Goal: Transaction & Acquisition: Purchase product/service

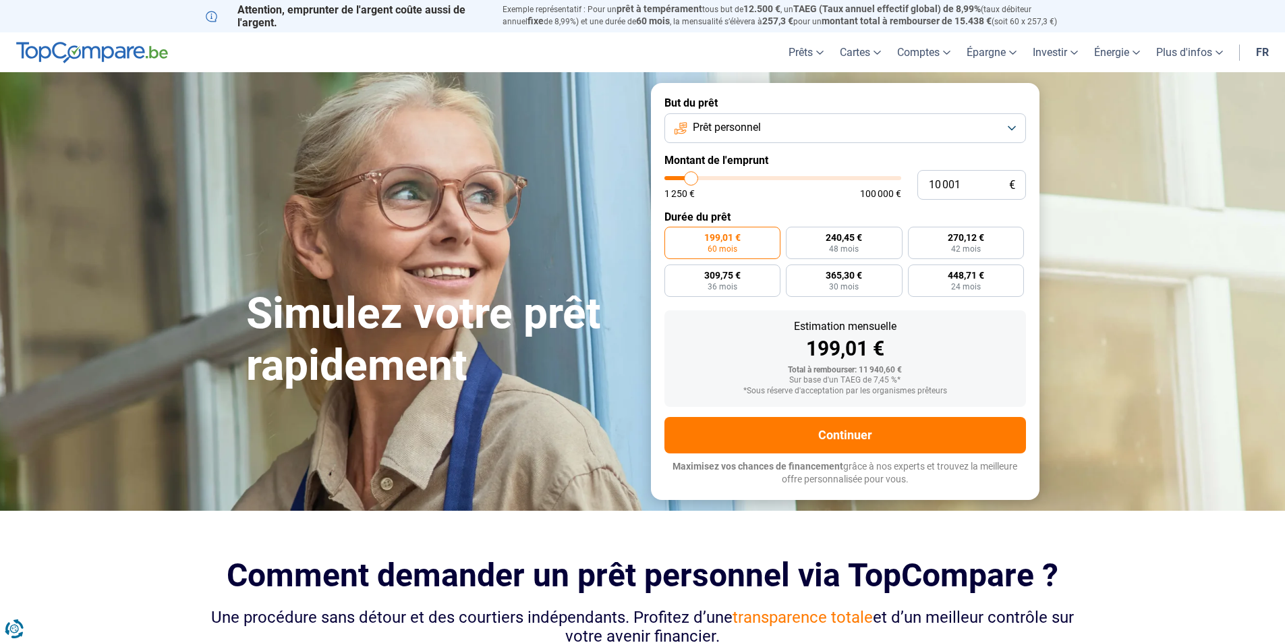
click at [1012, 125] on button "Prêt personnel" at bounding box center [845, 128] width 362 height 30
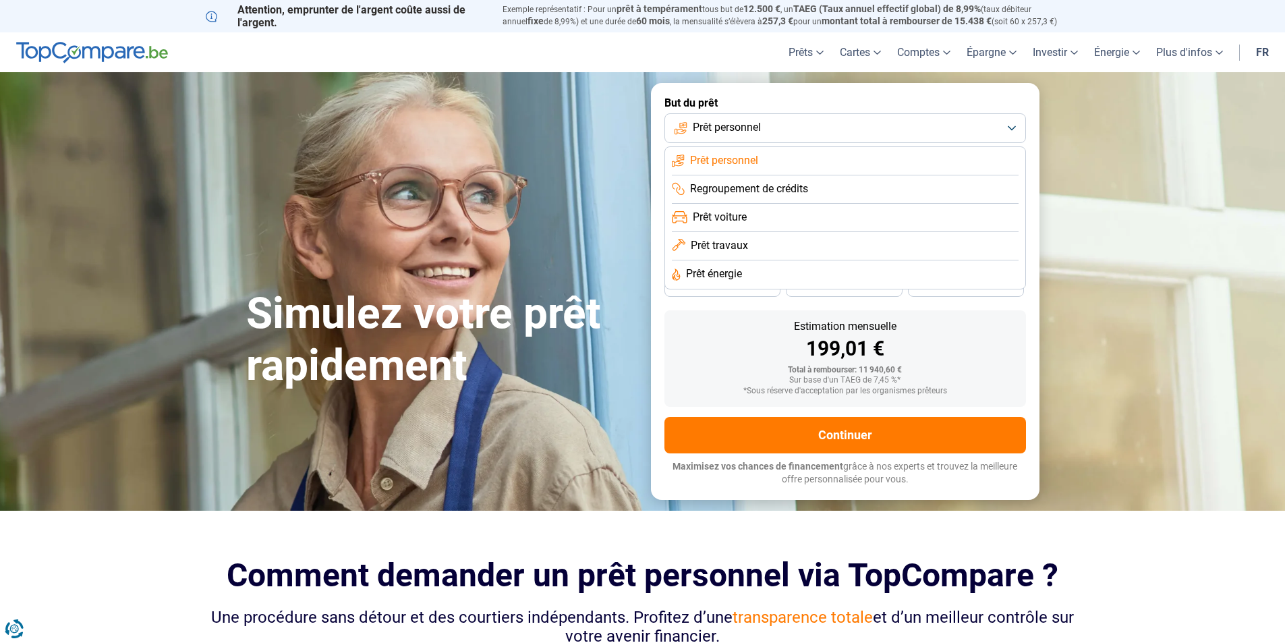
click at [745, 132] on span "Prêt personnel" at bounding box center [727, 127] width 68 height 15
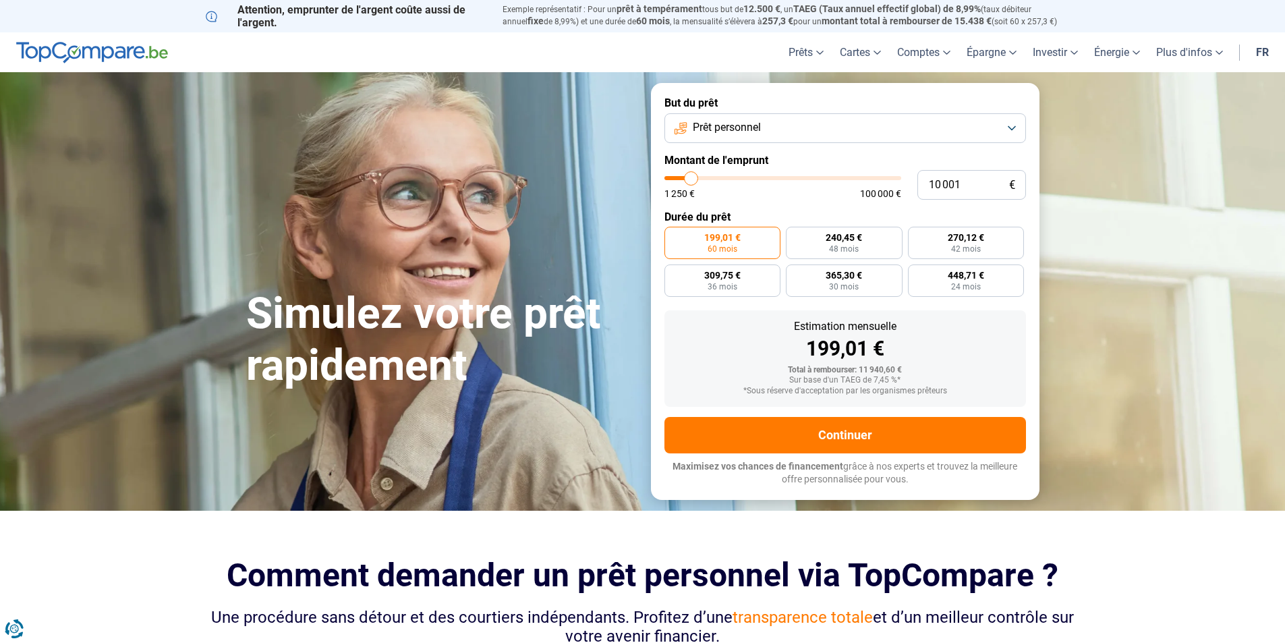
type input "13 250"
type input "13250"
type input "17 500"
type input "17500"
type input "21 500"
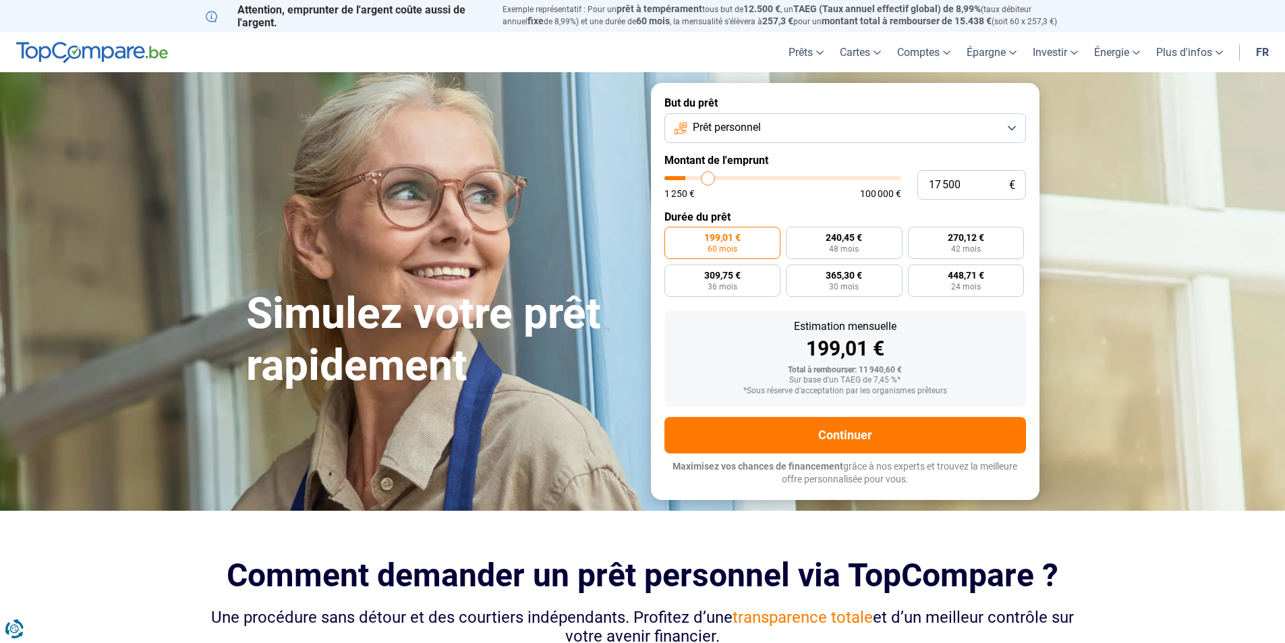
type input "21500"
type input "24 750"
type input "24750"
type input "28 000"
type input "28000"
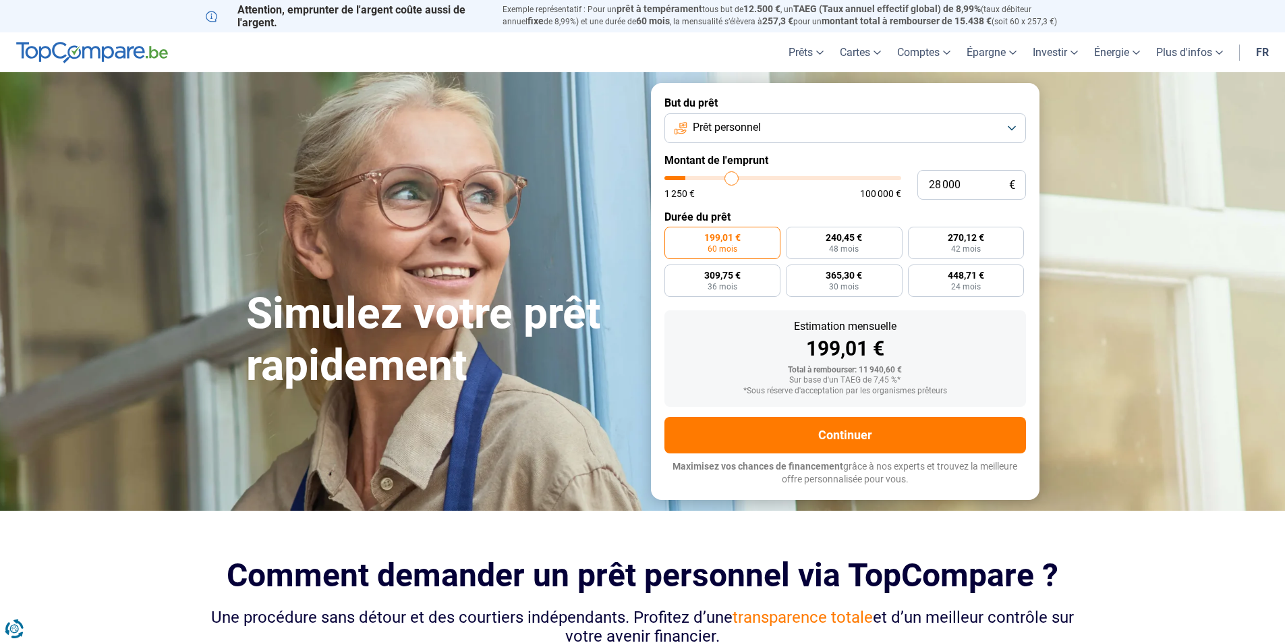
type input "29 750"
type input "29750"
type input "31 750"
type input "31750"
type input "32 750"
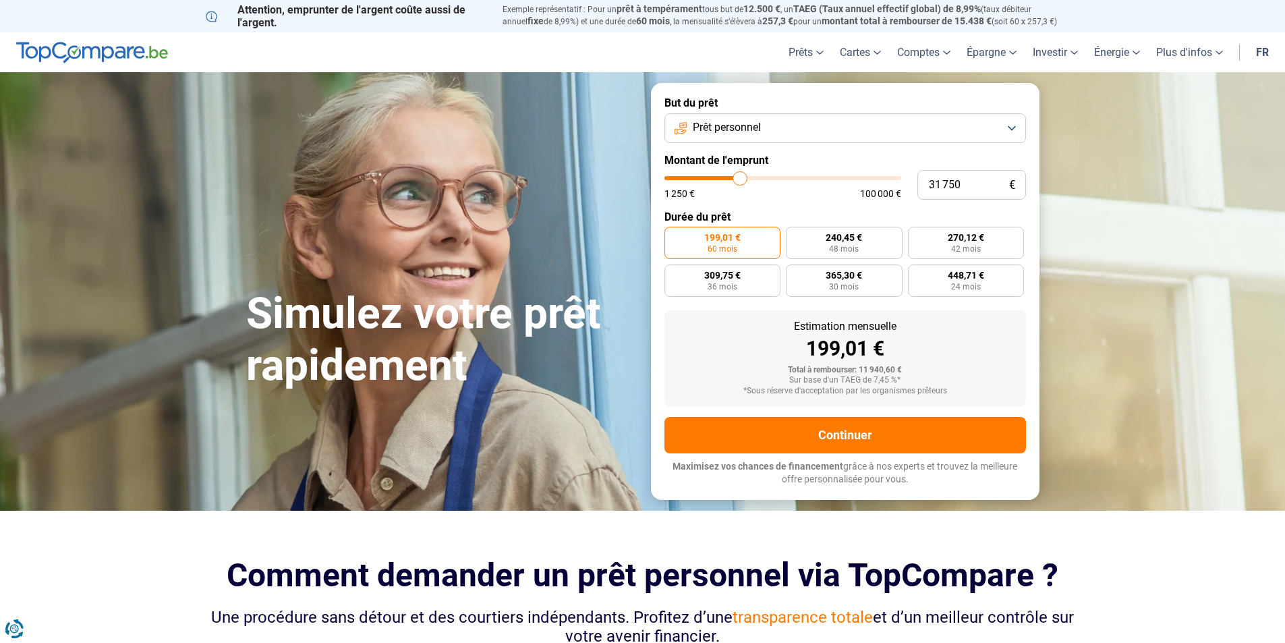
type input "32750"
type input "34 750"
type input "34750"
type input "35 750"
type input "35750"
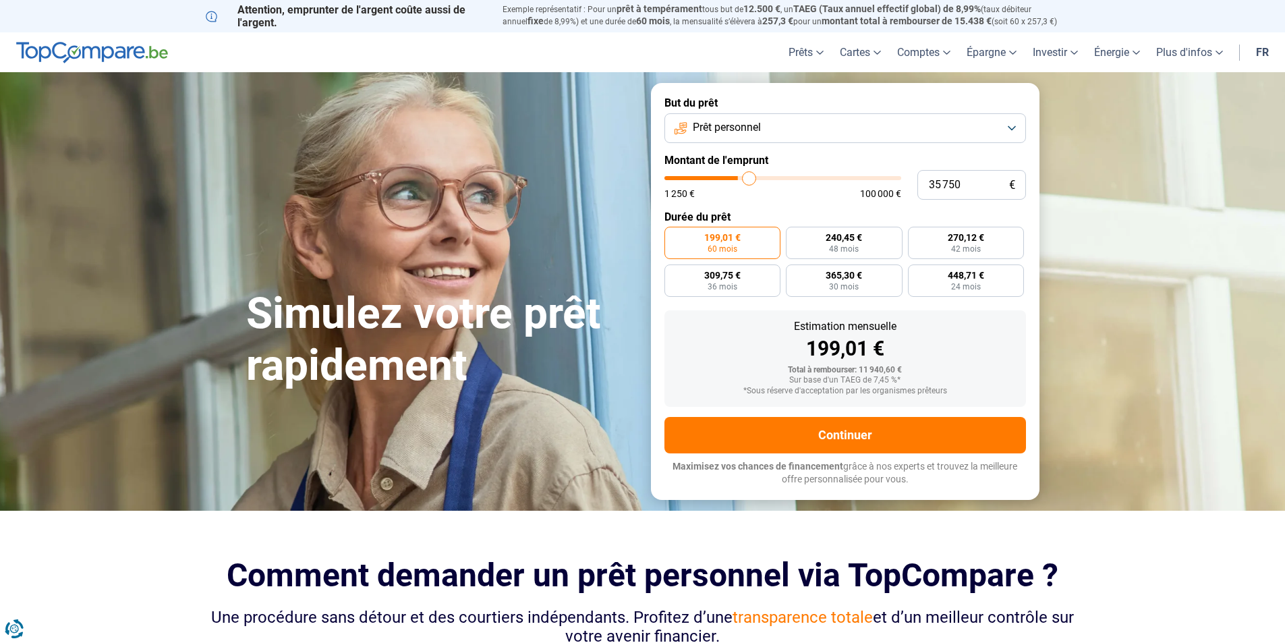
type input "37 250"
type input "37250"
type input "38 750"
type input "38750"
type input "41 000"
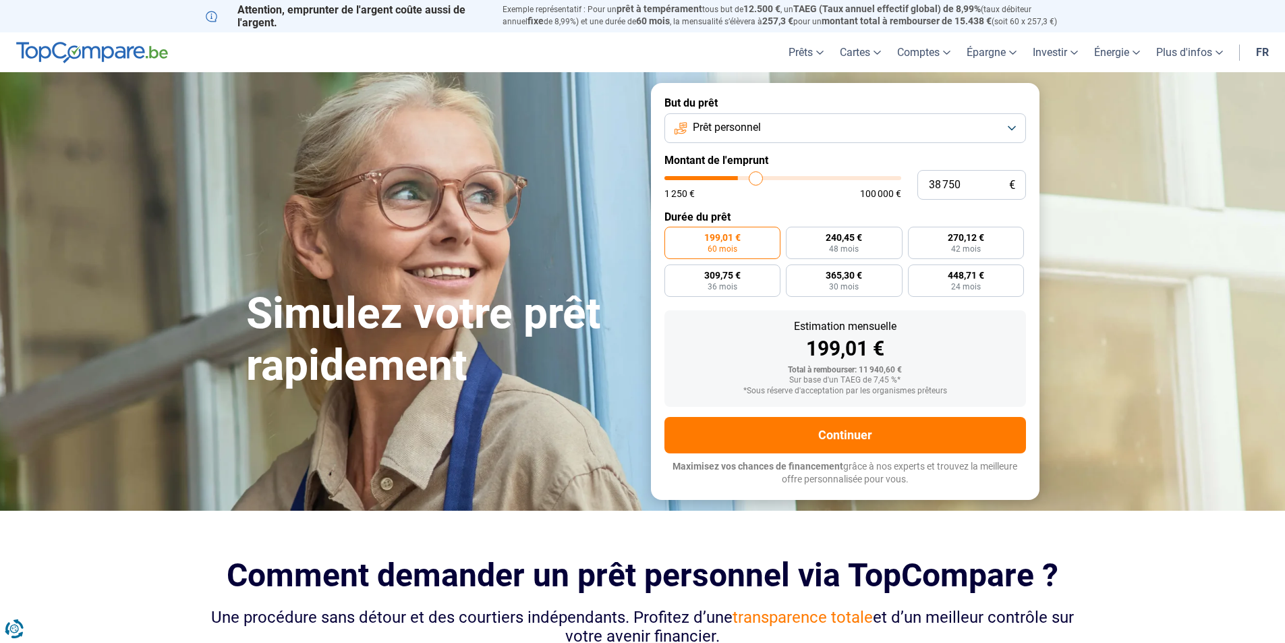
type input "41000"
type input "42 250"
type input "42250"
type input "45 000"
type input "45000"
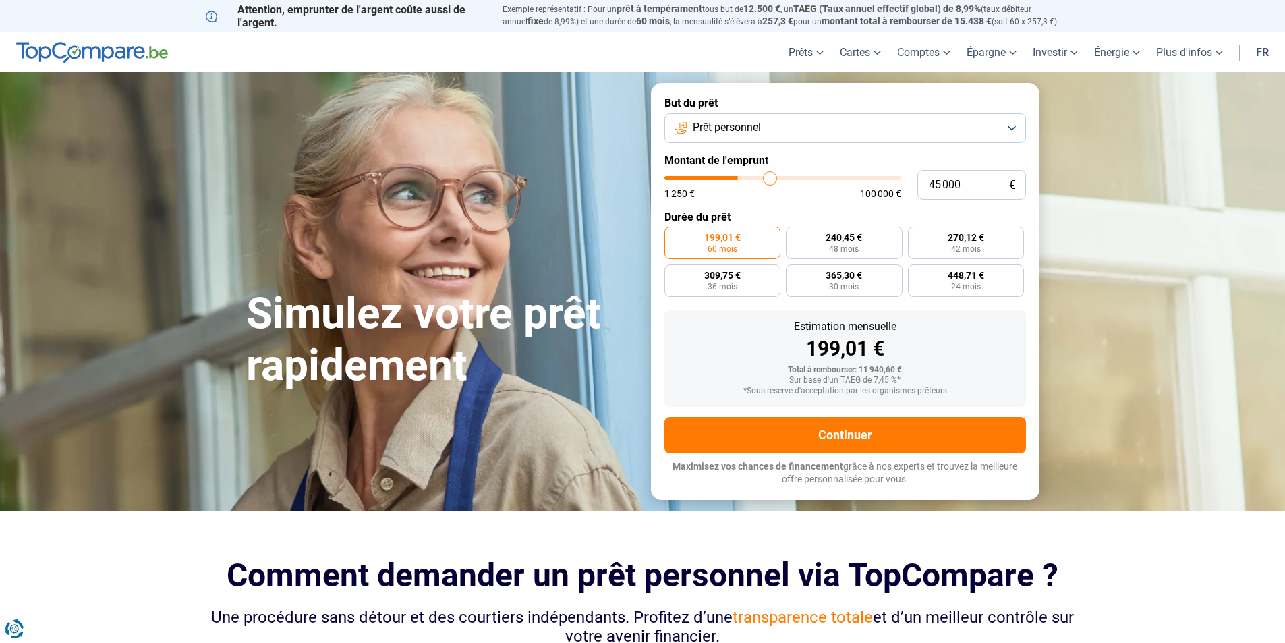
type input "46 000"
type input "46000"
type input "47 250"
type input "47250"
type input "48 250"
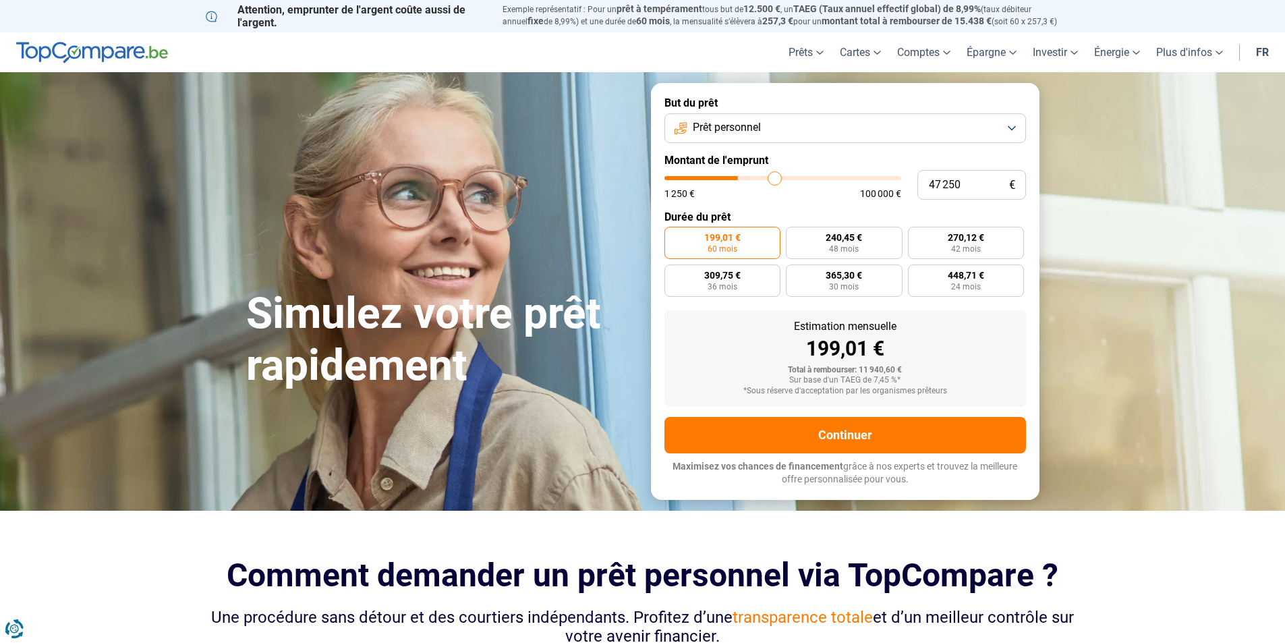
type input "48250"
type input "50 000"
type input "50000"
type input "51 250"
type input "51250"
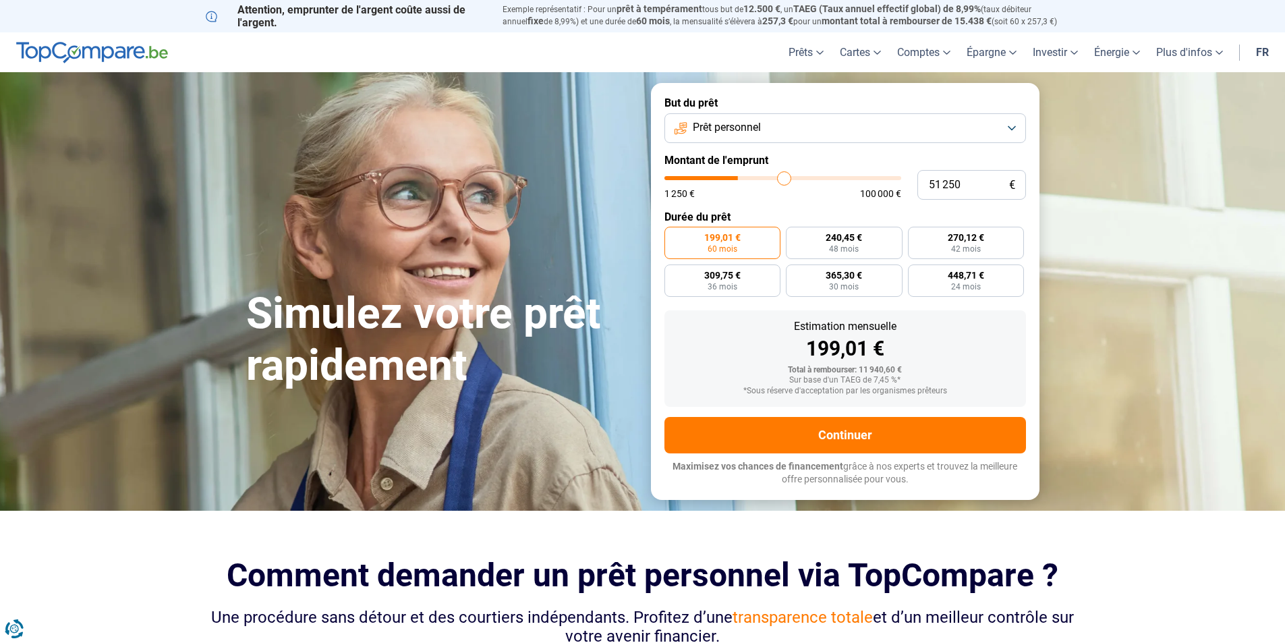
type input "52 750"
type input "52750"
type input "54 000"
type input "54000"
type input "55 000"
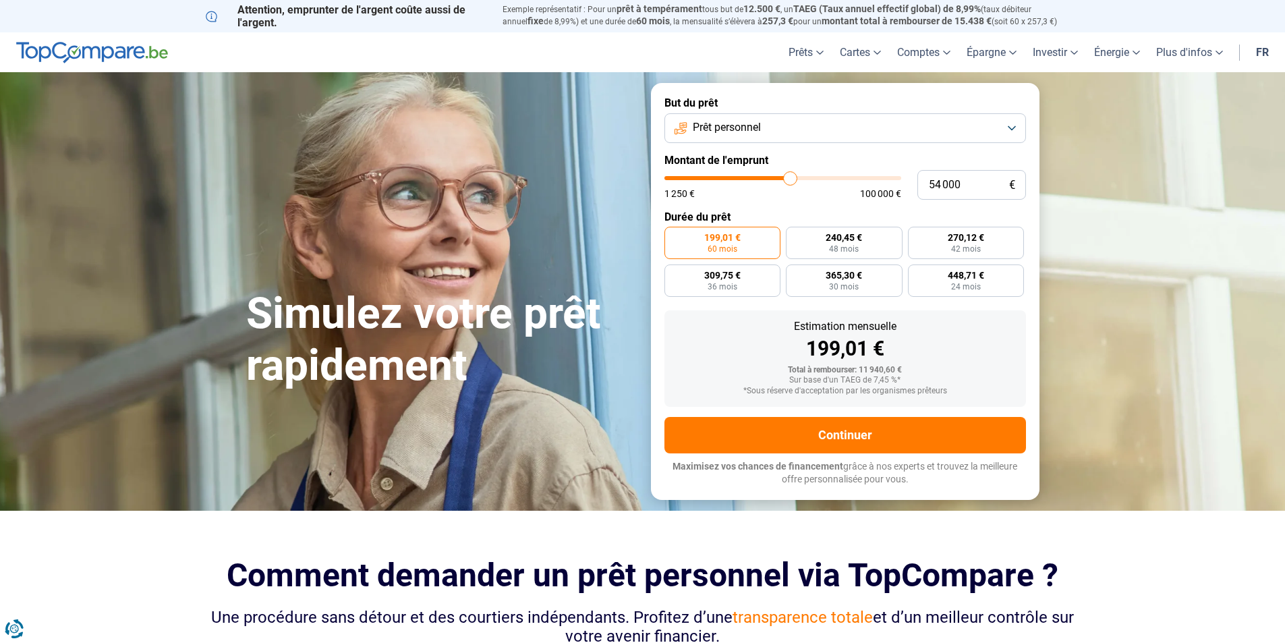
type input "55000"
type input "56 000"
type input "56000"
type input "56 500"
type input "56500"
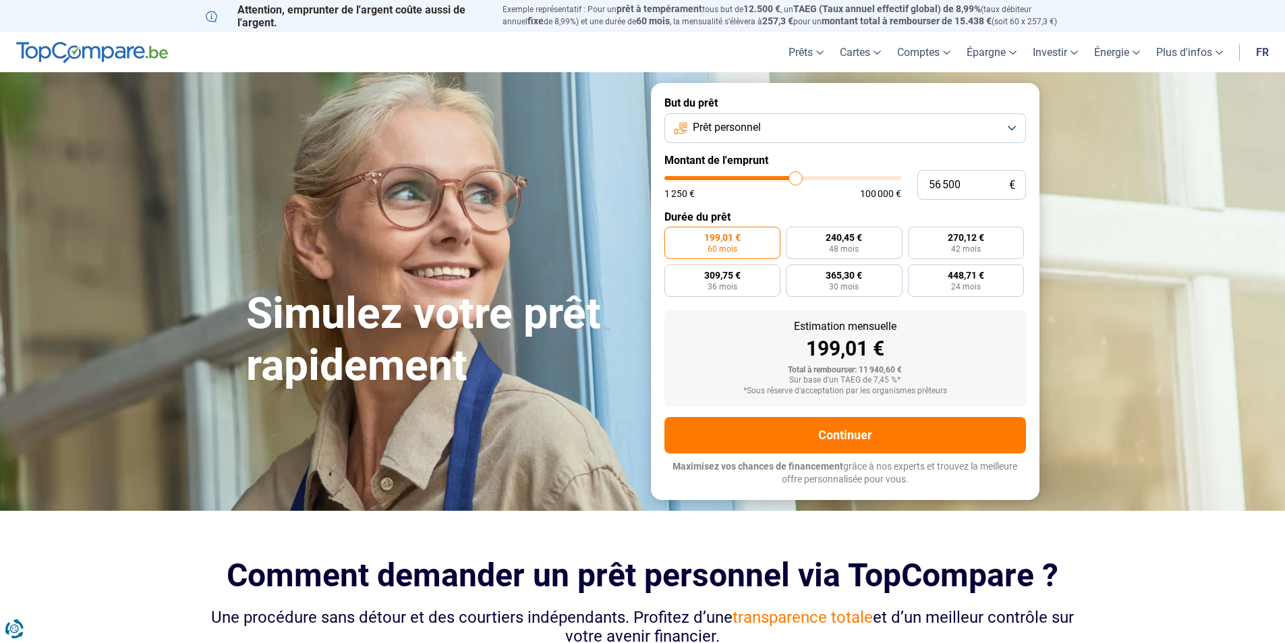
type input "57 750"
type input "57750"
type input "59 250"
type input "59250"
type input "60 500"
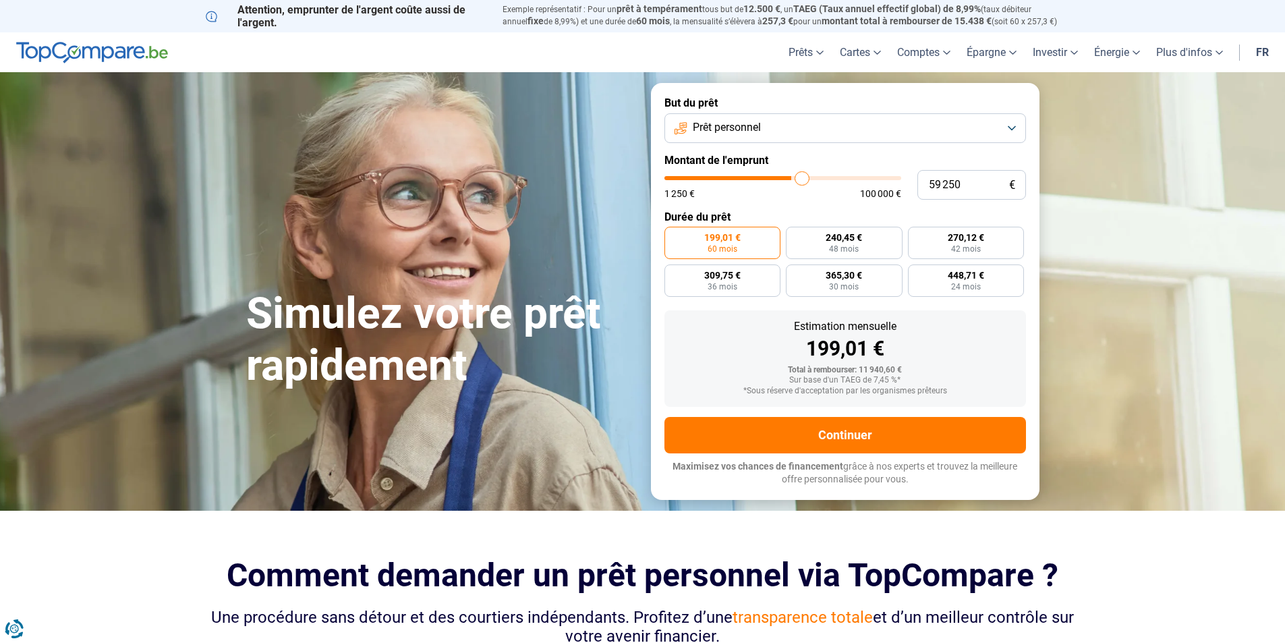
type input "60500"
type input "61 500"
type input "61500"
type input "62 000"
type input "62000"
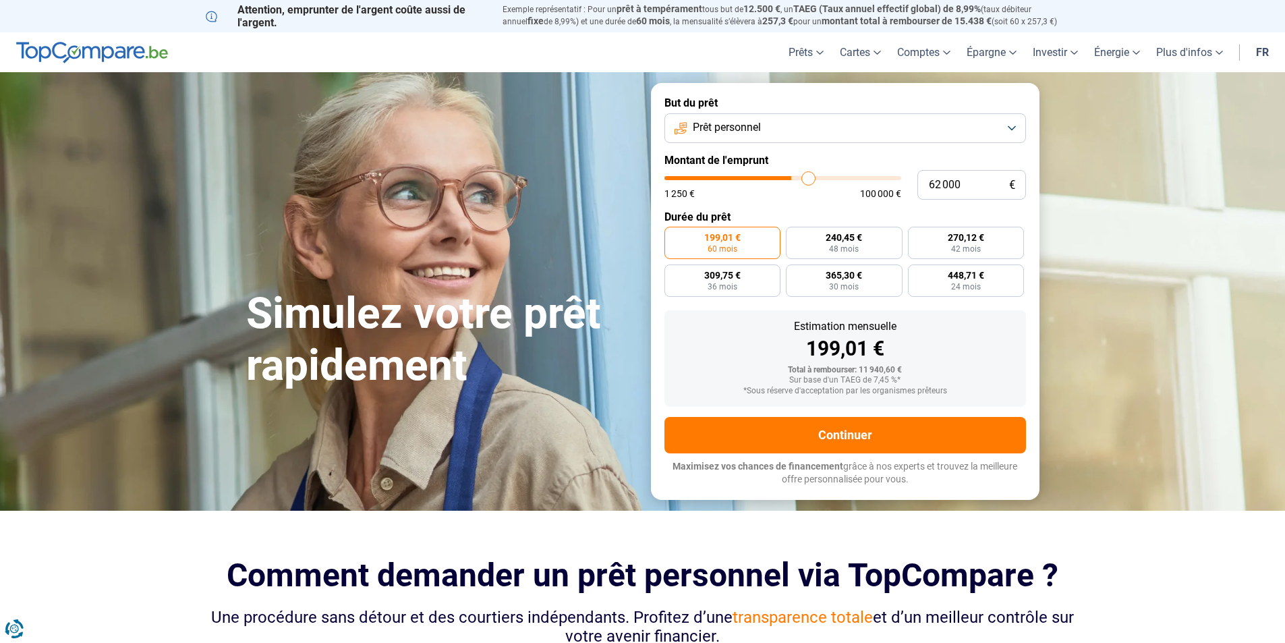
type input "63 250"
type input "63250"
type input "64 250"
type input "64250"
type input "65 000"
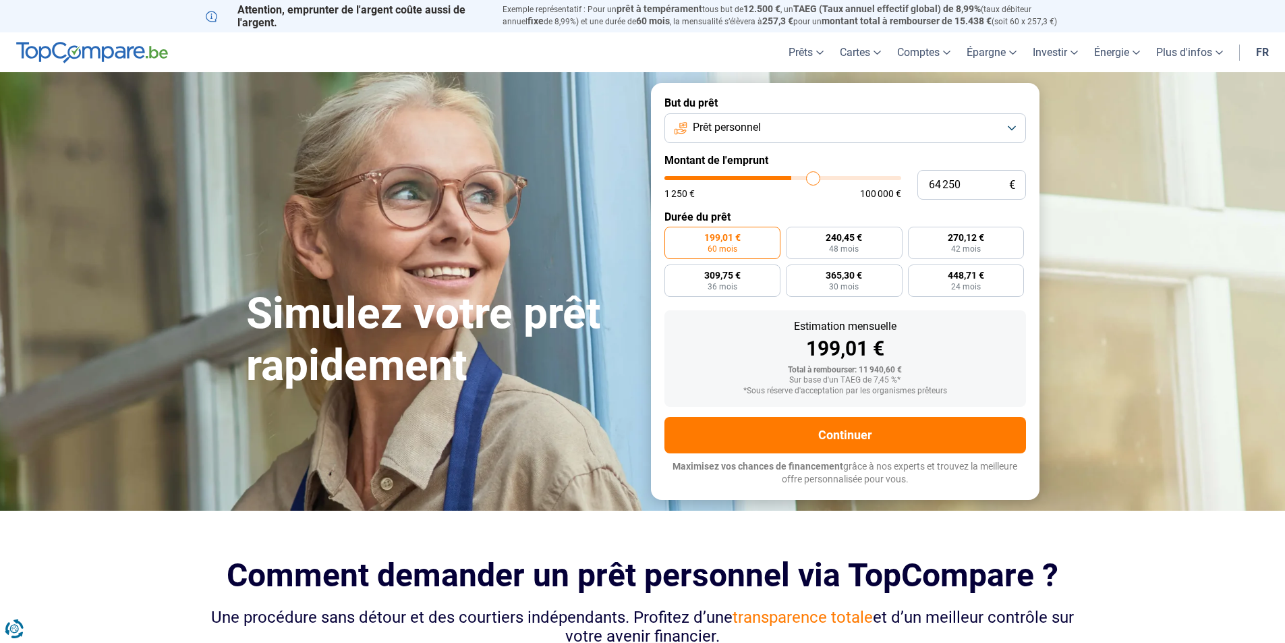
type input "65000"
type input "66 250"
type input "66250"
type input "67 250"
type input "67250"
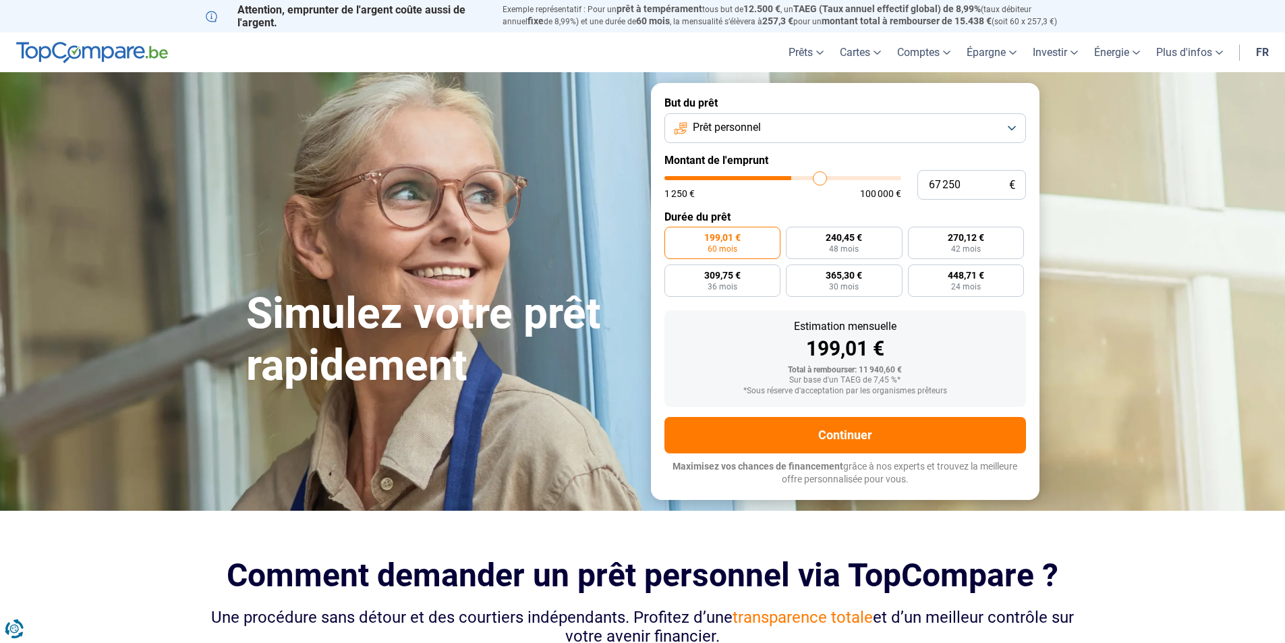
type input "68 000"
type input "68000"
type input "68 250"
type input "68250"
type input "69 500"
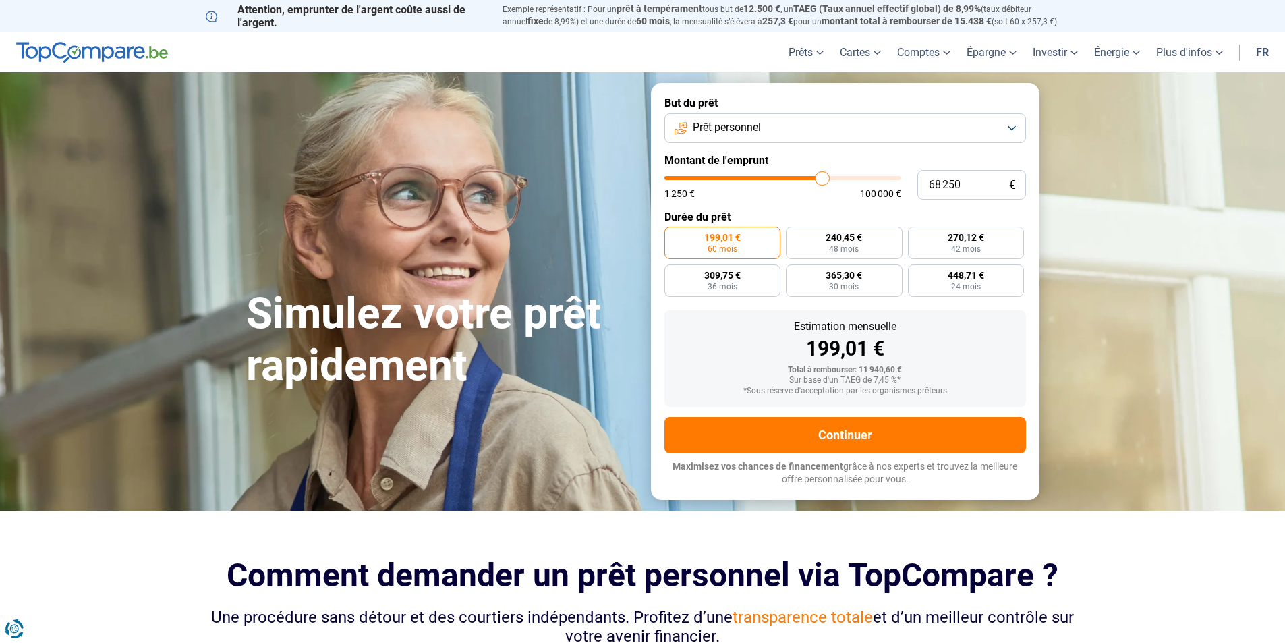
type input "69500"
type input "69 750"
type input "69750"
type input "70 500"
type input "70500"
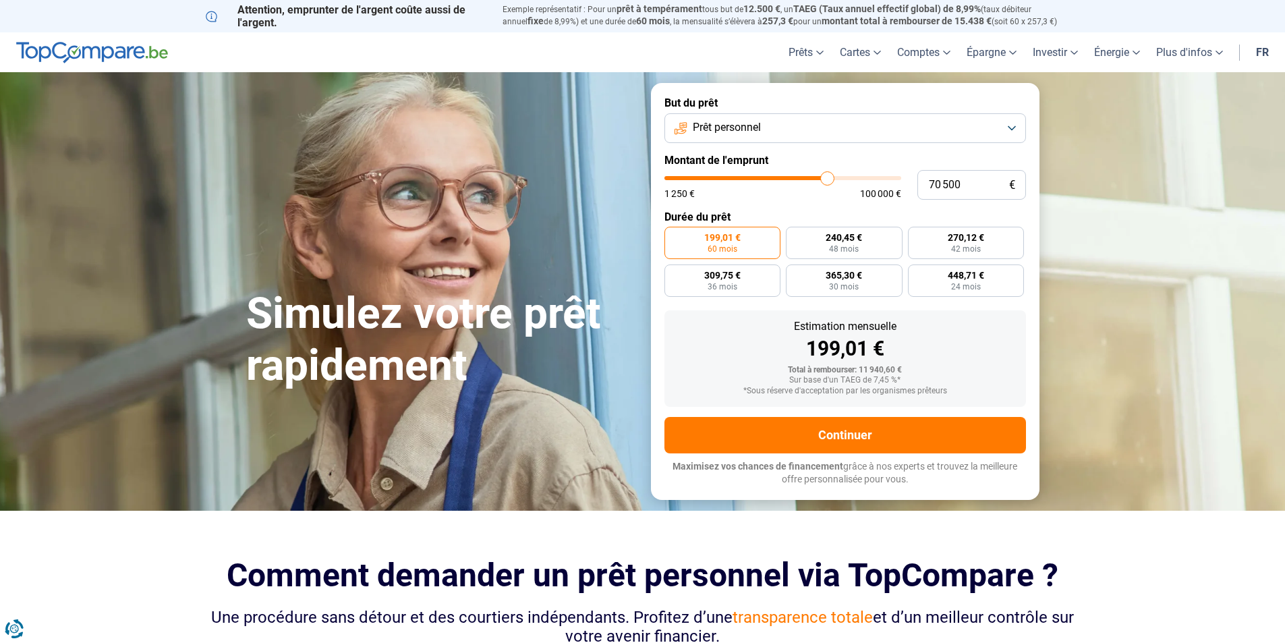
type input "70 750"
type input "70750"
type input "71 000"
type input "71000"
type input "71 750"
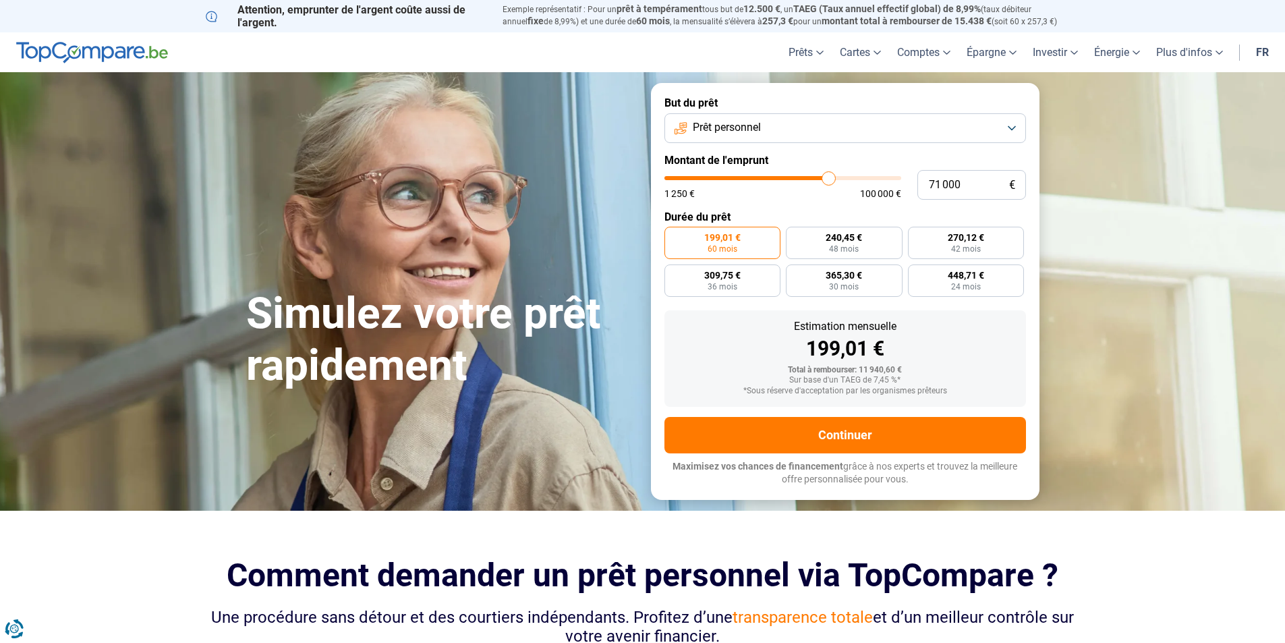
type input "71750"
type input "72 000"
type input "72000"
type input "72 500"
type input "72500"
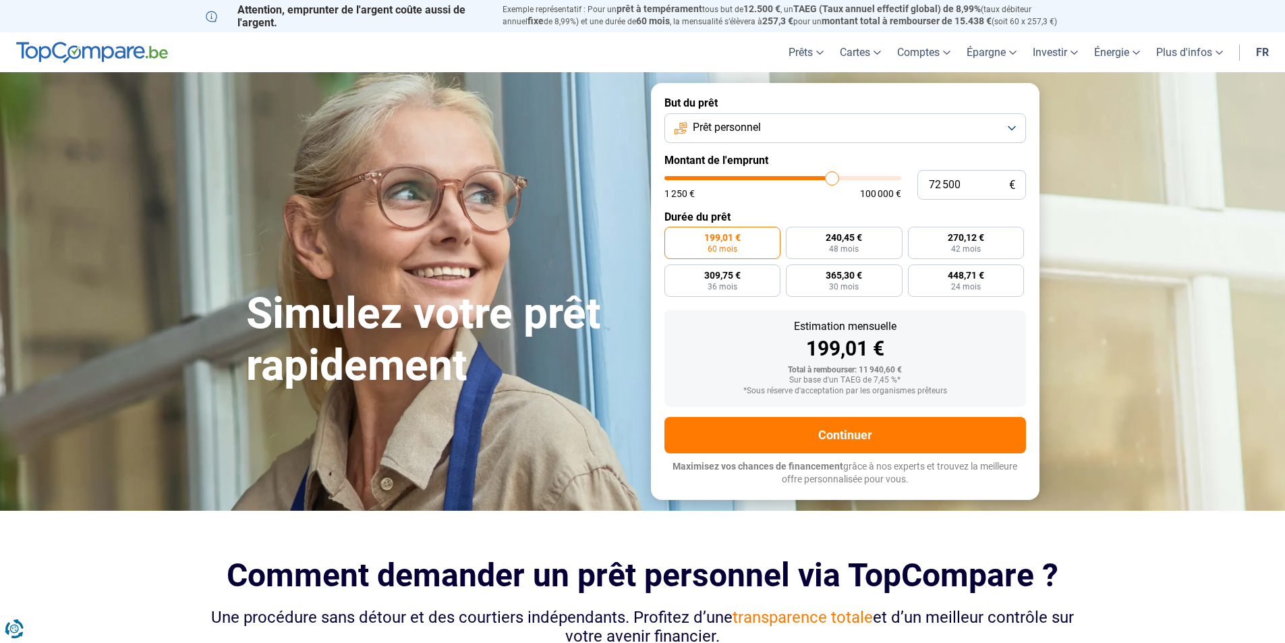
type input "73 500"
type input "73500"
type input "74 250"
type input "74250"
type input "74 750"
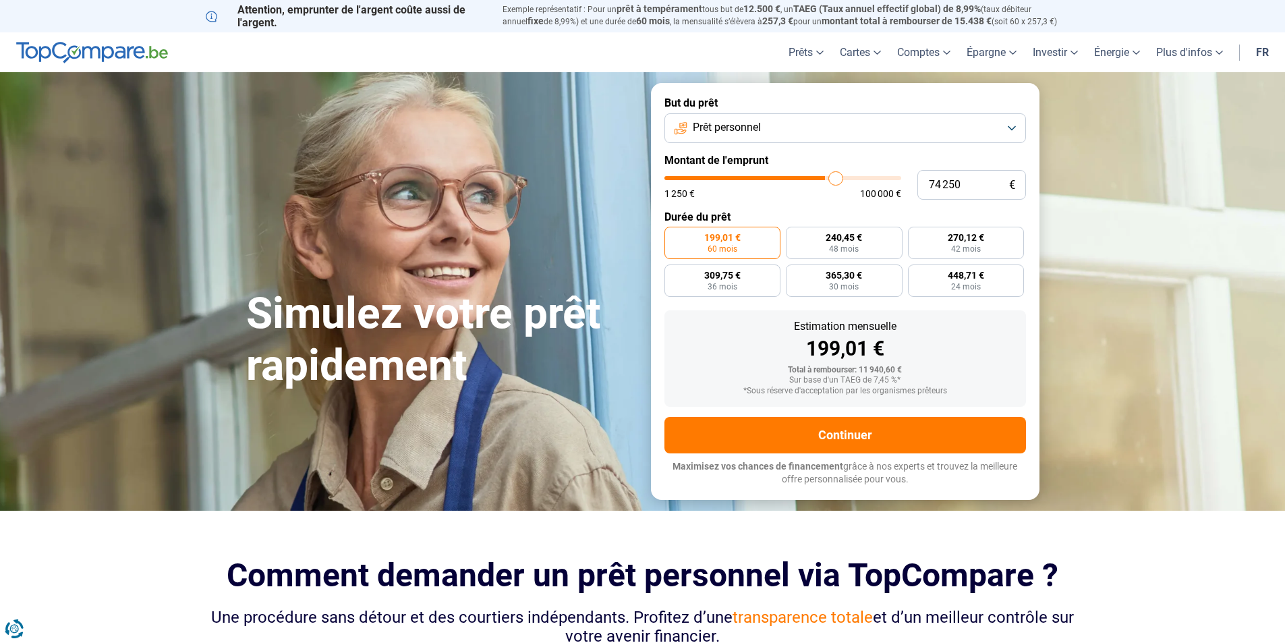
type input "74750"
type input "75 500"
type input "75500"
type input "76 250"
type input "76250"
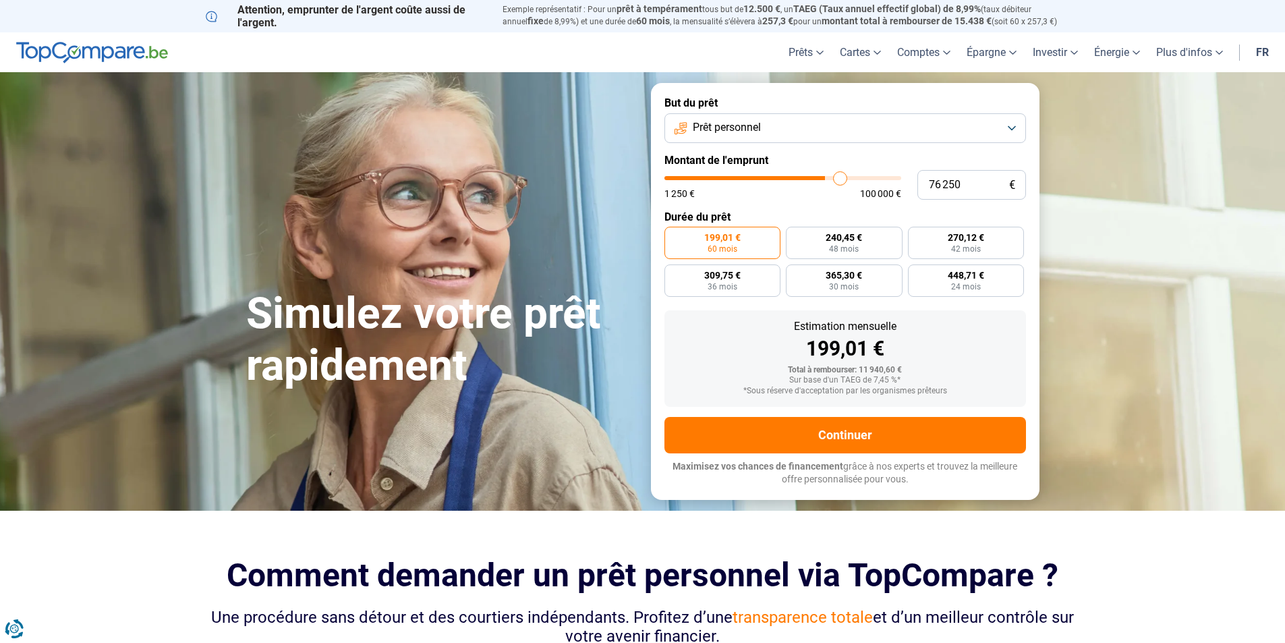
type input "76 750"
type input "76750"
type input "77 000"
type input "77000"
type input "77 250"
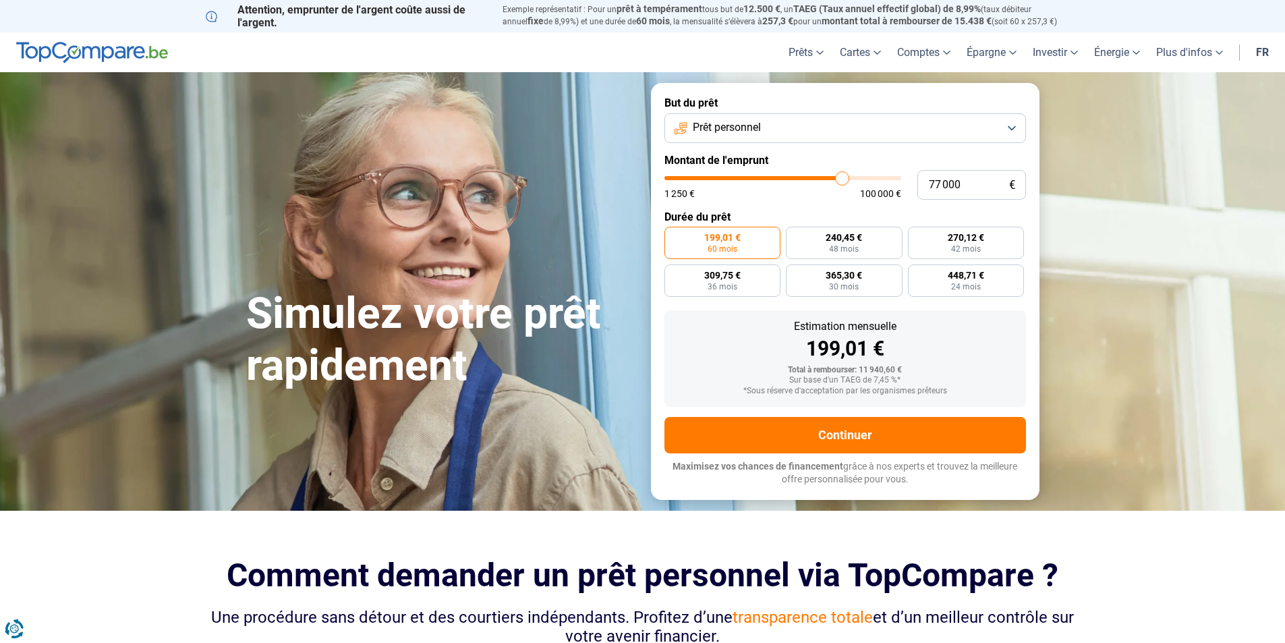
type input "77250"
type input "78 000"
type input "78000"
type input "78 250"
type input "78250"
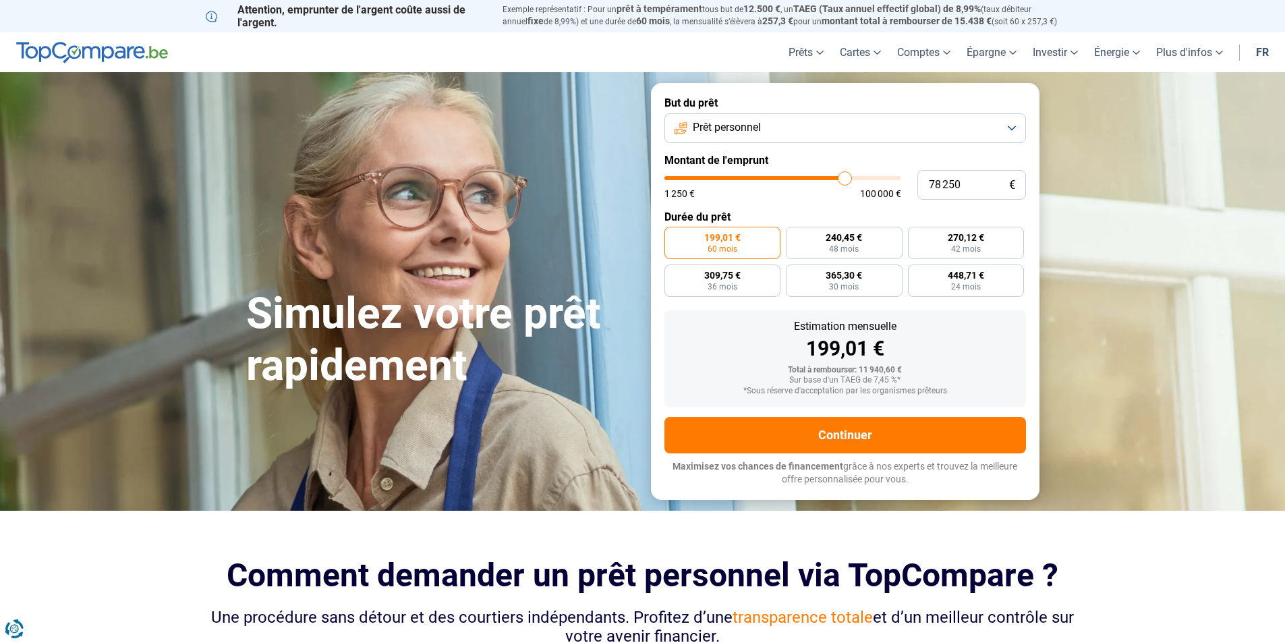
type input "79 250"
type input "79250"
type input "79 500"
type input "79500"
type input "79 750"
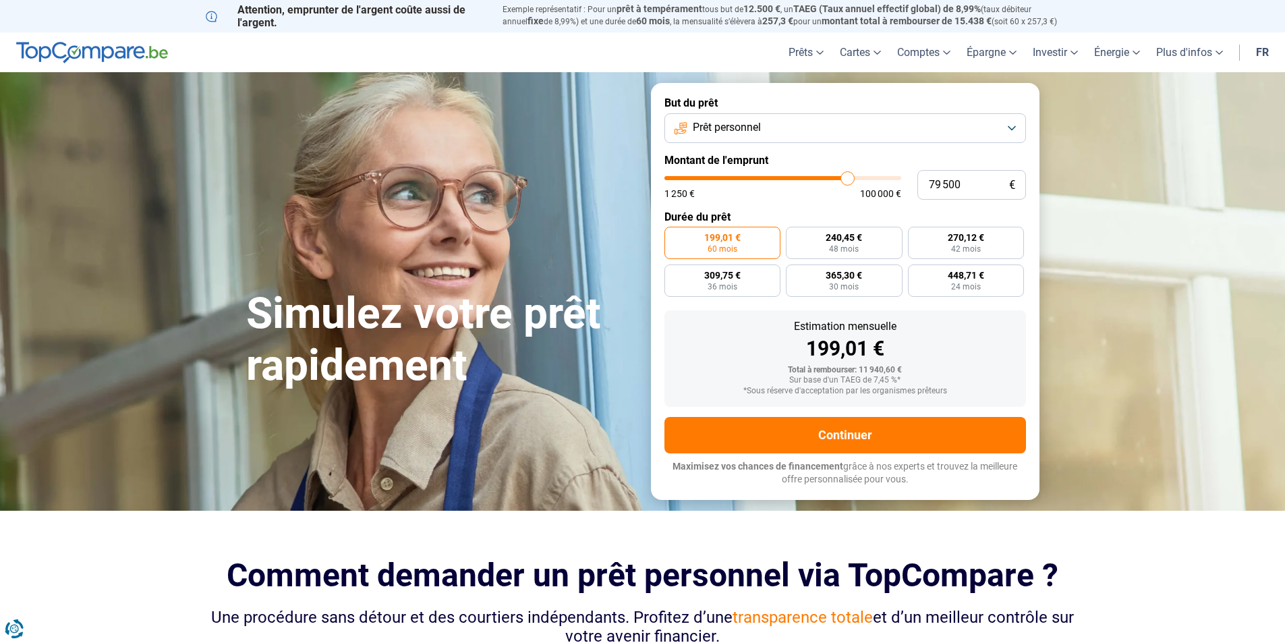
type input "79750"
type input "80 250"
type input "80250"
type input "81 000"
type input "81000"
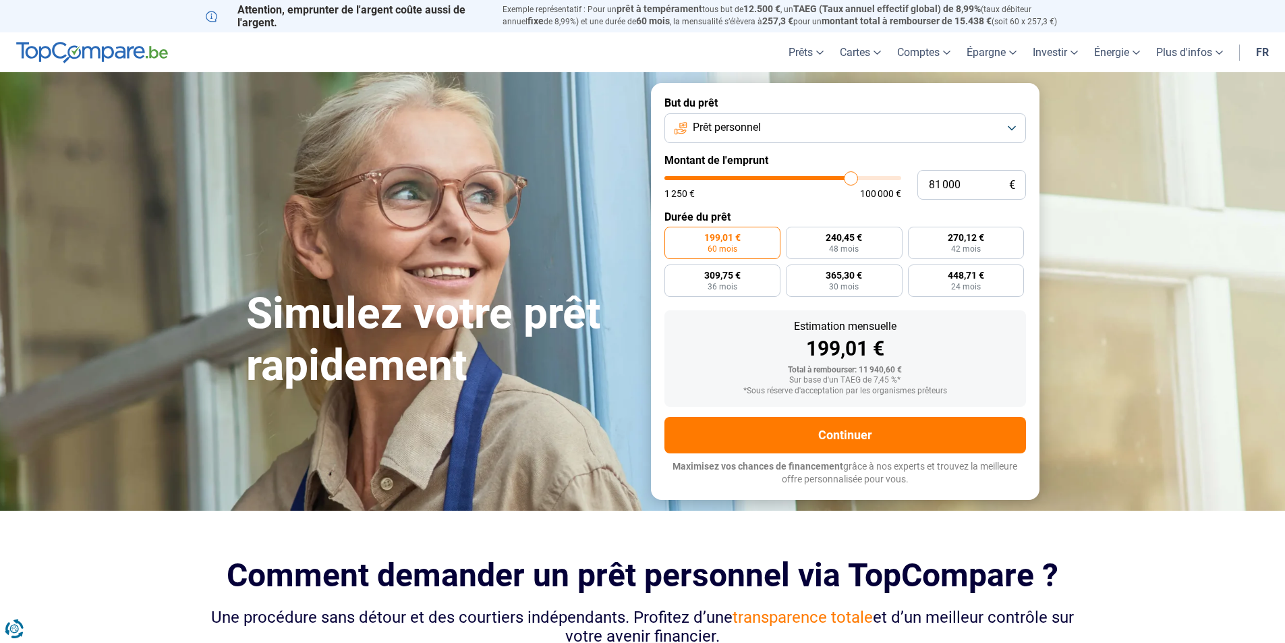
type input "81 250"
type input "81250"
type input "81 750"
type input "81750"
type input "82 250"
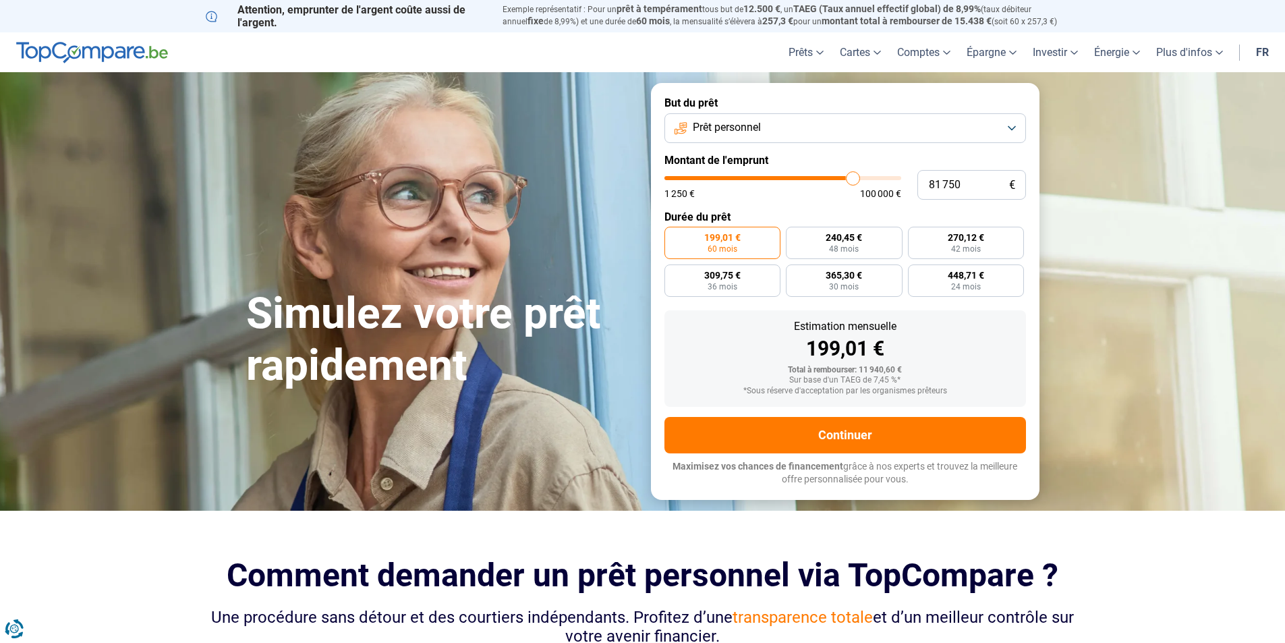
type input "82250"
type input "82 500"
type input "82500"
type input "83 000"
type input "83000"
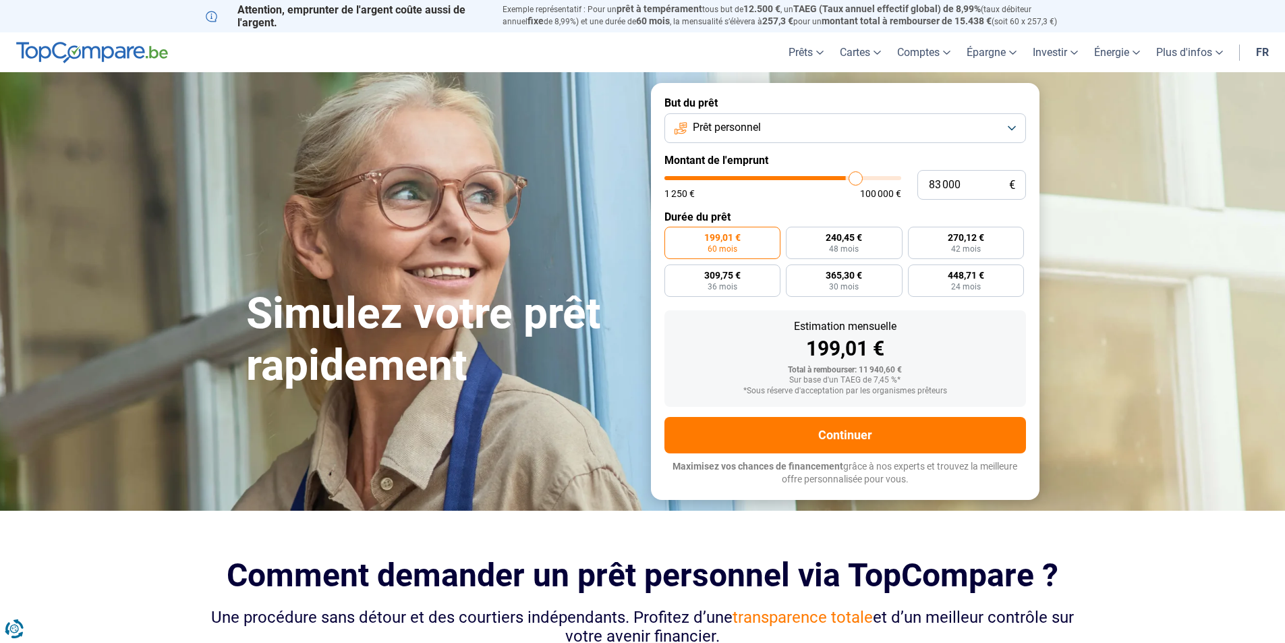
type input "83 750"
type input "83750"
type input "84 000"
type input "84000"
type input "84 250"
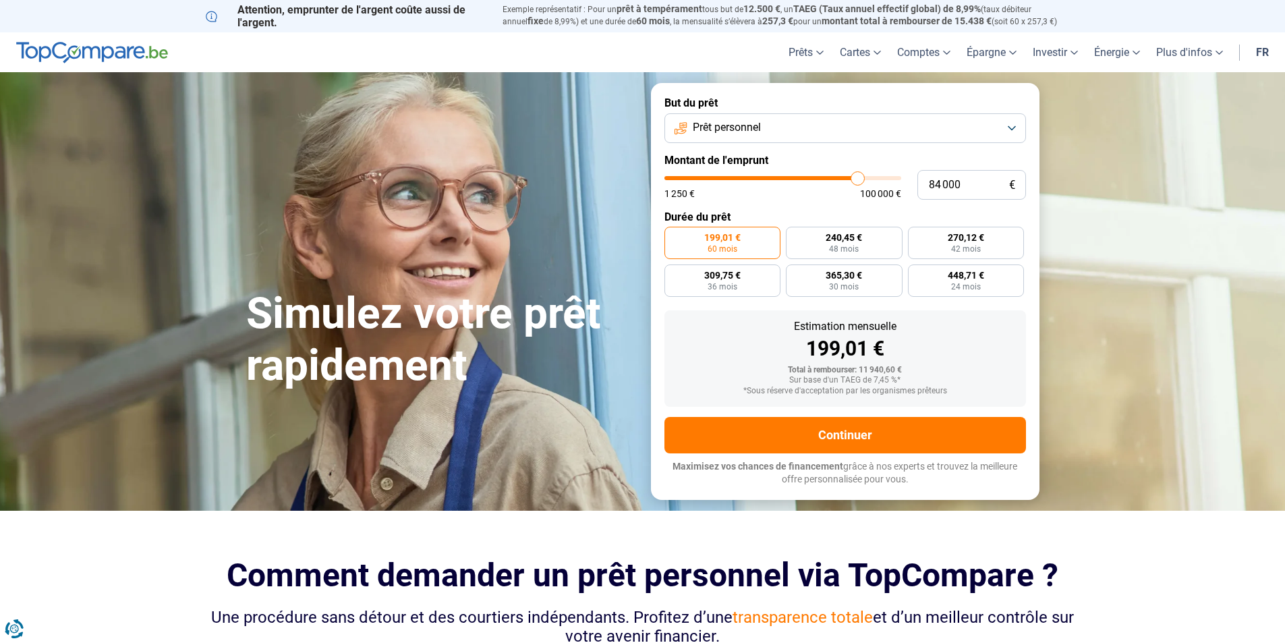
type input "84250"
type input "85 000"
type input "85000"
type input "85 250"
type input "85250"
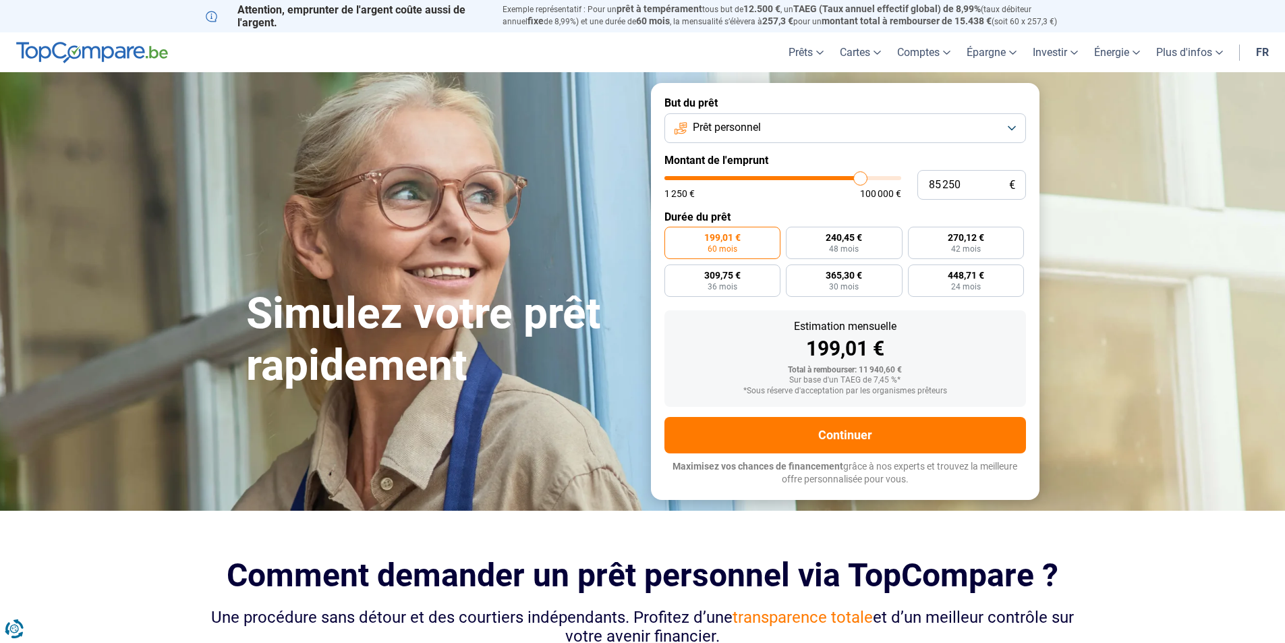
type input "86 000"
type input "86000"
type input "86 500"
type input "86500"
type input "87 000"
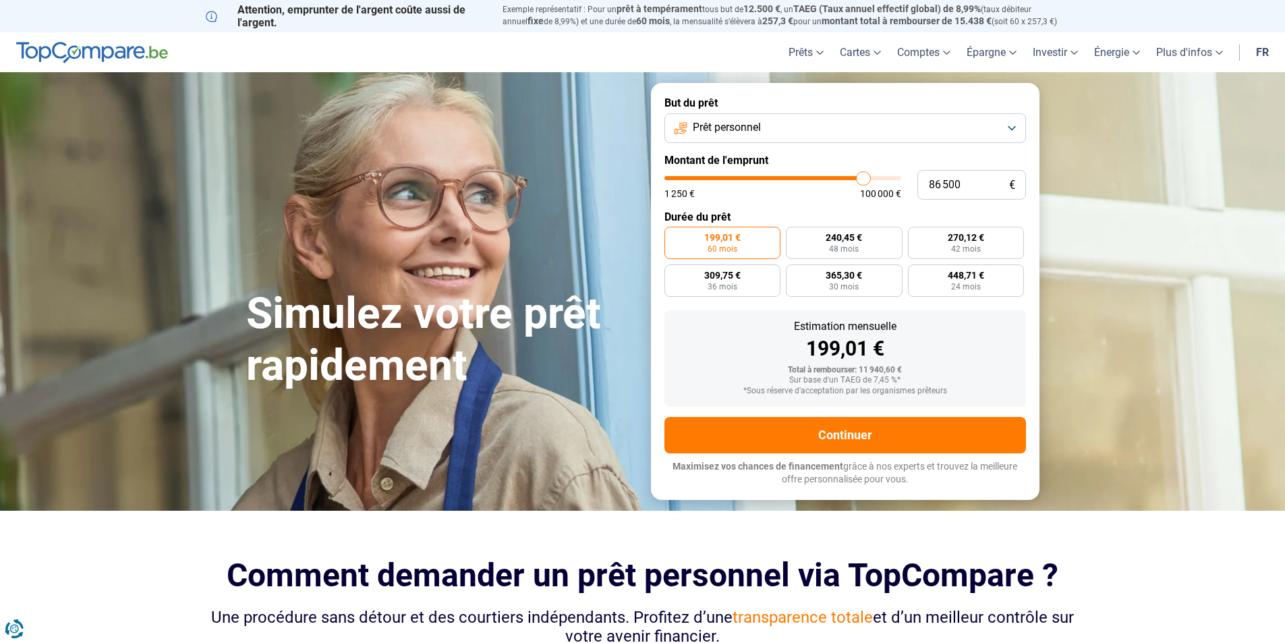
type input "87000"
type input "87 500"
type input "87500"
type input "88 000"
type input "88000"
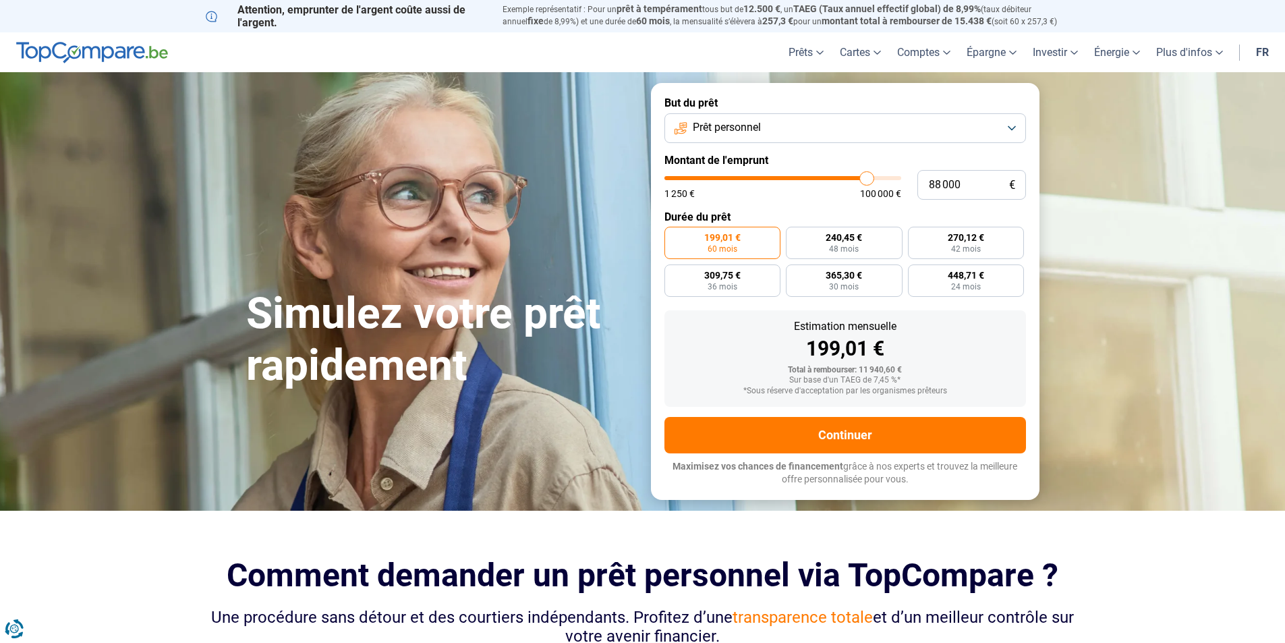
type input "88 750"
type input "88750"
type input "89 000"
type input "89000"
type input "89 750"
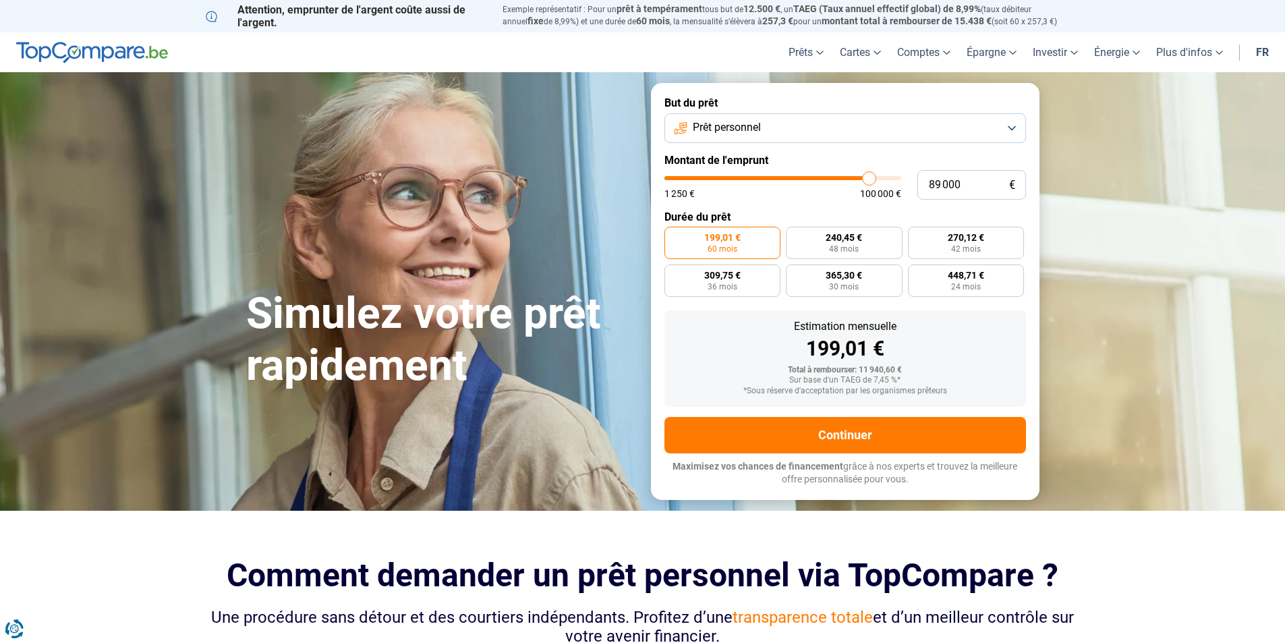
type input "89750"
type input "91 250"
type input "91250"
type input "92 000"
type input "92000"
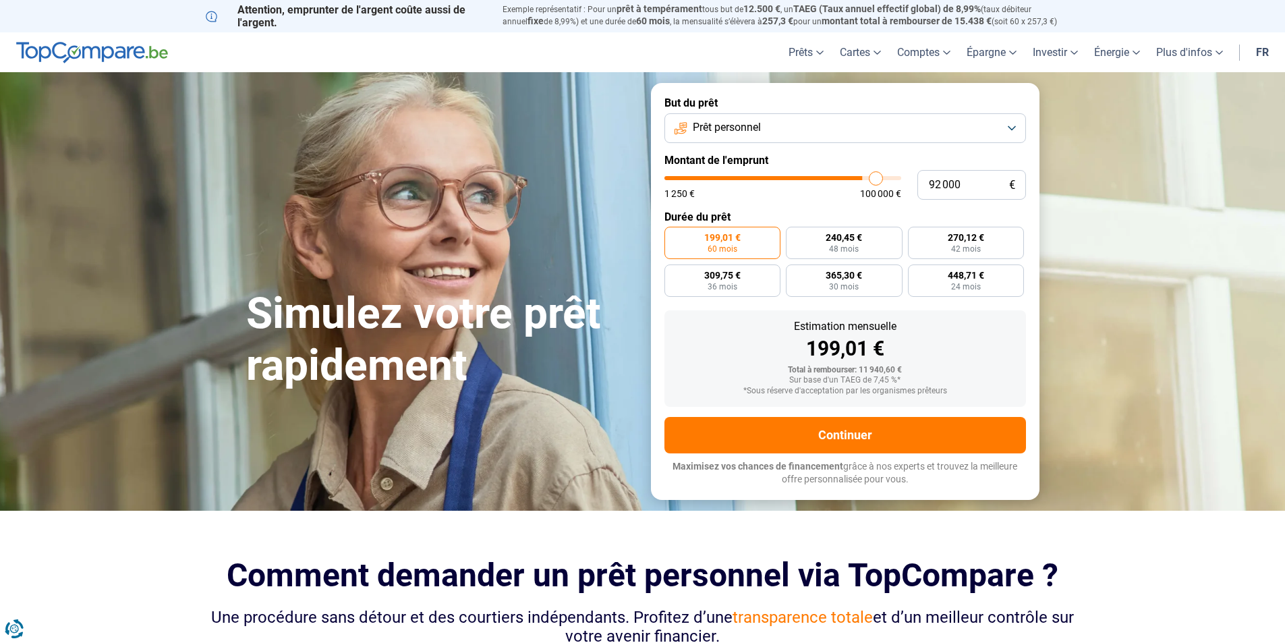
type input "93 000"
type input "93000"
type input "94 000"
type input "94000"
type input "94 500"
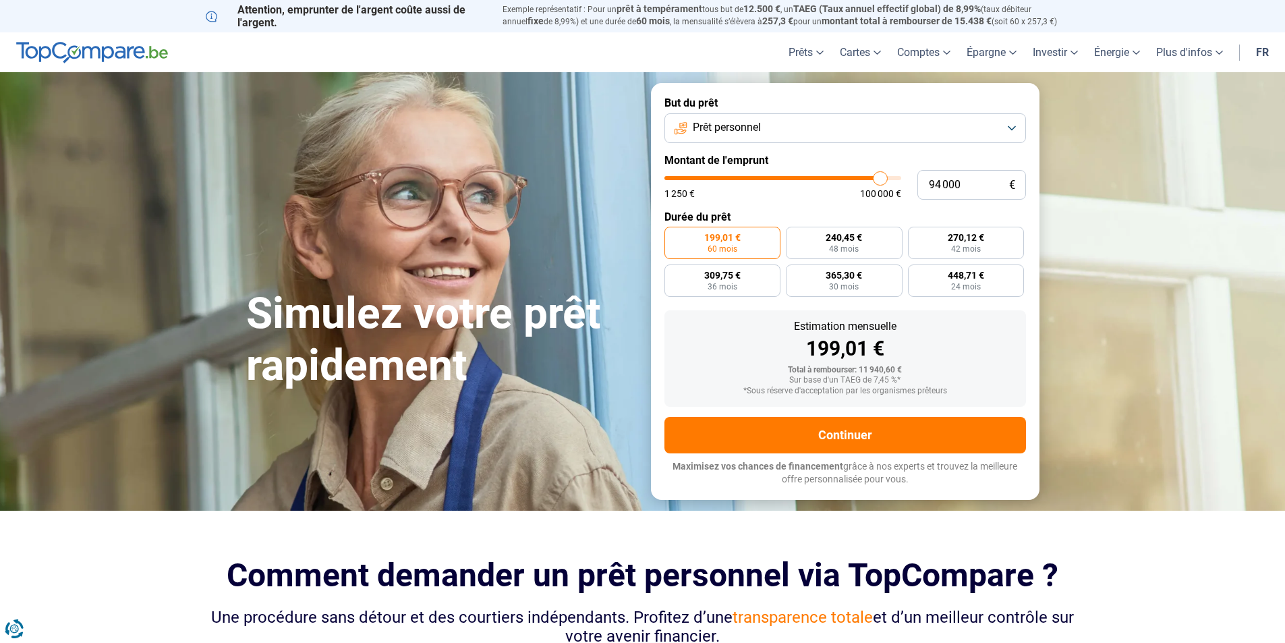
type input "94500"
type input "95 500"
type input "95500"
type input "96 000"
type input "96000"
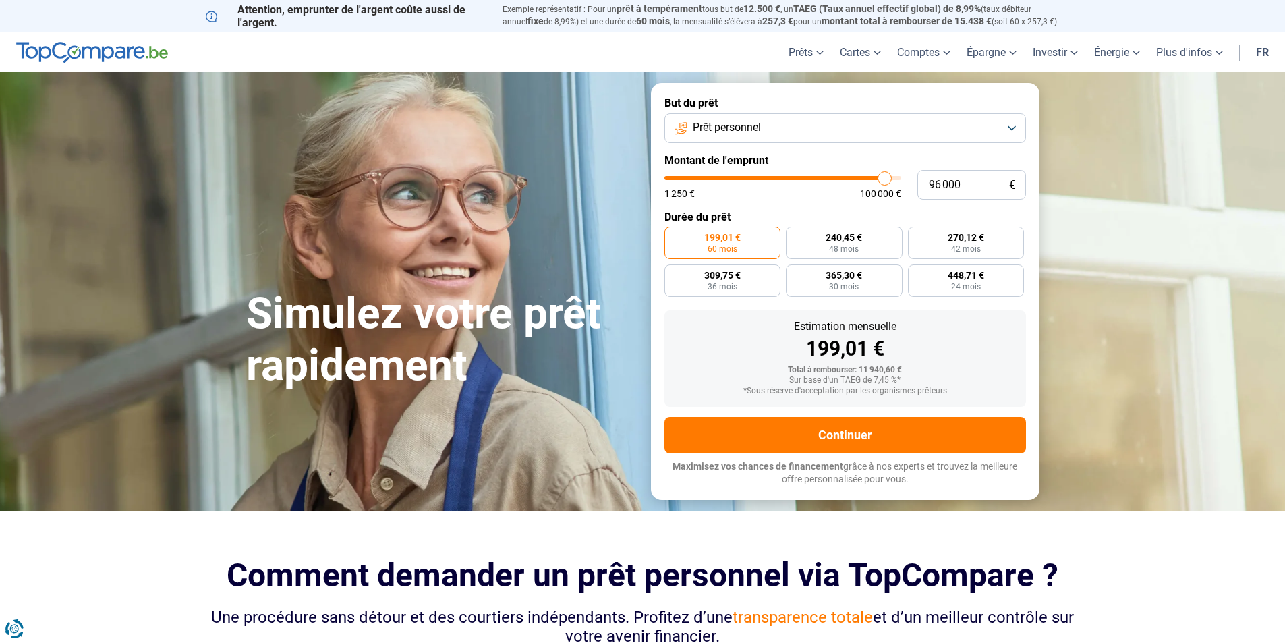
type input "96 250"
type input "96250"
type input "97 000"
type input "97000"
type input "97 250"
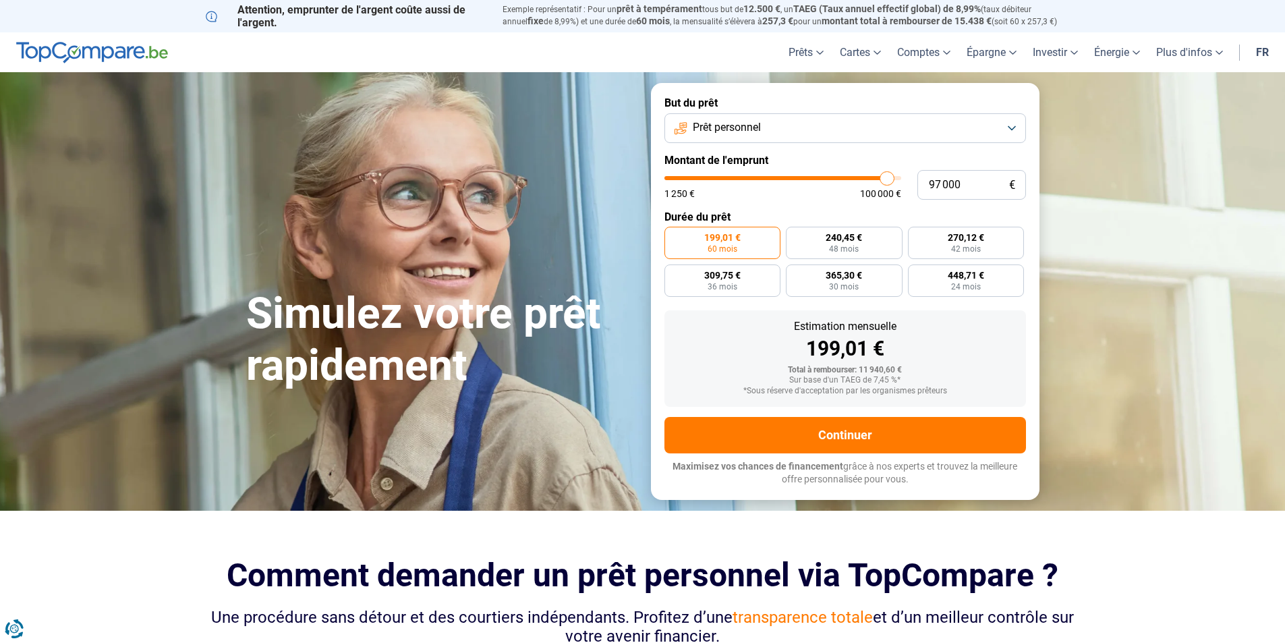
type input "97250"
type input "97 500"
type input "97500"
type input "98 000"
type input "98000"
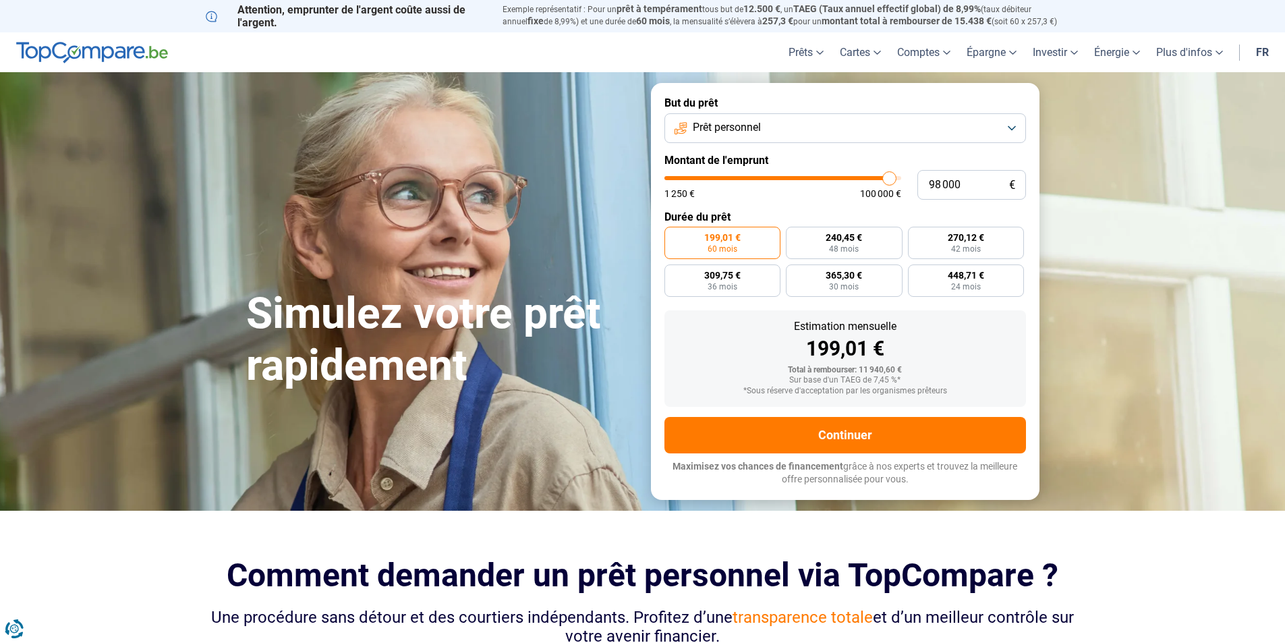
type input "98 500"
type input "98500"
type input "99 000"
type input "99000"
type input "100 000"
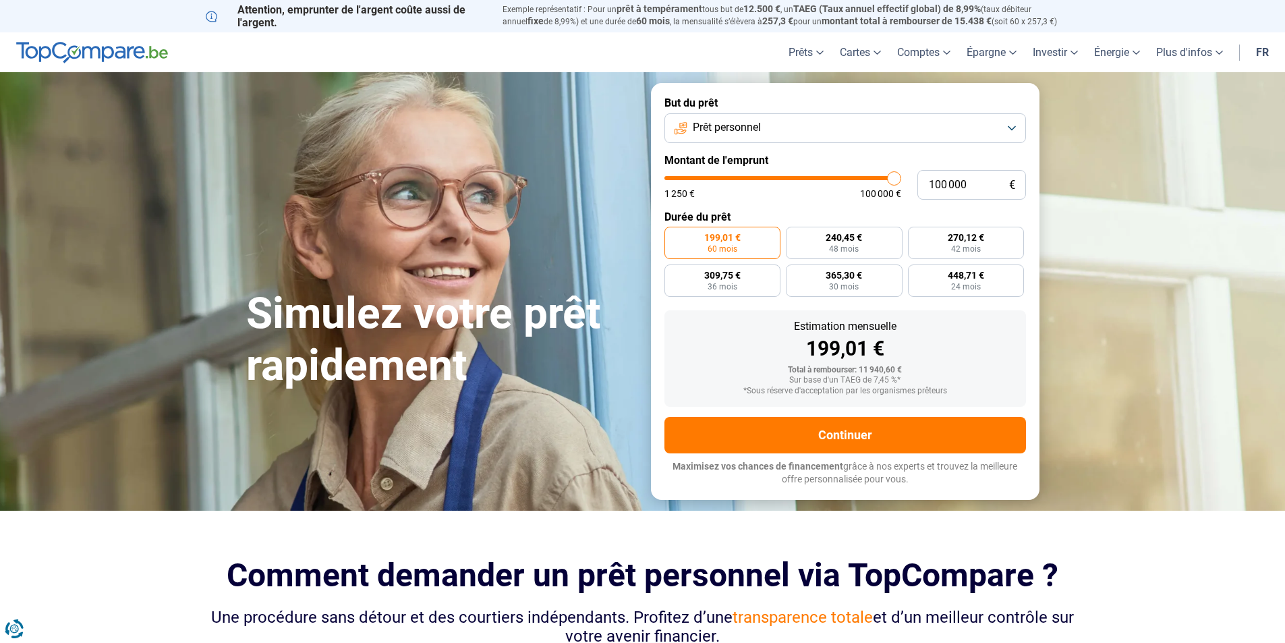
drag, startPoint x: 696, startPoint y: 178, endPoint x: 899, endPoint y: 184, distance: 203.1
type input "100000"
click at [899, 180] on input "range" at bounding box center [782, 178] width 237 height 4
radio input "false"
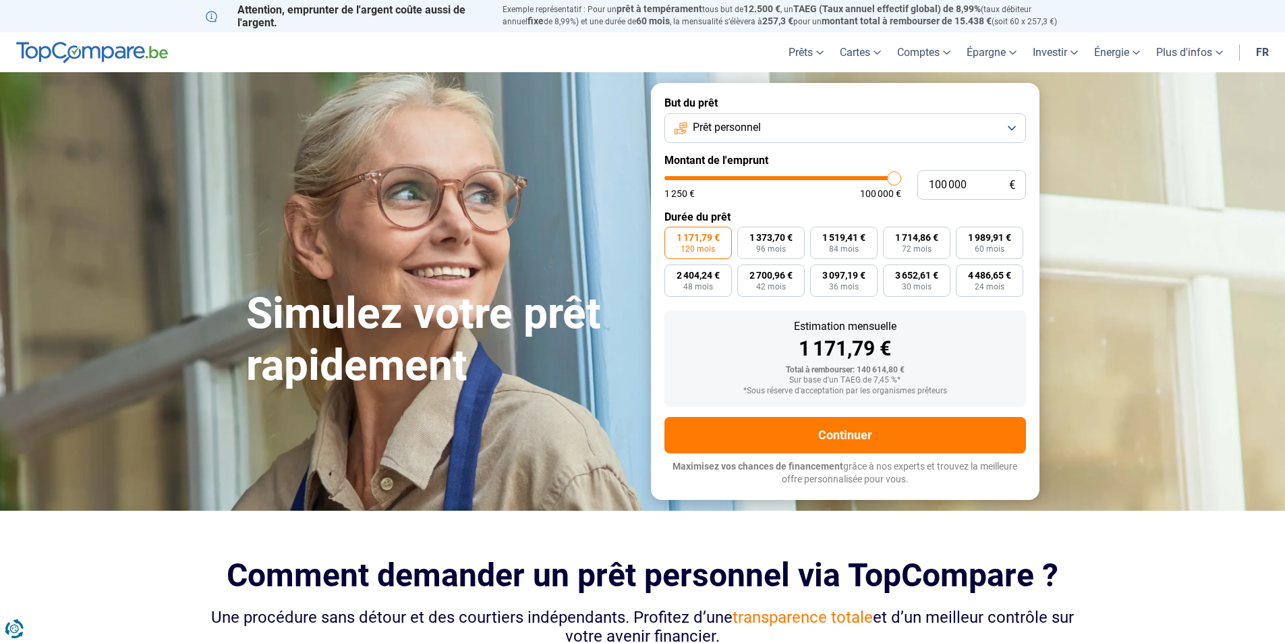
type input "99 250"
type input "99250"
type input "95 750"
type input "95750"
type input "92 500"
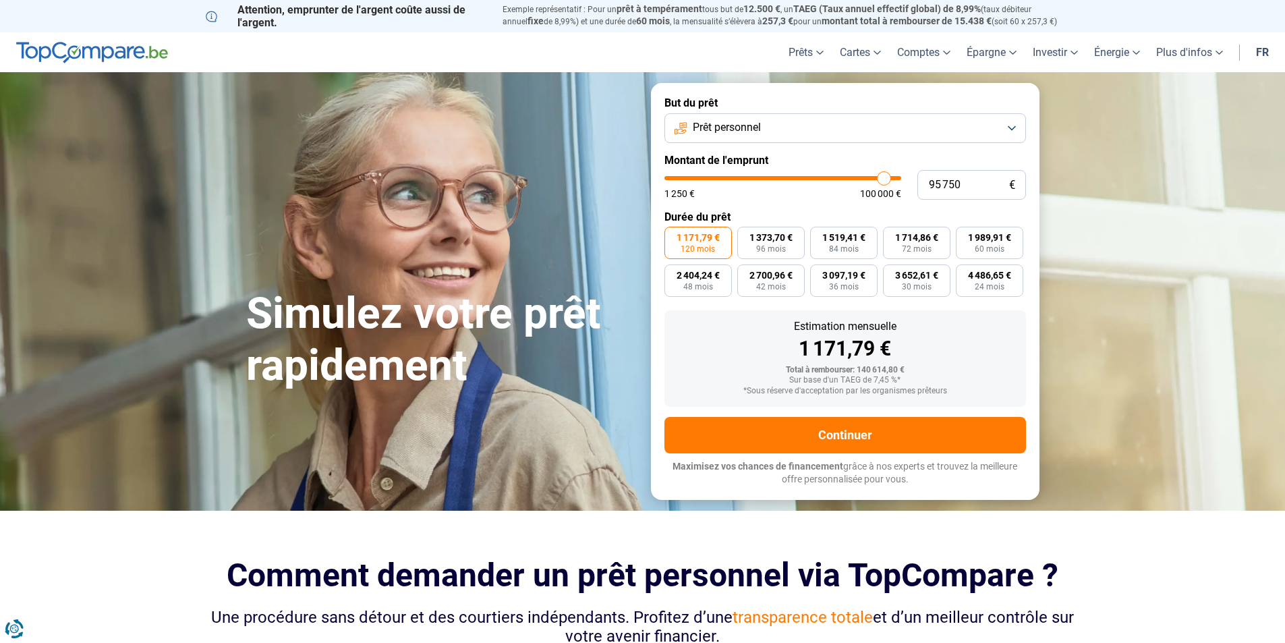
type input "92500"
type input "89 750"
type input "89750"
type input "85 250"
type input "85250"
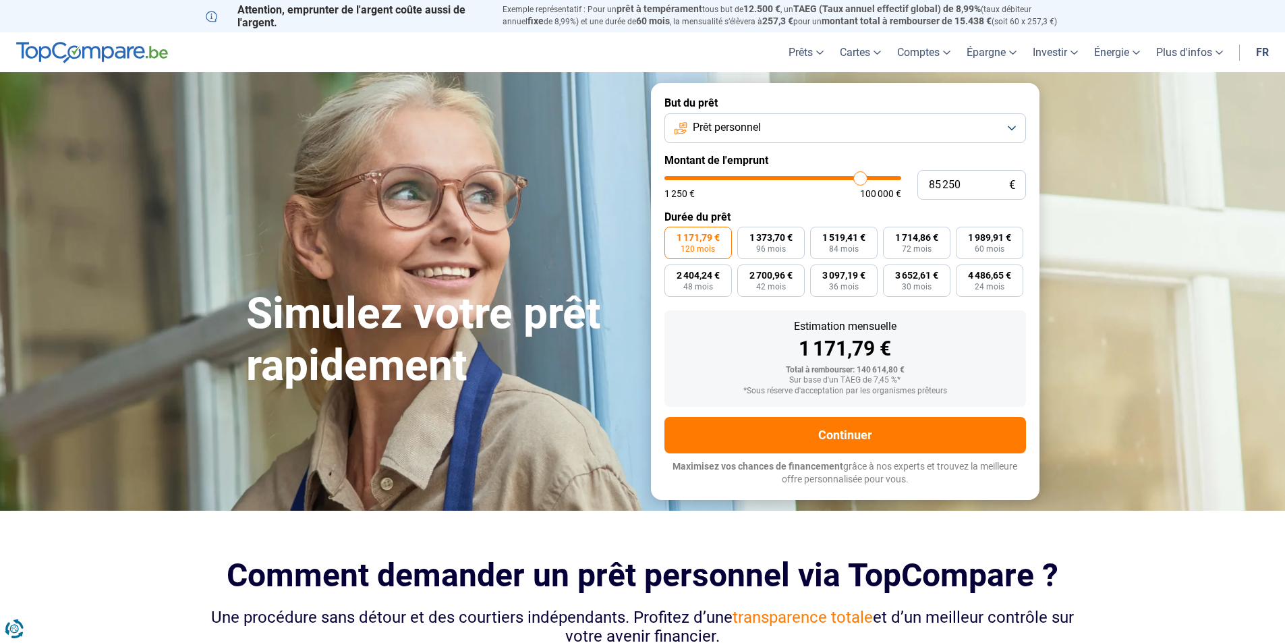
type input "83 250"
type input "83250"
type input "81 500"
drag, startPoint x: 895, startPoint y: 178, endPoint x: 752, endPoint y: 177, distance: 143.0
click at [752, 177] on input "range" at bounding box center [782, 178] width 237 height 4
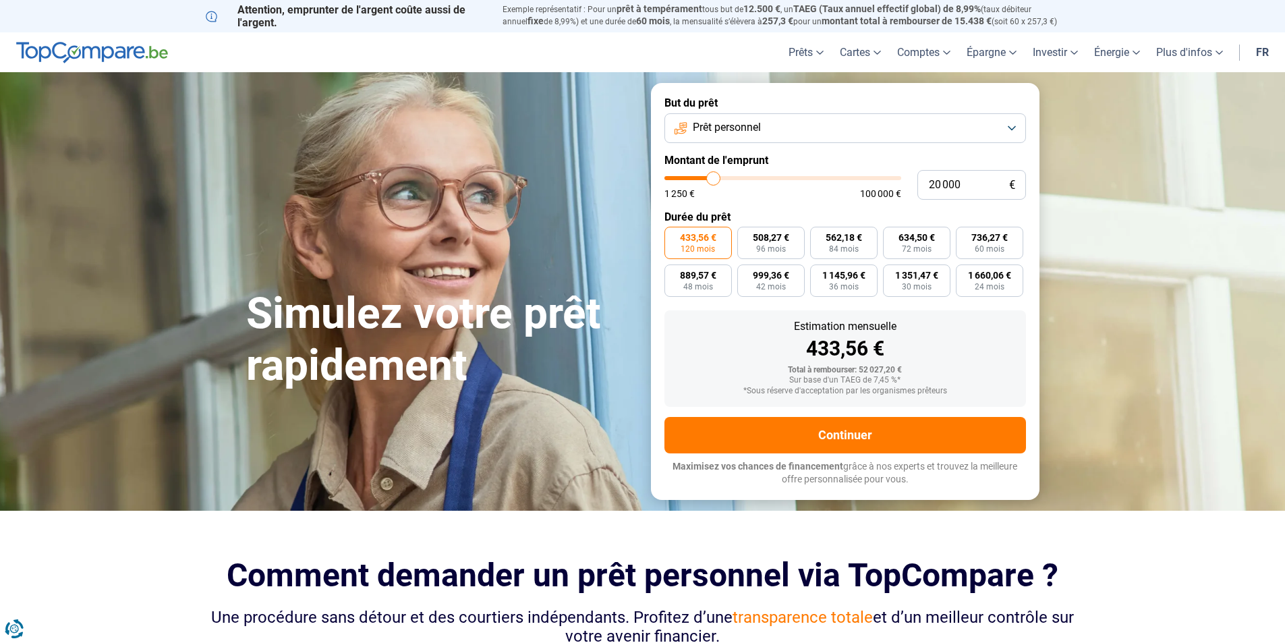
drag, startPoint x: 752, startPoint y: 177, endPoint x: 714, endPoint y: 174, distance: 38.6
click at [714, 176] on input "range" at bounding box center [782, 178] width 237 height 4
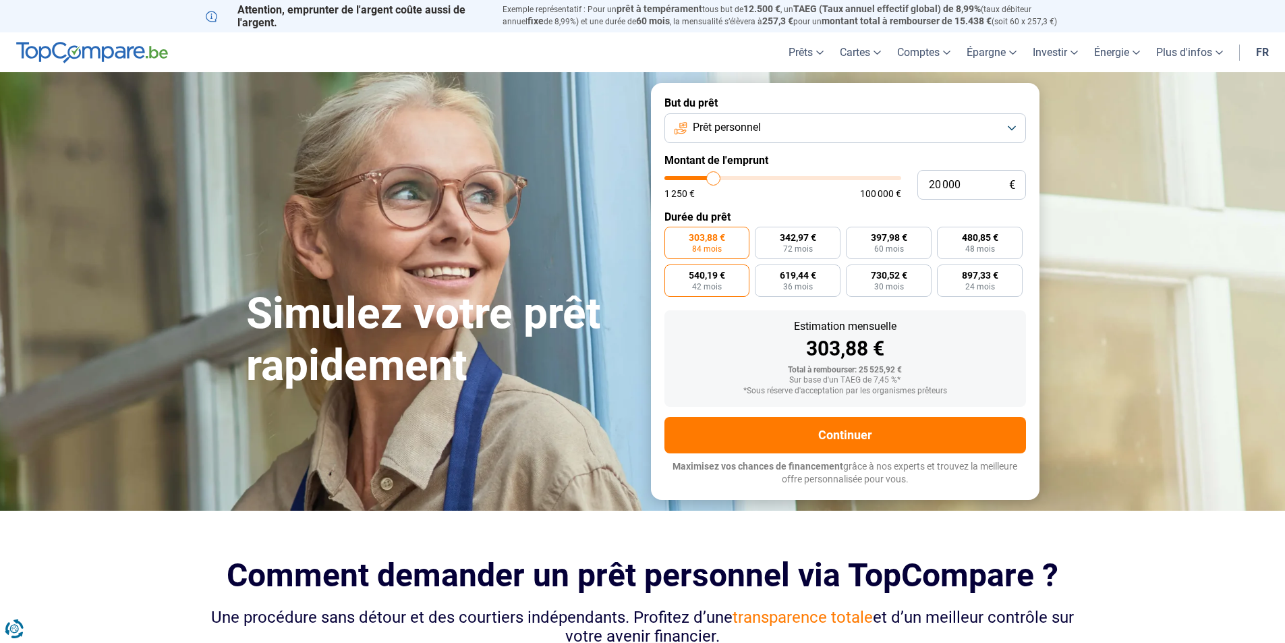
click at [719, 278] on span "540,19 €" at bounding box center [707, 274] width 36 height 9
click at [673, 273] on input "540,19 € 42 mois" at bounding box center [668, 268] width 9 height 9
click at [977, 243] on label "480,85 € 48 mois" at bounding box center [980, 243] width 86 height 32
click at [946, 235] on input "480,85 € 48 mois" at bounding box center [941, 231] width 9 height 9
click at [879, 241] on span "397,98 €" at bounding box center [889, 237] width 36 height 9
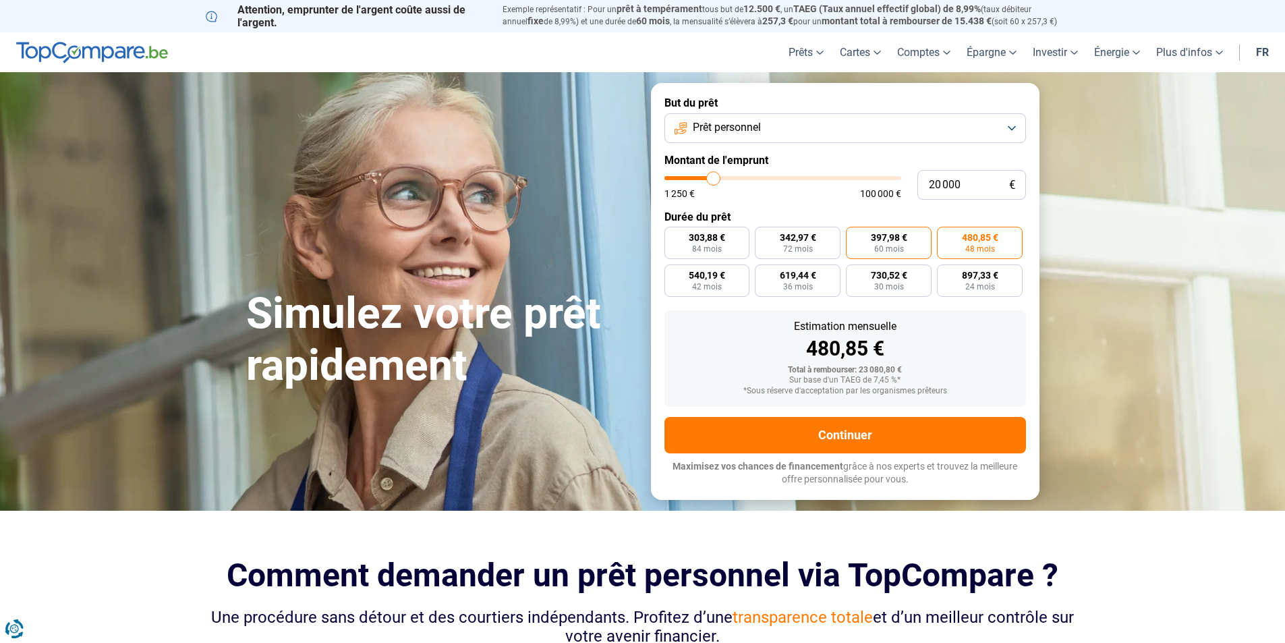
click at [855, 235] on input "397,98 € 60 mois" at bounding box center [850, 231] width 9 height 9
click at [1001, 127] on button "Prêt personnel" at bounding box center [845, 128] width 362 height 30
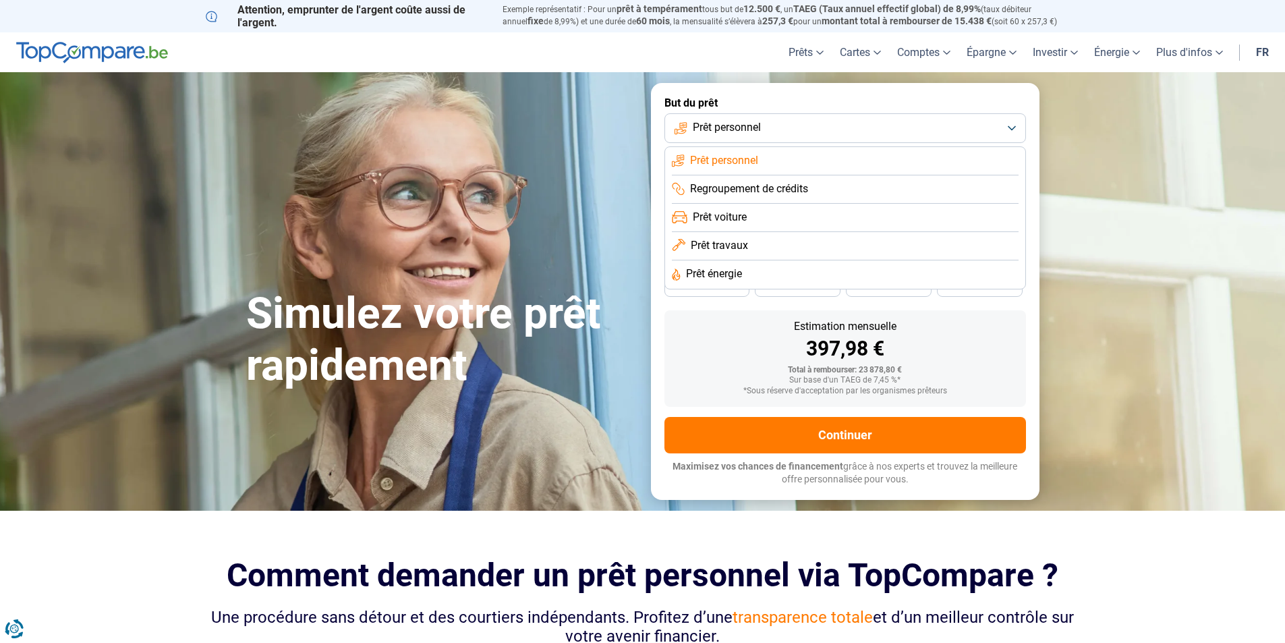
click at [826, 189] on li "Regroupement de crédits" at bounding box center [845, 189] width 347 height 28
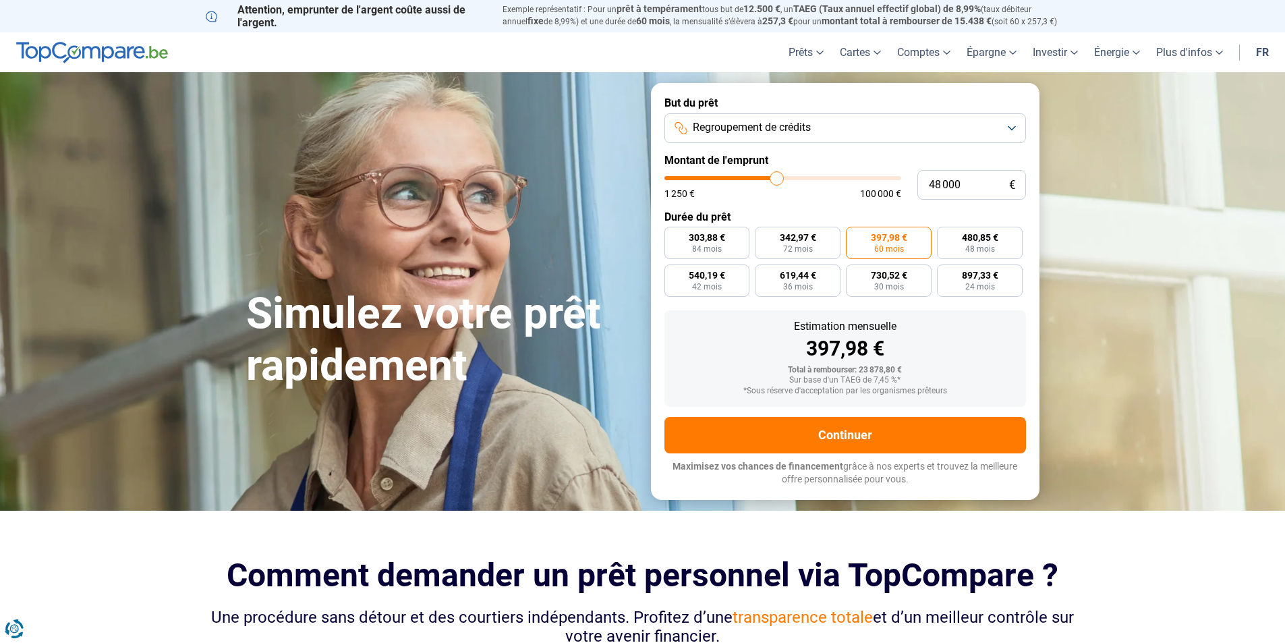
drag, startPoint x: 710, startPoint y: 177, endPoint x: 776, endPoint y: 177, distance: 66.8
click at [776, 177] on input "range" at bounding box center [782, 178] width 237 height 4
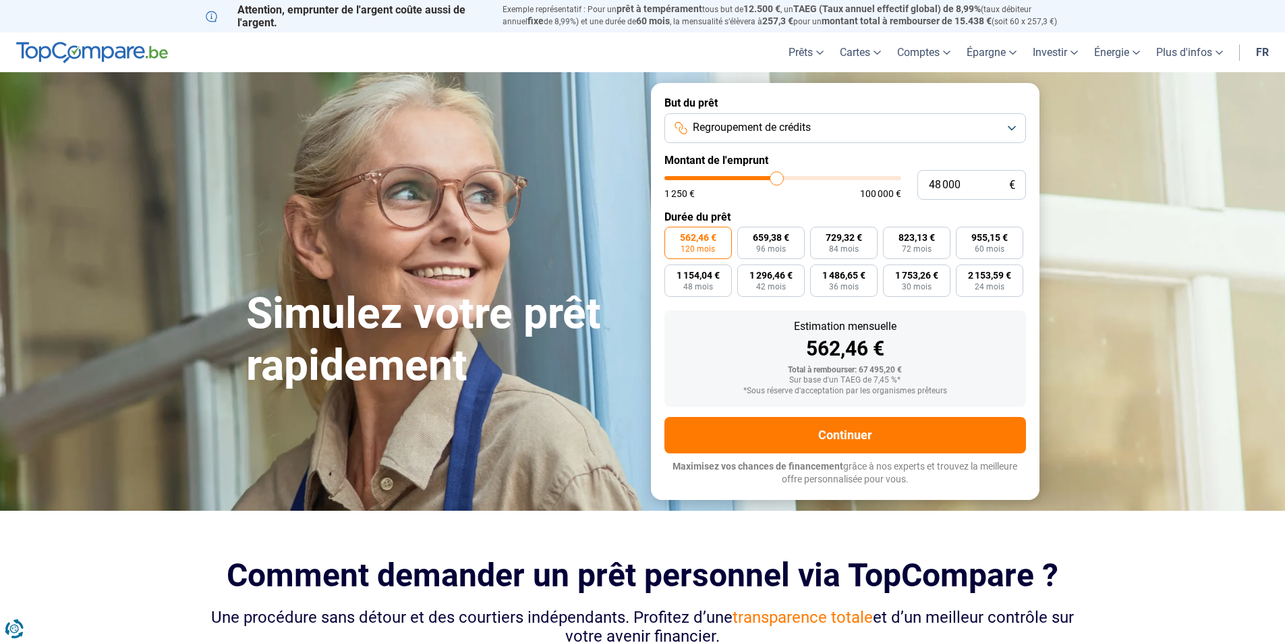
click at [1011, 124] on button "Regroupement de crédits" at bounding box center [845, 128] width 362 height 30
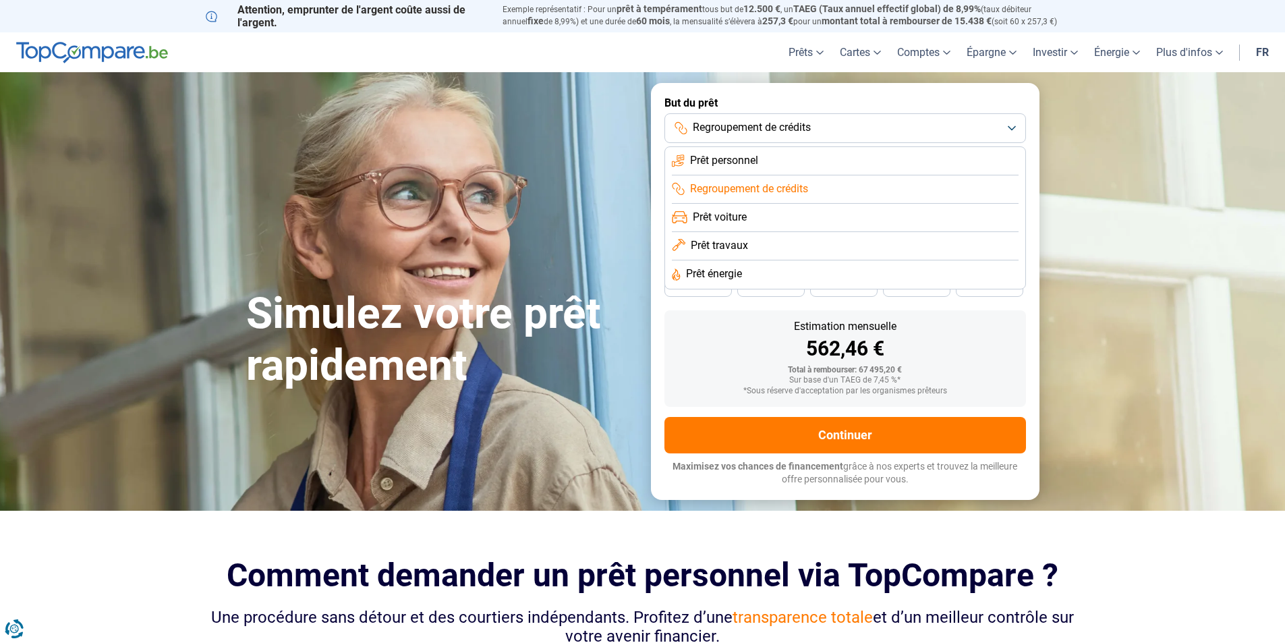
click at [753, 214] on li "Prêt voiture" at bounding box center [845, 218] width 347 height 28
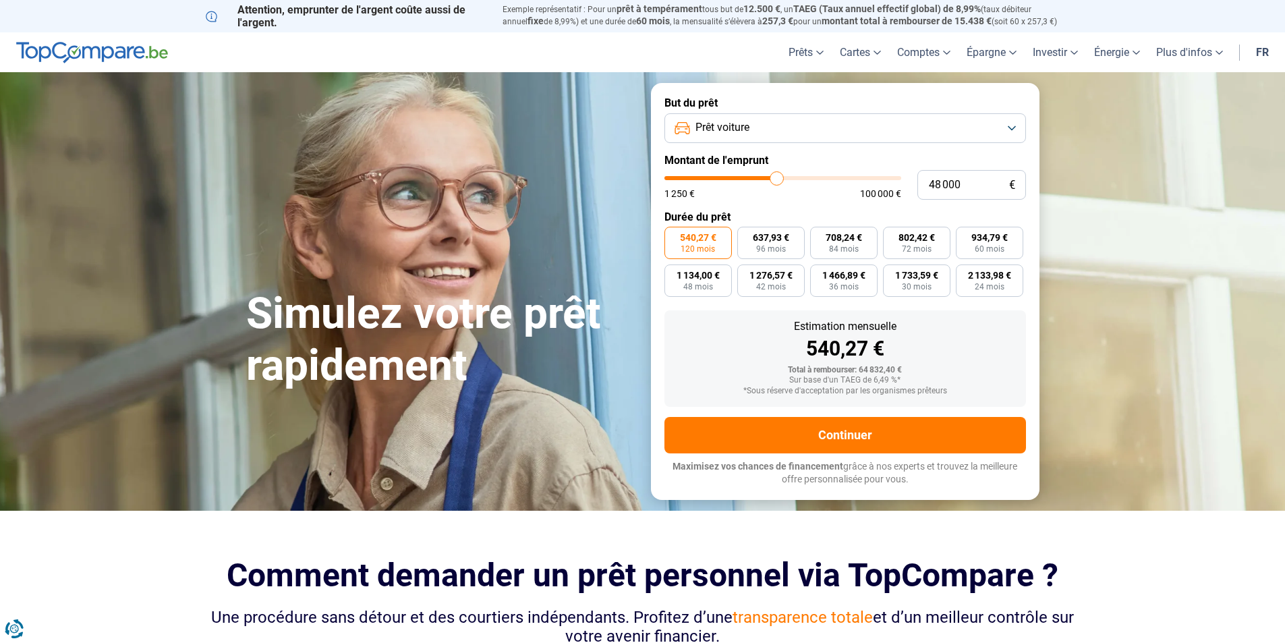
click at [1005, 132] on button "Prêt voiture" at bounding box center [845, 128] width 362 height 30
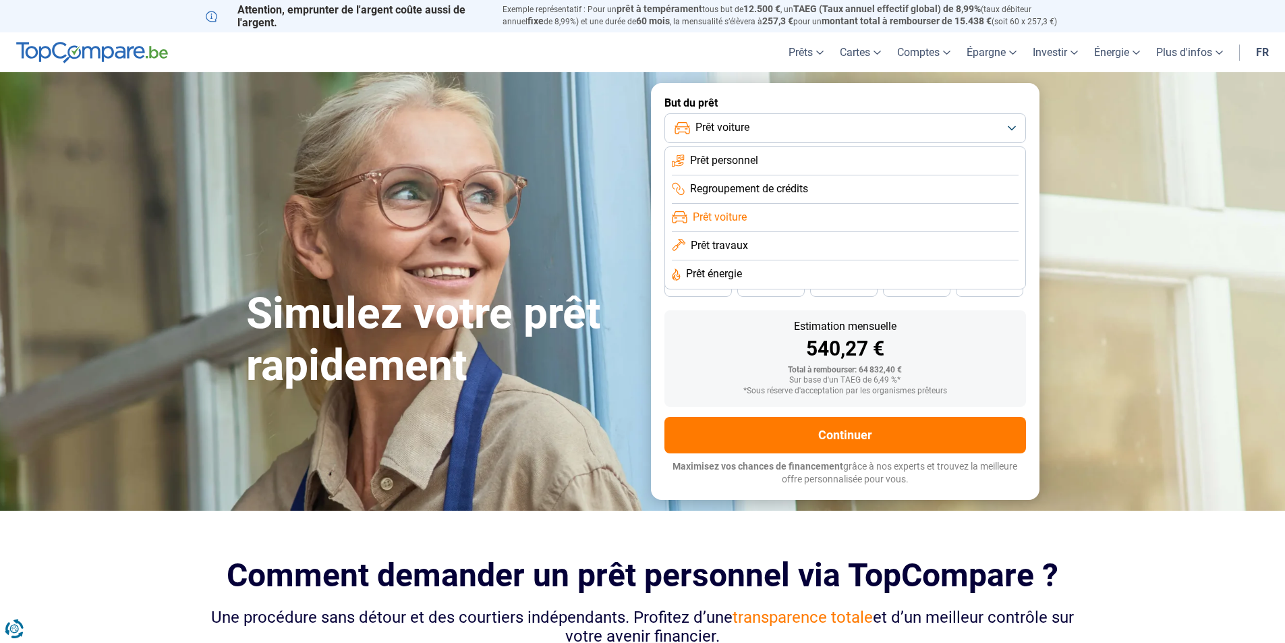
click at [744, 241] on span "Prêt travaux" at bounding box center [719, 245] width 57 height 15
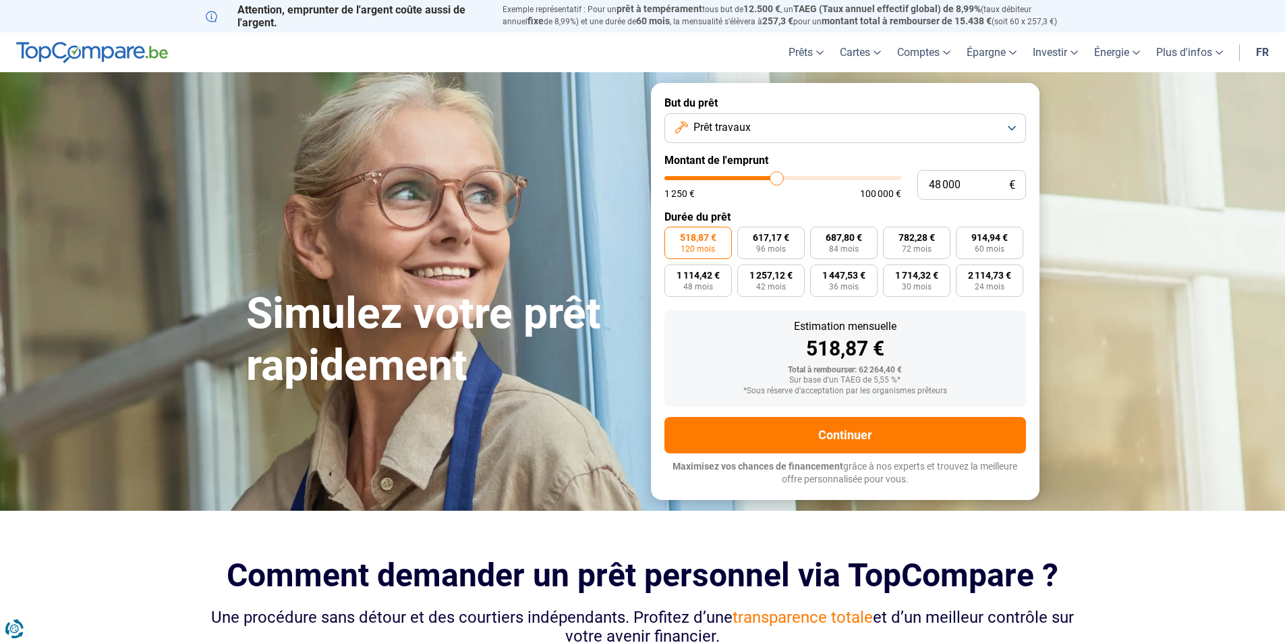
click at [1010, 128] on button "Prêt travaux" at bounding box center [845, 128] width 362 height 30
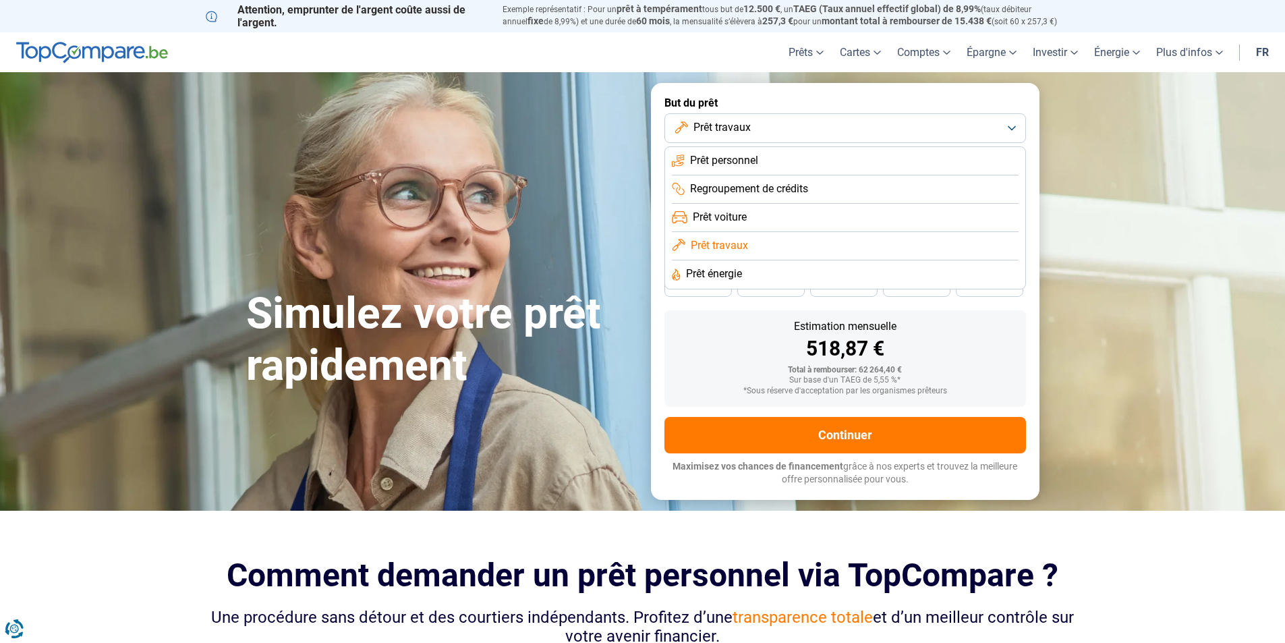
click at [738, 271] on span "Prêt énergie" at bounding box center [714, 273] width 56 height 15
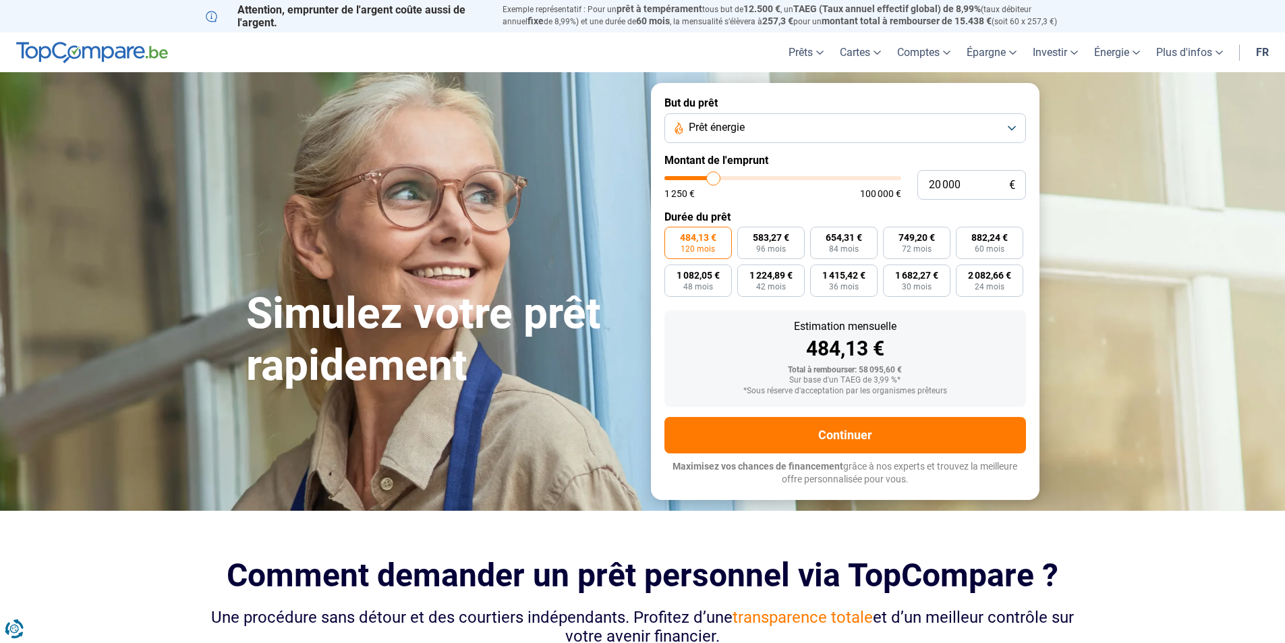
drag, startPoint x: 774, startPoint y: 175, endPoint x: 714, endPoint y: 169, distance: 60.9
click at [714, 176] on input "range" at bounding box center [782, 178] width 237 height 4
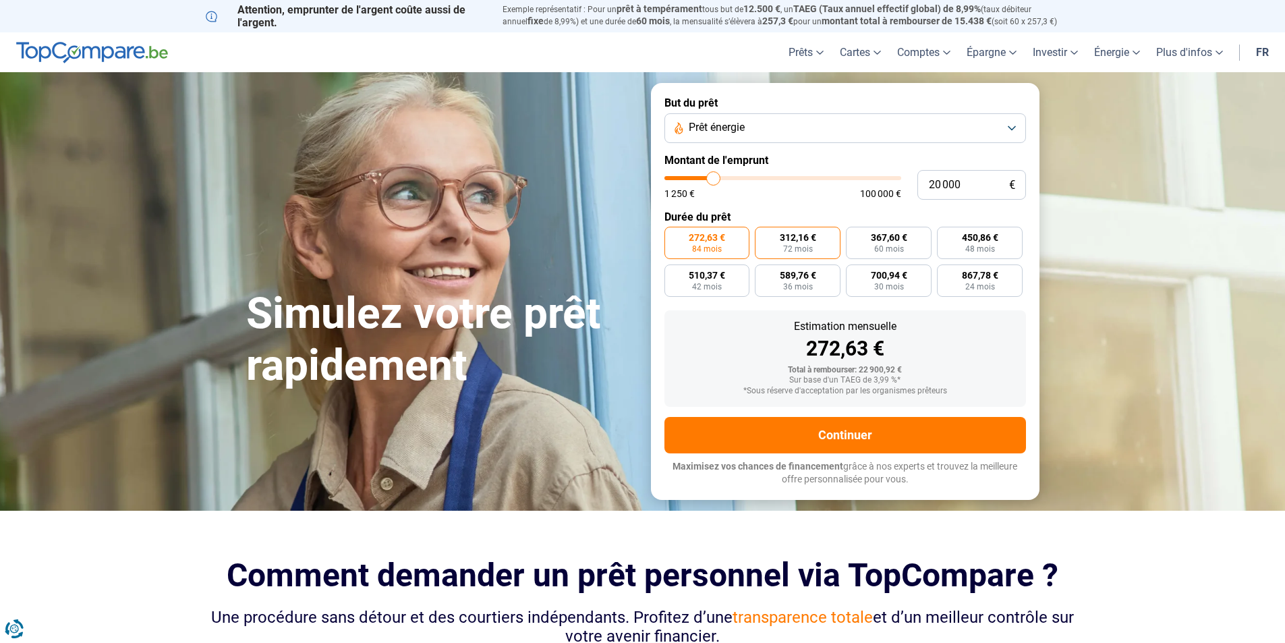
click at [817, 242] on label "312,16 € 72 mois" at bounding box center [798, 243] width 86 height 32
click at [763, 235] on input "312,16 € 72 mois" at bounding box center [759, 231] width 9 height 9
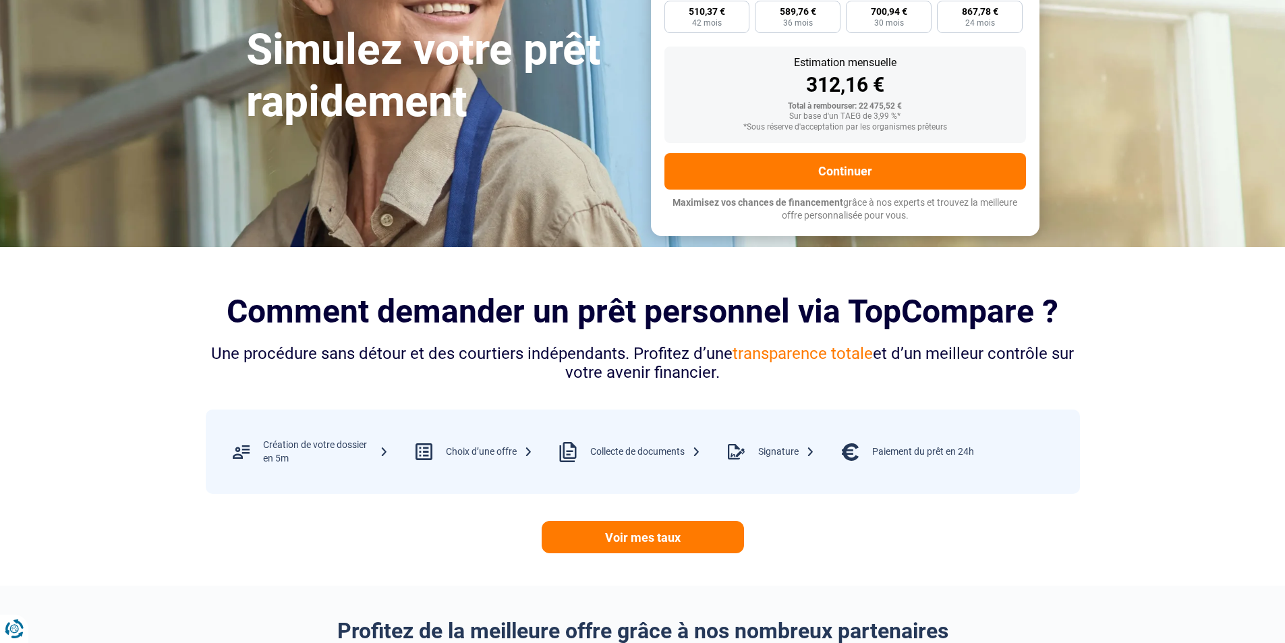
scroll to position [270, 0]
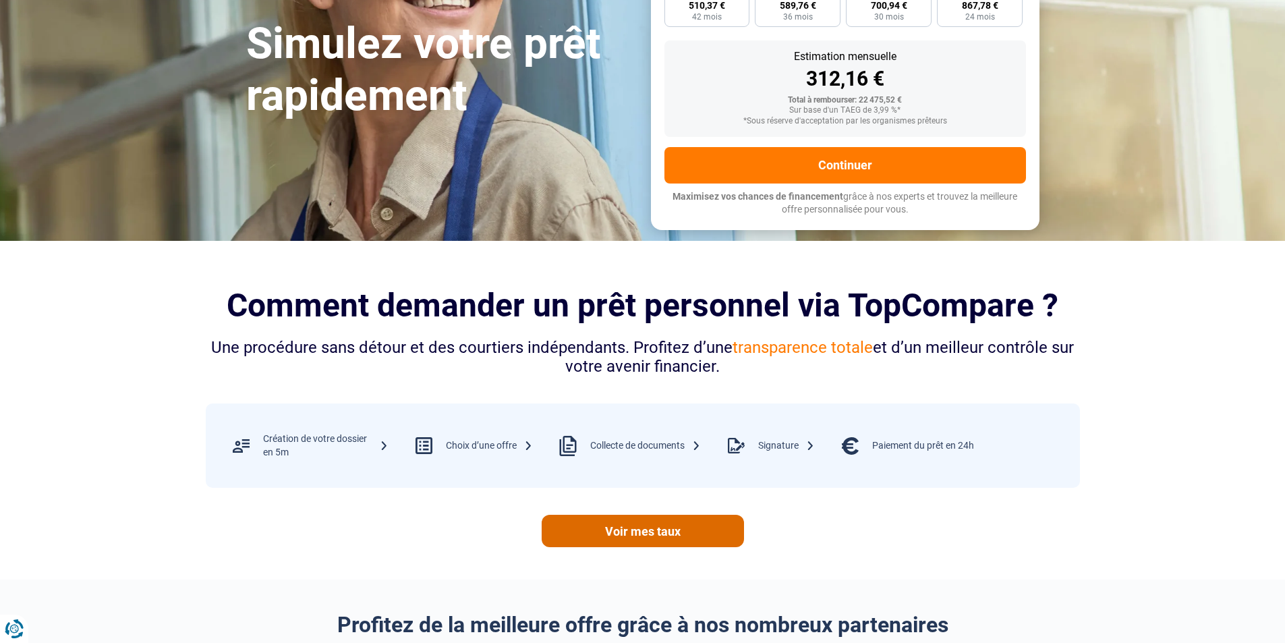
click at [641, 530] on link "Voir mes taux" at bounding box center [643, 531] width 202 height 32
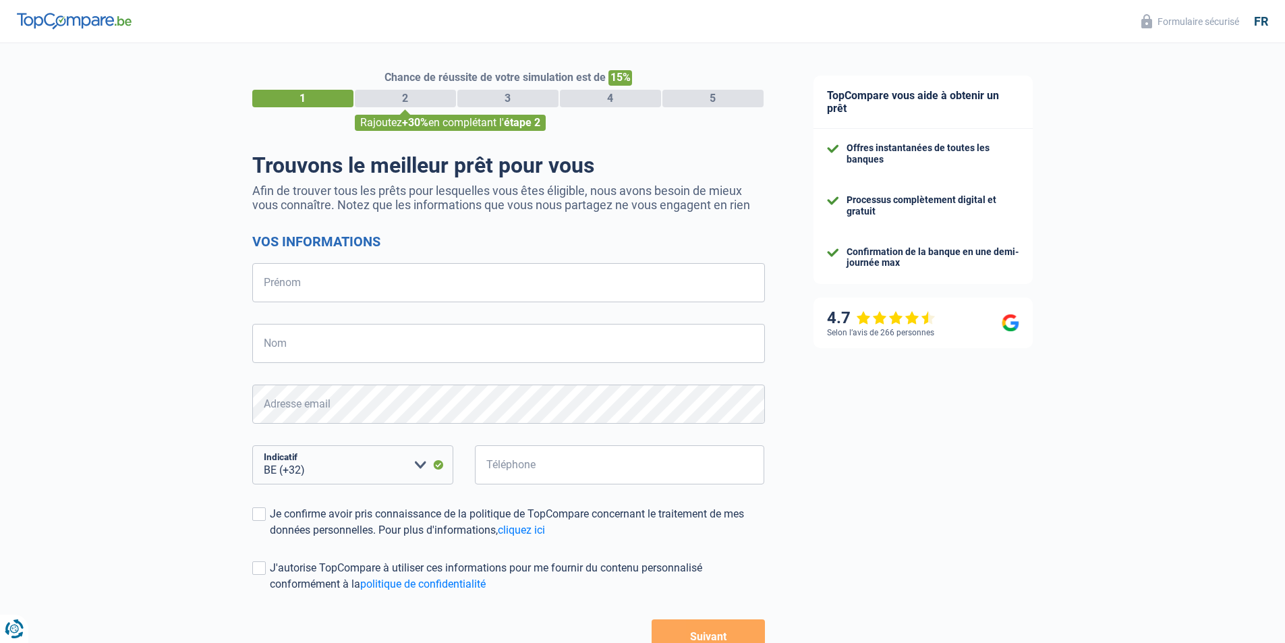
select select "32"
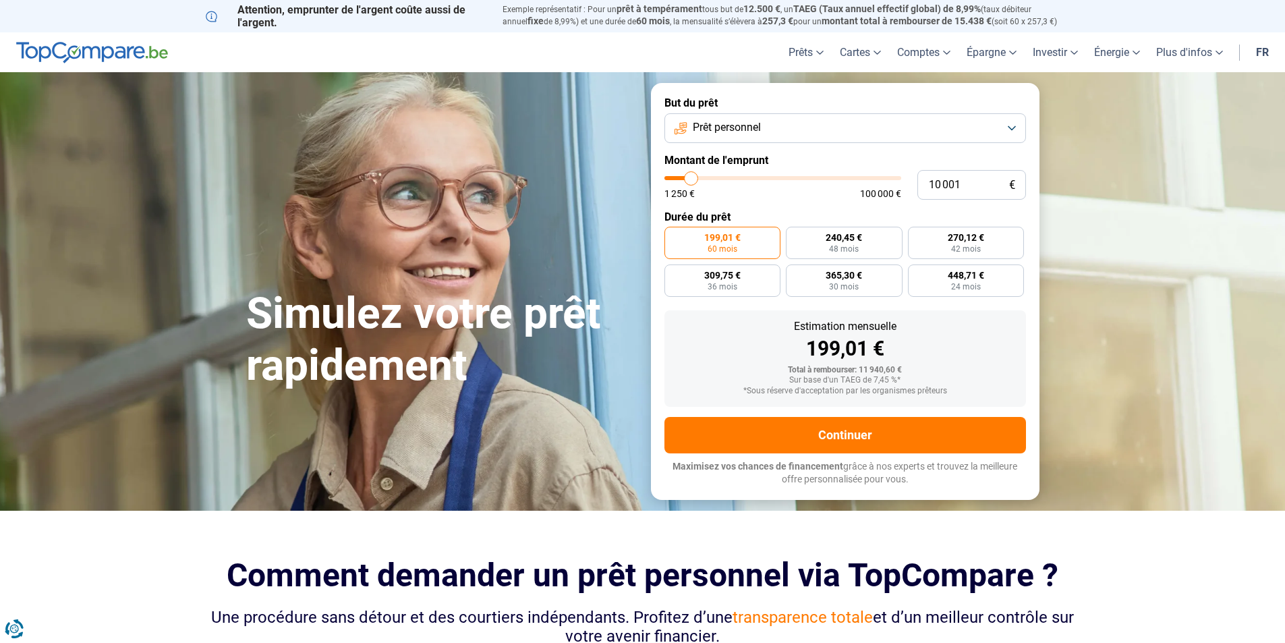
click at [1008, 128] on button "Prêt personnel" at bounding box center [845, 128] width 362 height 30
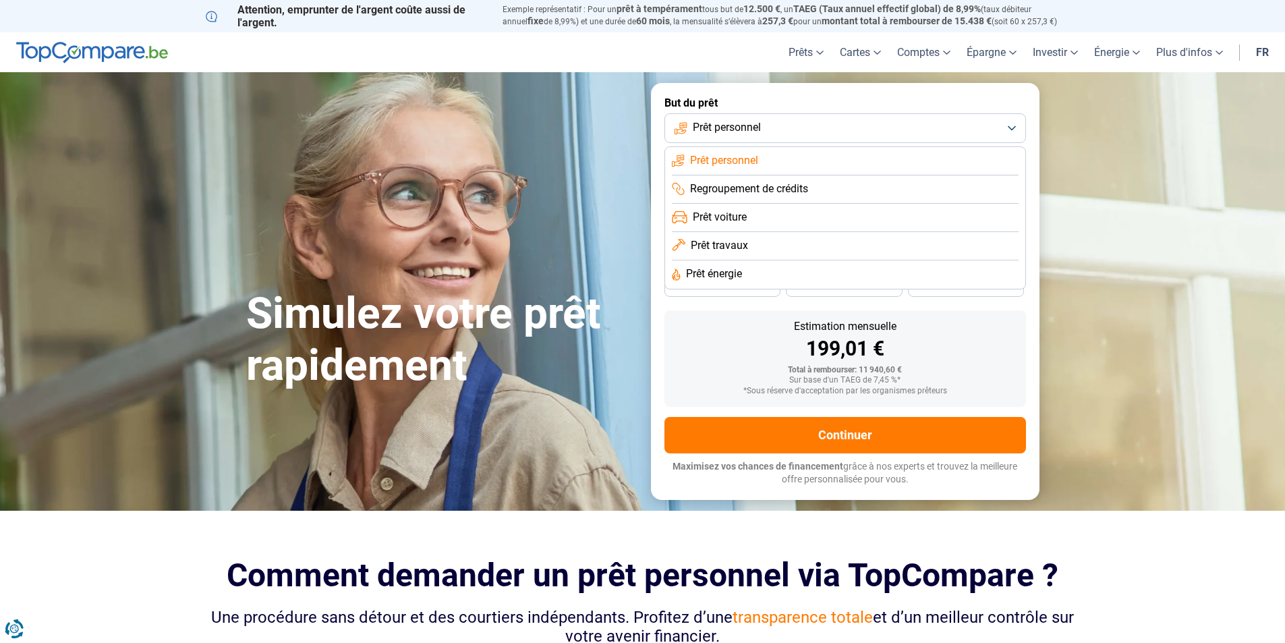
click at [802, 190] on span "Regroupement de crédits" at bounding box center [749, 188] width 118 height 15
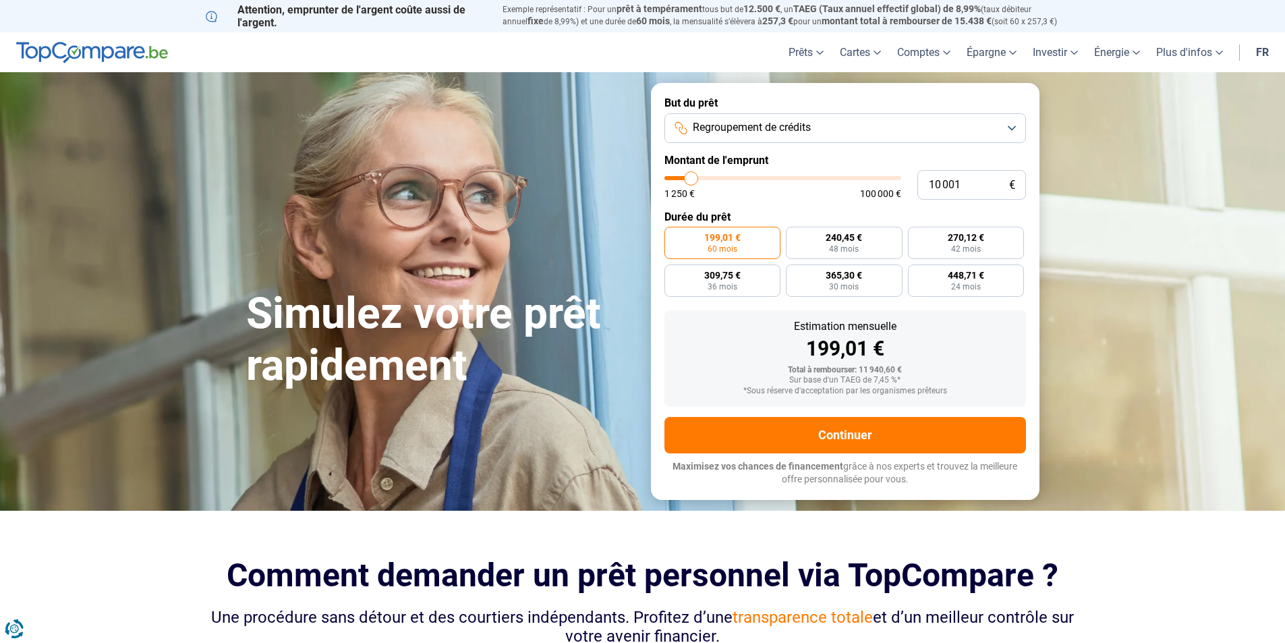
click at [1014, 125] on button "Regroupement de crédits" at bounding box center [845, 128] width 362 height 30
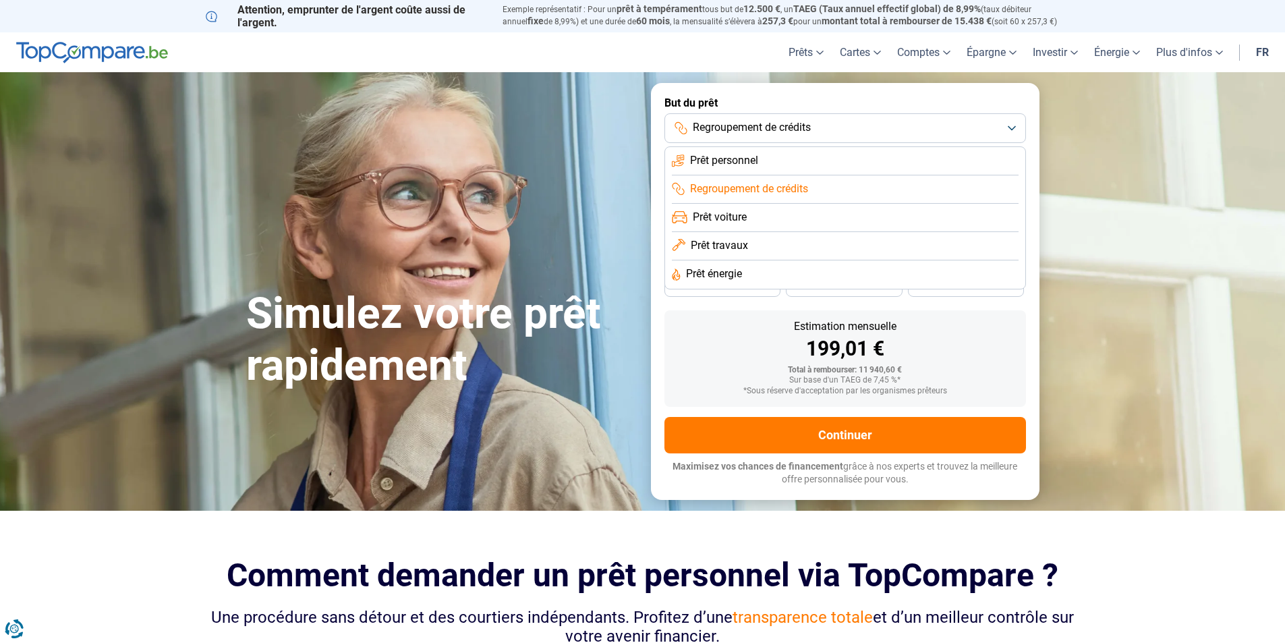
click at [730, 163] on span "Prêt personnel" at bounding box center [724, 160] width 68 height 15
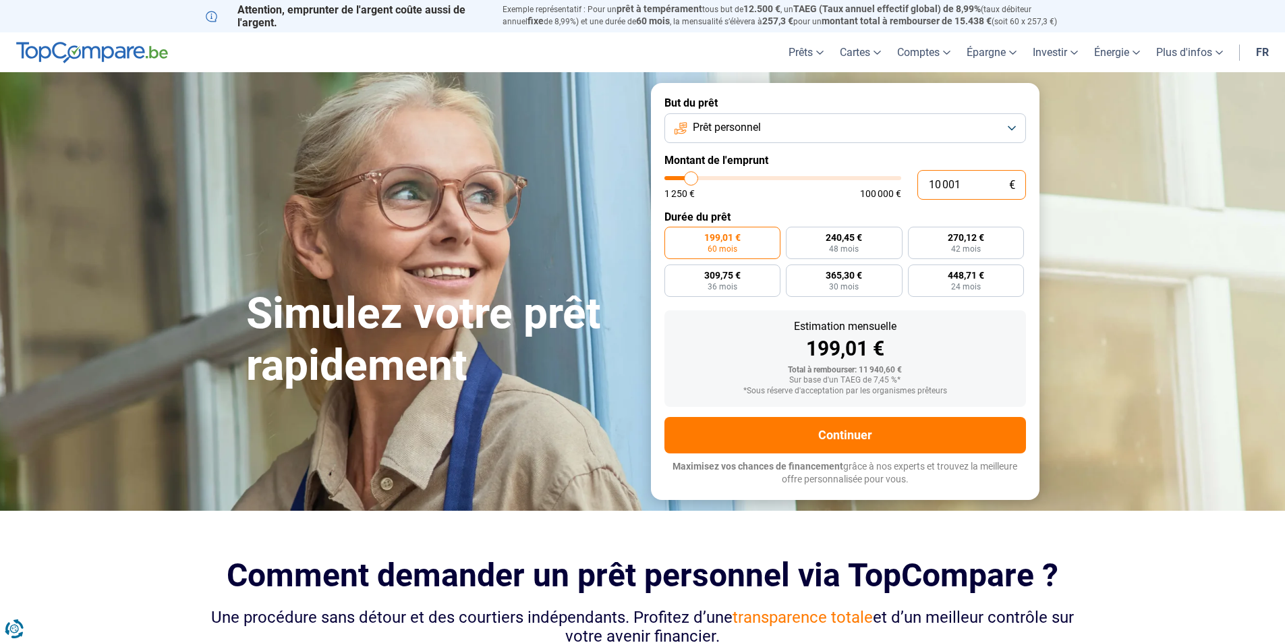
drag, startPoint x: 962, startPoint y: 185, endPoint x: 969, endPoint y: 185, distance: 7.4
click at [964, 185] on input "10 001" at bounding box center [971, 185] width 109 height 30
type input "1 000"
type input "1250"
type input "100"
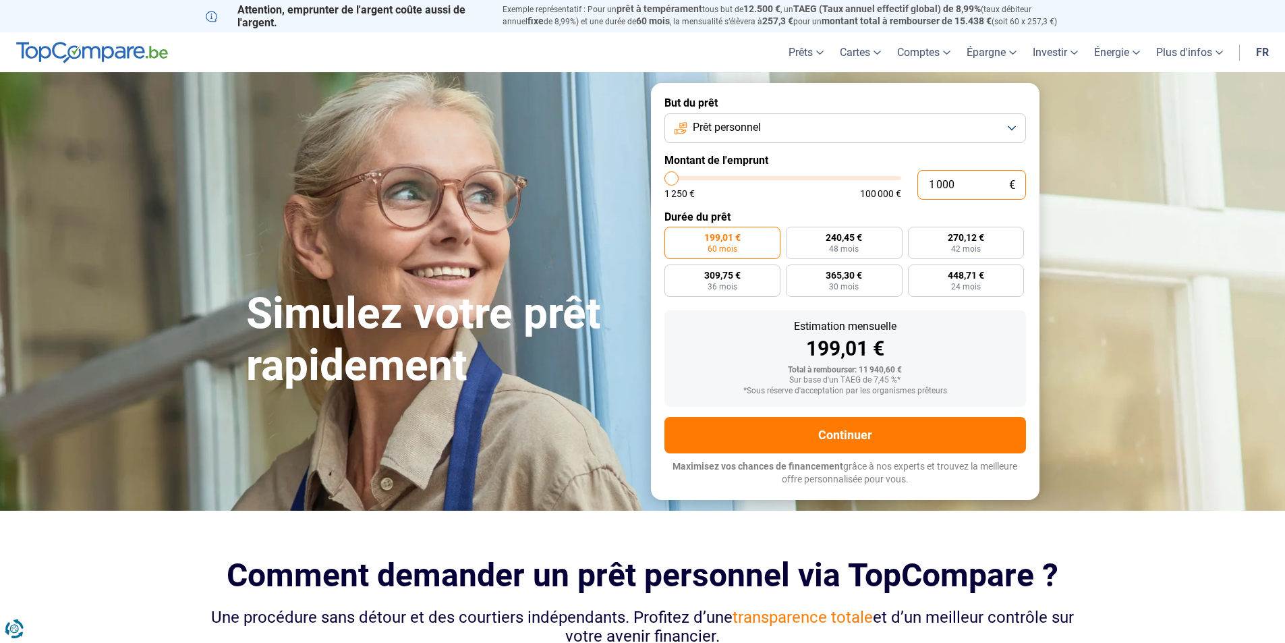
type input "1250"
type input "10"
type input "1250"
type input "1"
type input "1250"
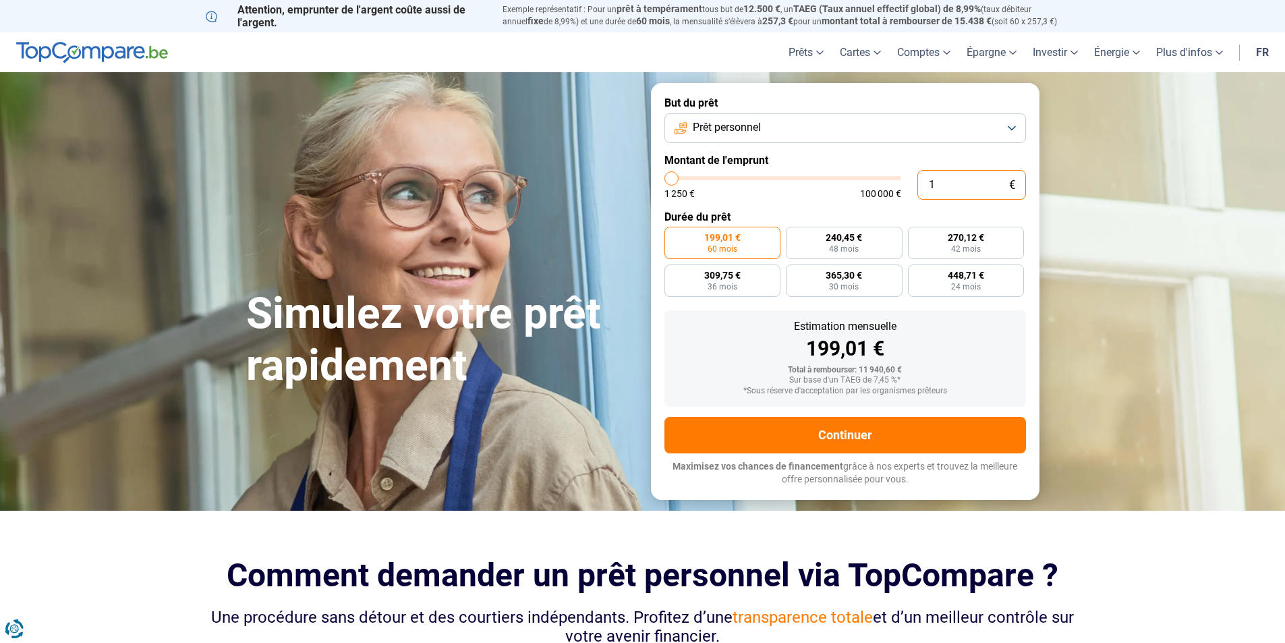
type input "0"
type input "1250"
type input "2"
type input "1250"
type input "20"
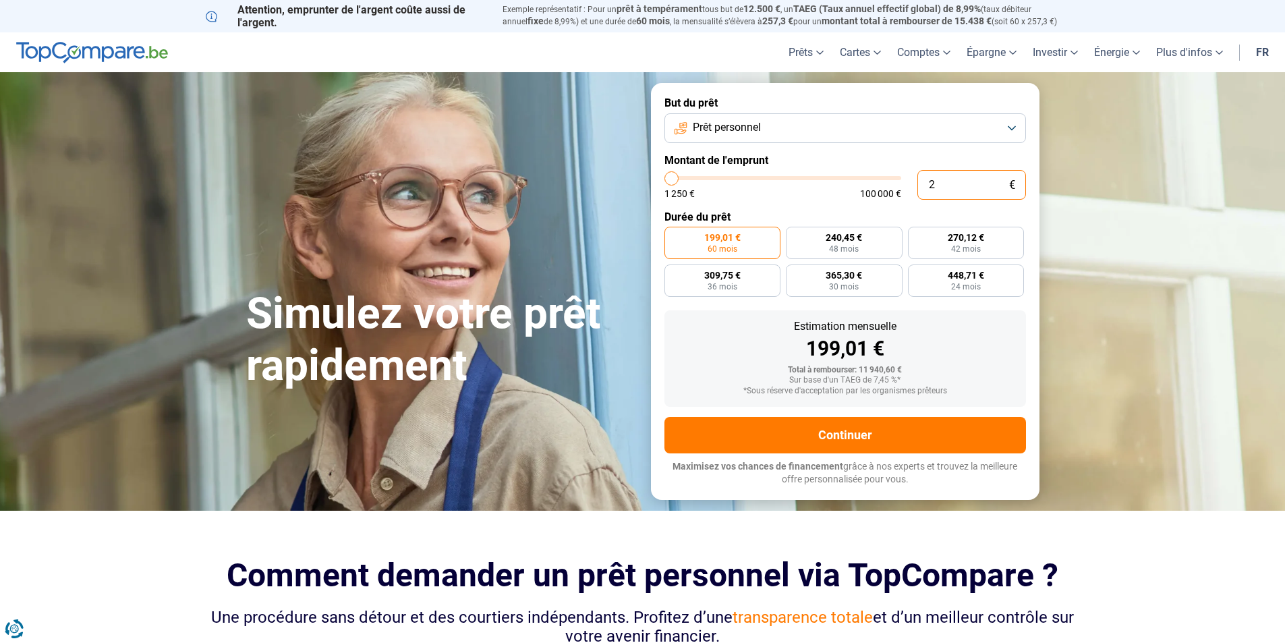
type input "1250"
type input "200"
type input "1250"
type input "2 000"
type input "2000"
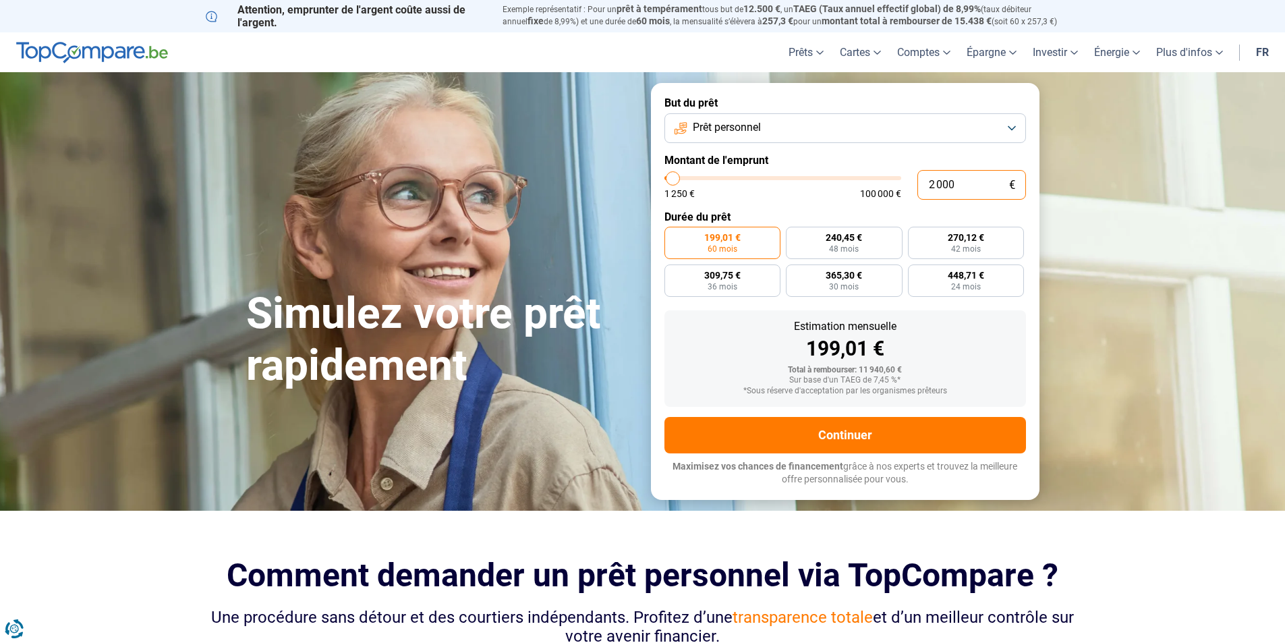
type input "20 000"
type input "20000"
radio input "false"
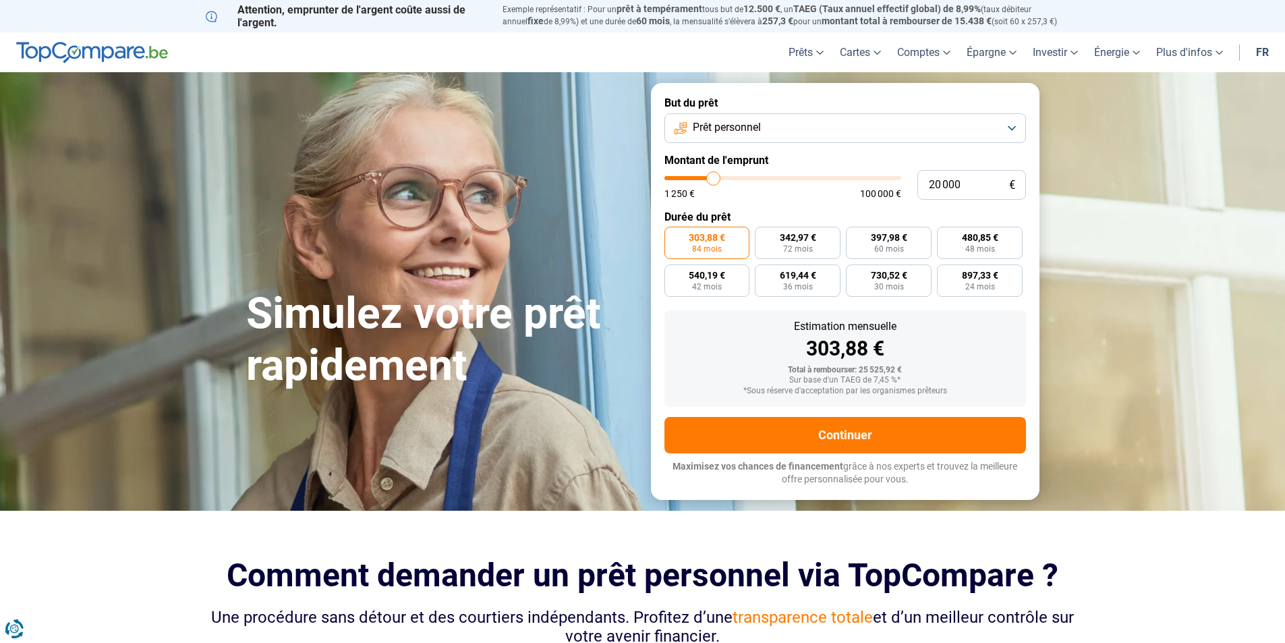
type input "23 000"
type input "23000"
type input "23 500"
type input "23500"
type input "24 250"
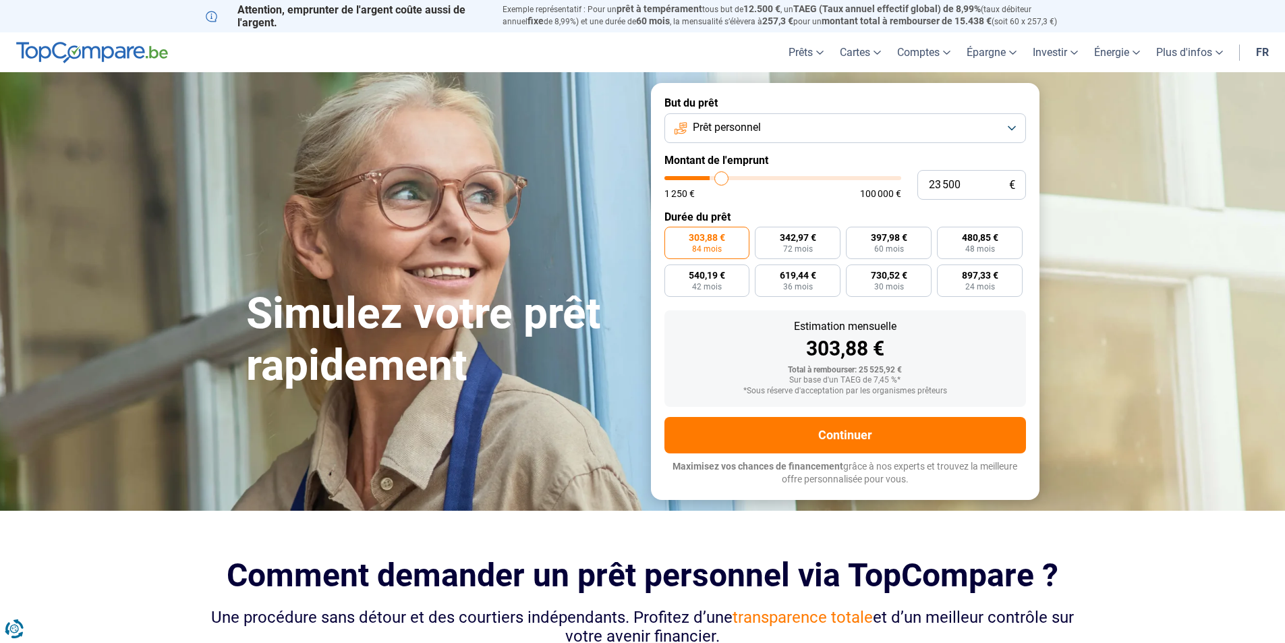
type input "24250"
type input "26 000"
type input "26000"
type input "27 750"
type input "27750"
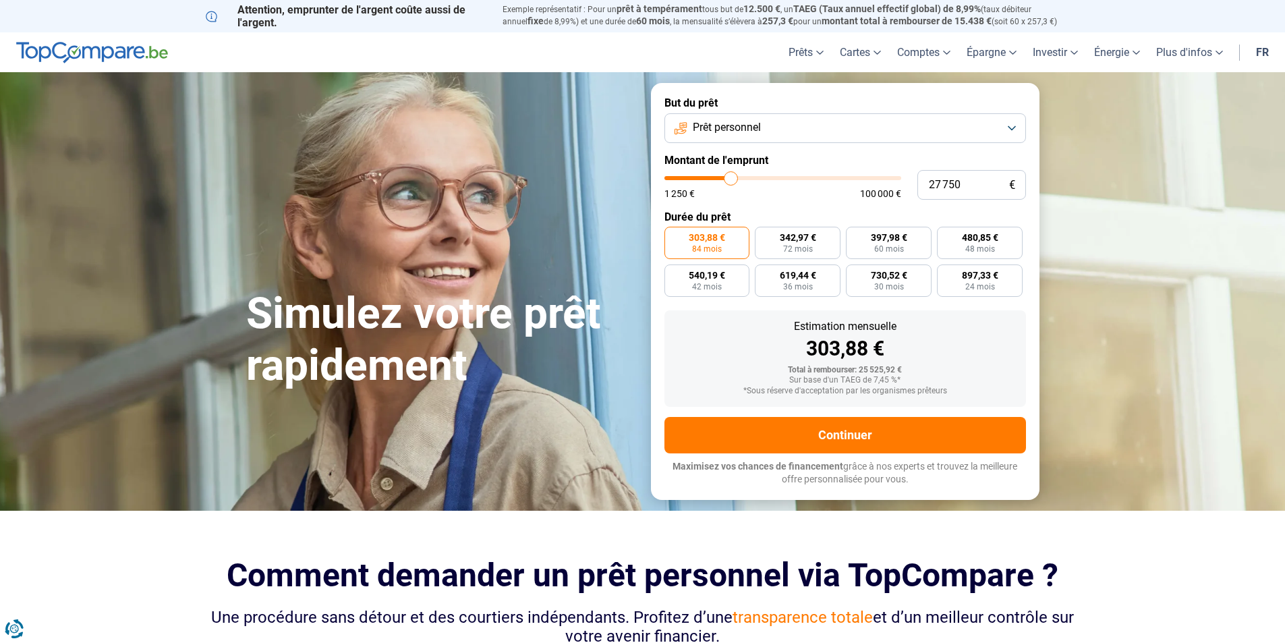
type input "29 250"
type input "29250"
type input "30 500"
type input "30500"
type input "31 250"
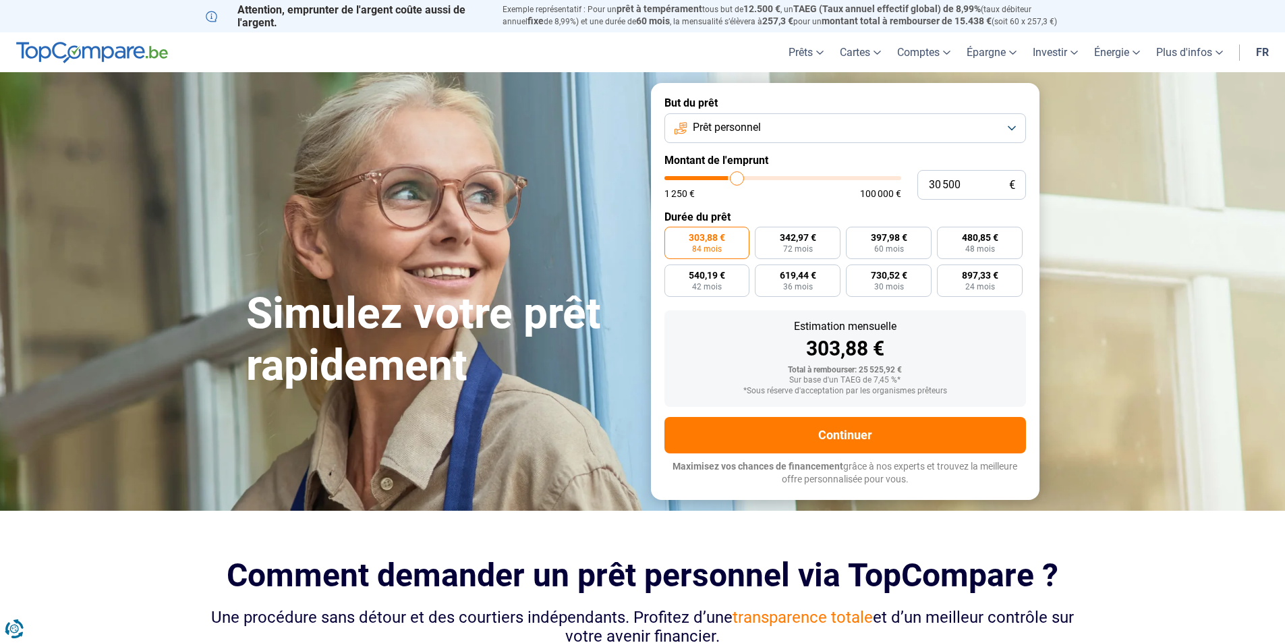
type input "31250"
type input "31 750"
type input "31750"
type input "32 000"
type input "32000"
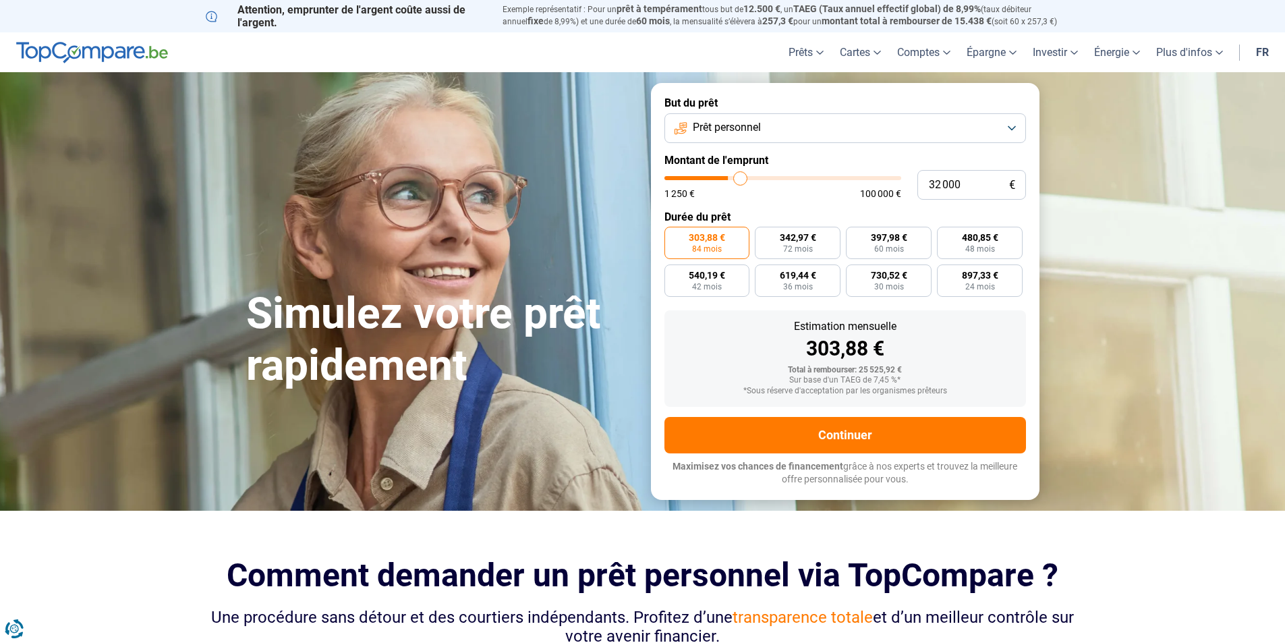
type input "32 250"
type input "32250"
type input "32 500"
type input "32500"
type input "33 250"
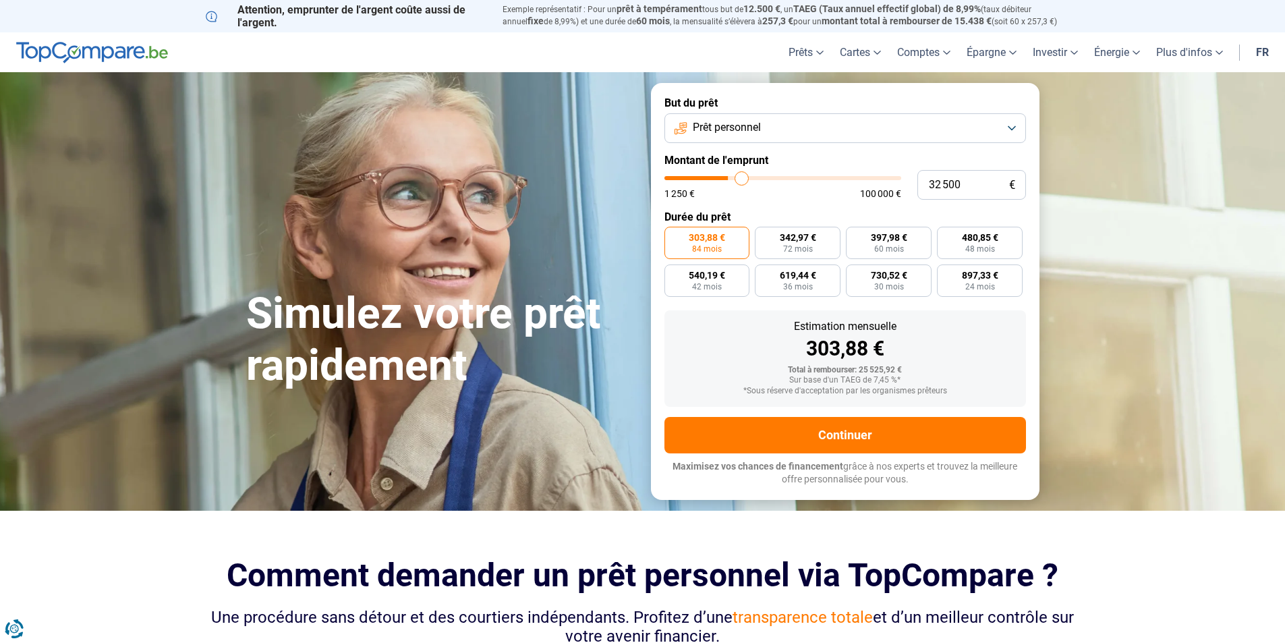
type input "33250"
type input "33 500"
type input "33500"
type input "33 750"
type input "33750"
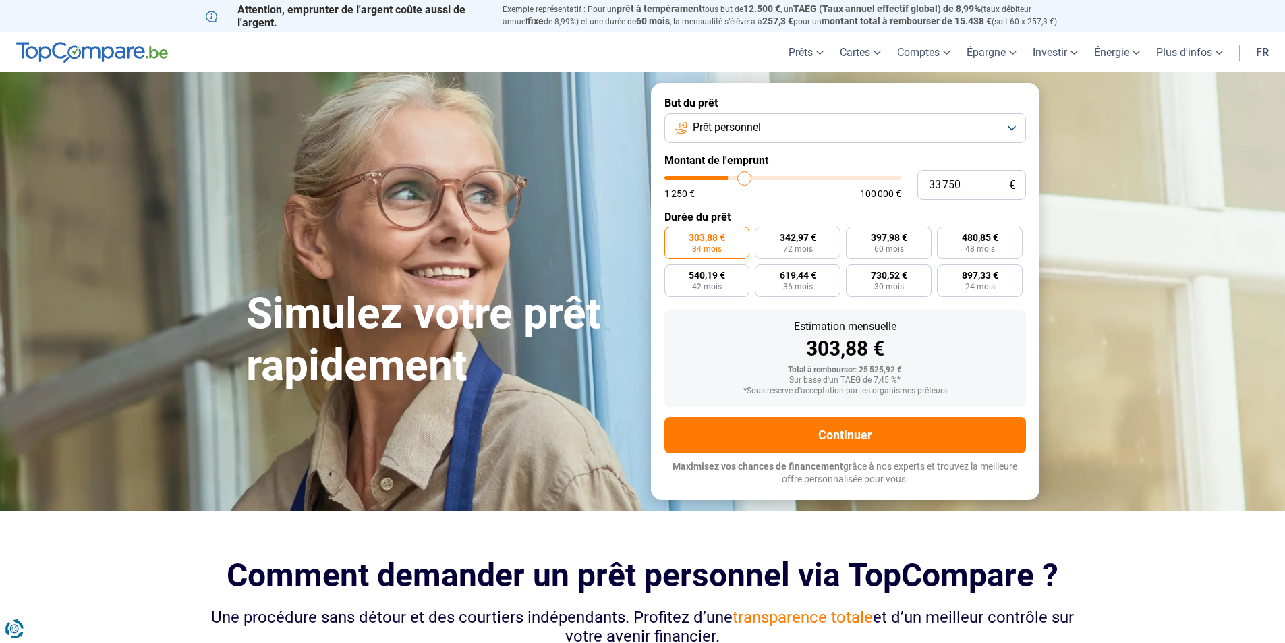
type input "34 250"
type input "34250"
type input "34 750"
type input "34750"
type input "35 750"
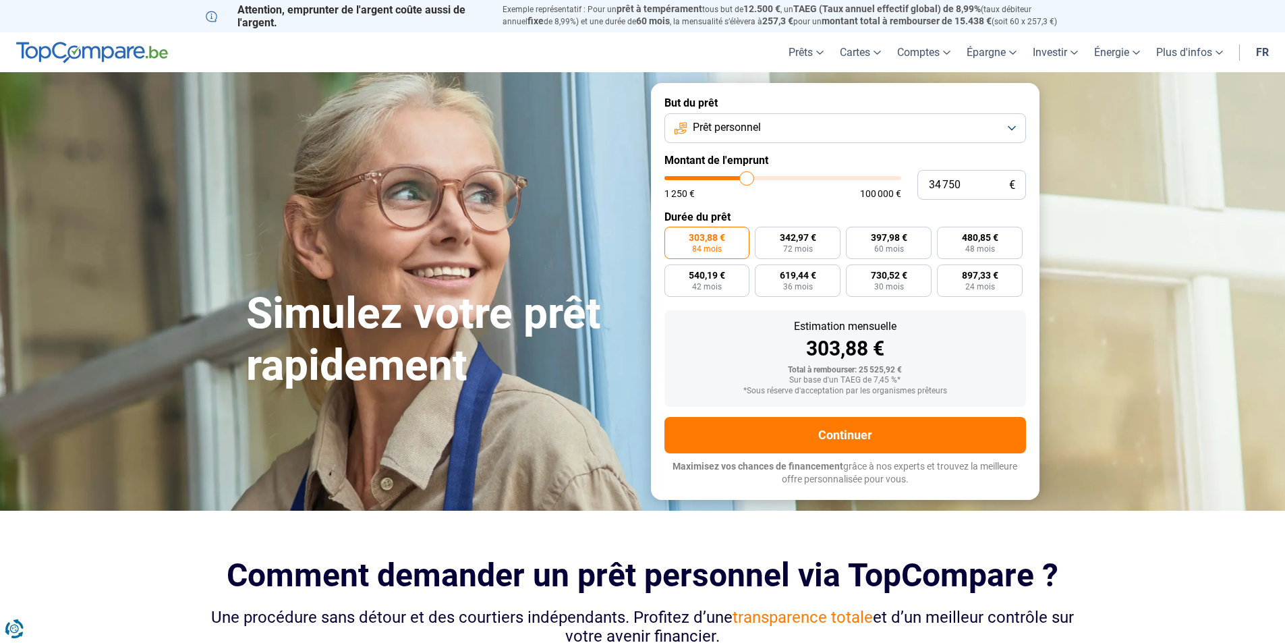
type input "35750"
type input "36 500"
type input "36500"
type input "37 000"
type input "37000"
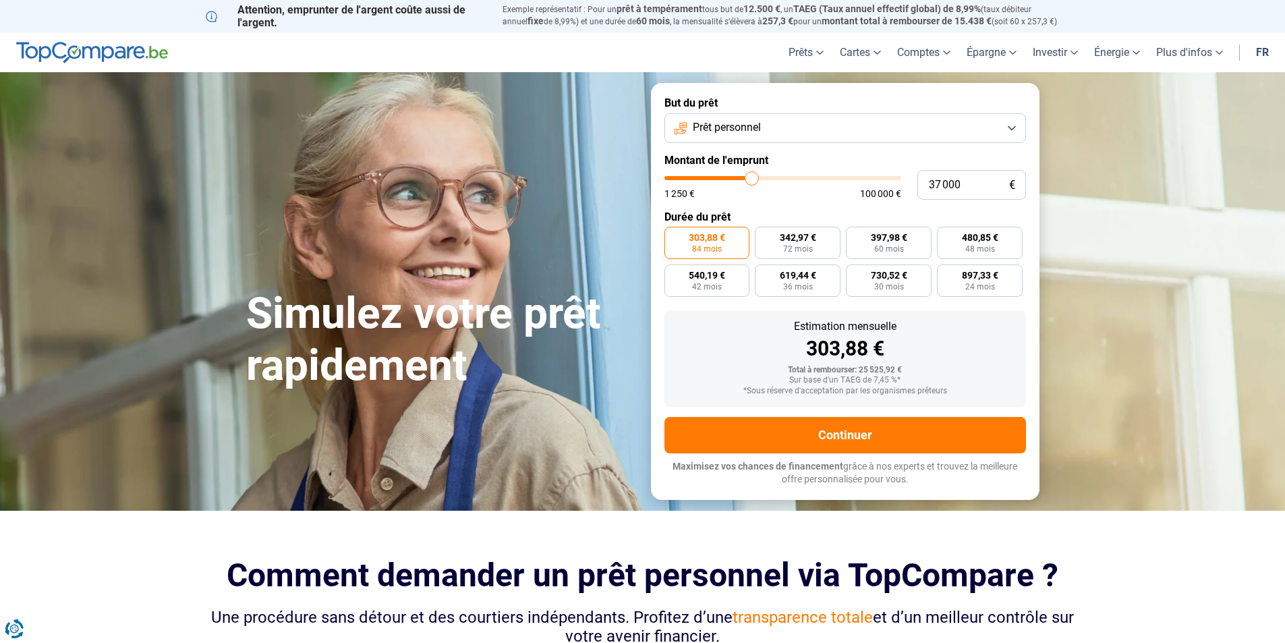
type input "37 750"
type input "37750"
type input "38 500"
type input "38500"
type input "38 750"
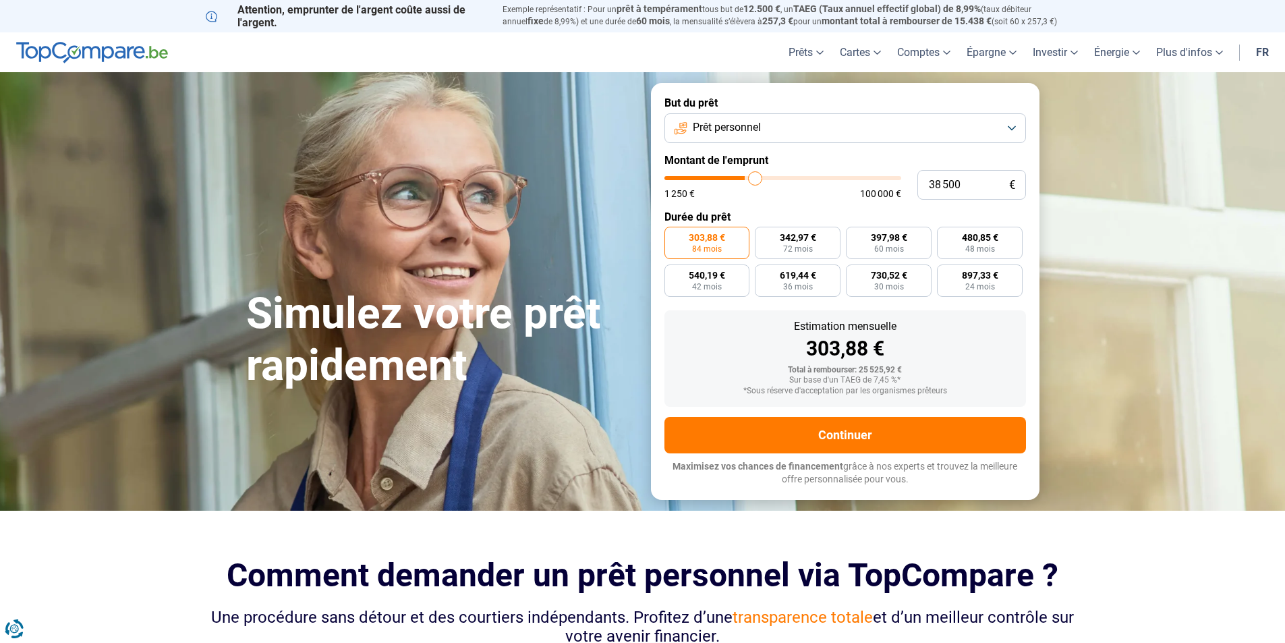
type input "38750"
type input "39 750"
type input "39750"
type input "40 250"
type input "40250"
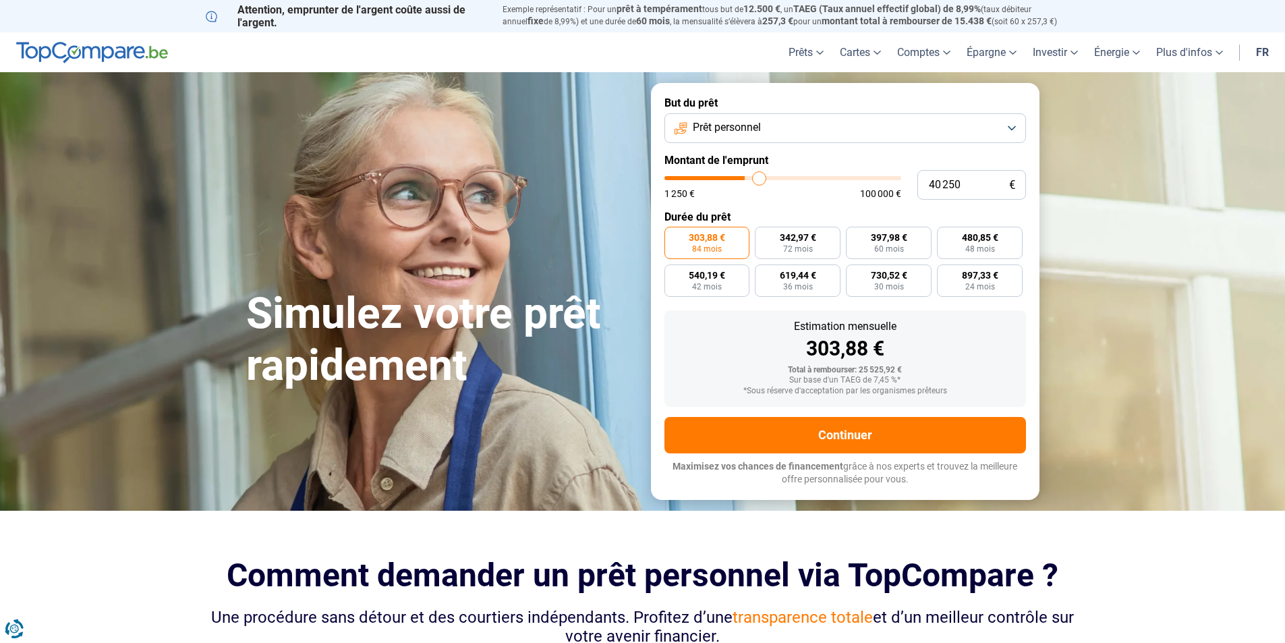
type input "41 250"
type input "41250"
type input "41 500"
type input "41500"
type input "42 250"
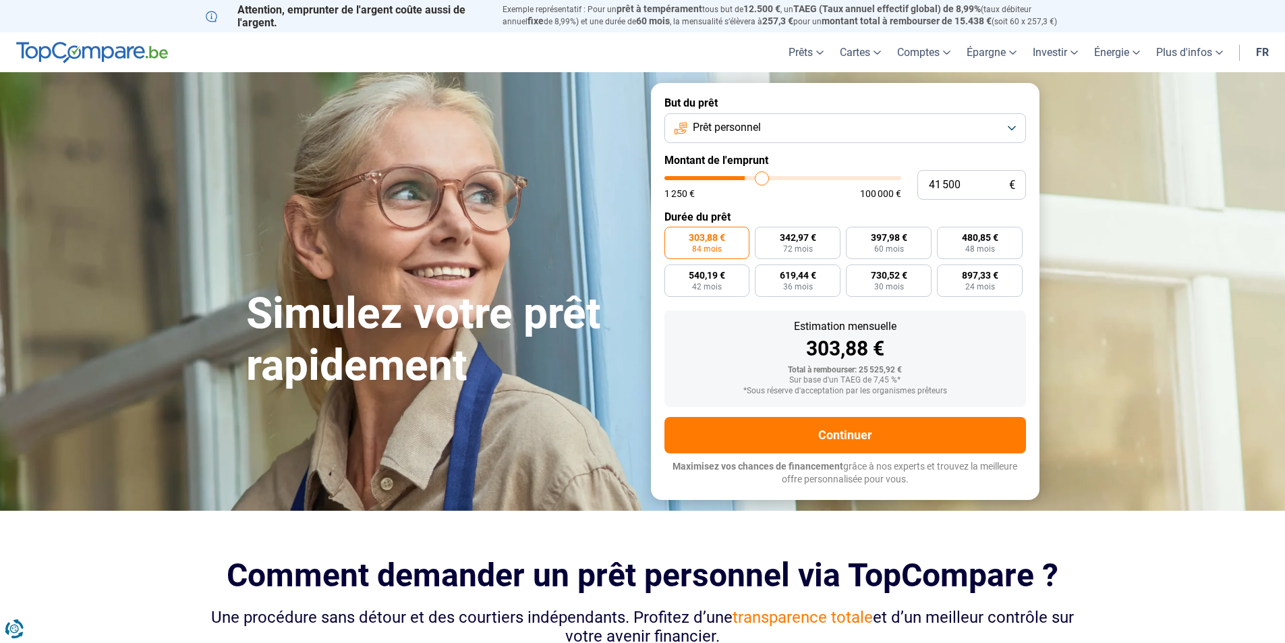
type input "42250"
type input "42 750"
type input "42750"
type input "43 500"
type input "43500"
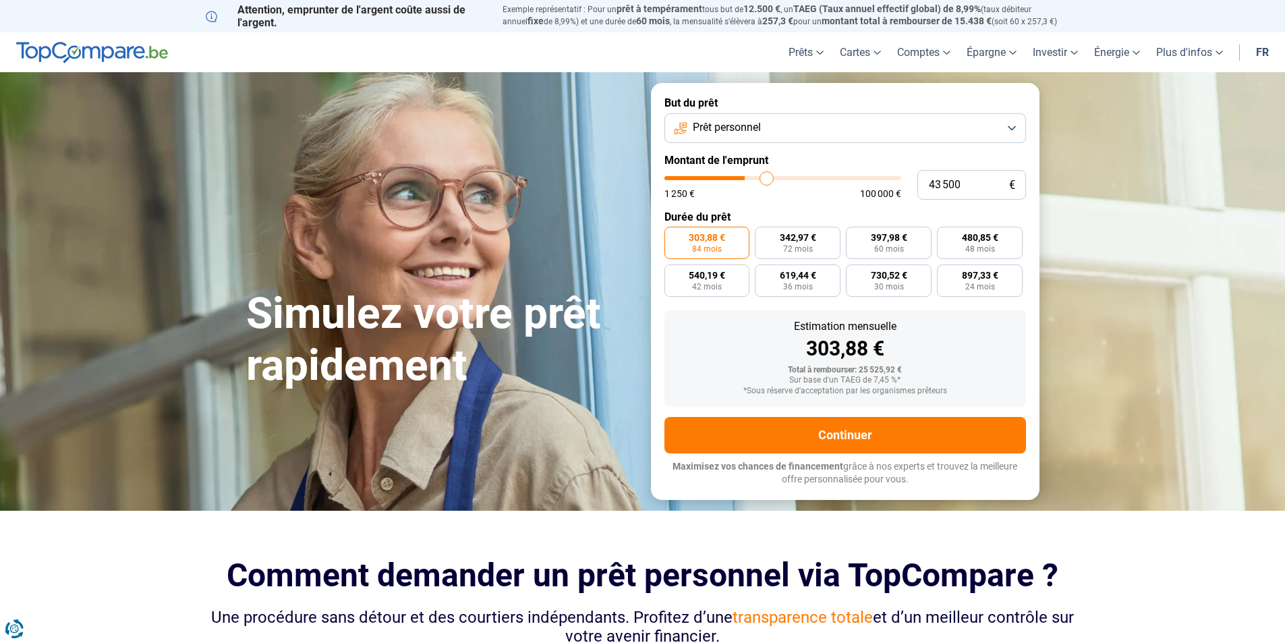
type input "44 000"
type input "44000"
type input "44 250"
type input "44250"
type input "44 500"
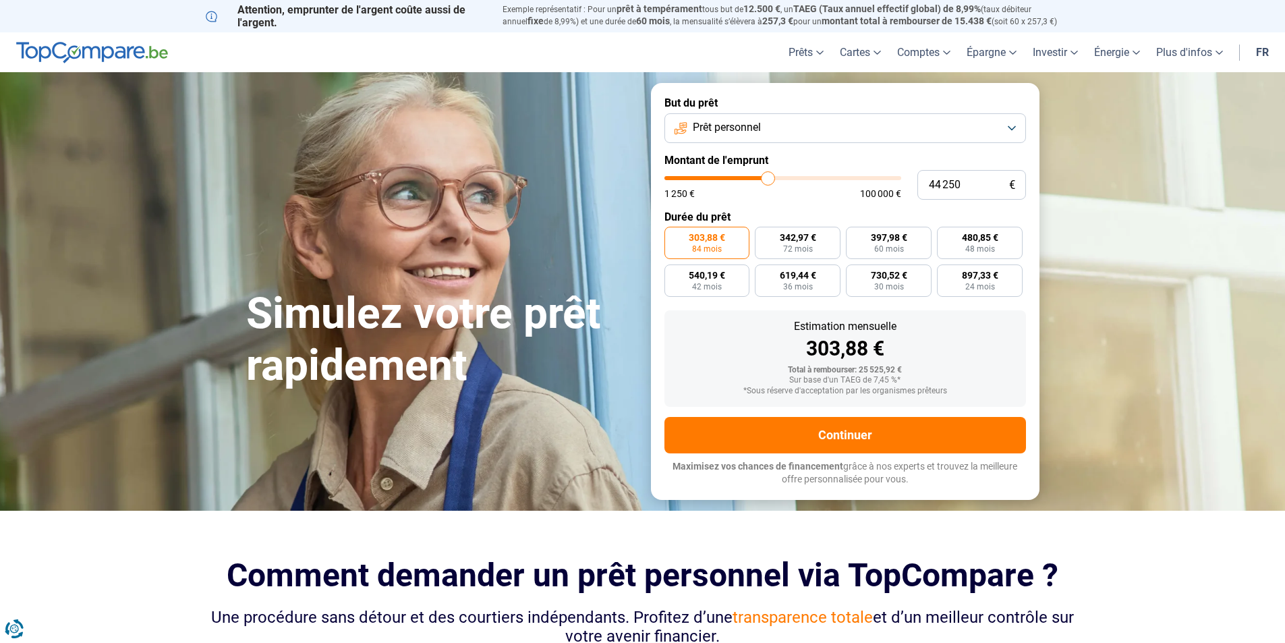
type input "44500"
type input "45 000"
type input "45000"
type input "45 500"
type input "45500"
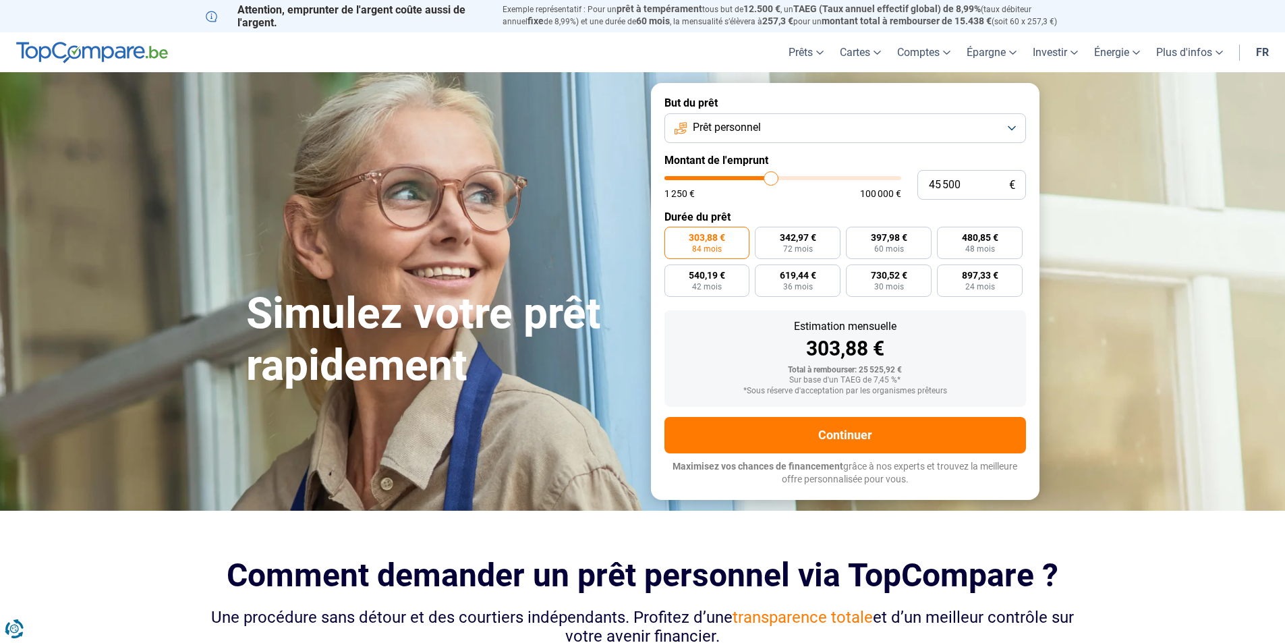
type input "45 750"
type input "45750"
type input "46 000"
type input "46000"
type input "46 500"
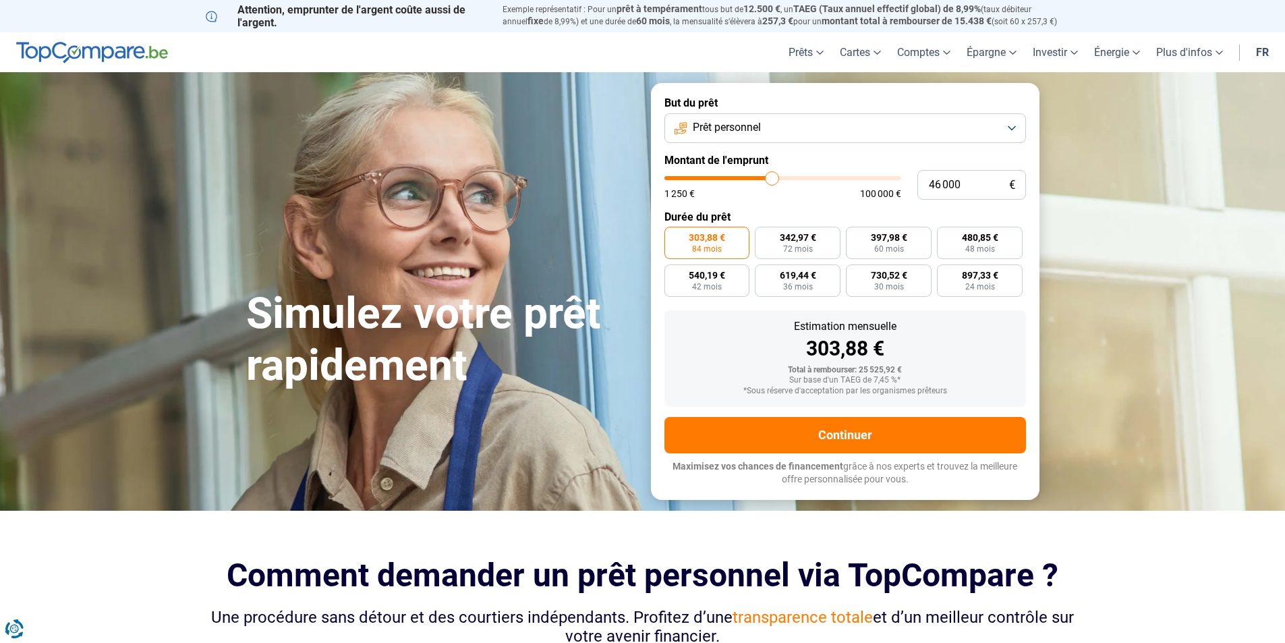
type input "46500"
type input "47 000"
type input "47000"
type input "47 500"
type input "47500"
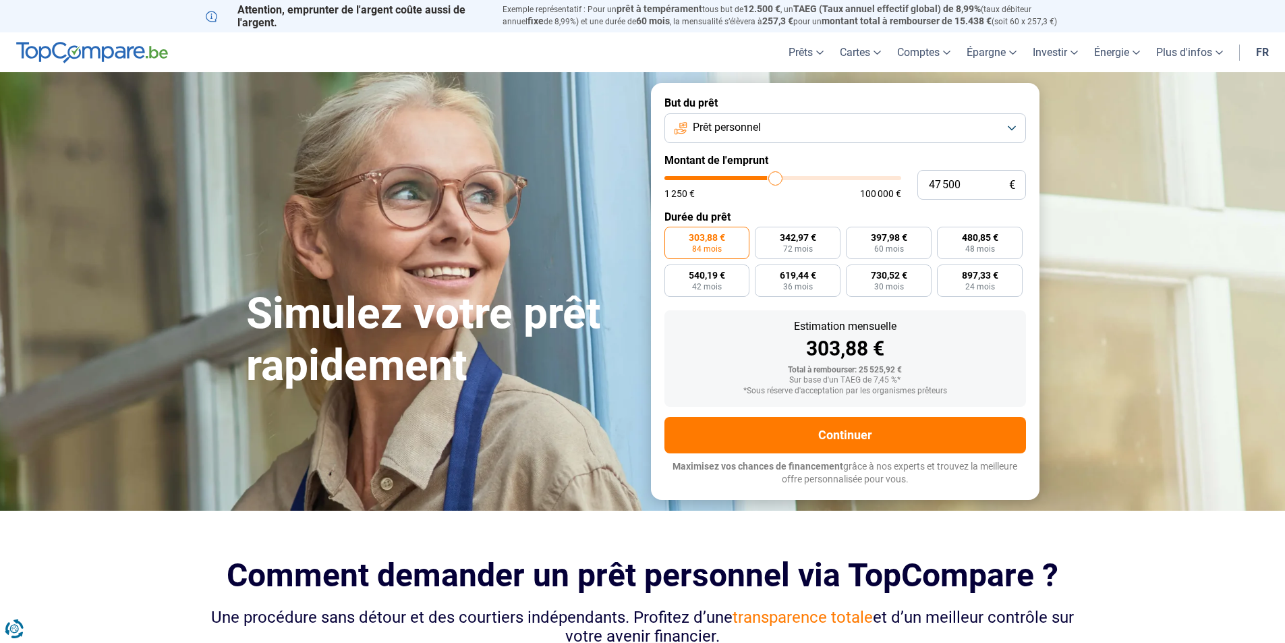
type input "48 250"
type input "48250"
type input "48 500"
type input "48500"
type input "48 750"
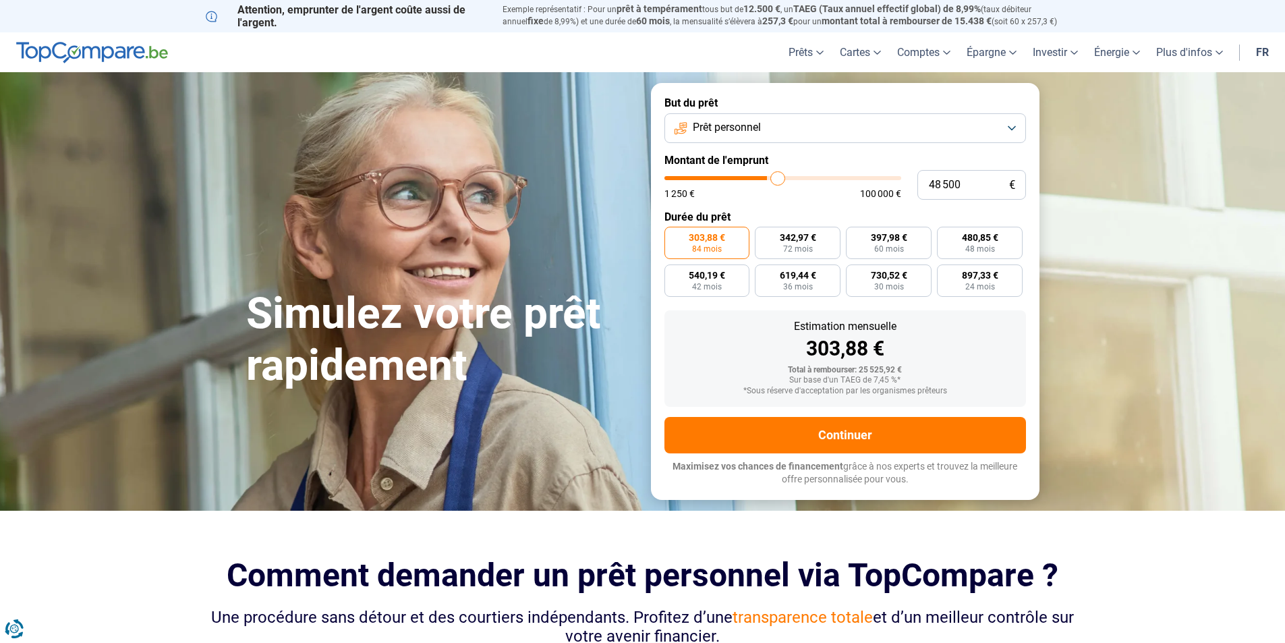
type input "48750"
type input "49 000"
type input "49000"
type input "50 000"
type input "50000"
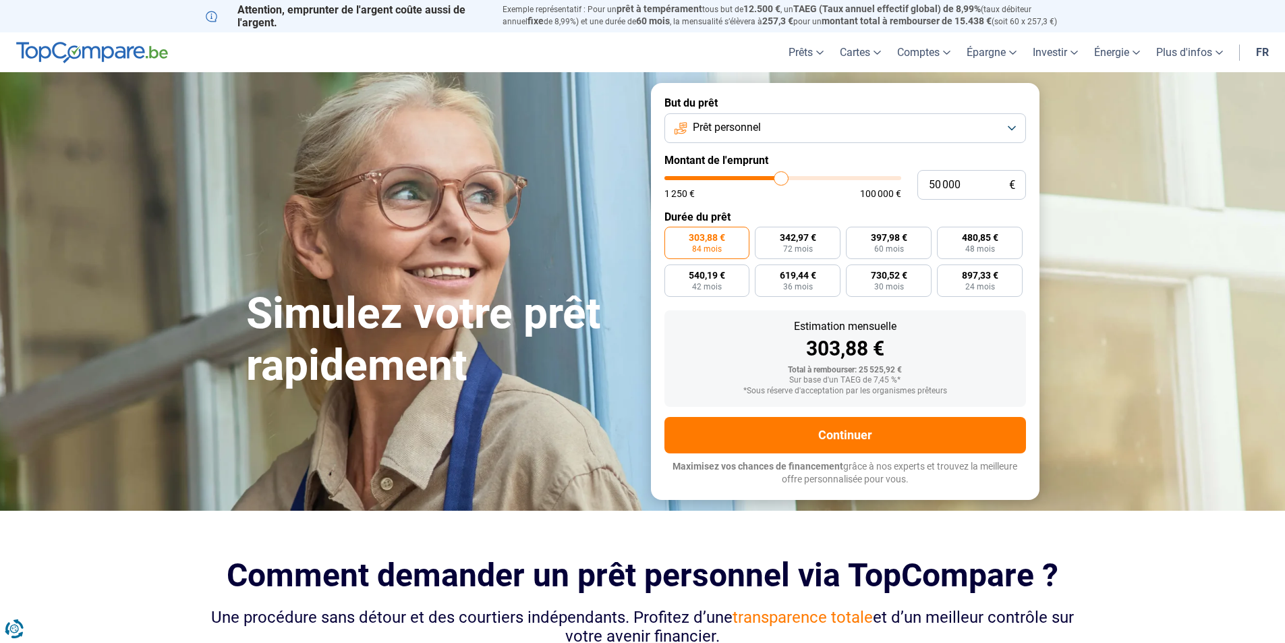
type input "51 000"
type input "51000"
type input "51 750"
type input "51750"
type input "52 500"
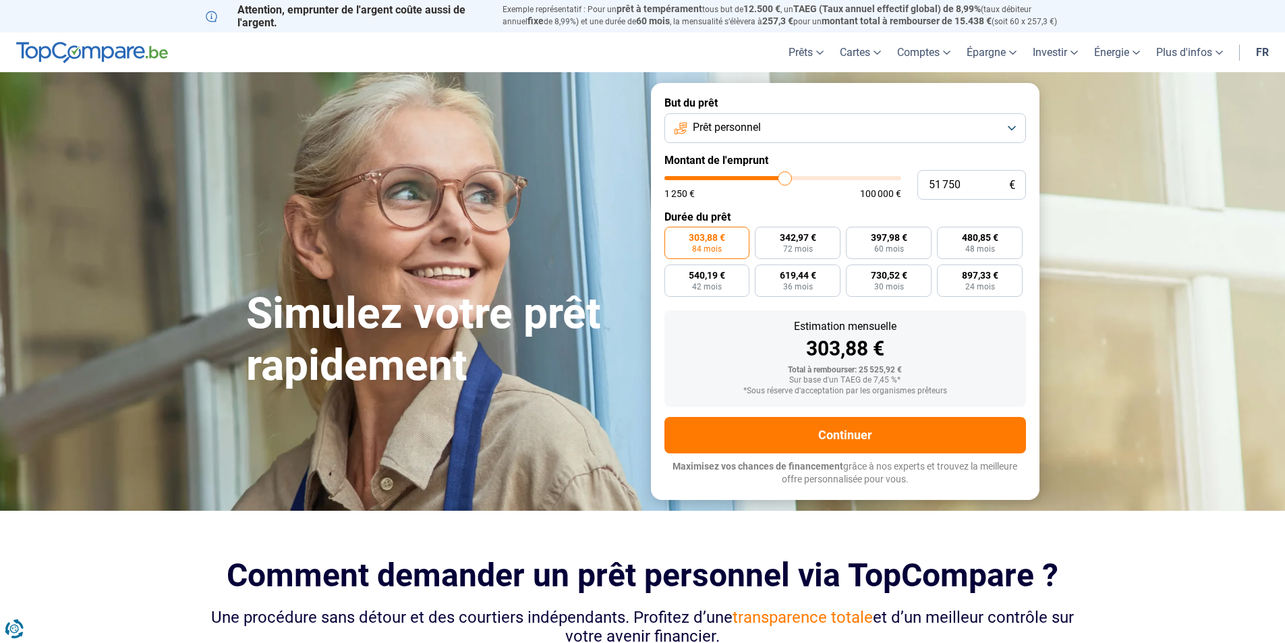
type input "52500"
type input "53 250"
type input "53250"
type input "54 500"
type input "54500"
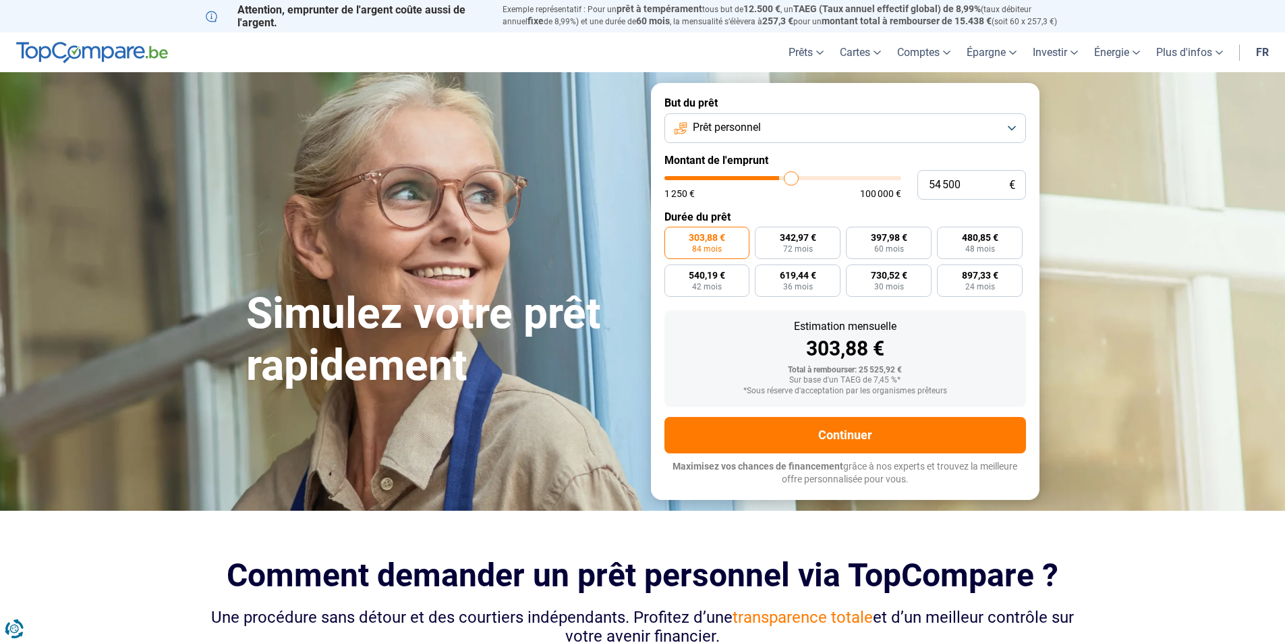
type input "55 000"
type input "55000"
type input "55 750"
type input "55750"
type input "56 500"
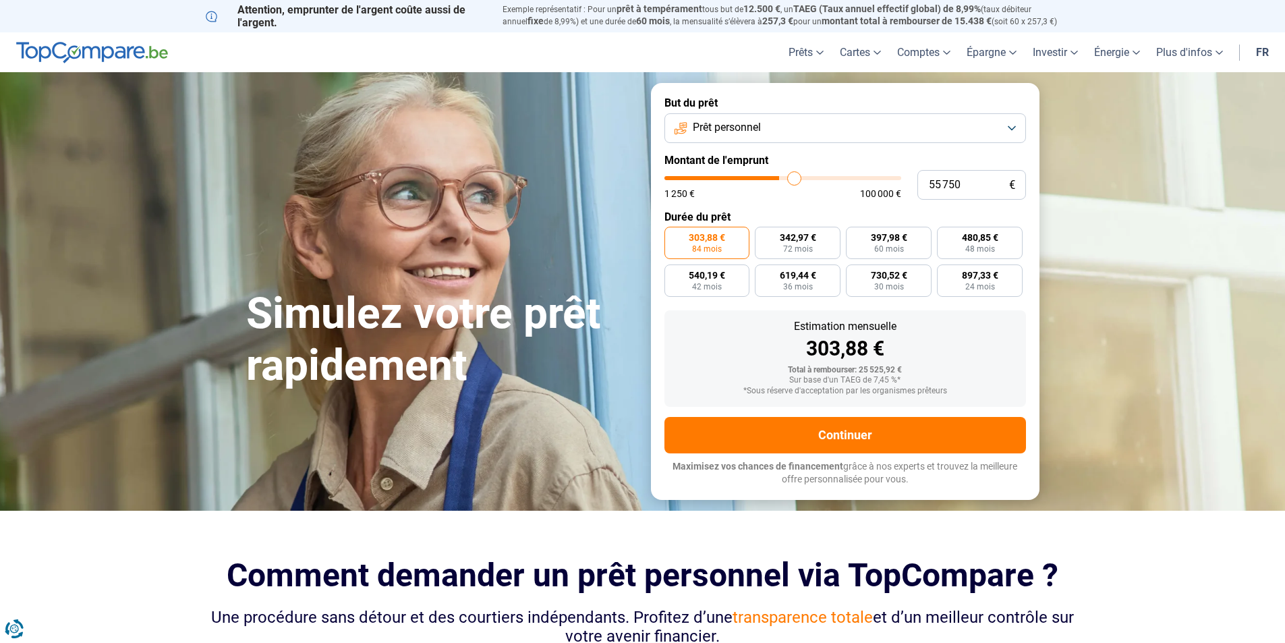
type input "56500"
type input "57 250"
type input "57250"
type input "57 750"
type input "57750"
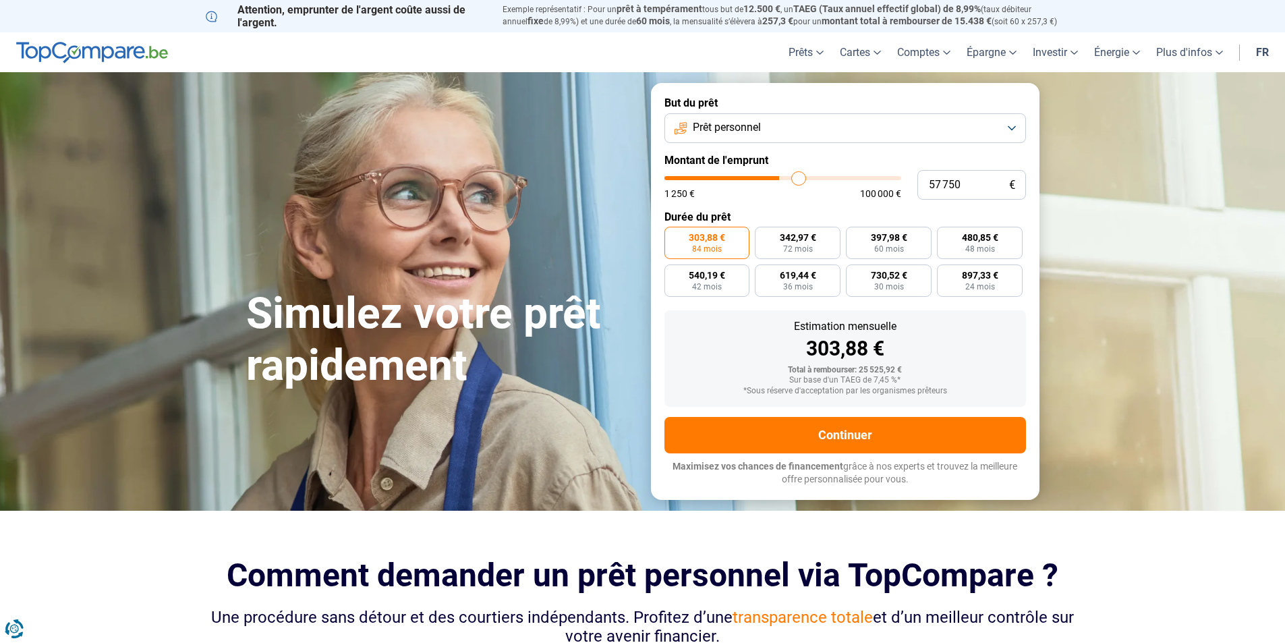
type input "58 500"
type input "58500"
type input "58 750"
type input "58750"
type input "59 500"
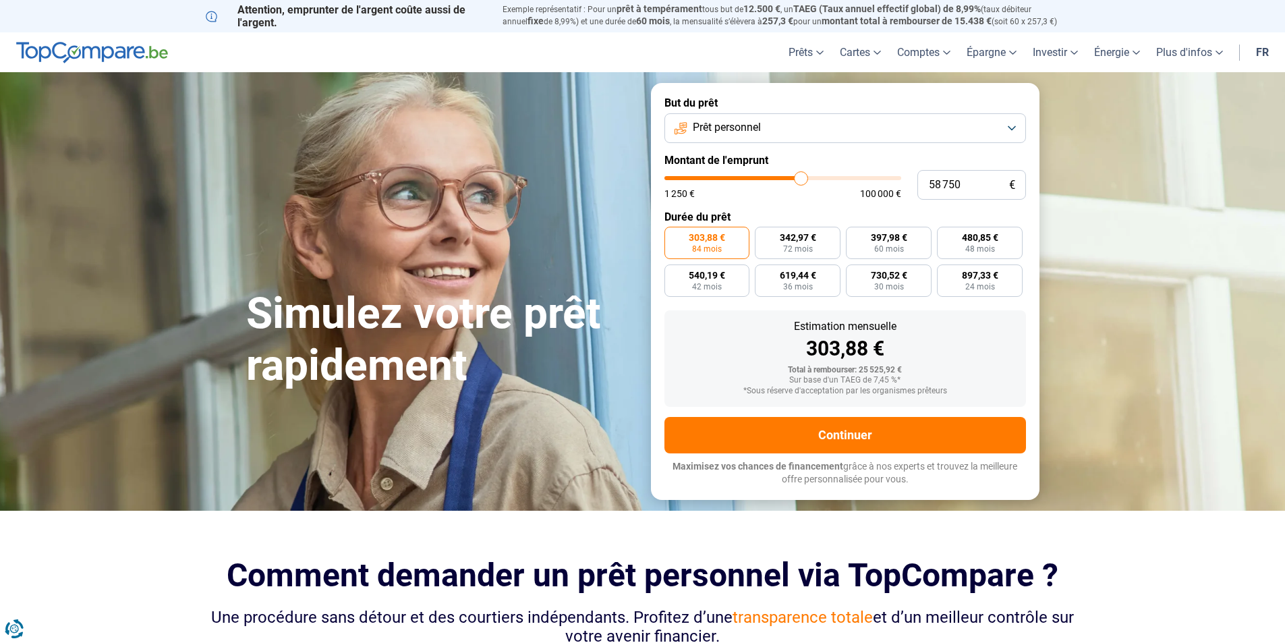
type input "59500"
type input "60 500"
type input "60500"
type input "61 000"
type input "61000"
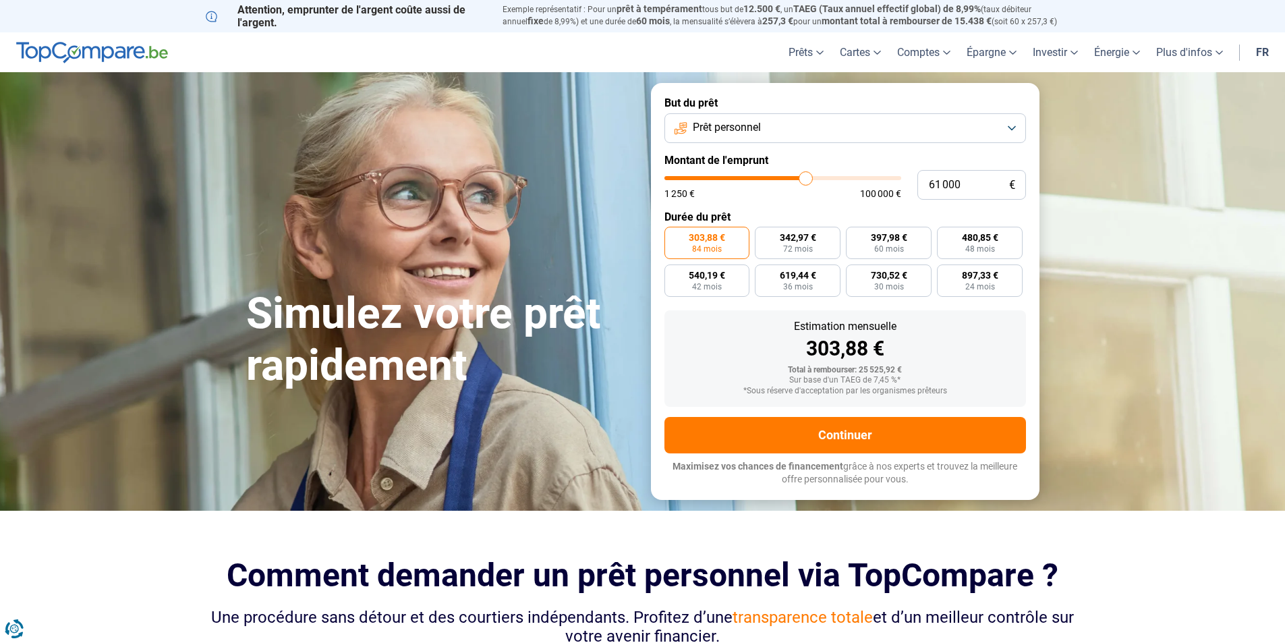
type input "62 000"
type input "62000"
type input "62 250"
type input "62250"
type input "62 500"
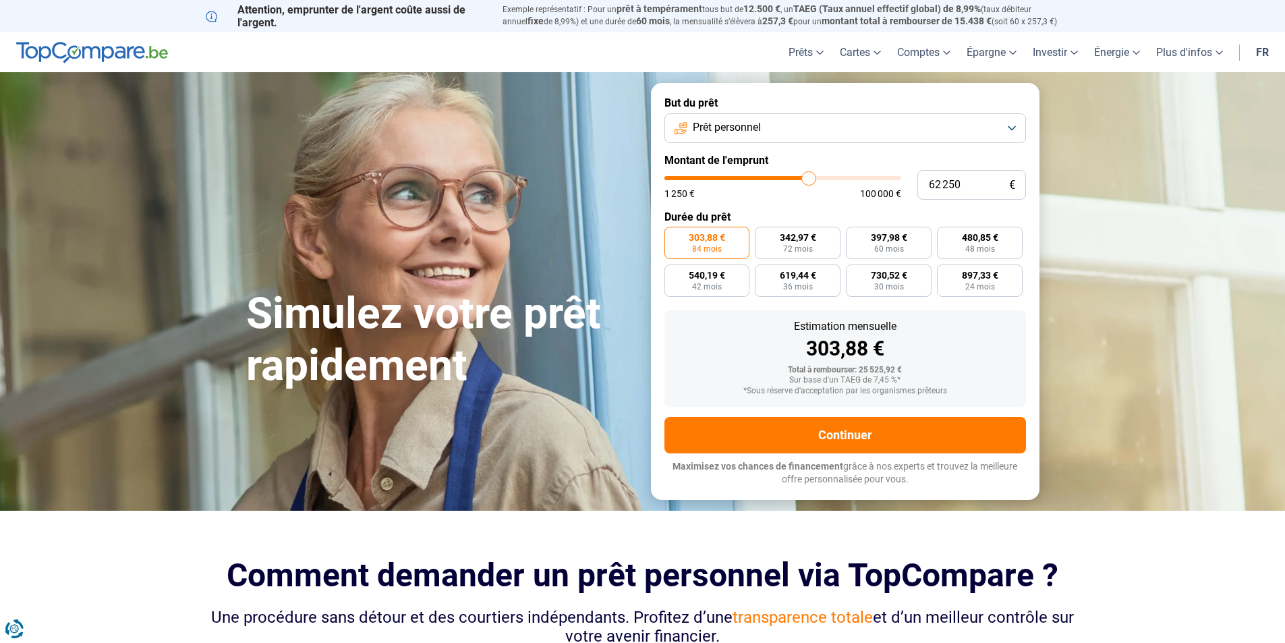
type input "62500"
type input "63 250"
type input "63250"
type input "63 500"
type input "63500"
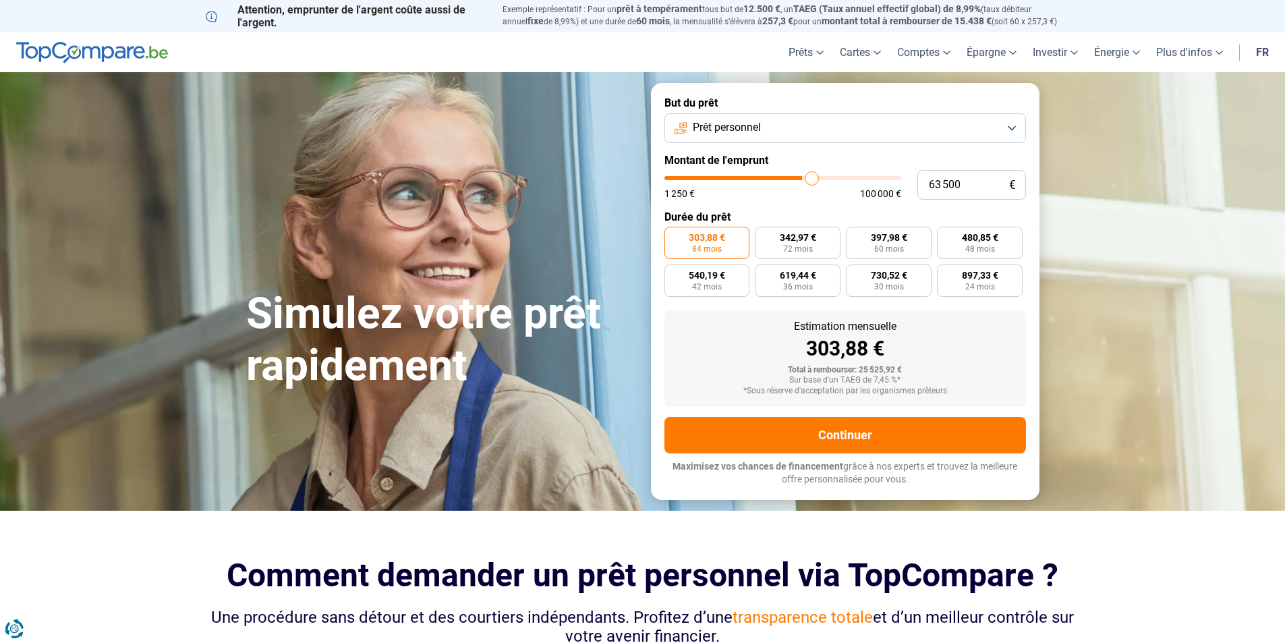
type input "63 750"
type input "63750"
type input "64 250"
type input "64250"
type input "64 750"
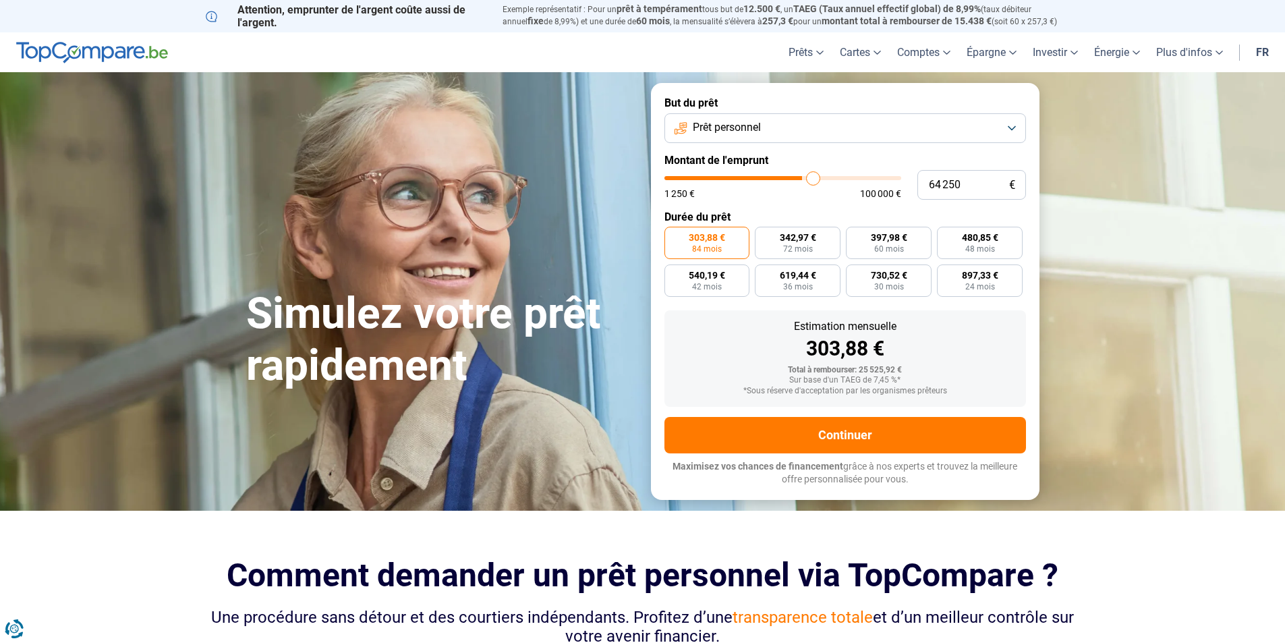
type input "64750"
type input "65 250"
type input "65250"
type input "66 750"
type input "66750"
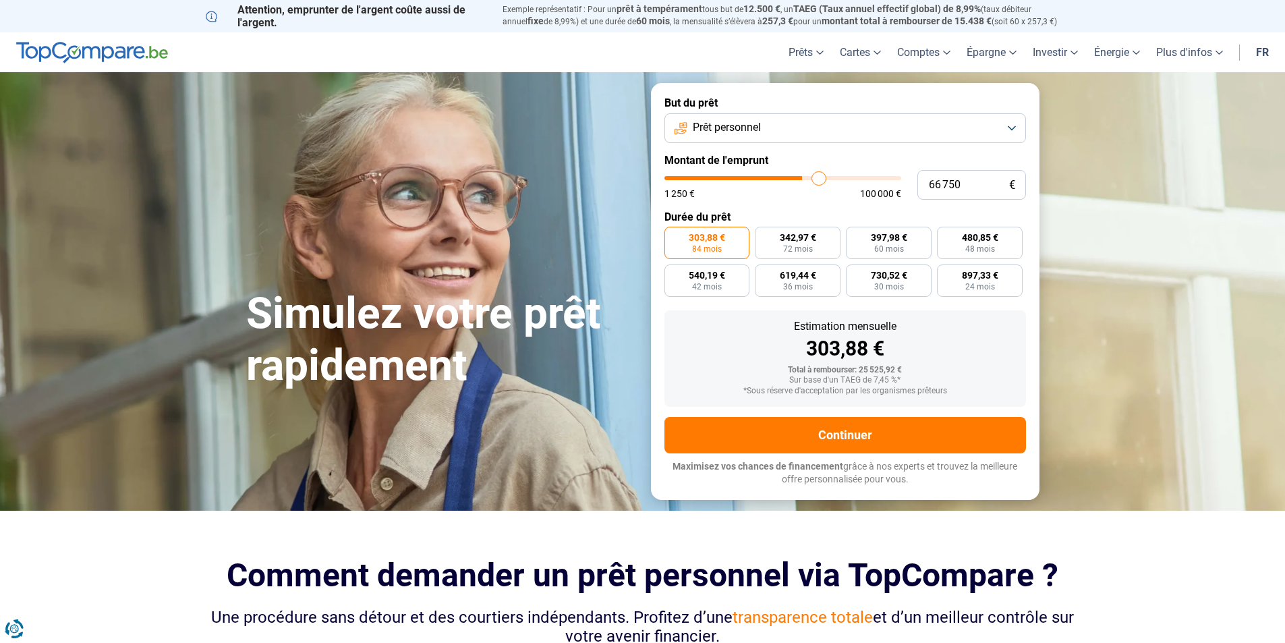
type input "67 250"
type input "67250"
type input "67 500"
type input "67500"
type input "68 000"
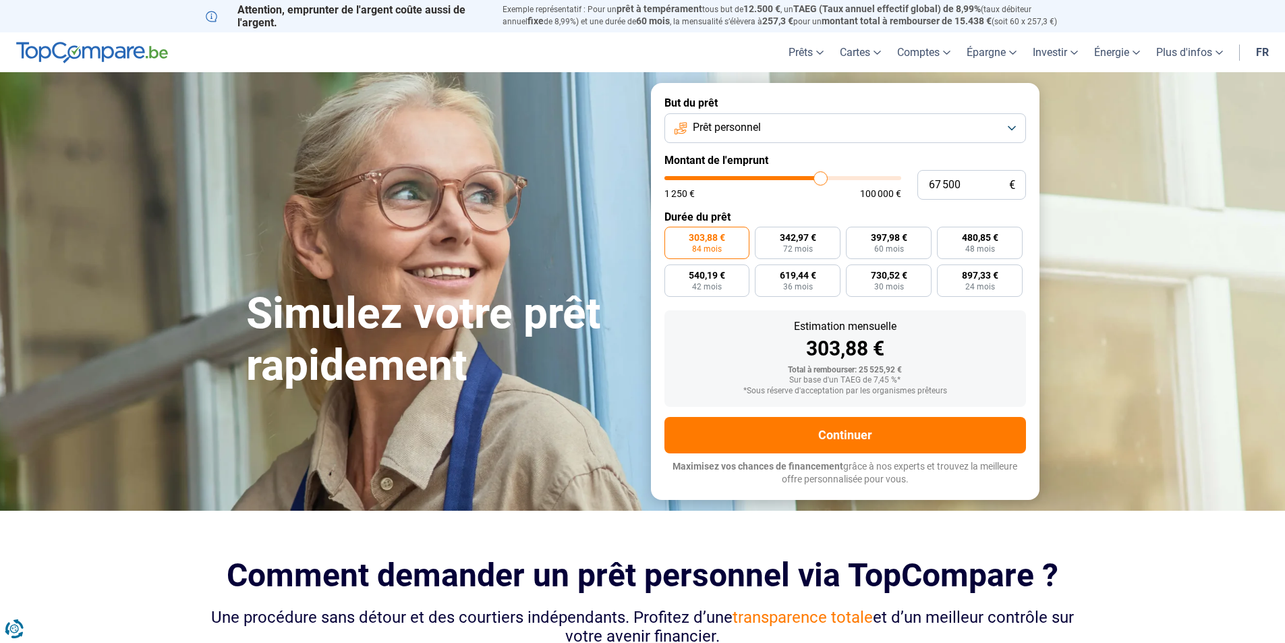
type input "68000"
type input "68 750"
type input "68750"
type input "69 000"
type input "69000"
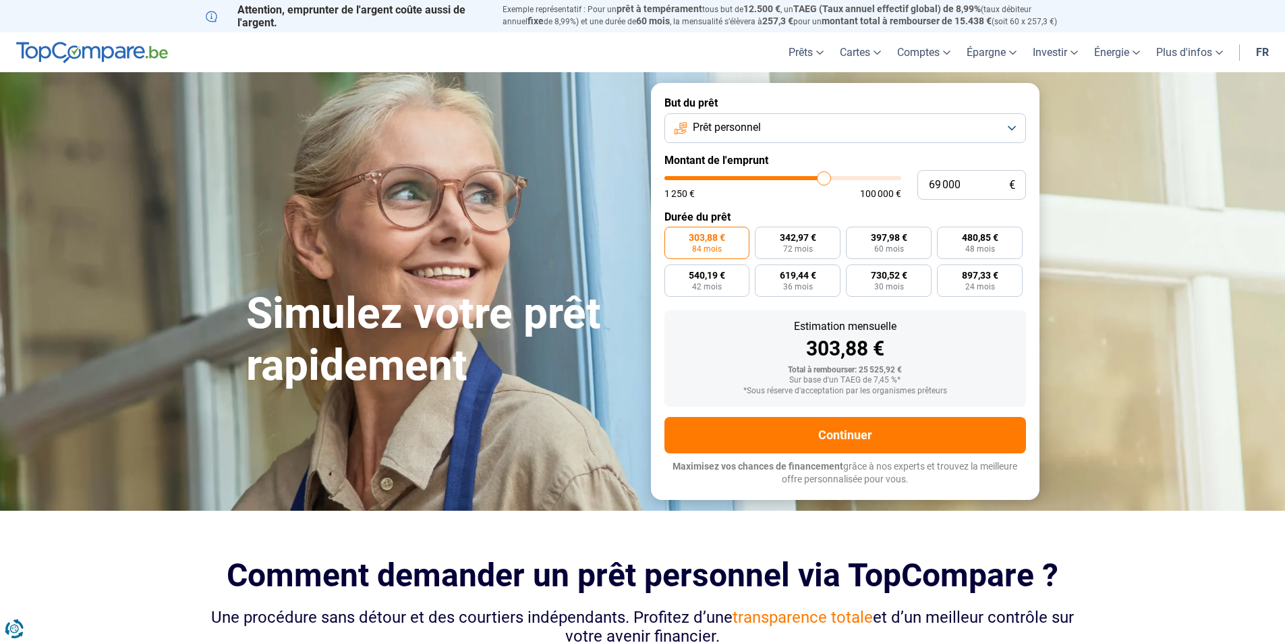
type input "69 250"
type input "69250"
type input "69 750"
type input "69750"
type input "69 500"
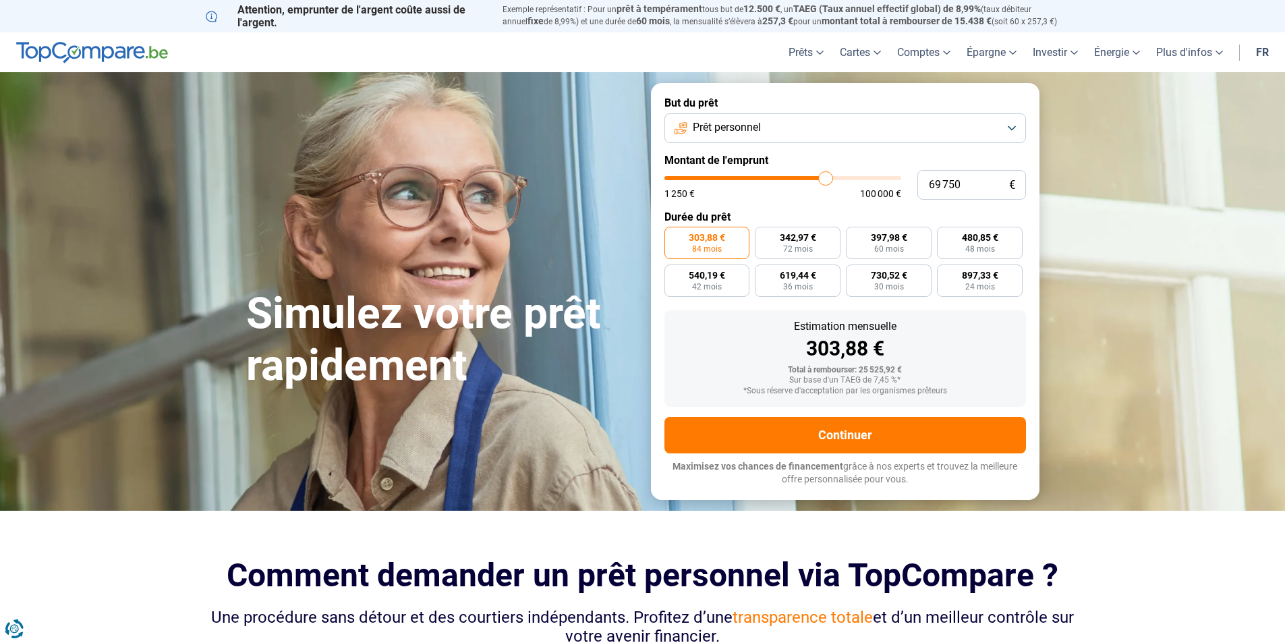
type input "69500"
type input "68 250"
type input "68250"
type input "65 250"
type input "65250"
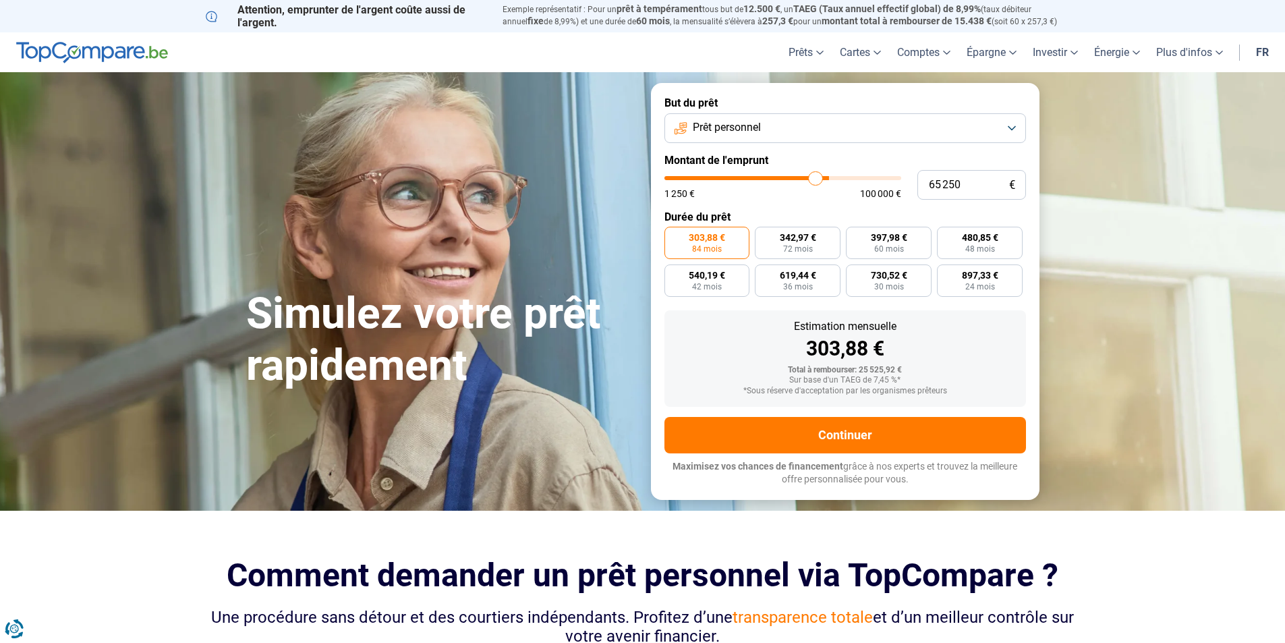
type input "61 500"
type input "61500"
type input "55 500"
type input "55500"
type input "51 000"
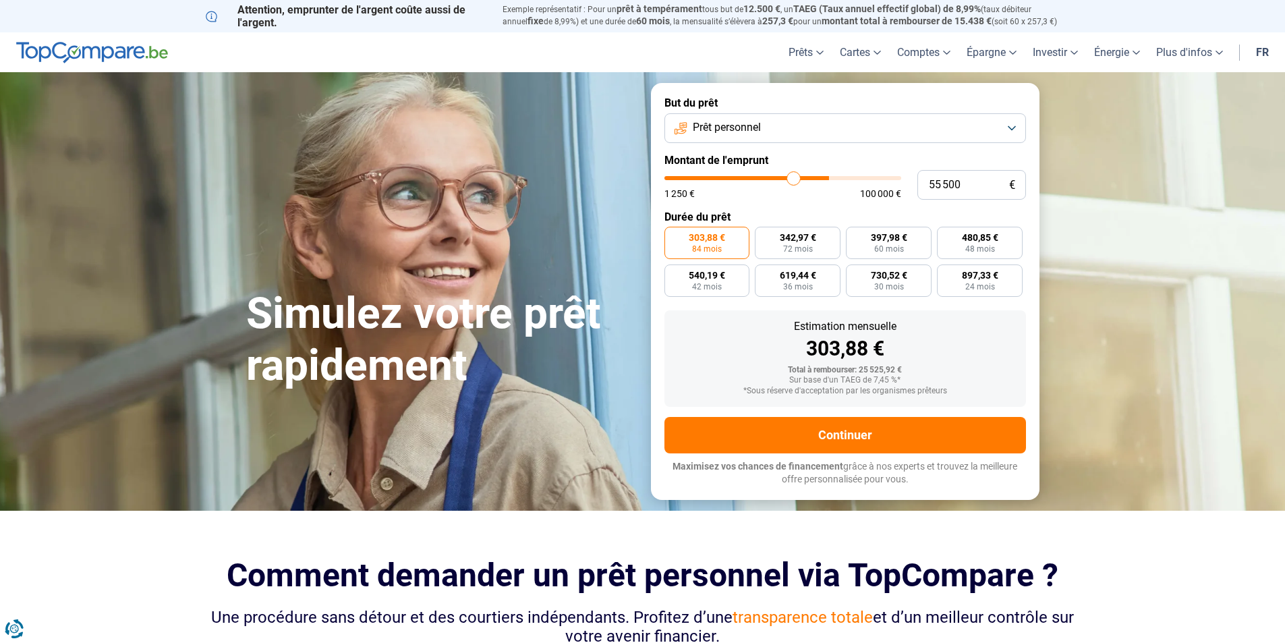
type input "51000"
type input "46 750"
type input "46750"
type input "42 000"
type input "42000"
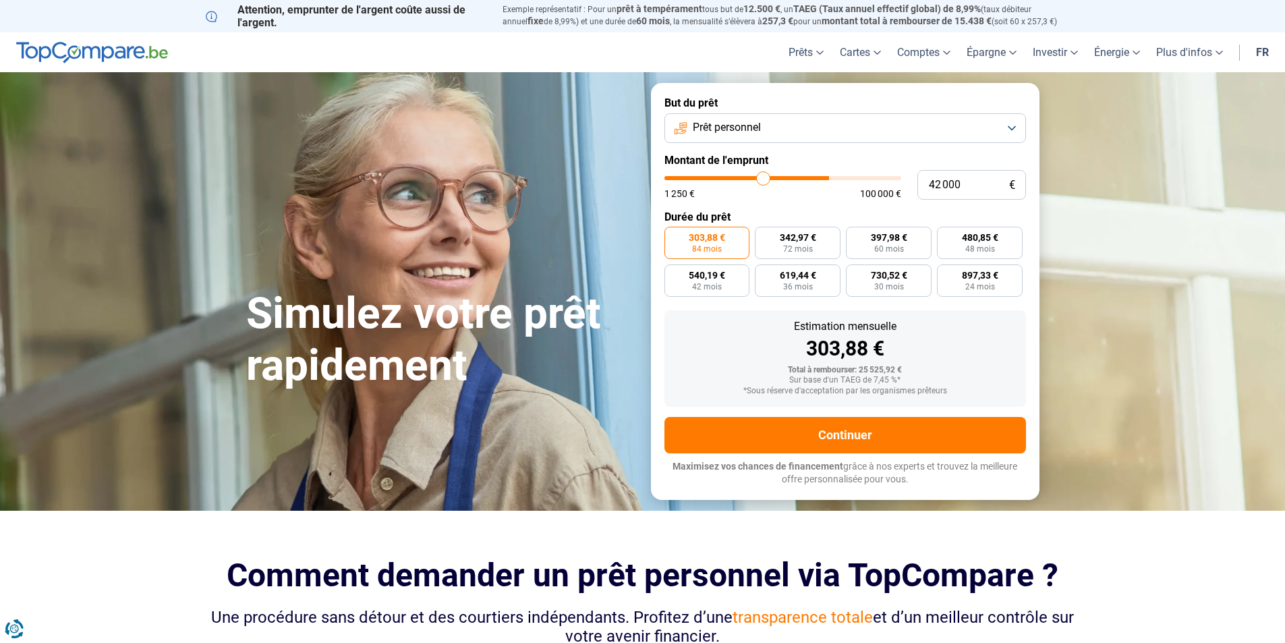
type input "37 250"
type input "37250"
type input "33 750"
type input "33750"
type input "29 000"
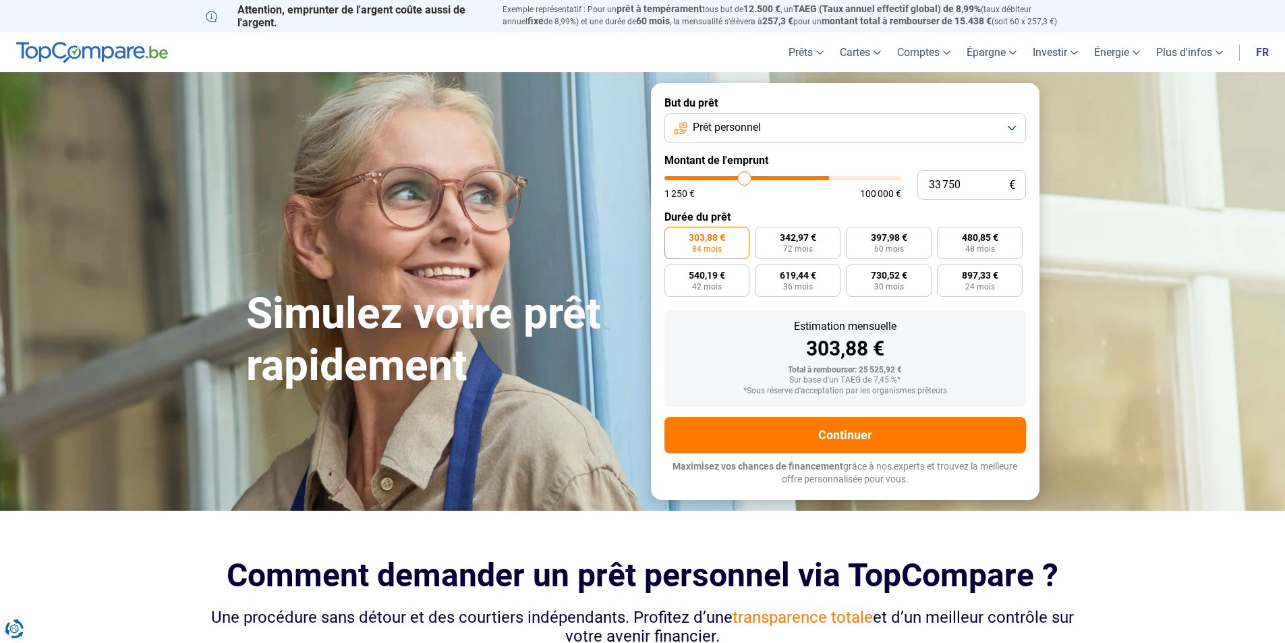
type input "29000"
type input "24 750"
type input "24750"
type input "23 000"
drag, startPoint x: 731, startPoint y: 173, endPoint x: 724, endPoint y: 175, distance: 7.0
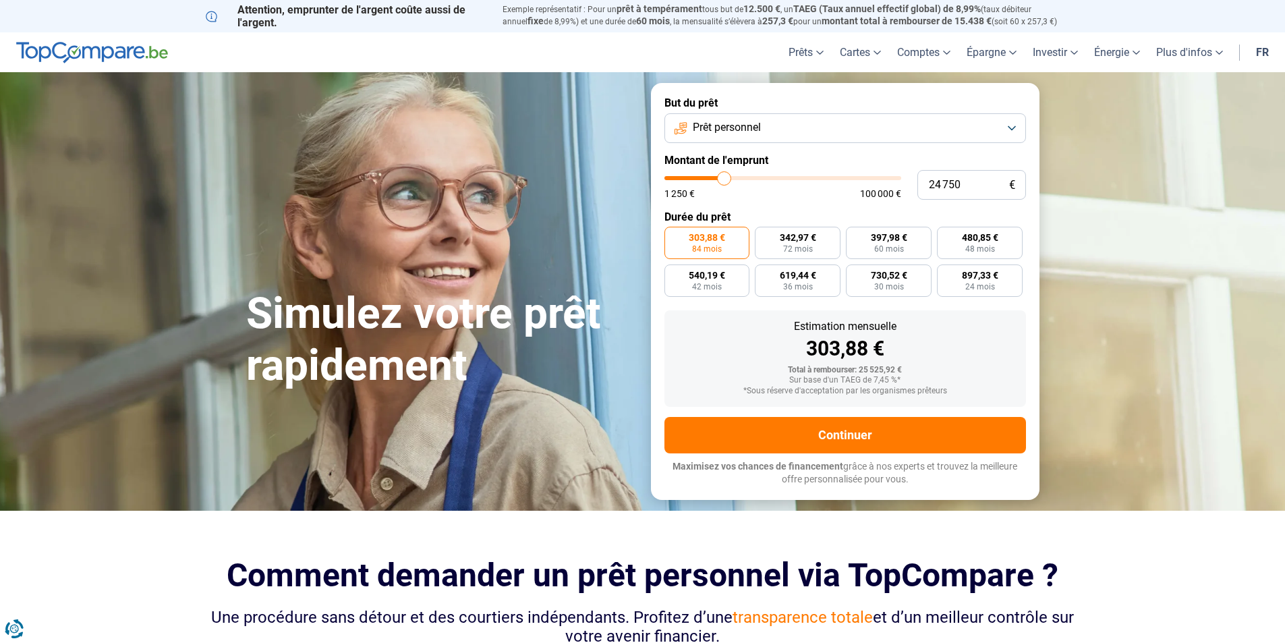
click at [724, 176] on input "range" at bounding box center [782, 178] width 237 height 4
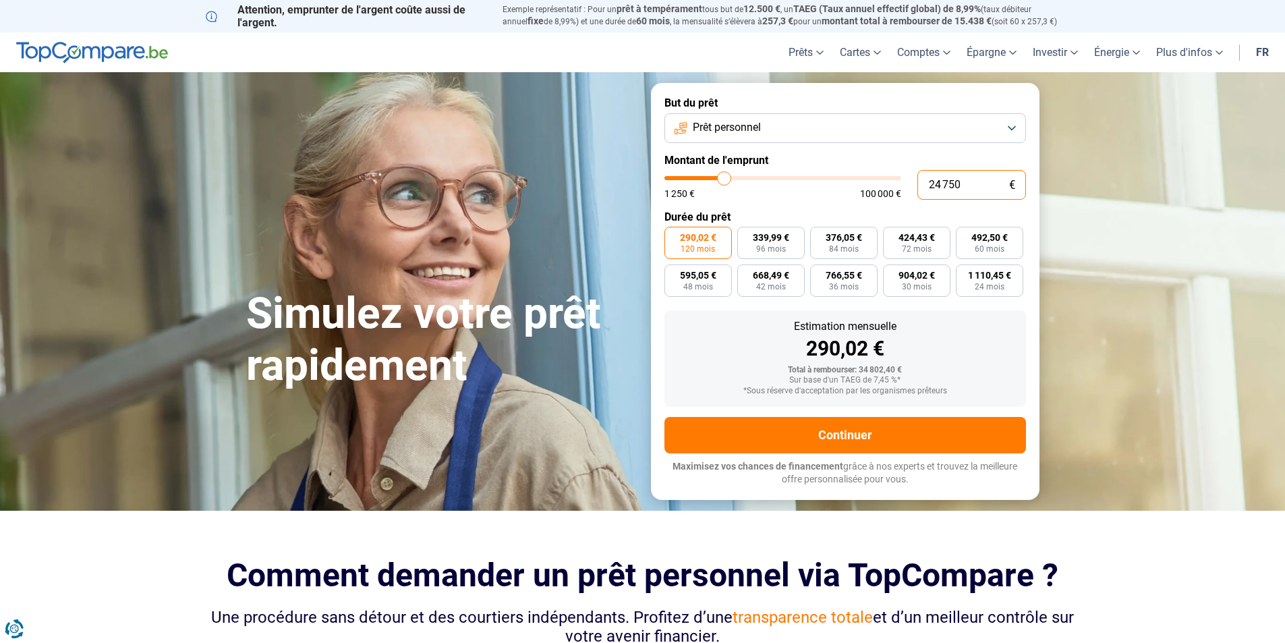
click at [967, 183] on input "24 750" at bounding box center [971, 185] width 109 height 30
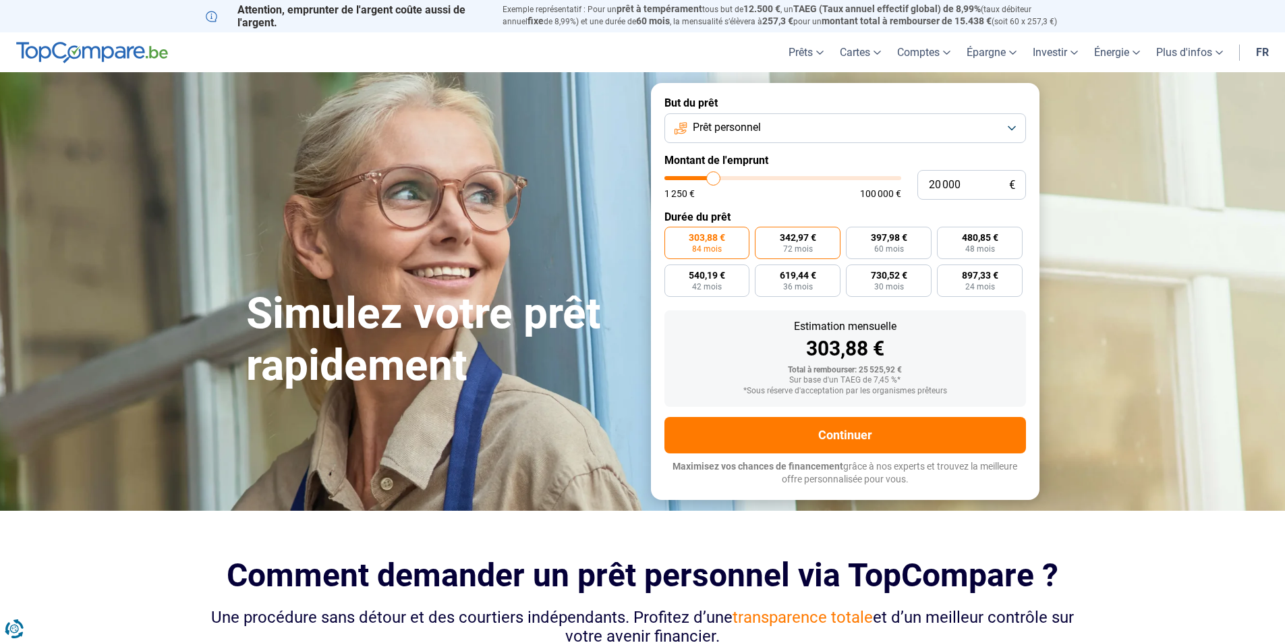
click at [807, 240] on span "342,97 €" at bounding box center [798, 237] width 36 height 9
click at [763, 235] on input "342,97 € 72 mois" at bounding box center [759, 231] width 9 height 9
click at [892, 242] on span "397,98 €" at bounding box center [889, 237] width 36 height 9
click at [855, 235] on input "397,98 € 60 mois" at bounding box center [850, 231] width 9 height 9
click at [826, 245] on label "342,97 € 72 mois" at bounding box center [798, 243] width 86 height 32
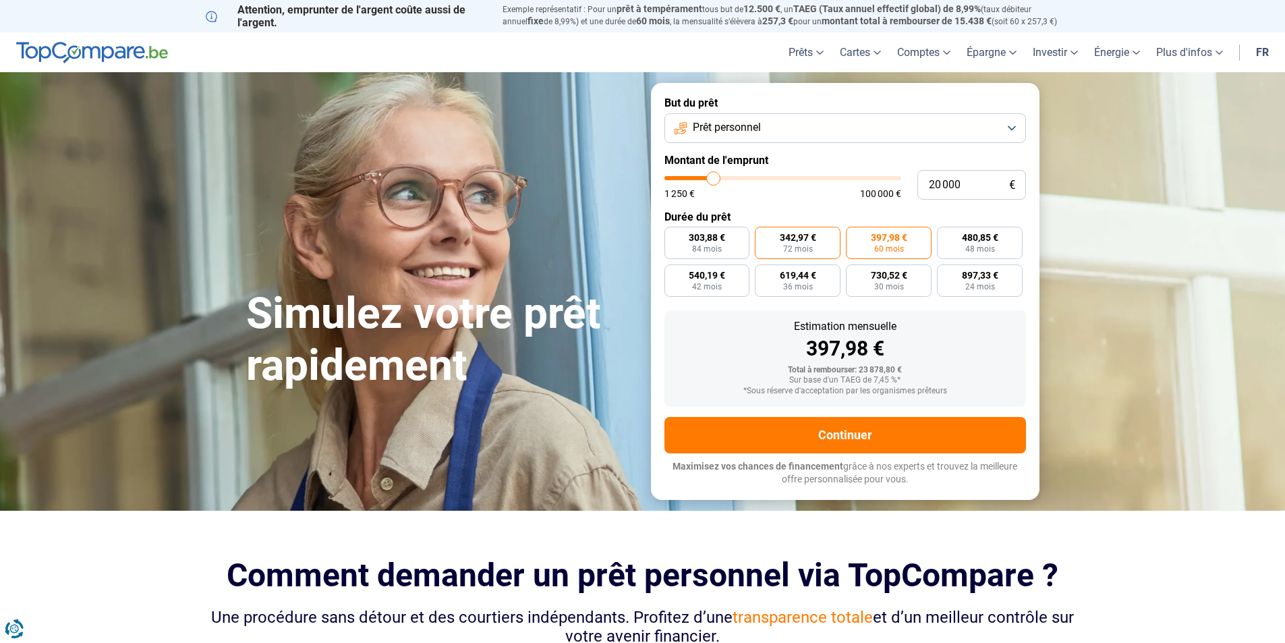
click at [763, 235] on input "342,97 € 72 mois" at bounding box center [759, 231] width 9 height 9
click at [889, 252] on span "60 mois" at bounding box center [889, 249] width 30 height 8
click at [855, 235] on input "397,98 € 60 mois" at bounding box center [850, 231] width 9 height 9
click at [721, 243] on label "303,88 € 84 mois" at bounding box center [707, 243] width 86 height 32
click at [673, 235] on input "303,88 € 84 mois" at bounding box center [668, 231] width 9 height 9
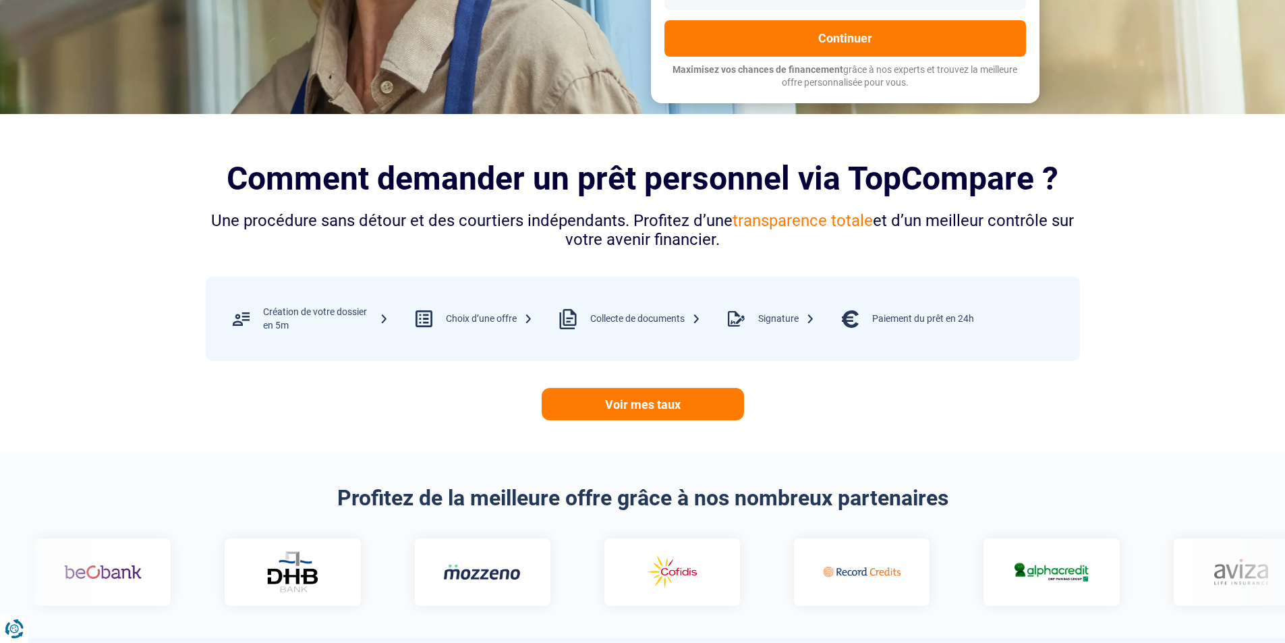
scroll to position [405, 0]
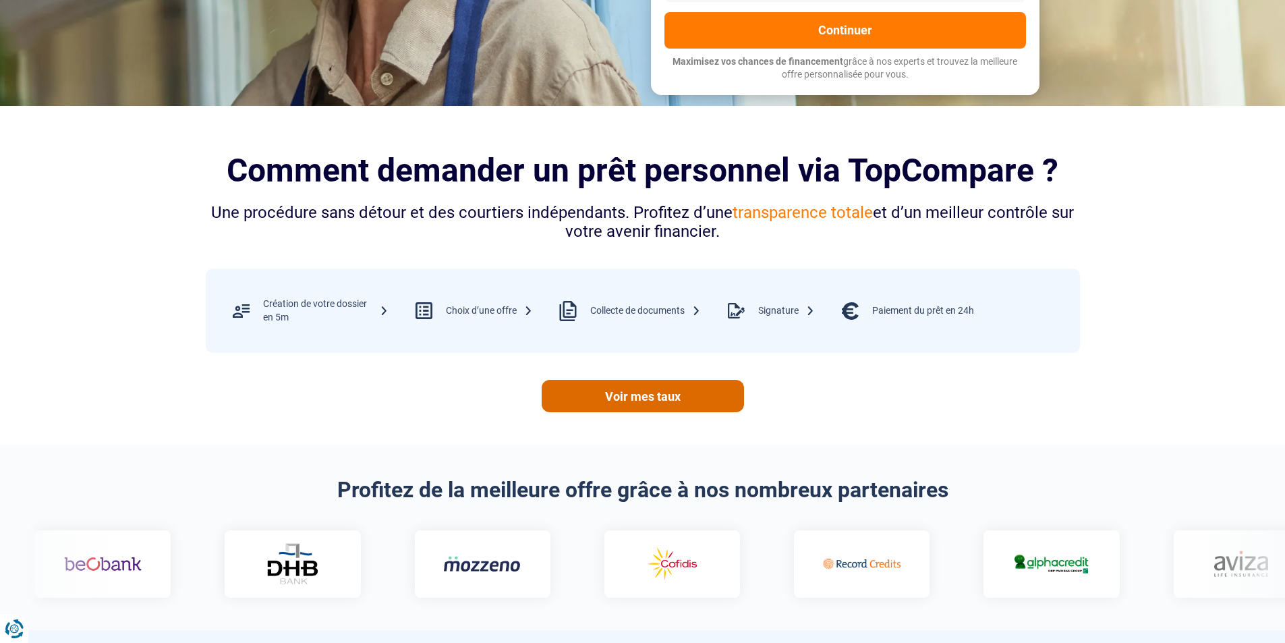
click at [651, 395] on link "Voir mes taux" at bounding box center [643, 396] width 202 height 32
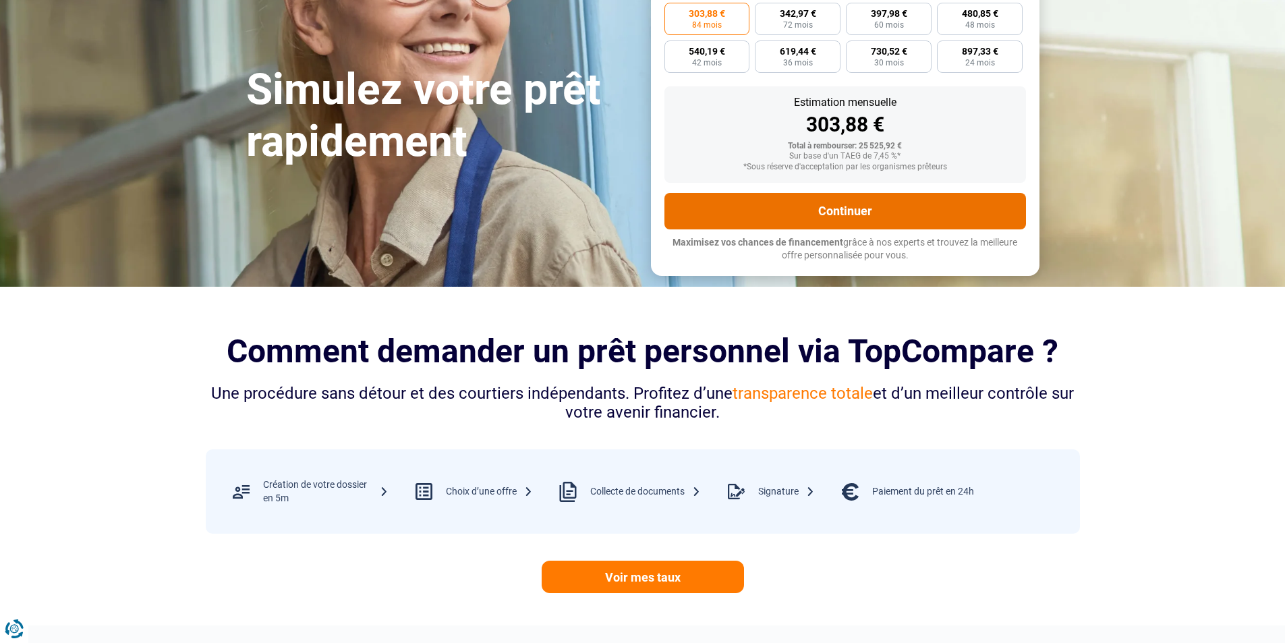
scroll to position [0, 0]
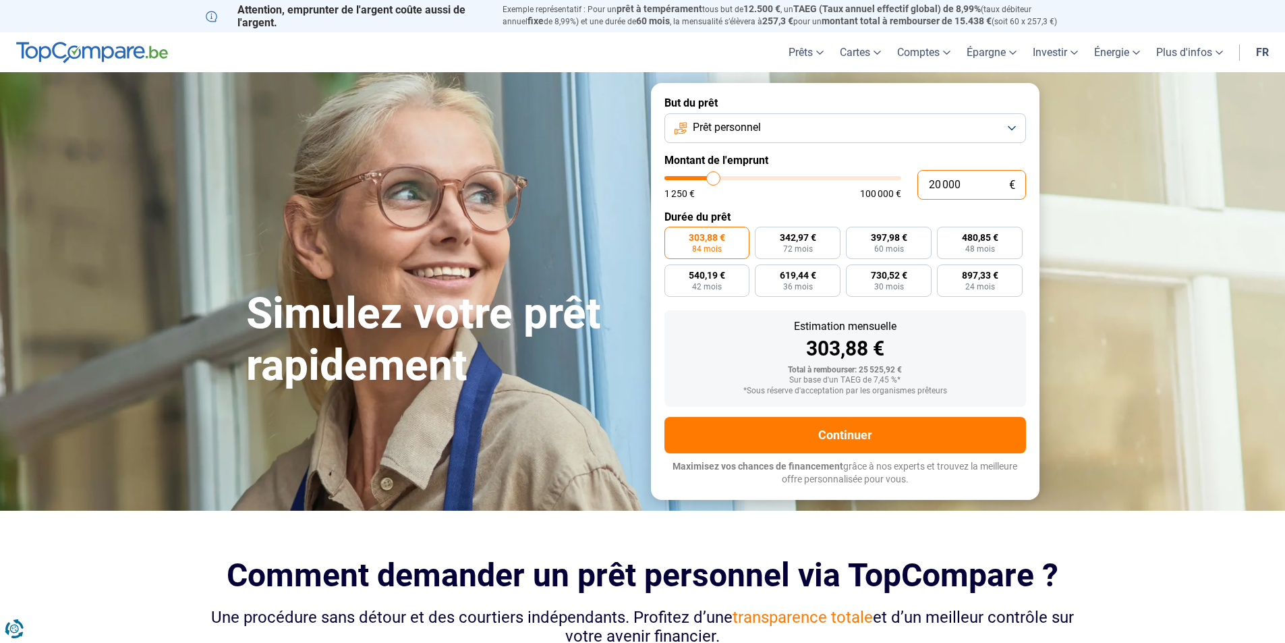
drag, startPoint x: 964, startPoint y: 183, endPoint x: 980, endPoint y: 178, distance: 16.2
click at [965, 183] on input "20 000" at bounding box center [971, 185] width 109 height 30
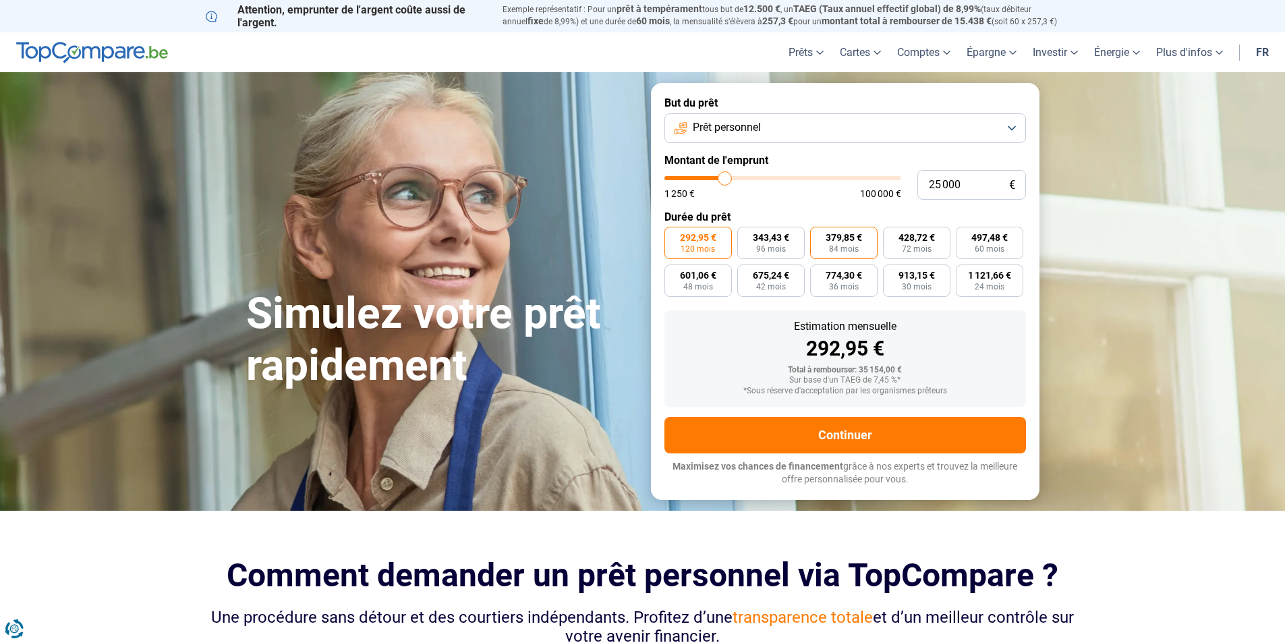
click at [852, 246] on span "84 mois" at bounding box center [844, 249] width 30 height 8
click at [819, 235] on input "379,85 € 84 mois" at bounding box center [814, 231] width 9 height 9
click at [981, 183] on input "25 000" at bounding box center [971, 185] width 109 height 30
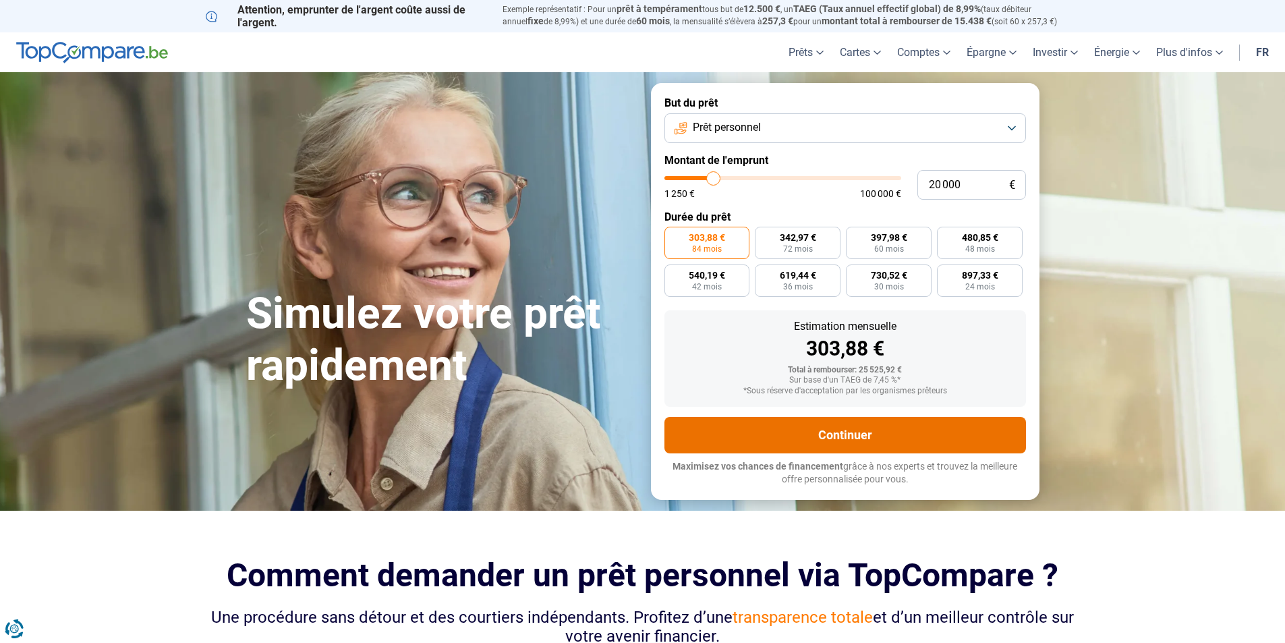
click at [832, 427] on button "Continuer" at bounding box center [845, 435] width 362 height 36
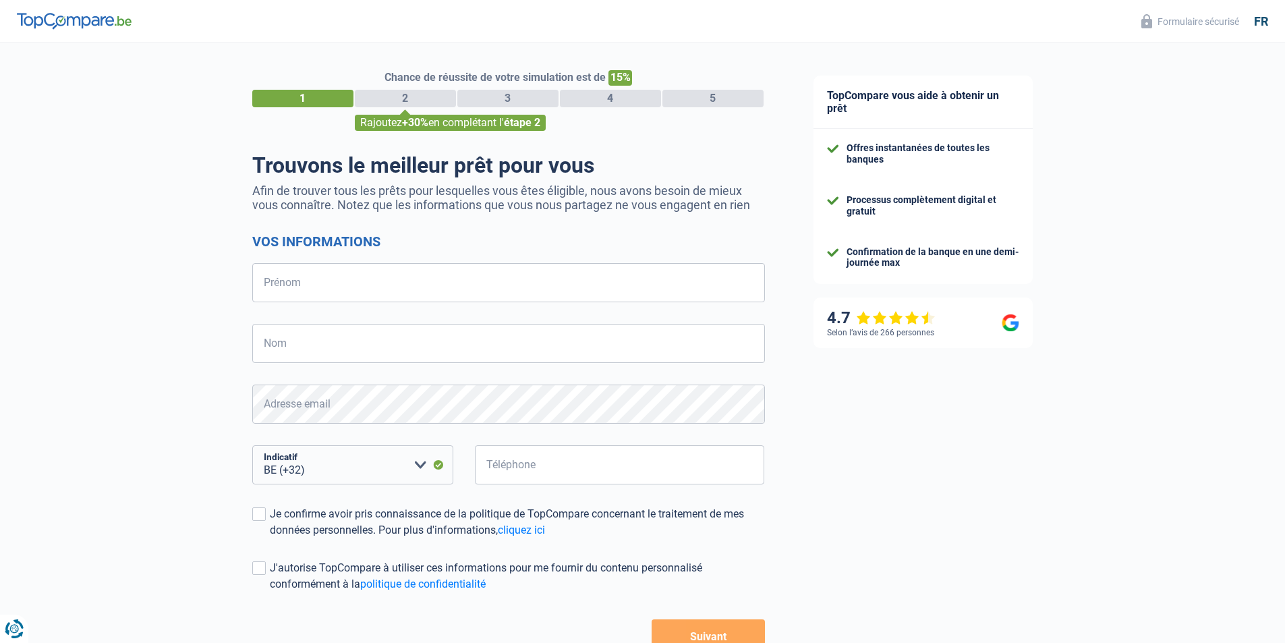
select select "32"
click at [341, 291] on input "Prénom" at bounding box center [508, 282] width 513 height 39
type input "Laurent"
type input "Dellis"
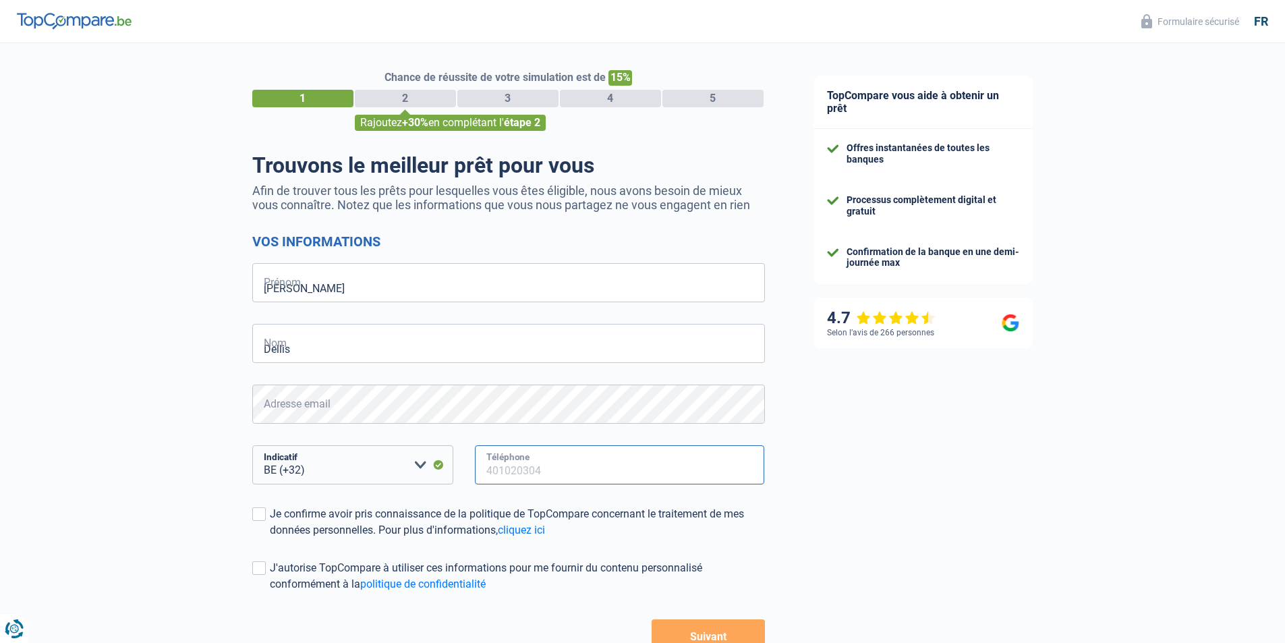
type input "495575003"
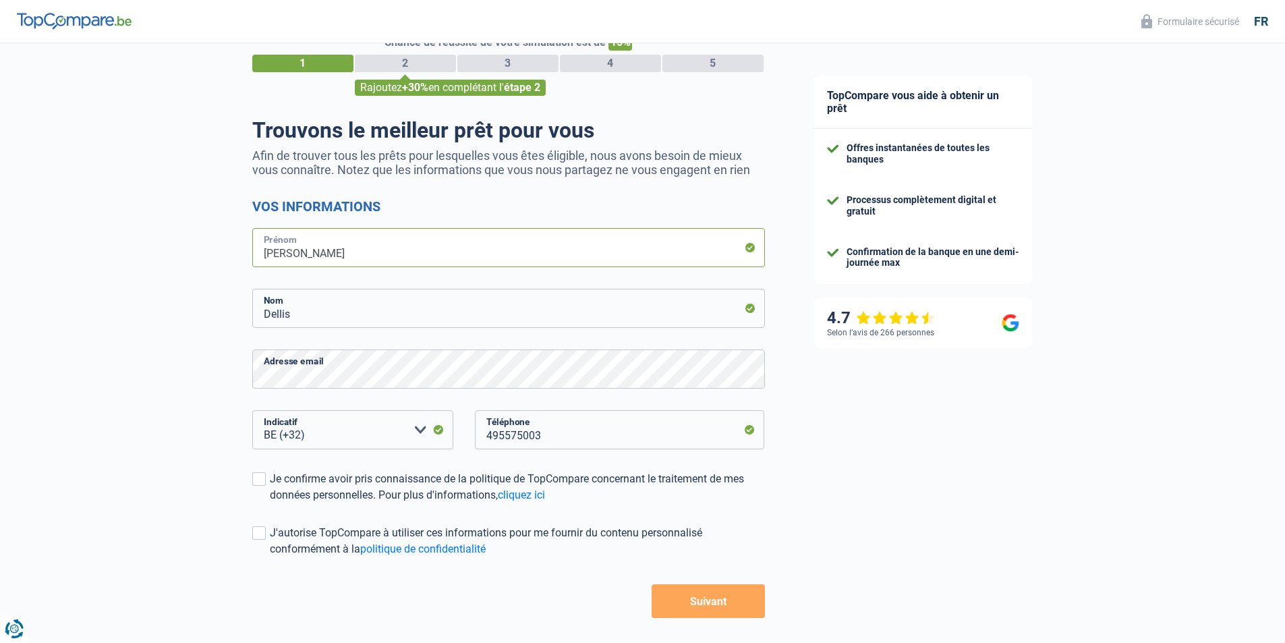
scroll to position [90, 0]
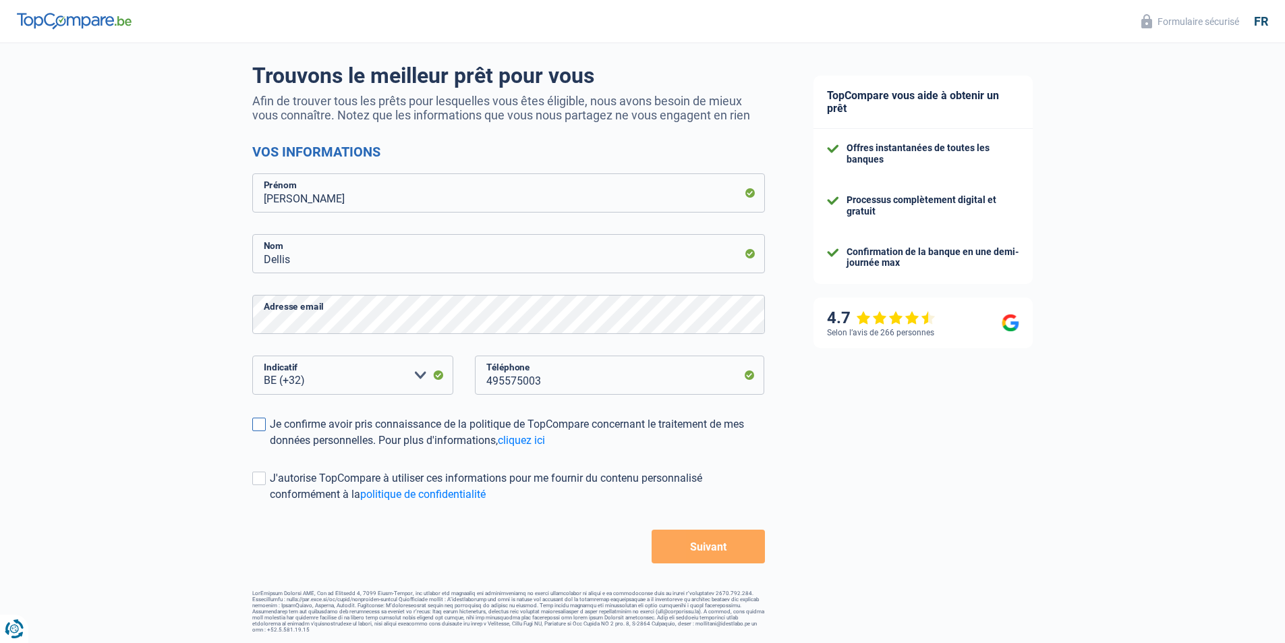
click at [262, 430] on span at bounding box center [258, 423] width 13 height 13
click at [270, 449] on input "Je confirme avoir pris connaissance de la politique de TopCompare concernant le…" at bounding box center [270, 449] width 0 height 0
click at [255, 477] on span at bounding box center [258, 477] width 13 height 13
click at [270, 502] on input "J'autorise TopCompare à utiliser ces informations pour me fournir du contenu pe…" at bounding box center [270, 502] width 0 height 0
click at [696, 548] on button "Suivant" at bounding box center [708, 546] width 113 height 34
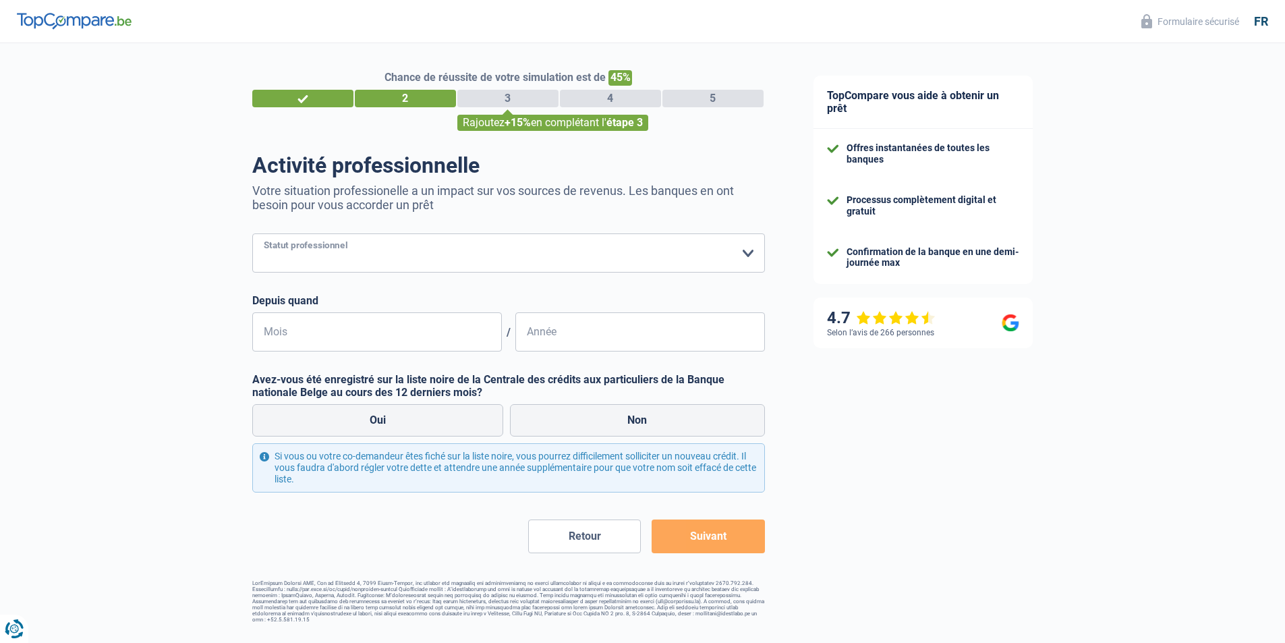
drag, startPoint x: 298, startPoint y: 250, endPoint x: 339, endPoint y: 253, distance: 40.6
click at [303, 250] on select "Ouvrier Employé privé Employé public Invalide Indépendant Pensionné Chômeur Mut…" at bounding box center [508, 252] width 513 height 39
select select "publicEmployee"
click at [252, 235] on select "Ouvrier Employé privé Employé public Invalide Indépendant Pensionné Chômeur Mut…" at bounding box center [508, 252] width 513 height 39
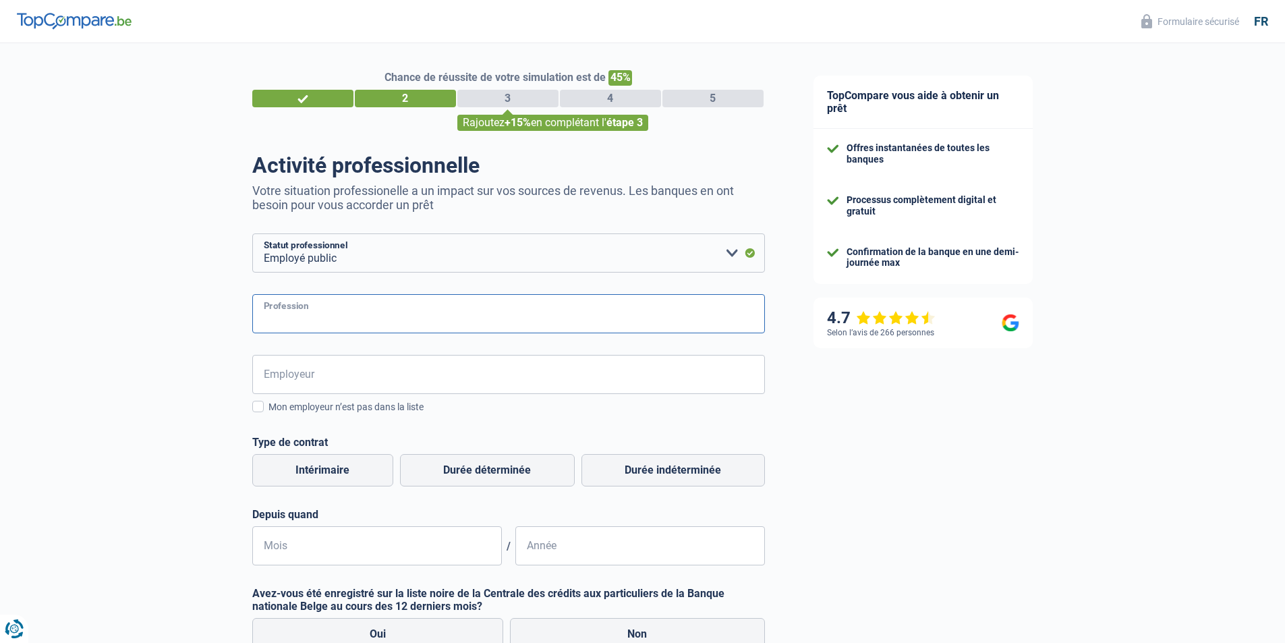
click at [324, 315] on input "Profession" at bounding box center [508, 313] width 513 height 39
type input "Product Manager"
click at [326, 378] on input "Employeur" at bounding box center [508, 374] width 513 height 39
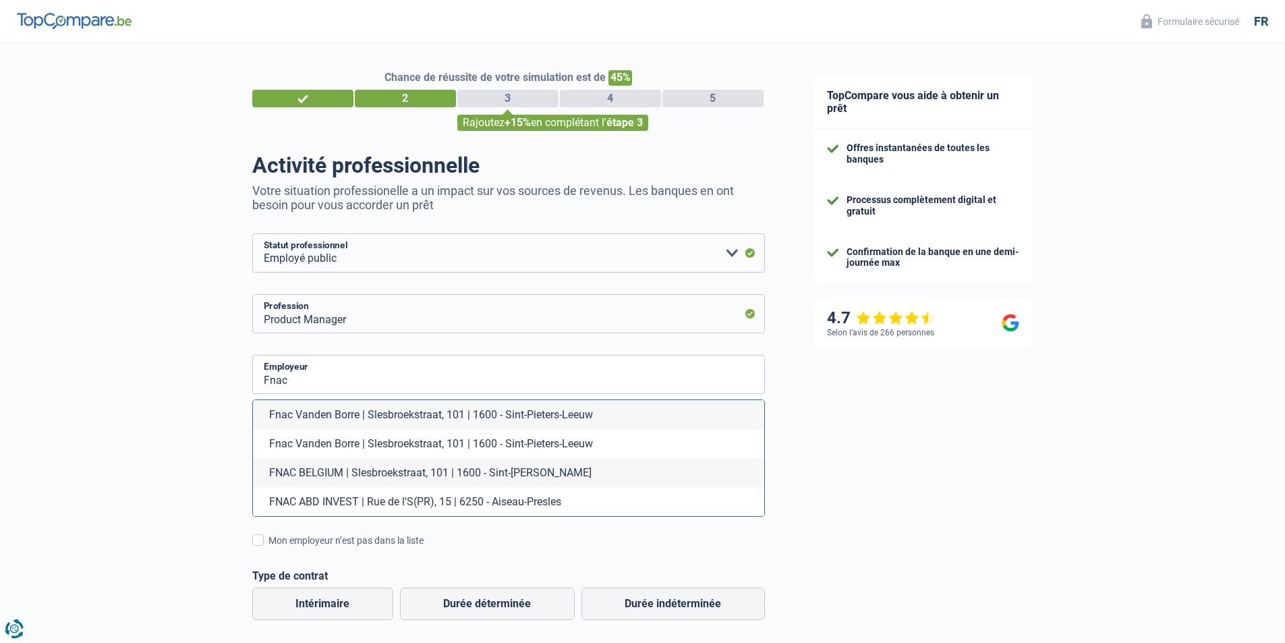
click at [371, 413] on li "Fnac Vanden Borre | Slesbroekstraat, 101 | 1600 - Sint-Pieters-Leeuw" at bounding box center [508, 414] width 511 height 29
type input "Fnac Vanden Borre | Slesbroekstraat, 101 | 1600 - Sint-Pieters-Leeuw"
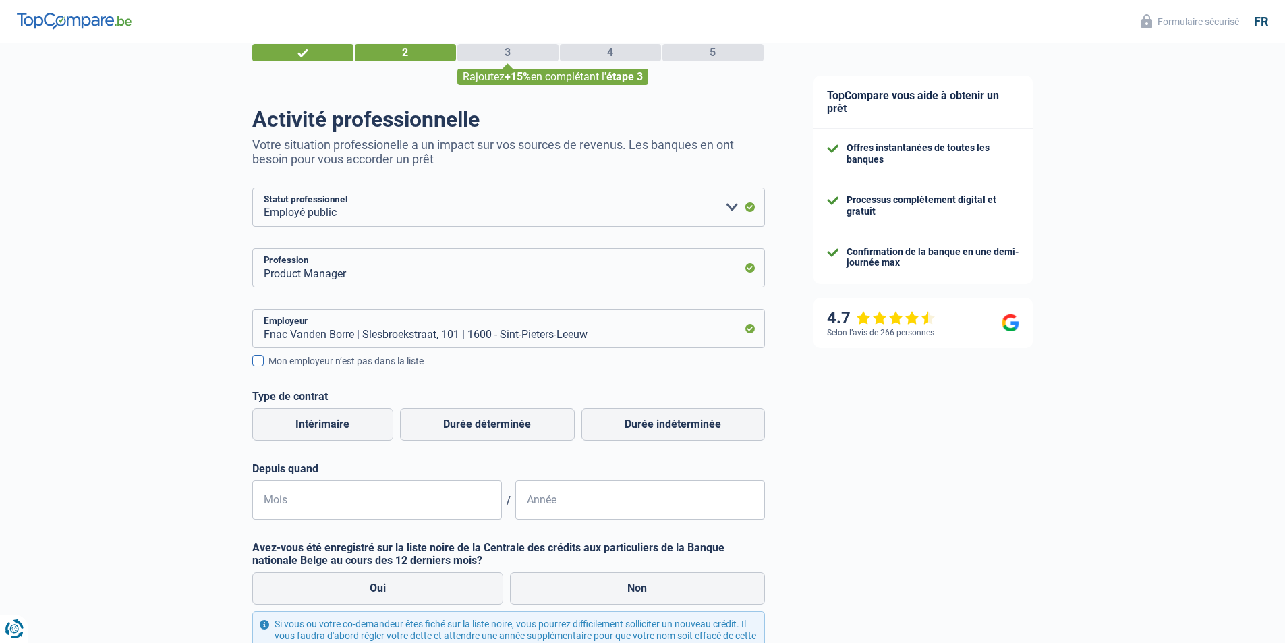
scroll to position [67, 0]
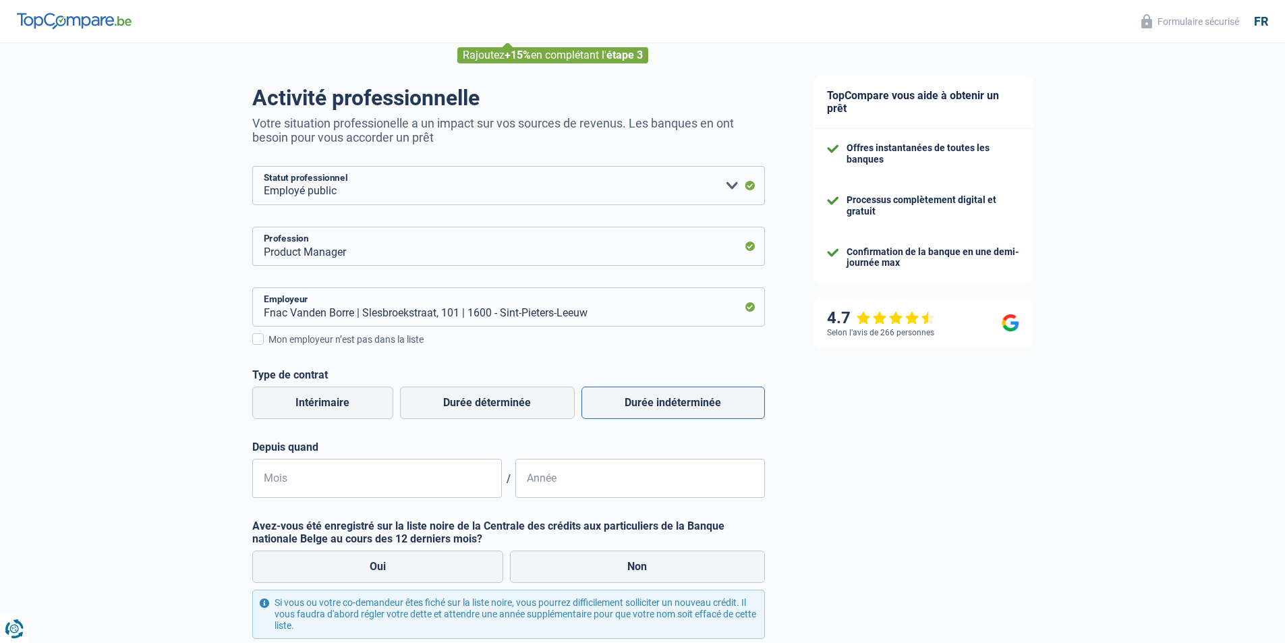
click at [658, 405] on label "Durée indéterminée" at bounding box center [672, 402] width 183 height 32
click at [658, 405] on input "Durée indéterminée" at bounding box center [672, 402] width 183 height 32
radio input "true"
click at [306, 480] on input "Mois" at bounding box center [377, 478] width 250 height 39
type input "08"
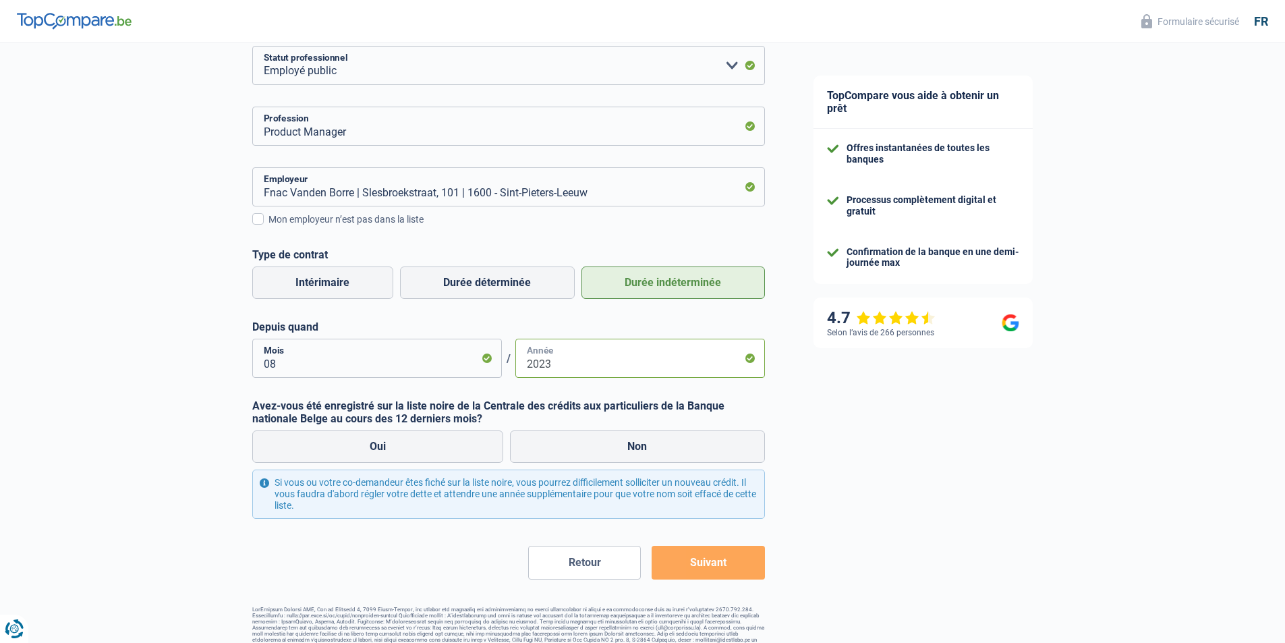
scroll to position [204, 0]
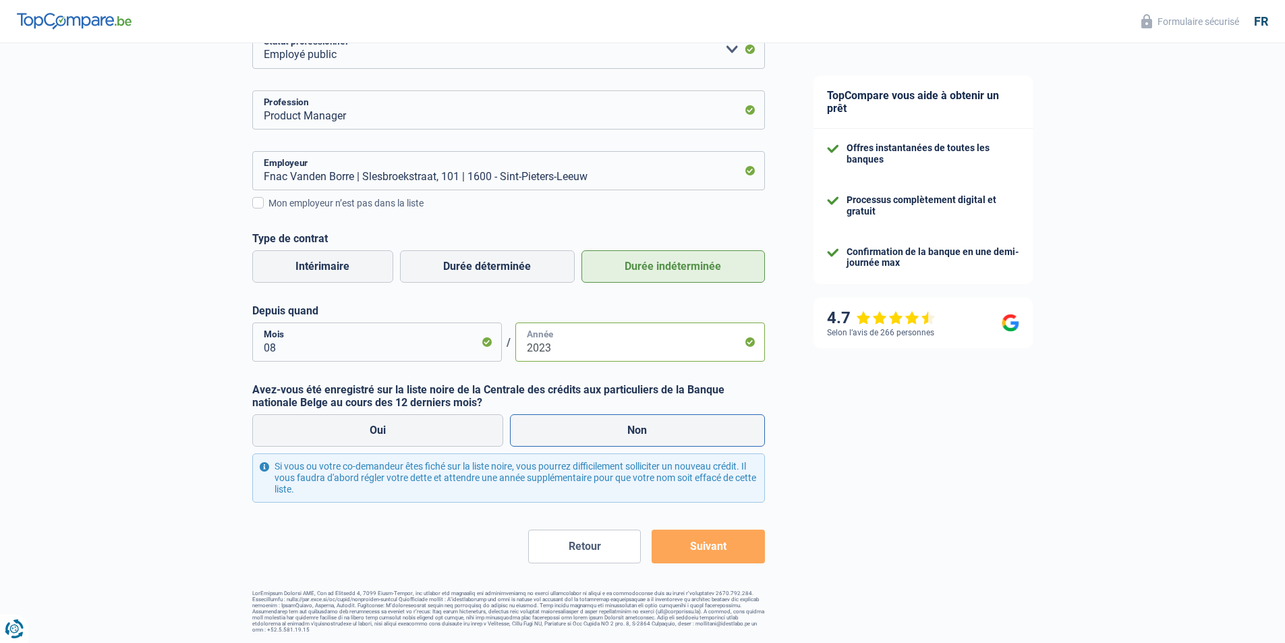
type input "2023"
click at [608, 434] on label "Non" at bounding box center [637, 430] width 255 height 32
click at [608, 434] on input "Non" at bounding box center [637, 430] width 255 height 32
radio input "true"
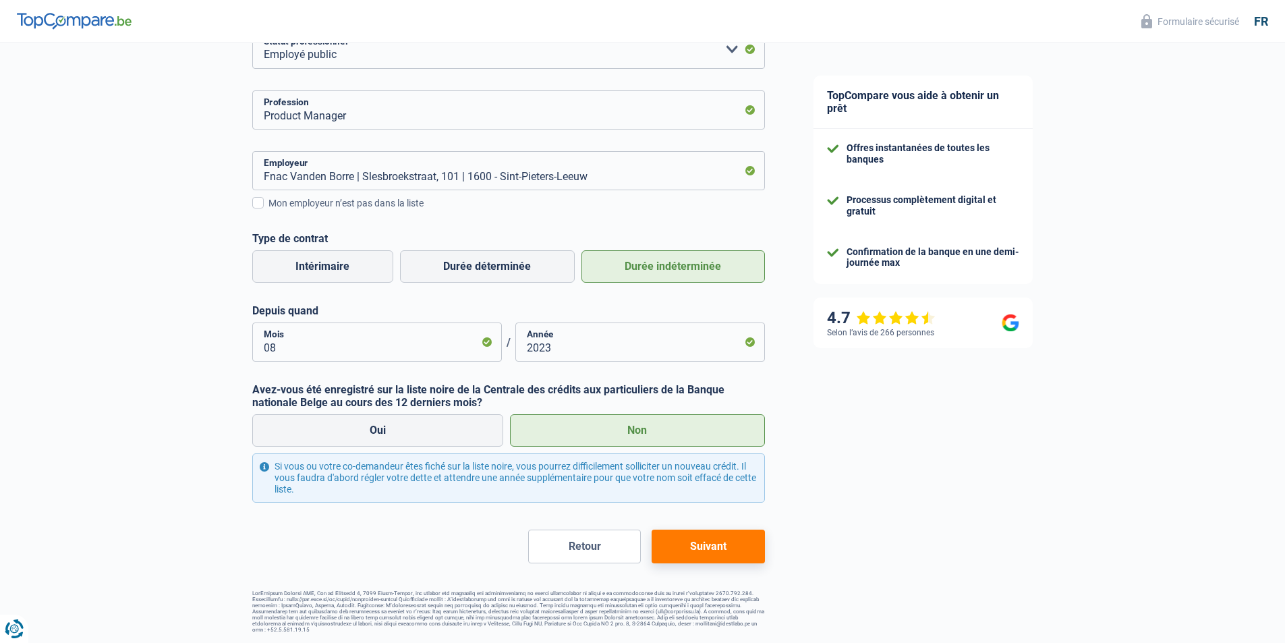
click at [717, 552] on button "Suivant" at bounding box center [708, 546] width 113 height 34
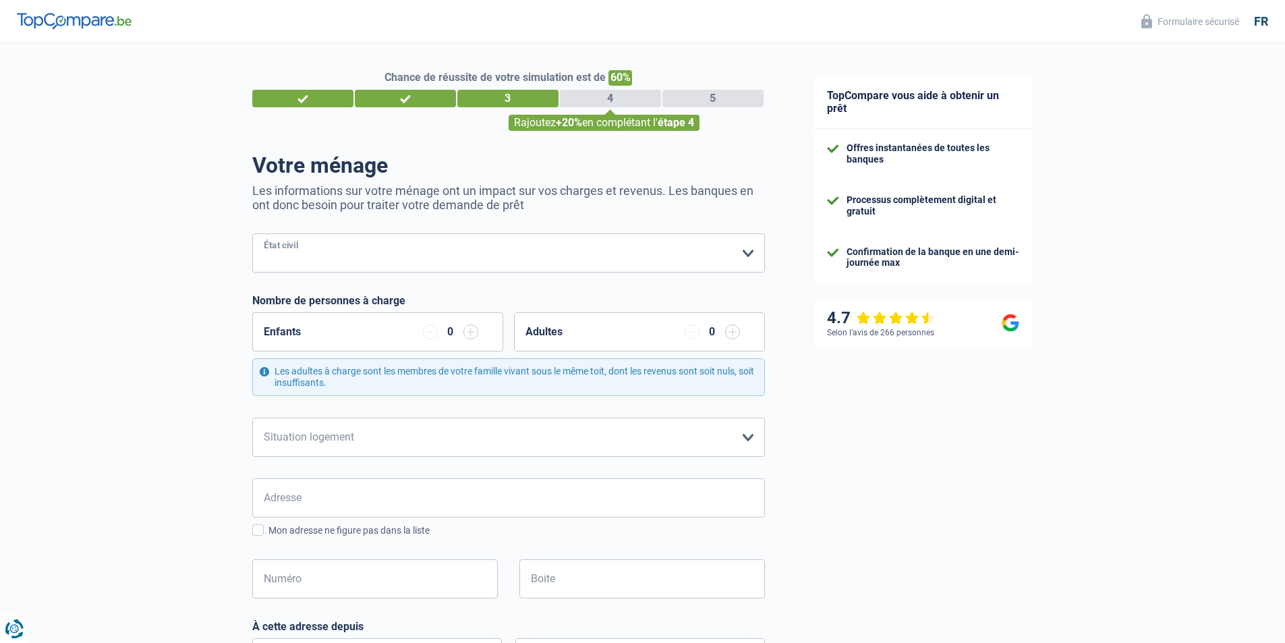
click at [338, 253] on select "Célibataire Marié(e) Cohabitant(e) légal(e) Divorcé(e) Veuf(ve) Séparé (de fait…" at bounding box center [508, 252] width 513 height 39
select select "married"
click at [252, 235] on select "Célibataire Marié(e) Cohabitant(e) légal(e) Divorcé(e) Veuf(ve) Séparé (de fait…" at bounding box center [508, 252] width 513 height 39
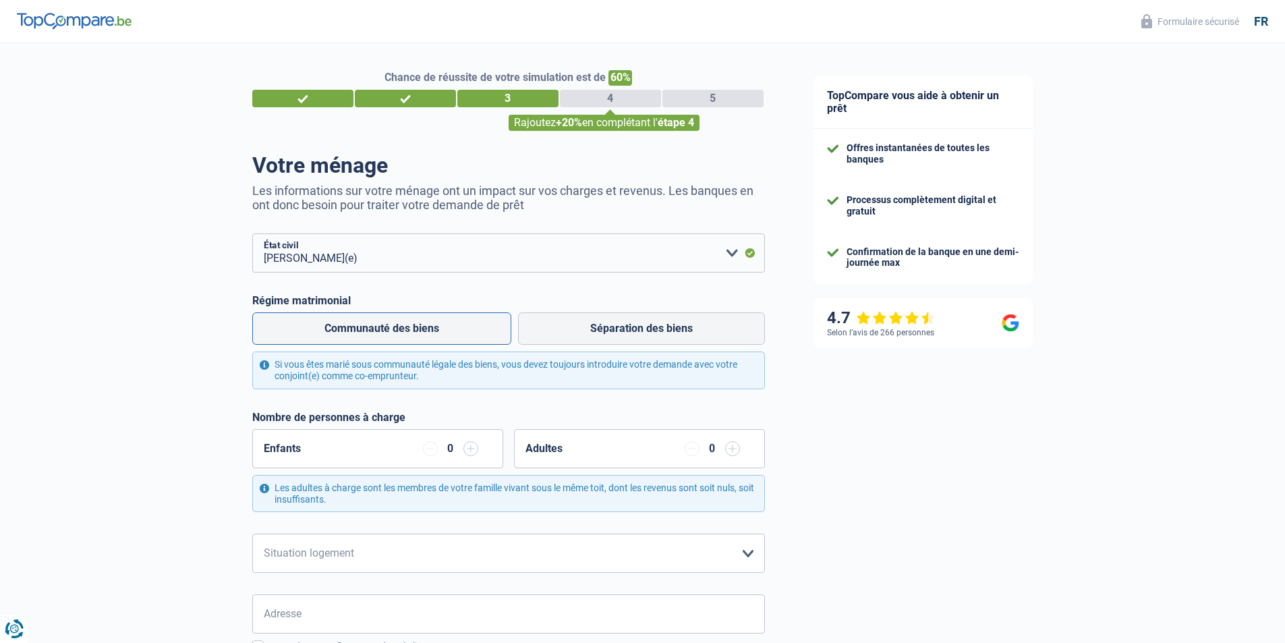
click at [403, 331] on label "Communauté des biens" at bounding box center [381, 328] width 259 height 32
click at [403, 331] on input "Communauté des biens" at bounding box center [381, 328] width 259 height 32
radio input "true"
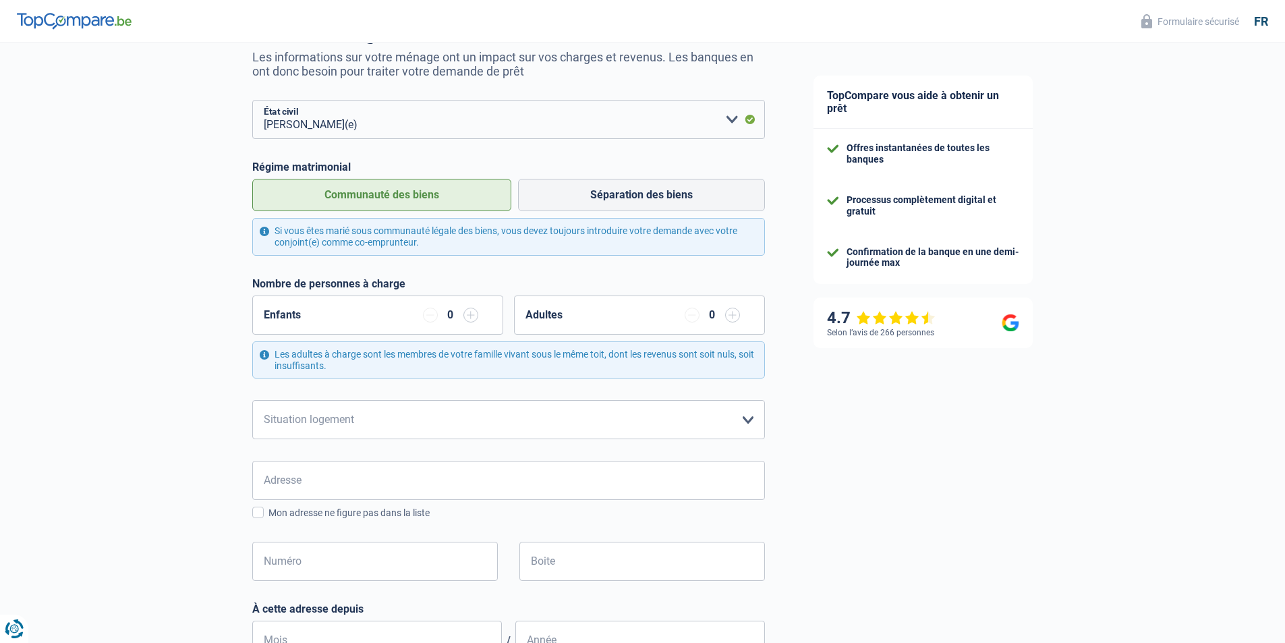
scroll to position [135, 0]
click at [734, 316] on input "button" at bounding box center [732, 313] width 15 height 15
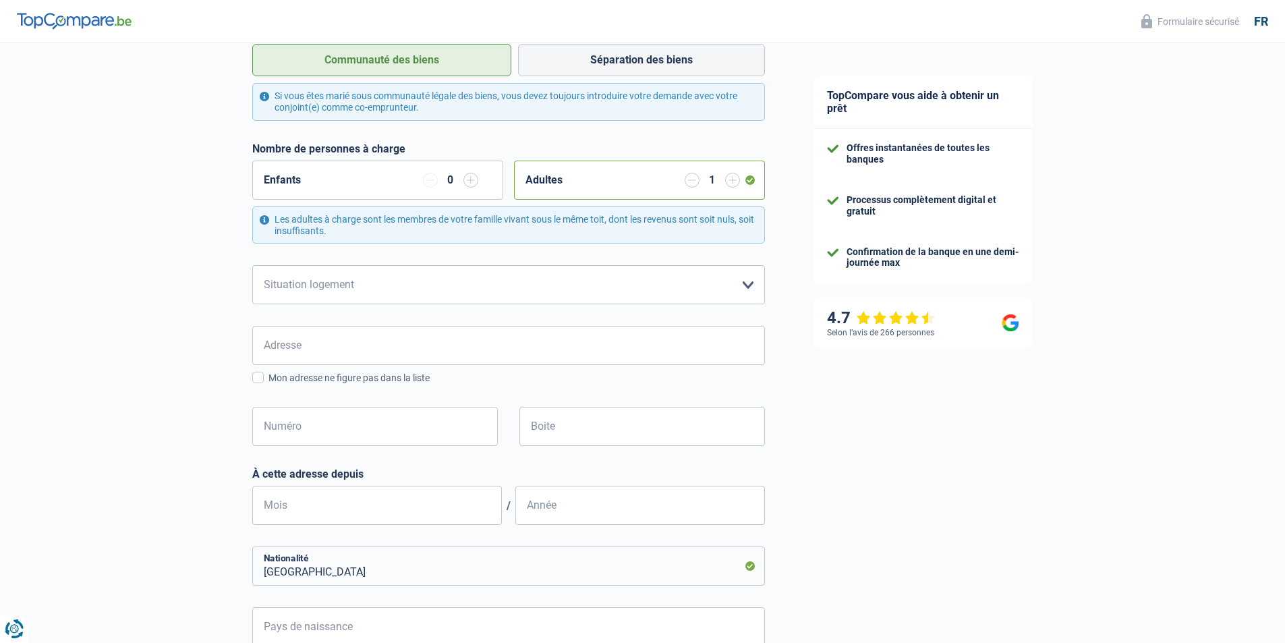
scroll to position [270, 0]
click at [748, 283] on select "Locataire Propriétaire avec prêt hypothécaire Propriétaire sans prêt hypothécai…" at bounding box center [508, 283] width 513 height 39
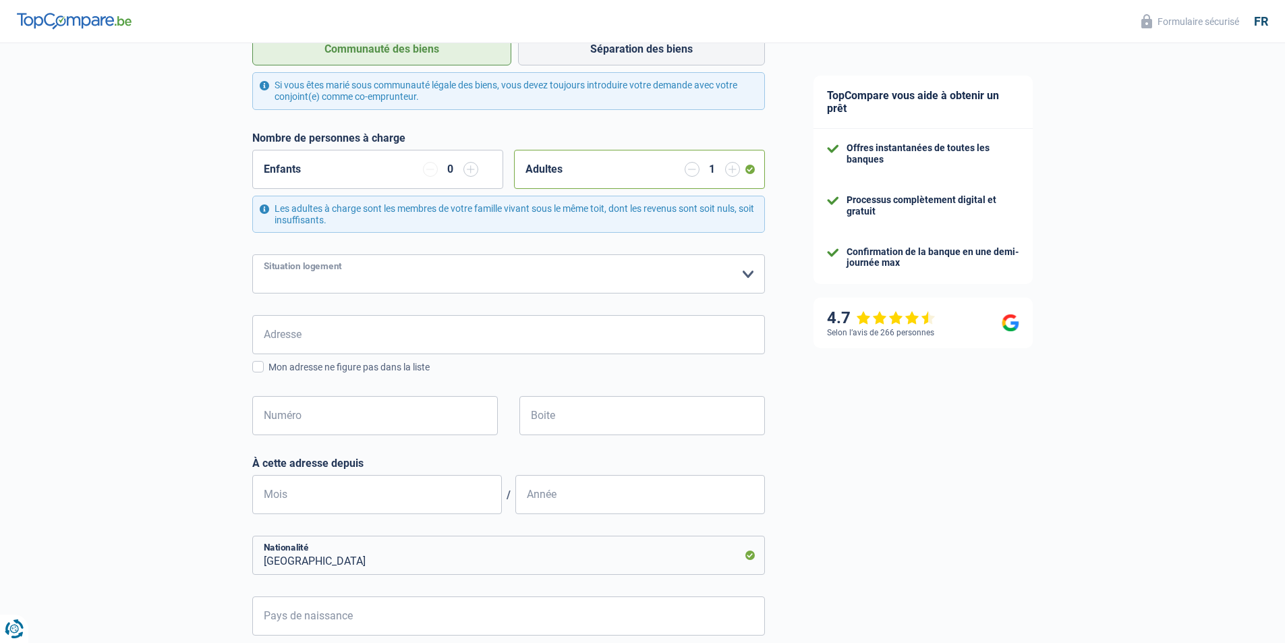
scroll to position [129, 0]
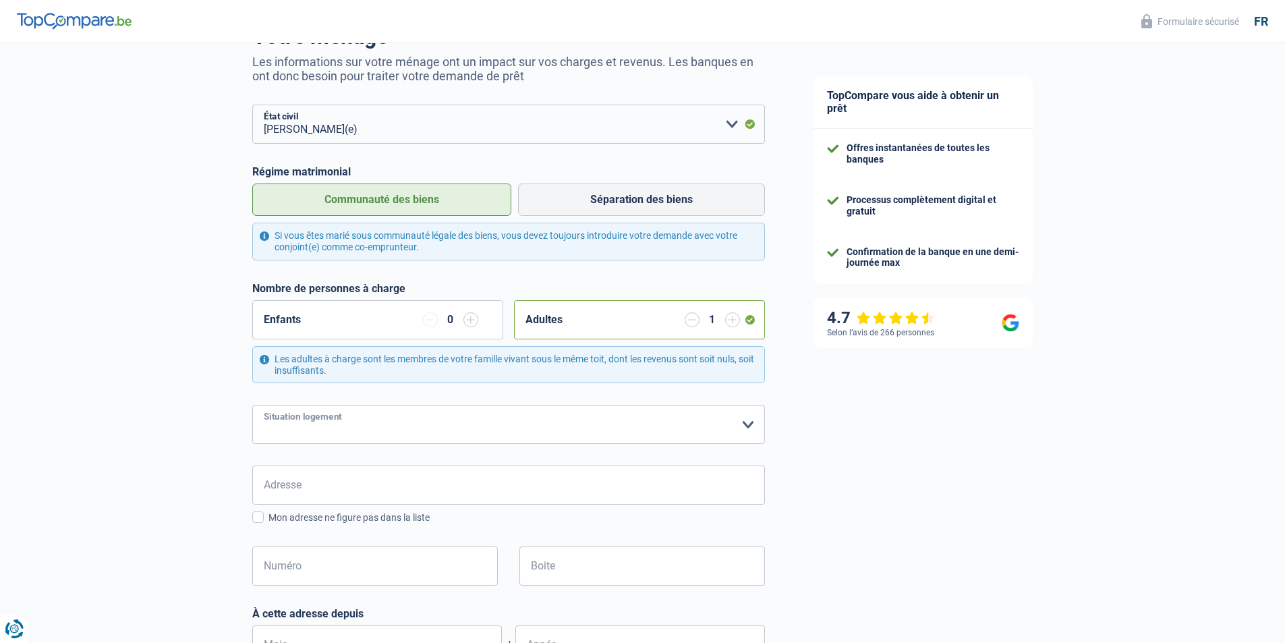
click at [748, 425] on select "Locataire Propriétaire avec prêt hypothécaire Propriétaire sans prêt hypothécai…" at bounding box center [508, 424] width 513 height 39
select select "rents"
click at [252, 406] on select "Locataire Propriétaire avec prêt hypothécaire Propriétaire sans prêt hypothécai…" at bounding box center [508, 424] width 513 height 39
click at [318, 489] on input "Adresse" at bounding box center [508, 484] width 513 height 39
type input "Nellekenstraat 66b"
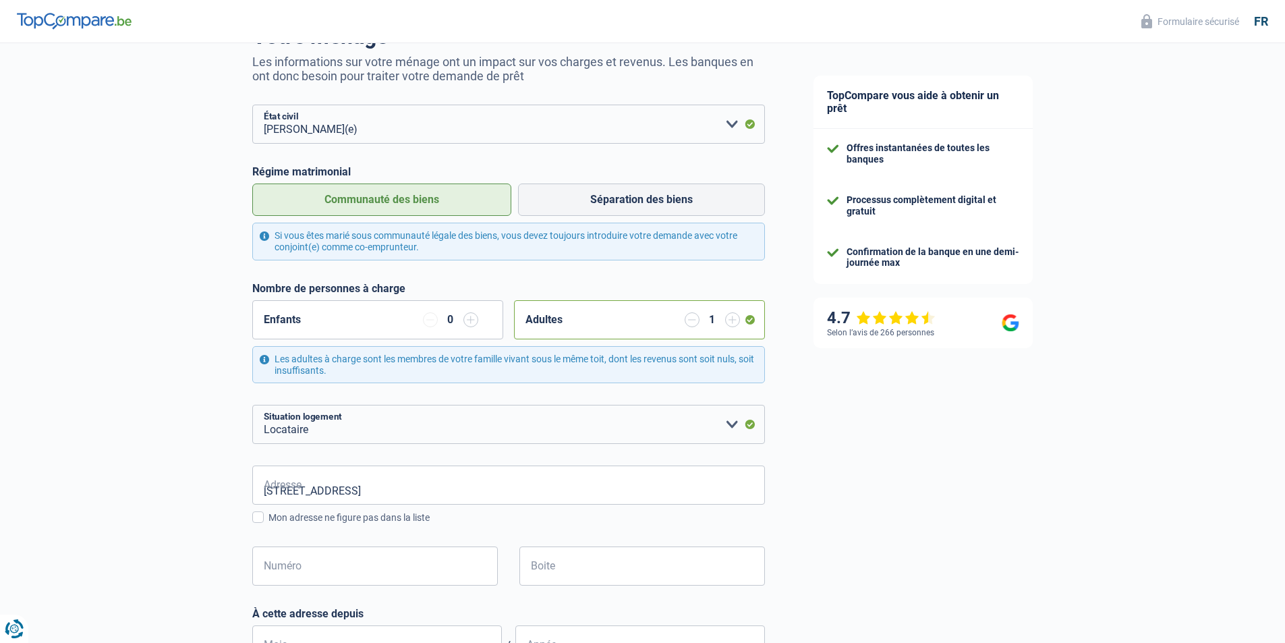
type input "Belgium"
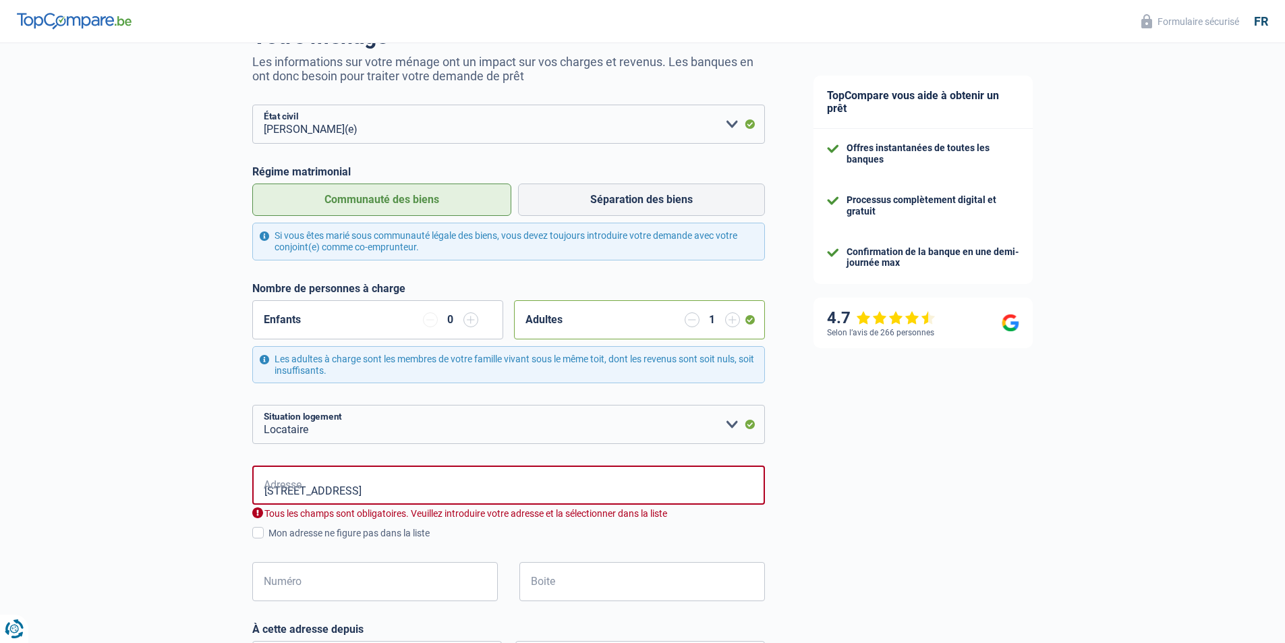
type input "Belgium"
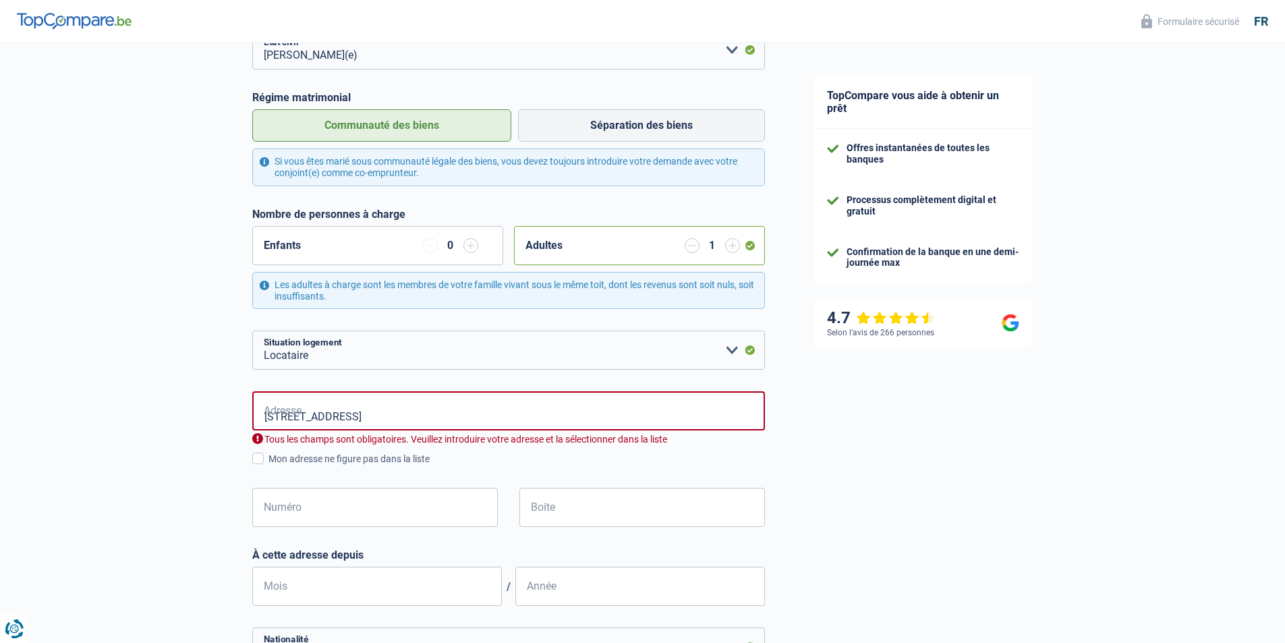
scroll to position [331, 0]
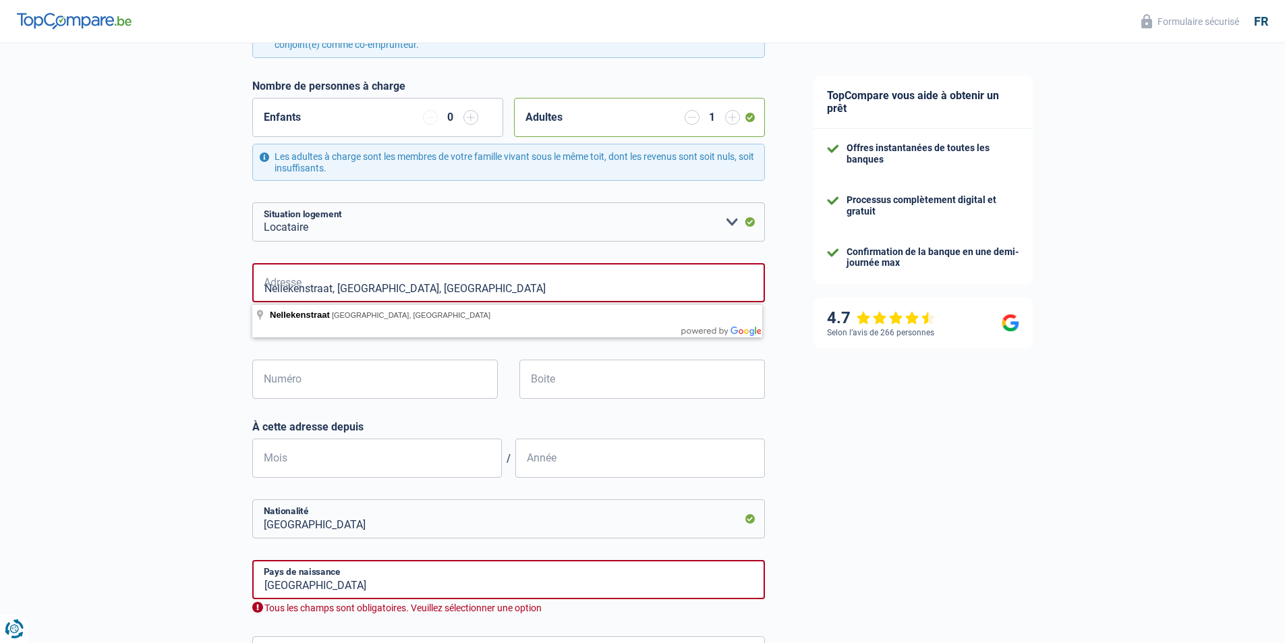
type input "Nellekenstraat, 1750, Lennik, BE"
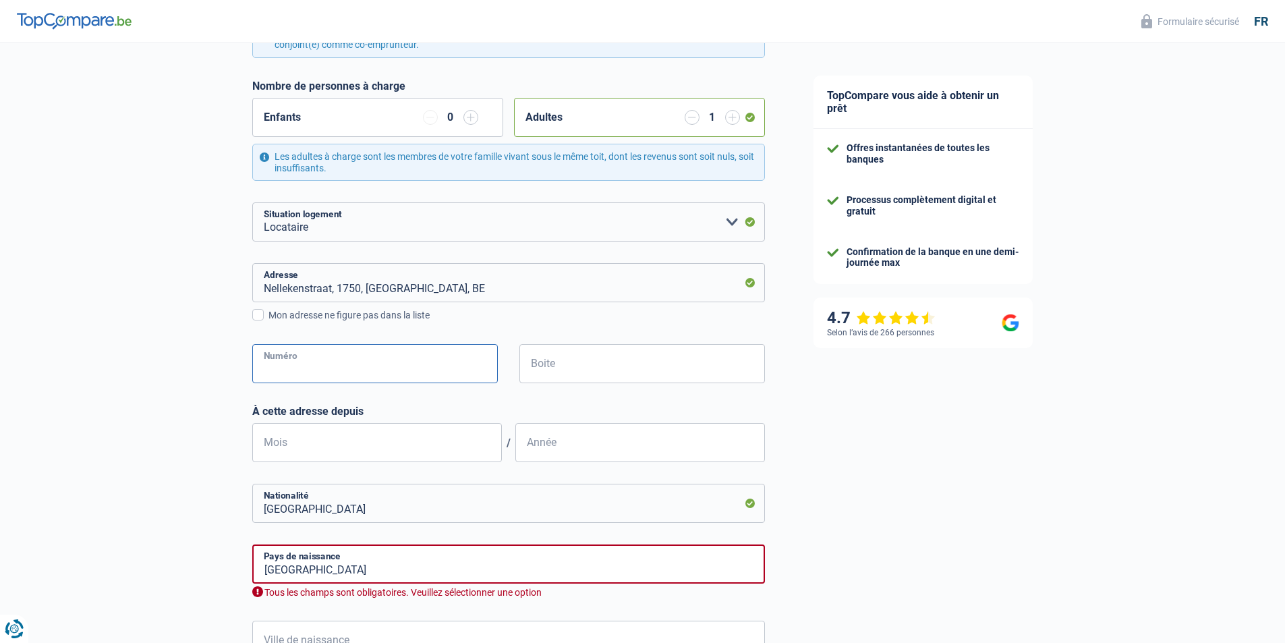
click at [325, 358] on input "Numéro" at bounding box center [375, 363] width 246 height 39
type input "66"
click at [572, 366] on input "Boite" at bounding box center [642, 363] width 246 height 39
type input "B"
click at [295, 440] on input "Mois" at bounding box center [377, 442] width 250 height 39
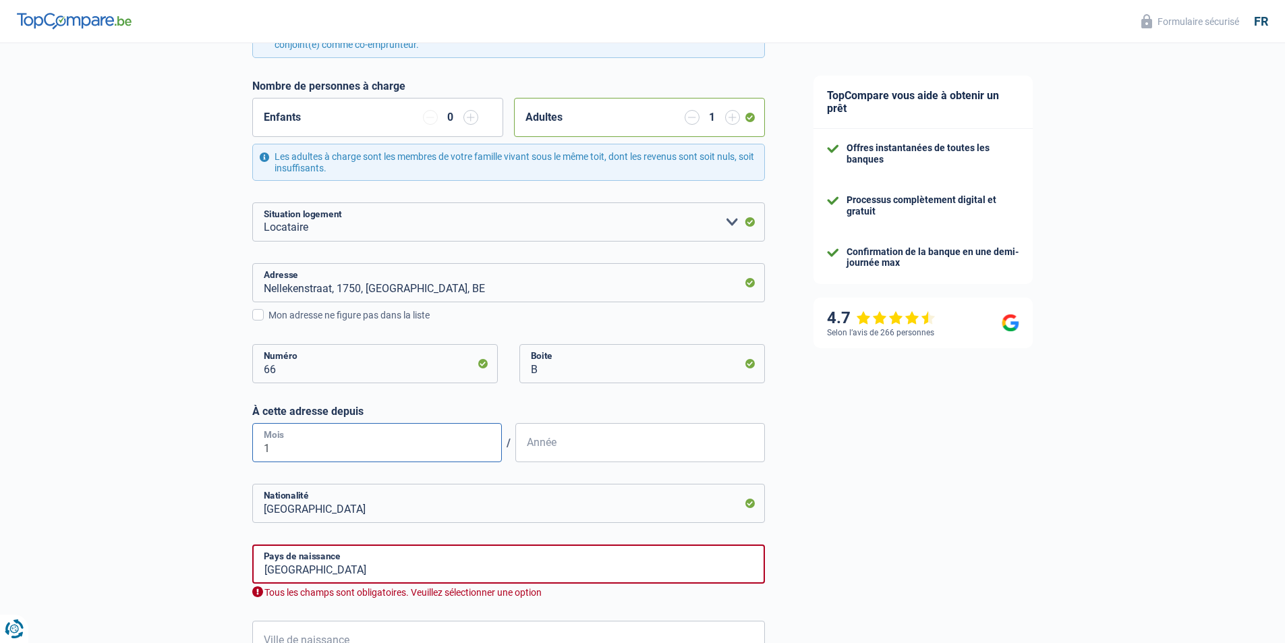
type input "11"
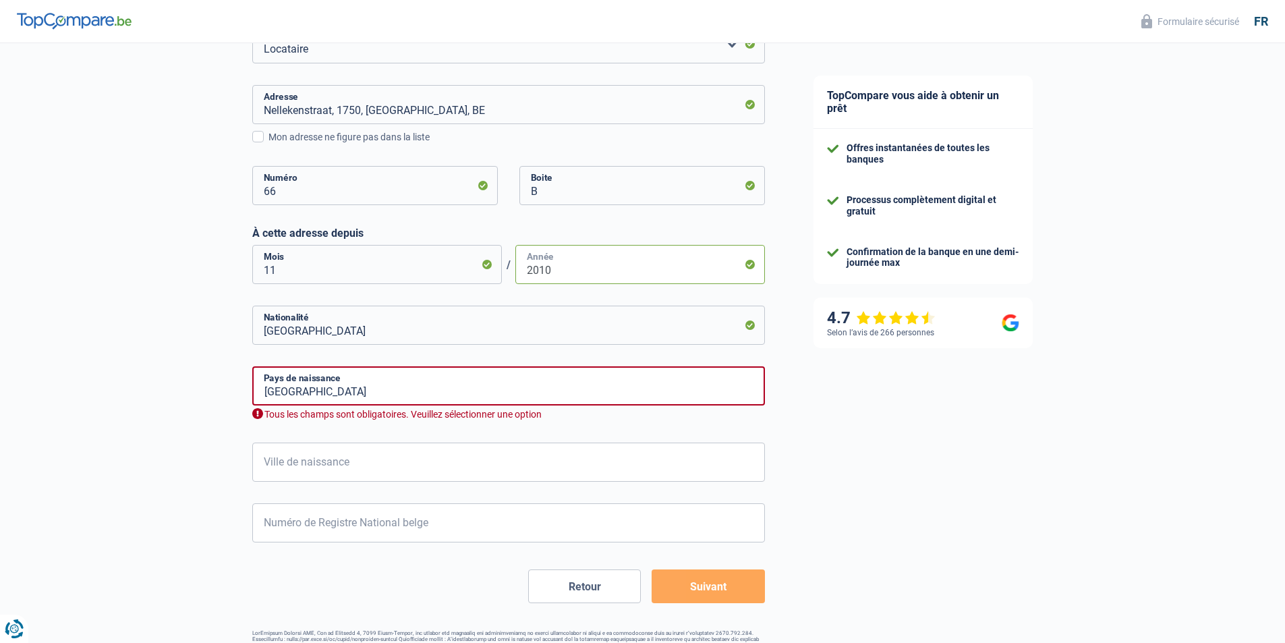
scroll to position [549, 0]
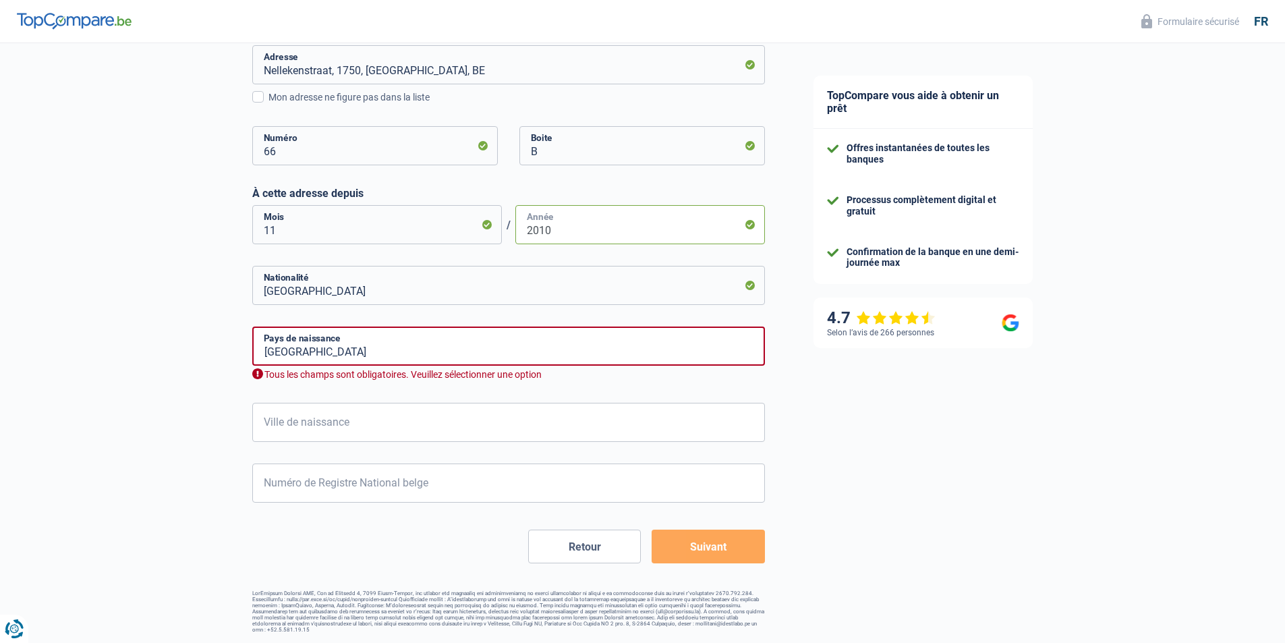
type input "2010"
click at [358, 345] on input "Belgium" at bounding box center [508, 345] width 513 height 39
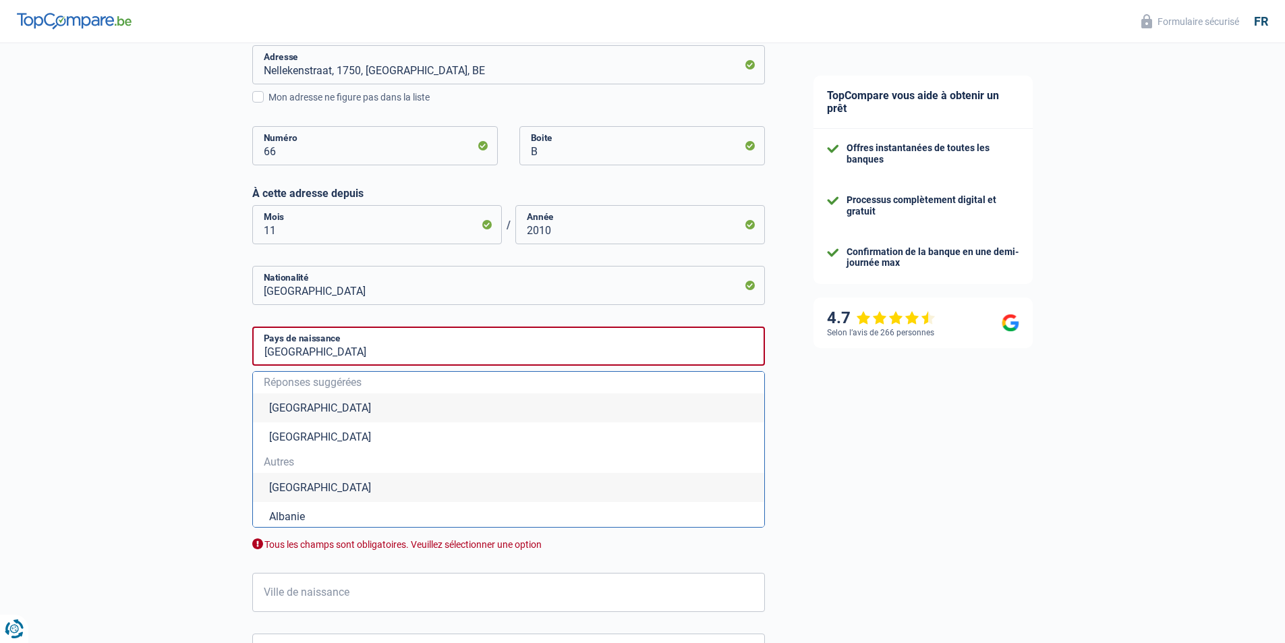
click at [301, 407] on li "Belgique" at bounding box center [508, 407] width 511 height 29
type input "Belgique"
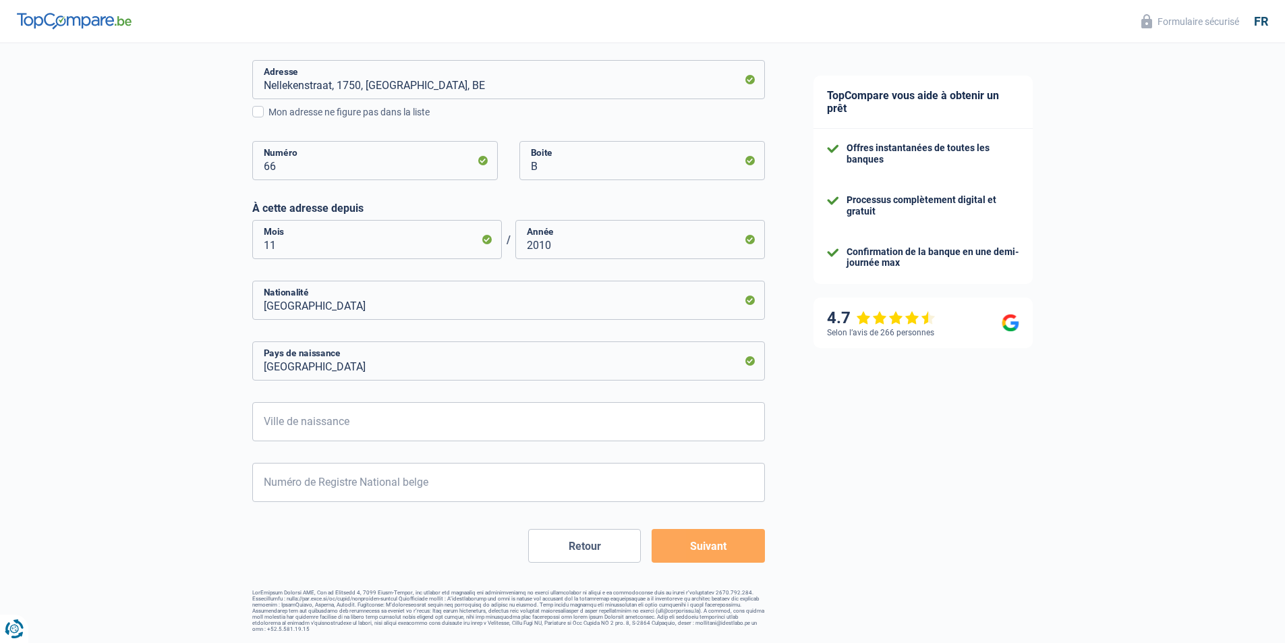
scroll to position [533, 0]
click at [308, 424] on input "Ville de naissance" at bounding box center [508, 422] width 513 height 39
type input "Ixelles"
click at [325, 486] on input "Numéro de Registre National belge" at bounding box center [508, 482] width 513 height 39
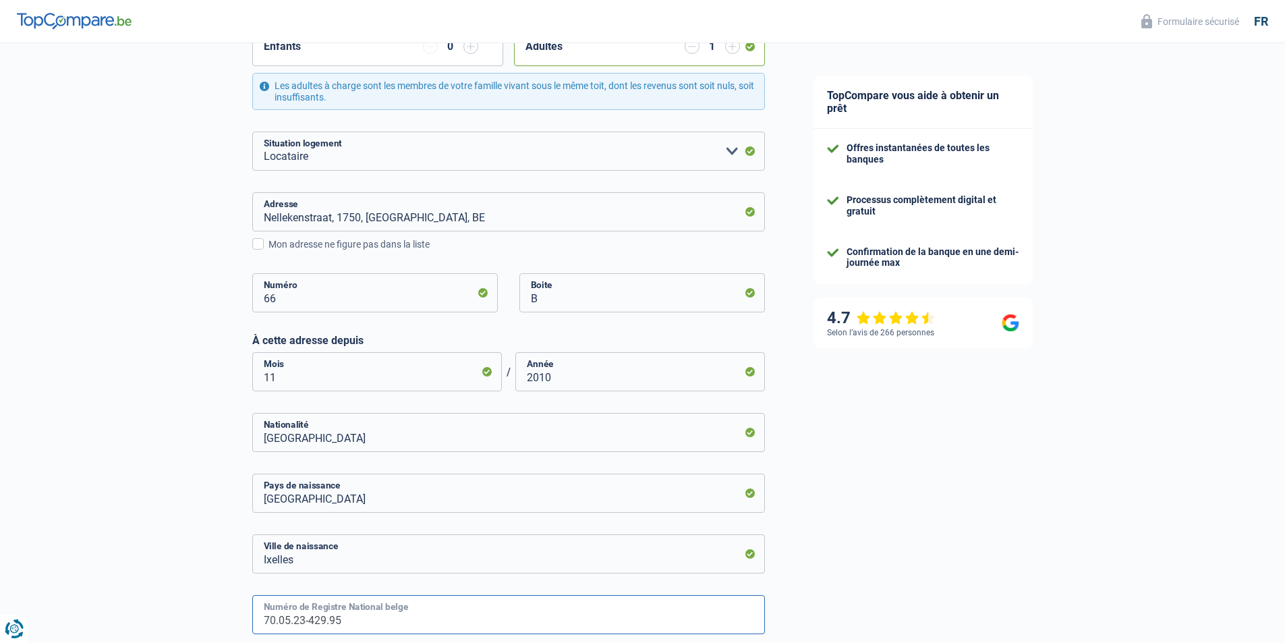
scroll to position [399, 0]
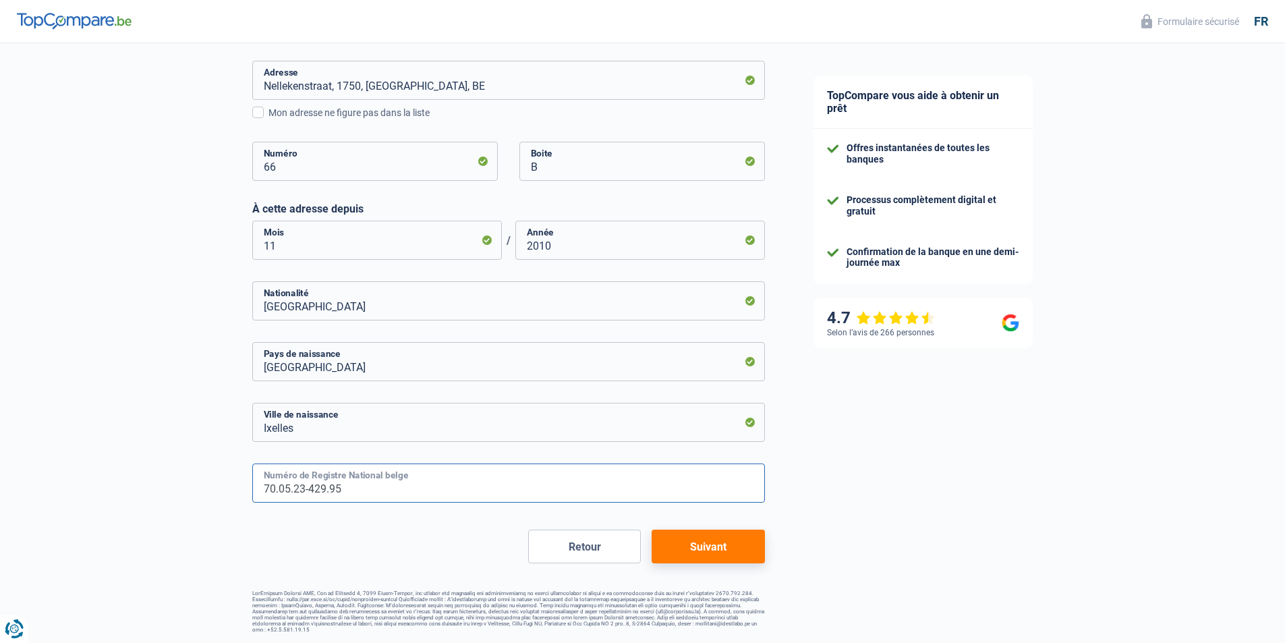
type input "70.05.23-429.95"
click at [695, 551] on button "Suivant" at bounding box center [708, 546] width 113 height 34
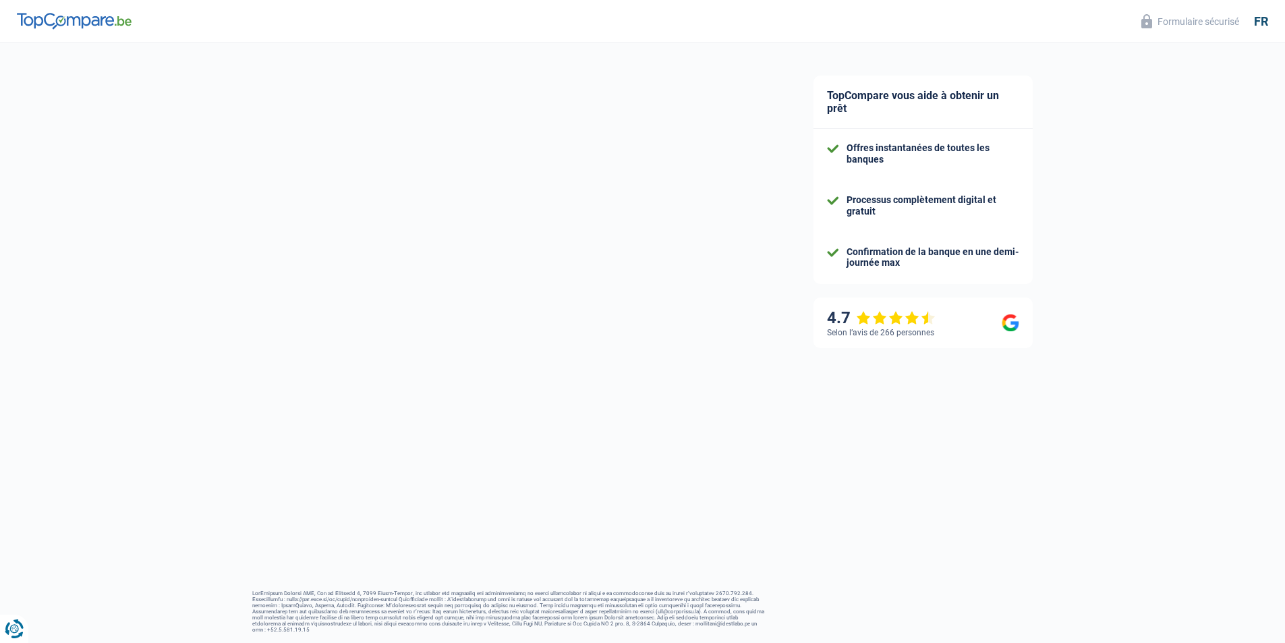
select select "netSalary"
select select "mealVouchers"
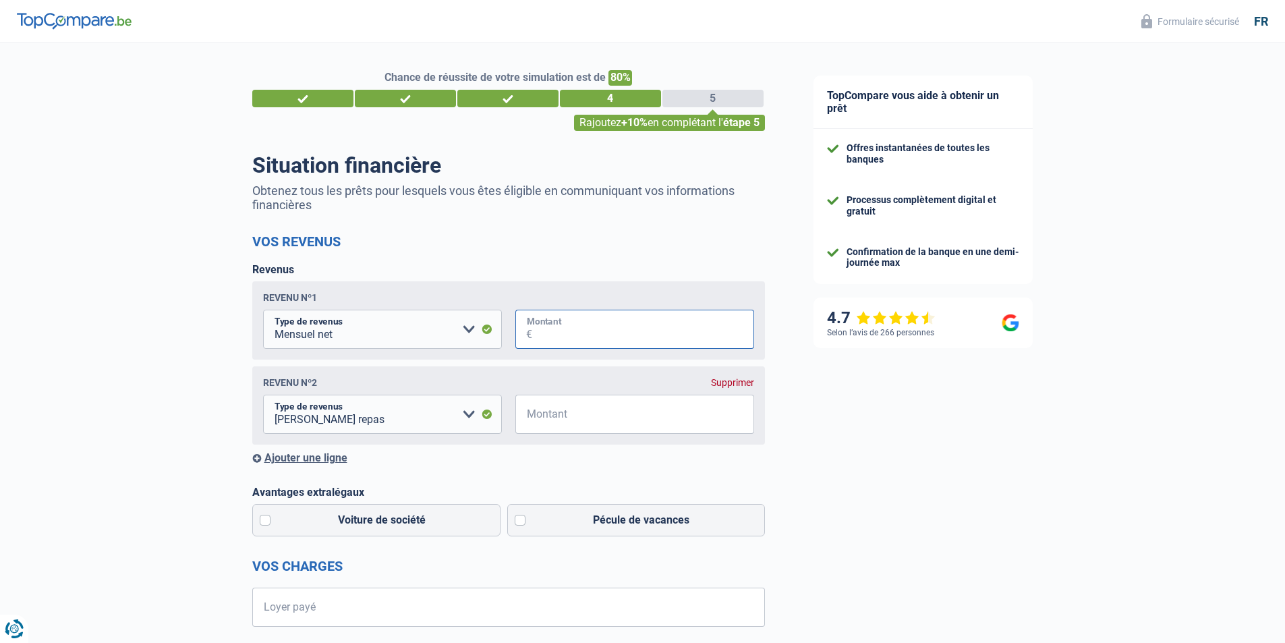
click at [563, 332] on input "Montant" at bounding box center [643, 329] width 222 height 39
type input "4.050"
click at [569, 419] on input "Montant" at bounding box center [643, 414] width 222 height 39
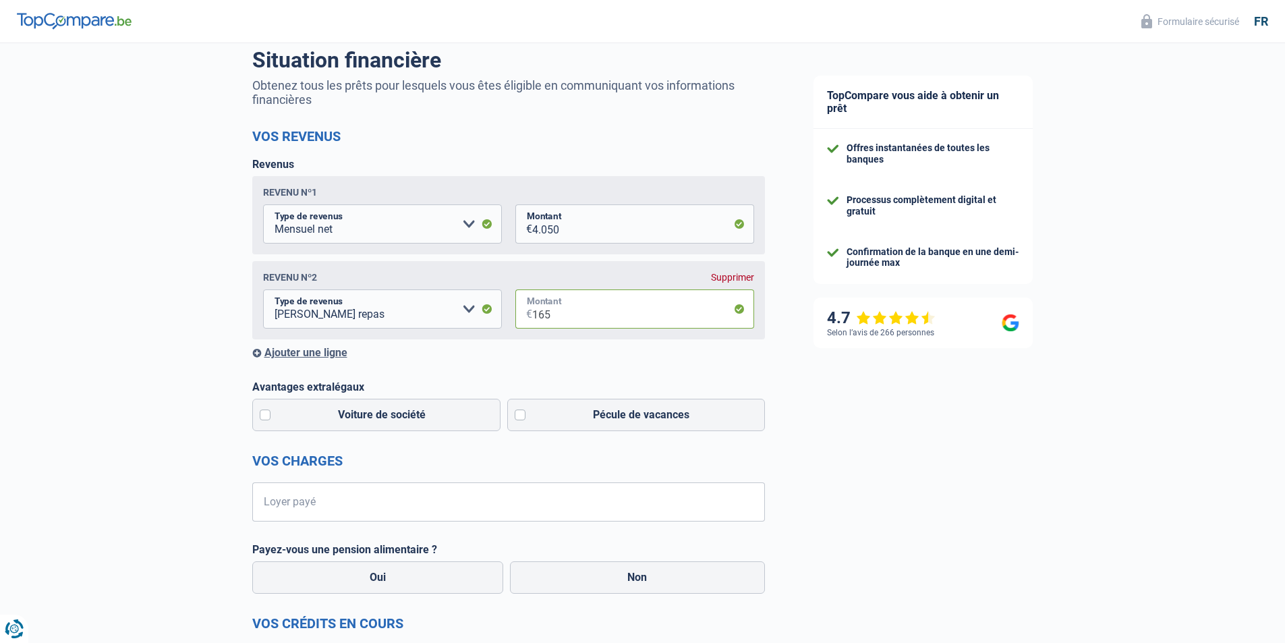
scroll to position [135, 0]
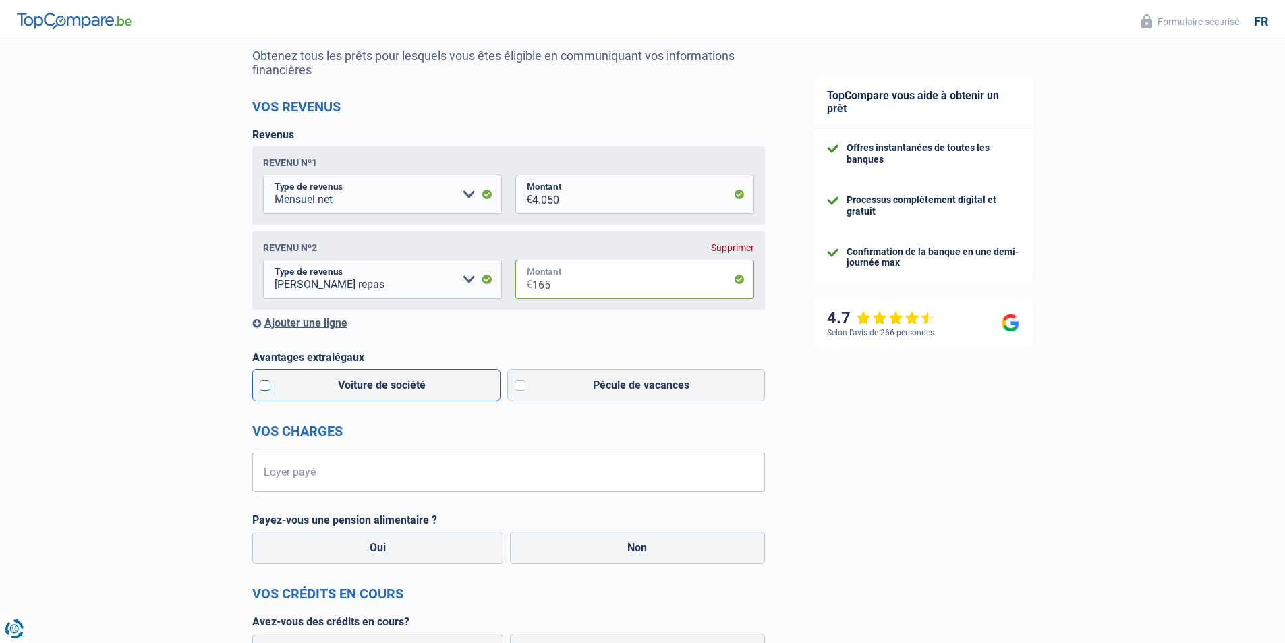
type input "165"
click at [263, 391] on label "Voiture de société" at bounding box center [376, 385] width 249 height 32
click at [263, 391] on input "Voiture de société" at bounding box center [376, 385] width 249 height 32
checkbox input "true"
click at [519, 388] on label "Pécule de vacances" at bounding box center [636, 385] width 258 height 32
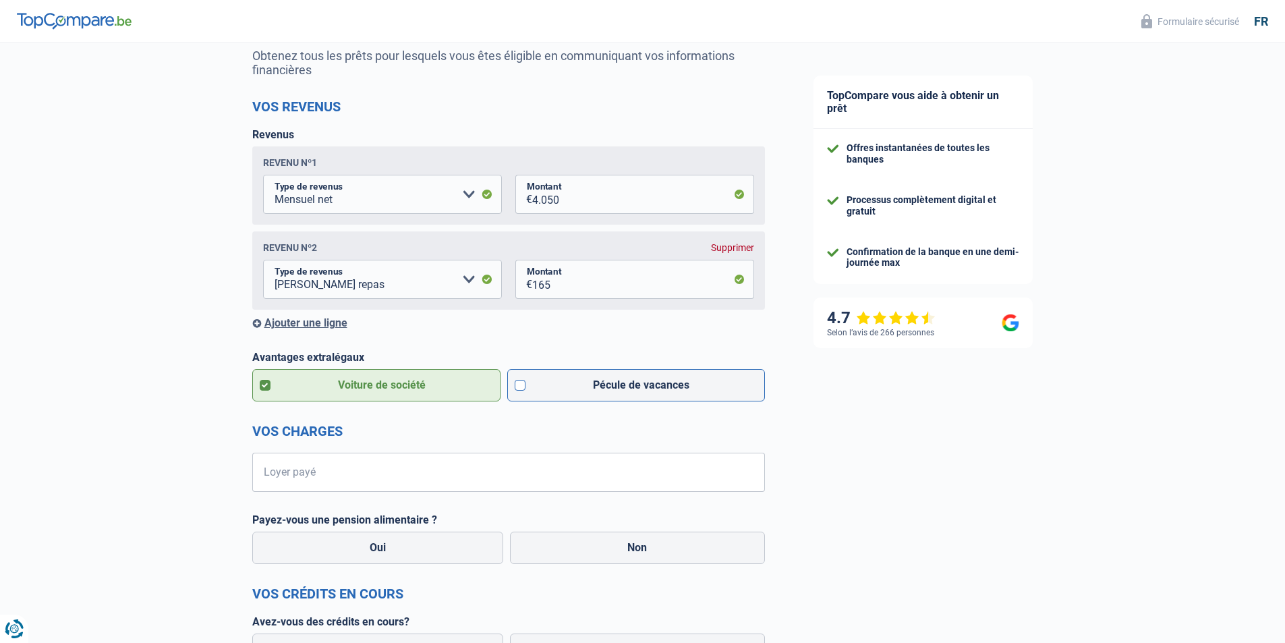
click at [519, 388] on input "Pécule de vacances" at bounding box center [636, 385] width 258 height 32
checkbox input "true"
click at [316, 473] on input "Loyer payé" at bounding box center [517, 472] width 496 height 39
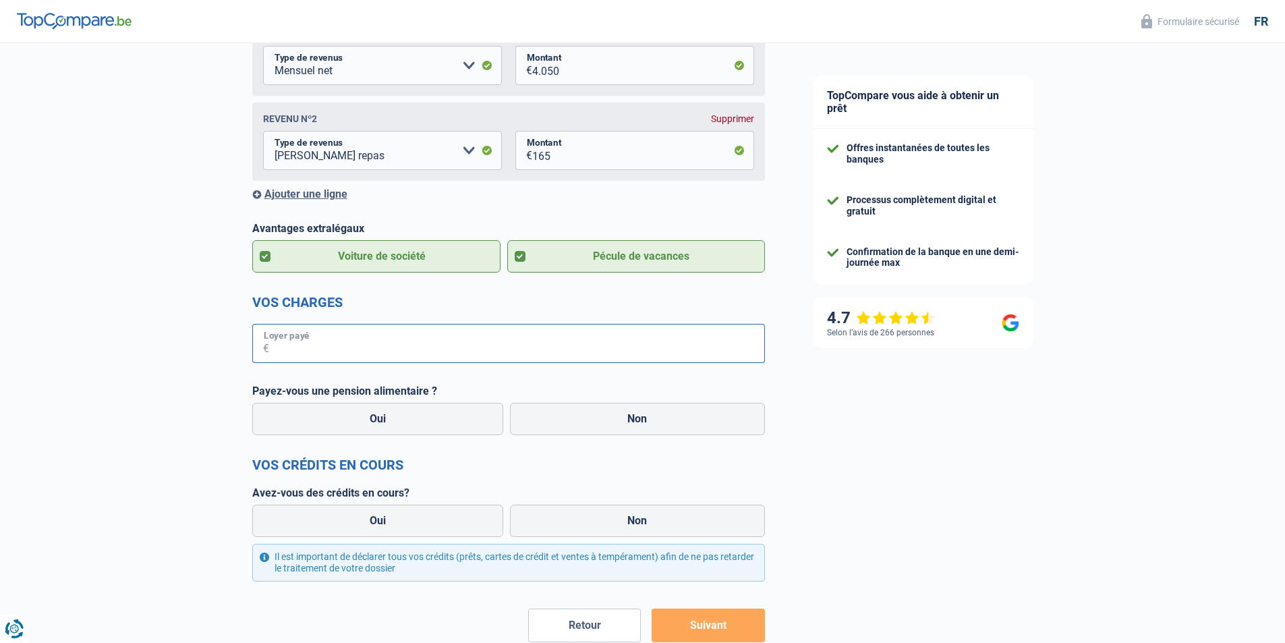
scroll to position [270, 0]
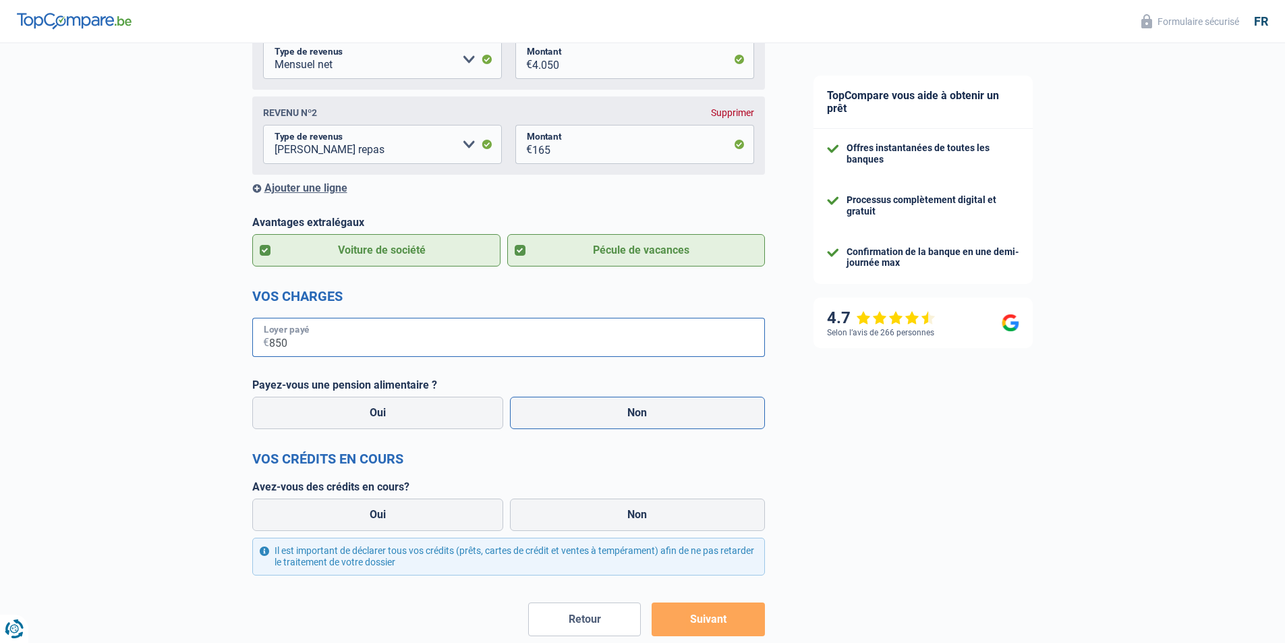
type input "850"
click at [644, 415] on label "Non" at bounding box center [637, 413] width 255 height 32
click at [644, 415] on input "Non" at bounding box center [637, 413] width 255 height 32
radio input "true"
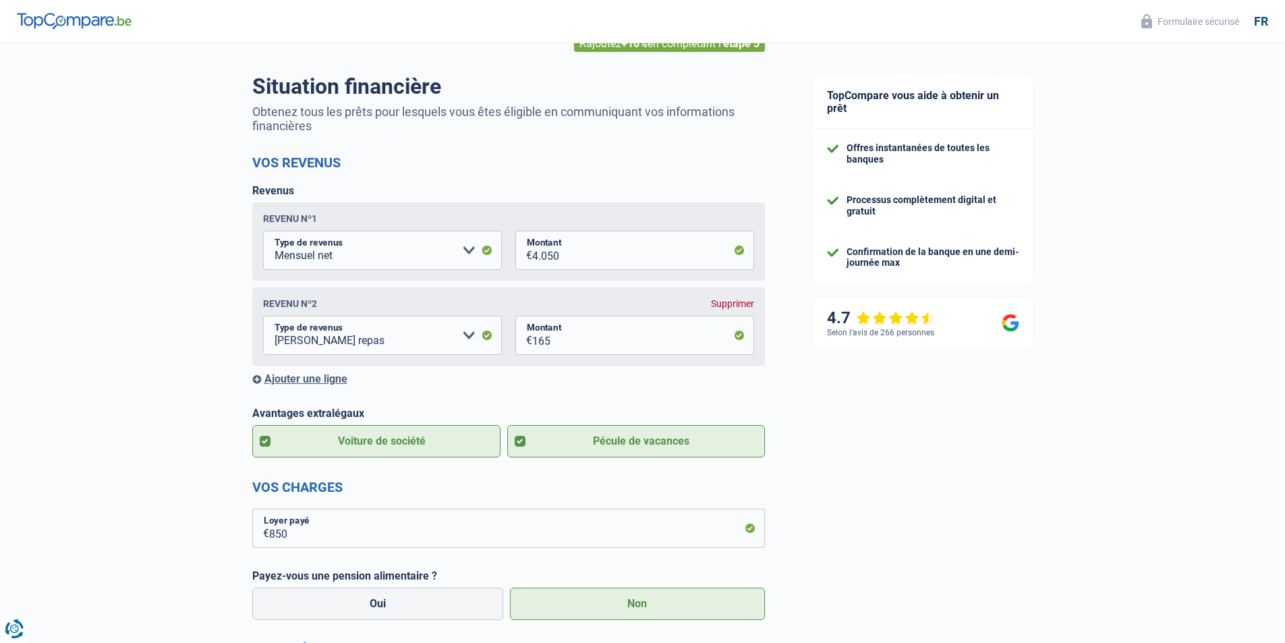
scroll to position [7, 0]
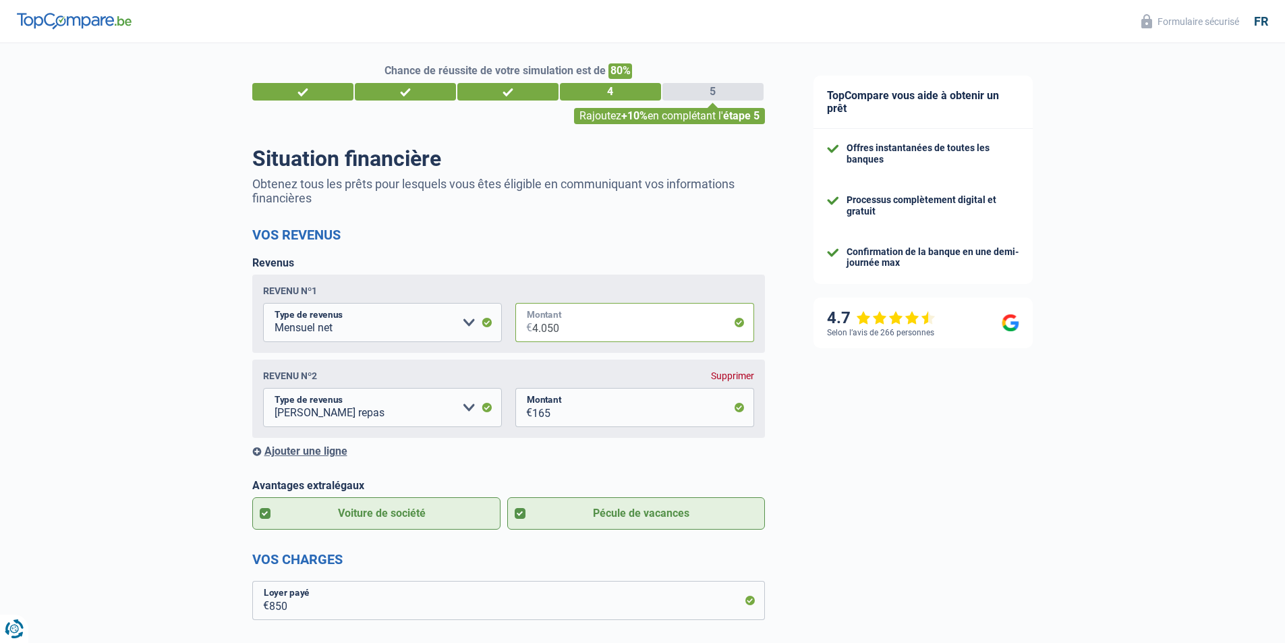
click at [576, 328] on input "4.050" at bounding box center [643, 322] width 222 height 39
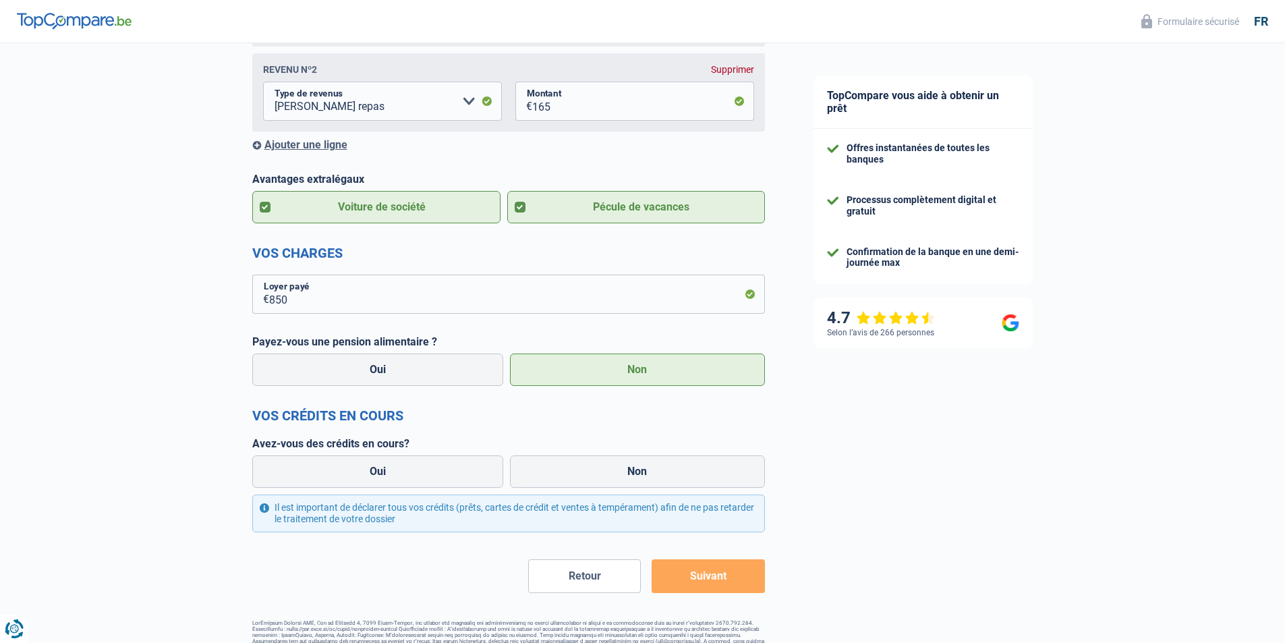
scroll to position [344, 0]
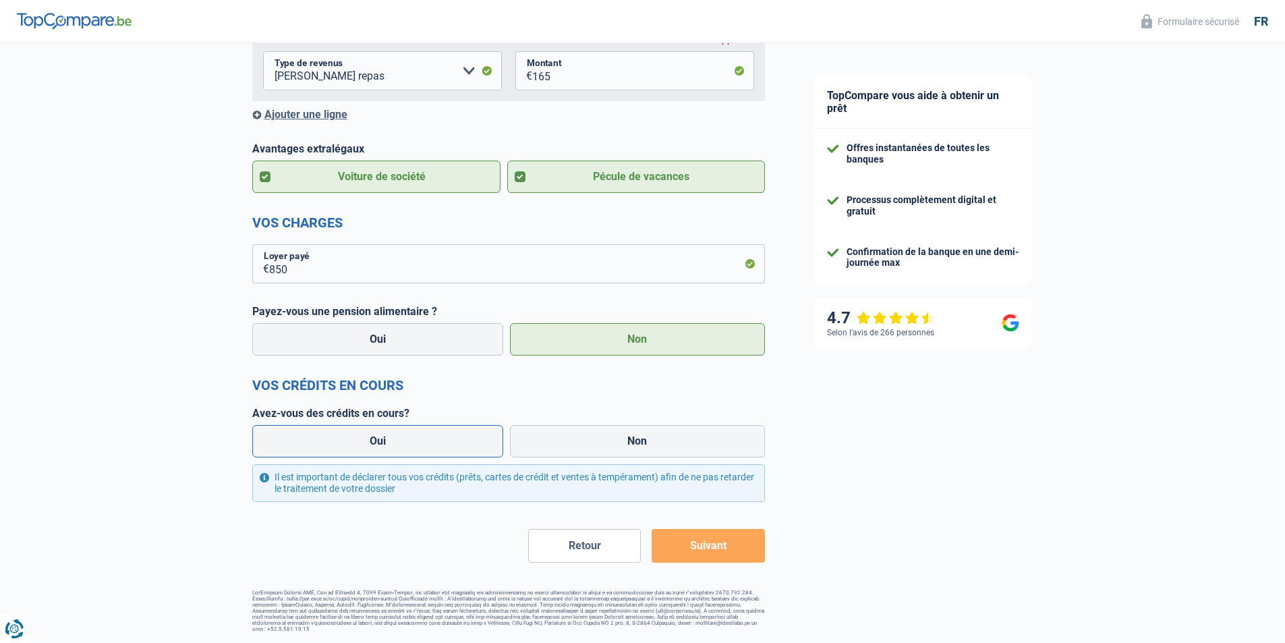
type input "4.025"
click at [387, 445] on label "Oui" at bounding box center [378, 441] width 252 height 32
click at [387, 445] on input "Oui" at bounding box center [378, 441] width 252 height 32
radio input "true"
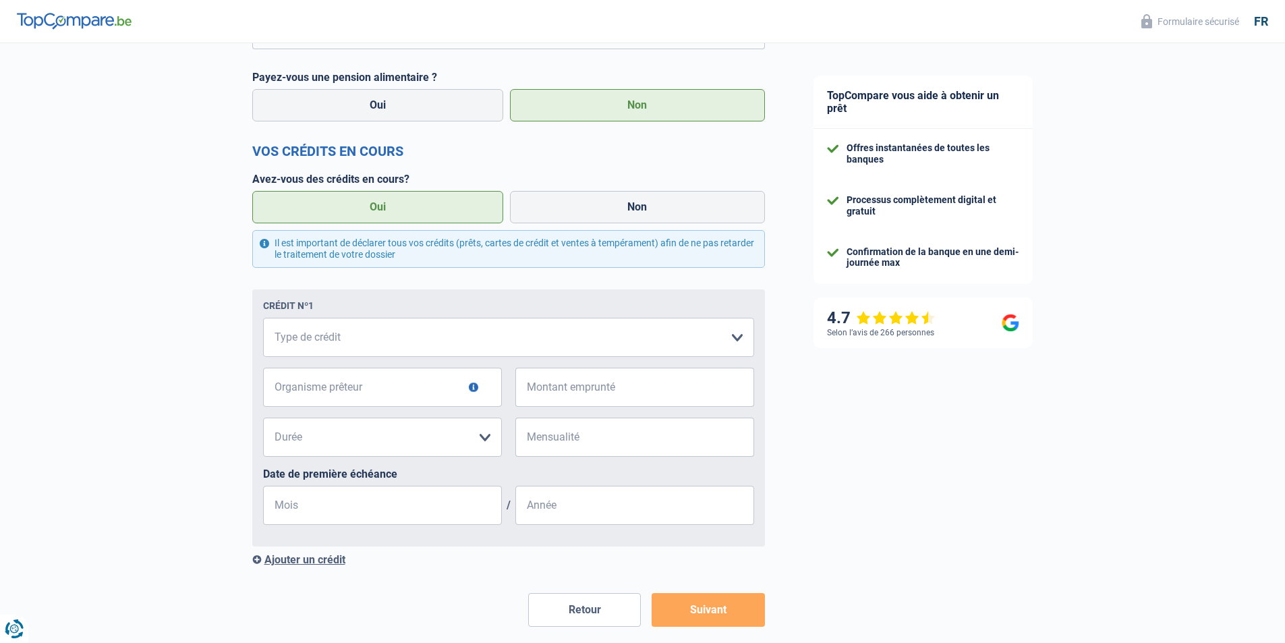
scroll to position [614, 0]
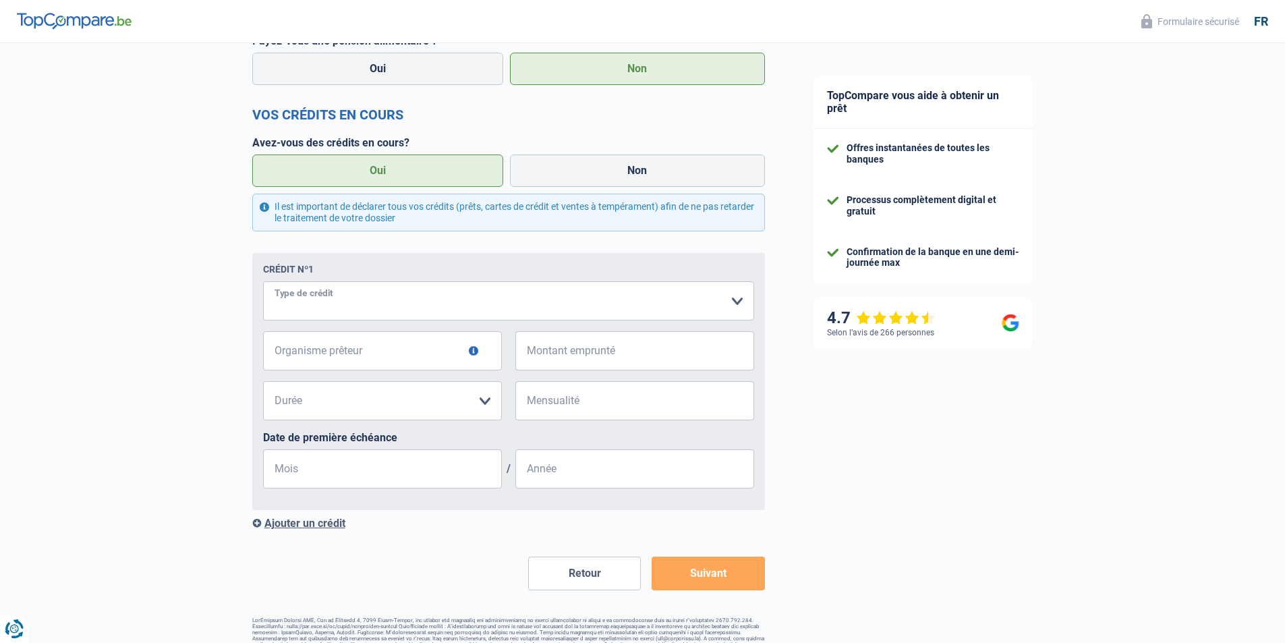
click at [734, 301] on select "Carte ou ouverture de crédit Prêt hypothécaire Vente à tempérament Prêt à tempé…" at bounding box center [508, 300] width 491 height 39
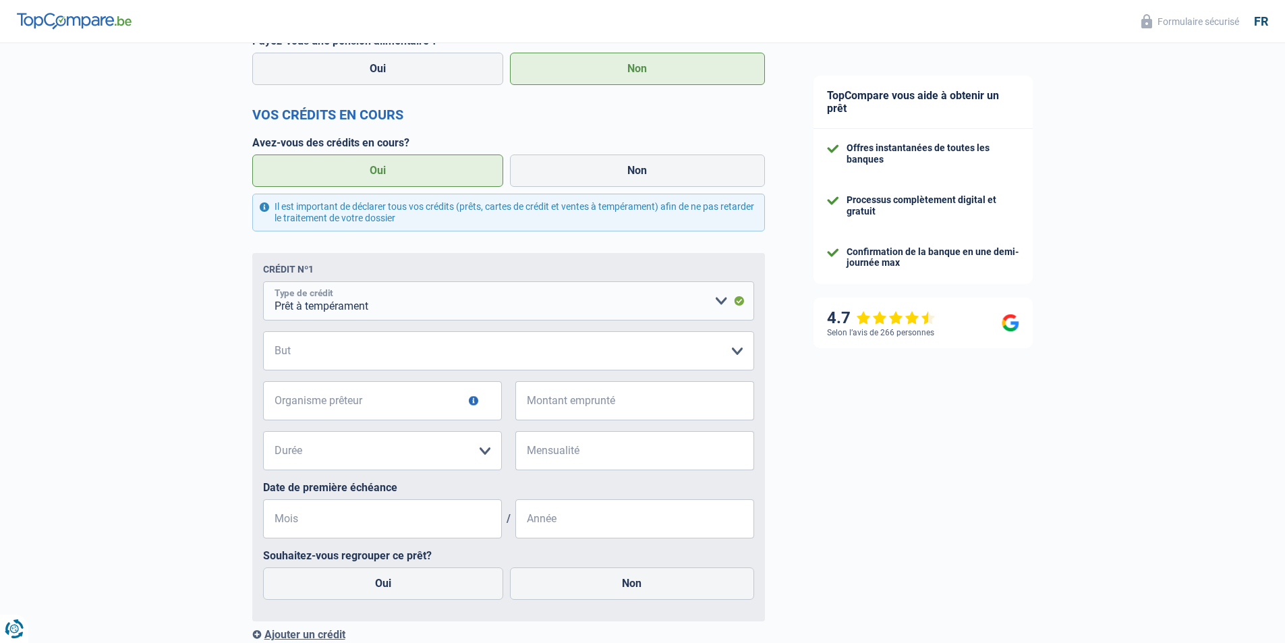
click at [717, 305] on select "Carte ou ouverture de crédit Prêt hypothécaire Vente à tempérament Prêt à tempé…" at bounding box center [508, 300] width 491 height 39
click at [263, 284] on select "Carte ou ouverture de crédit Prêt hypothécaire Vente à tempérament Prêt à tempé…" at bounding box center [508, 300] width 491 height 39
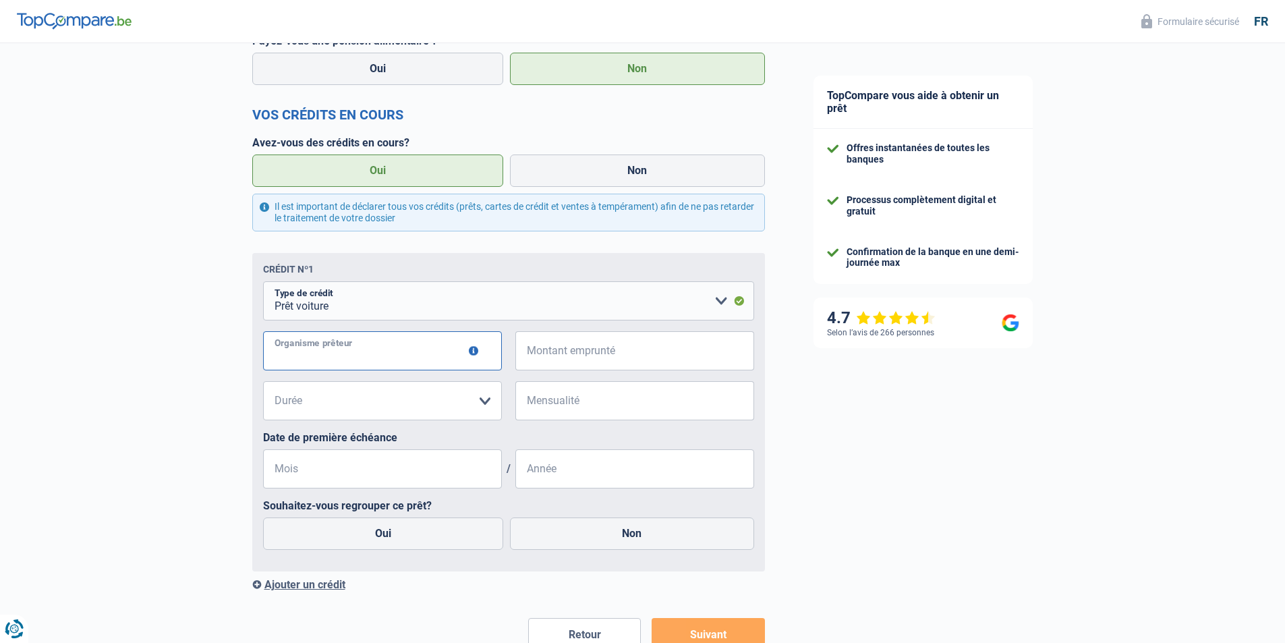
click at [392, 361] on input "Organisme prêteur" at bounding box center [382, 350] width 239 height 39
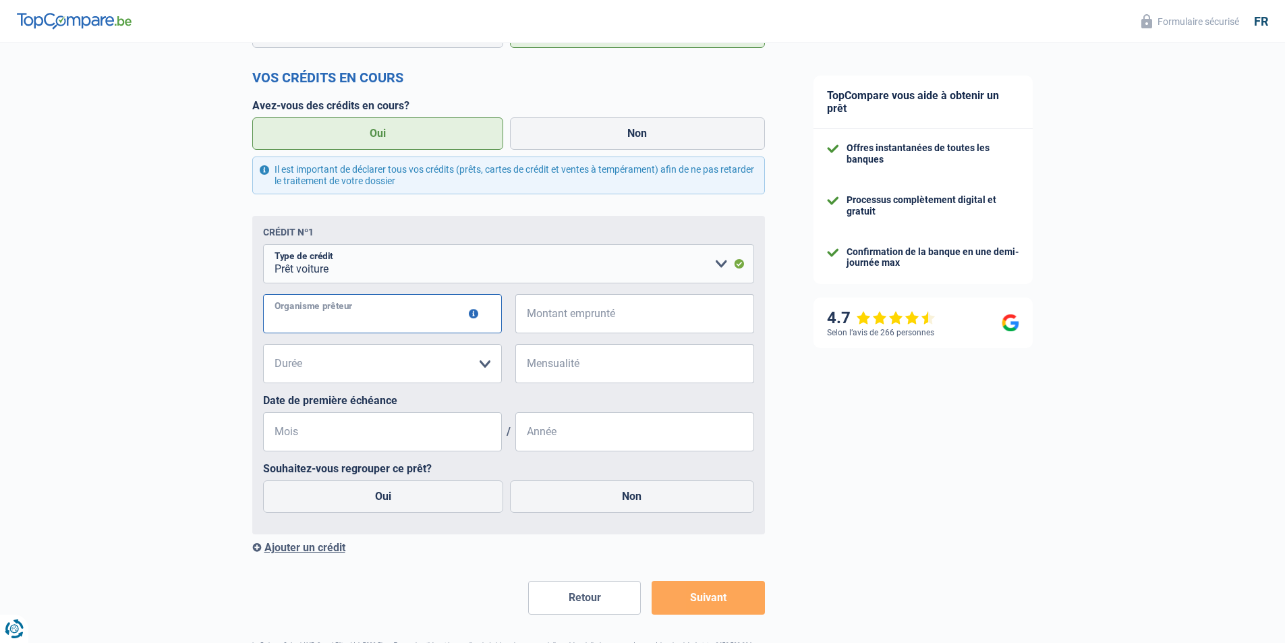
scroll to position [681, 0]
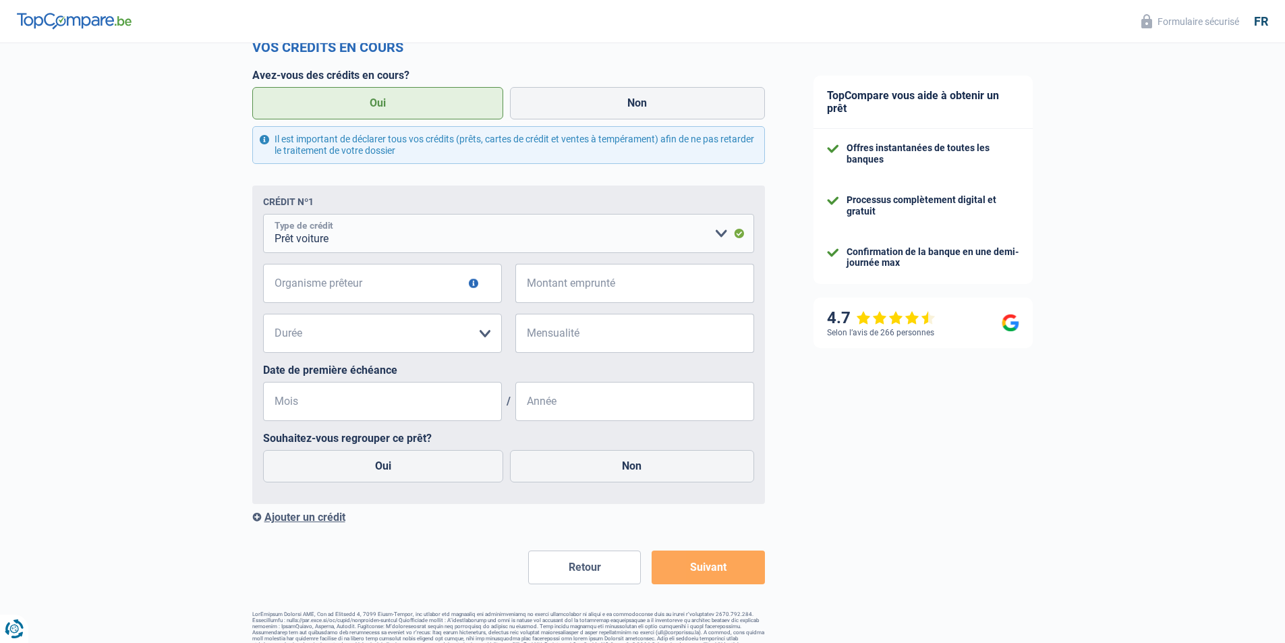
click at [722, 236] on select "Carte ou ouverture de crédit Prêt hypothécaire Vente à tempérament Prêt à tempé…" at bounding box center [508, 233] width 491 height 39
select select "personalLoan"
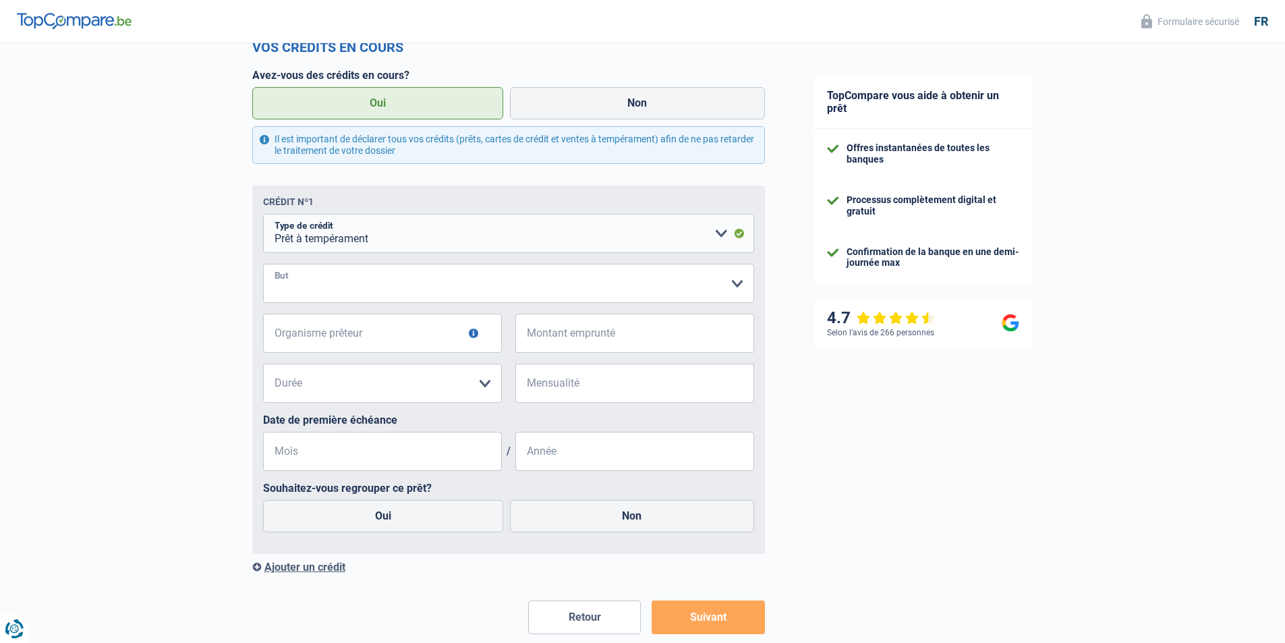
click at [733, 286] on select "Confort maison: meubles, textile, peinture, électroménager, outillage non-profe…" at bounding box center [508, 283] width 491 height 39
select select "homeFurnishingOrRelocation"
click at [263, 266] on select "Confort maison: meubles, textile, peinture, électroménager, outillage non-profe…" at bounding box center [508, 283] width 491 height 39
click at [473, 337] on button "button" at bounding box center [473, 332] width 9 height 9
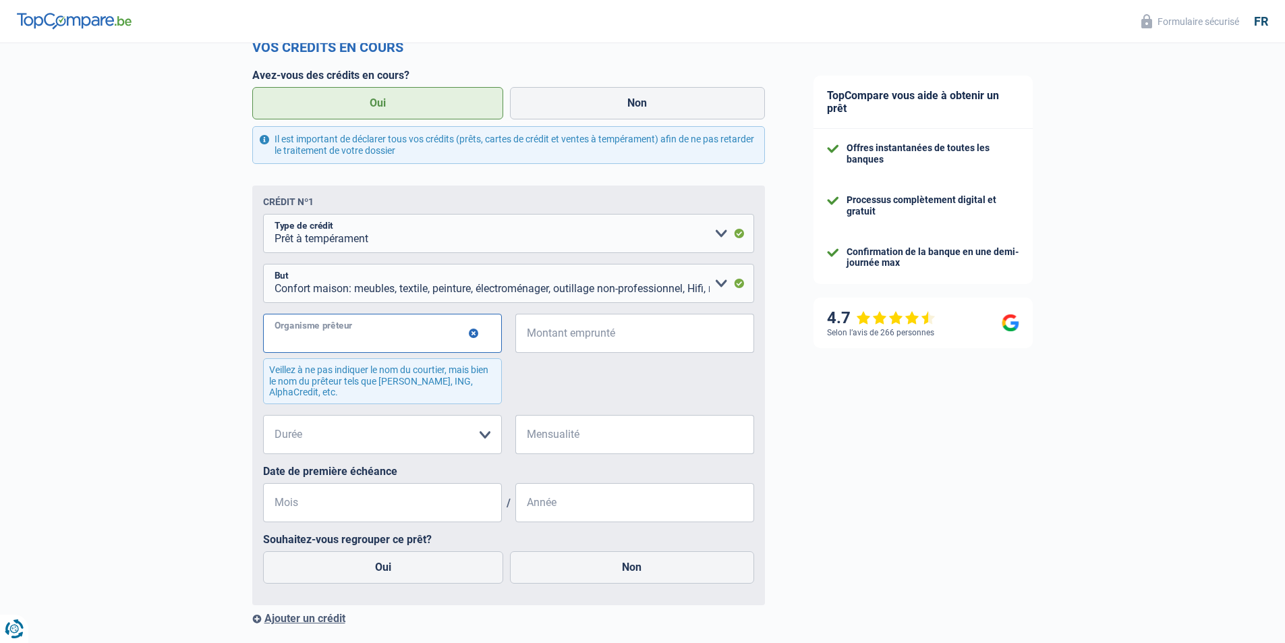
click at [417, 330] on input "Organisme prêteur" at bounding box center [382, 333] width 239 height 39
type input "Alpha Credit"
click at [590, 333] on input "Montant emprunté" at bounding box center [643, 333] width 222 height 39
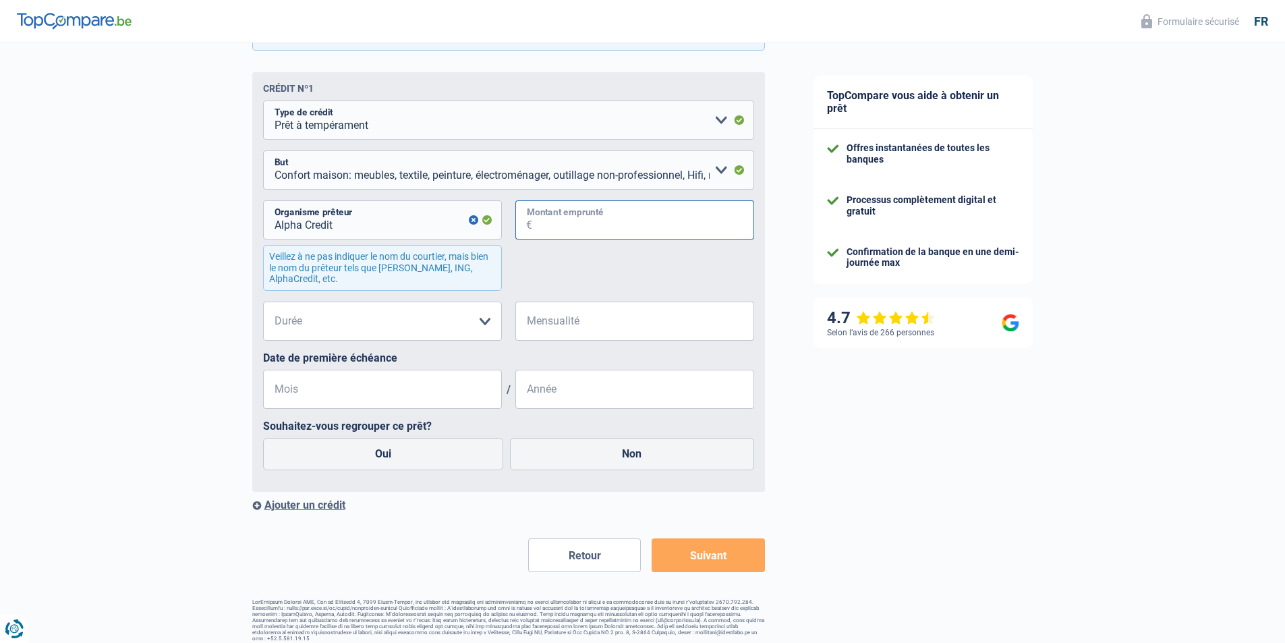
scroll to position [805, 0]
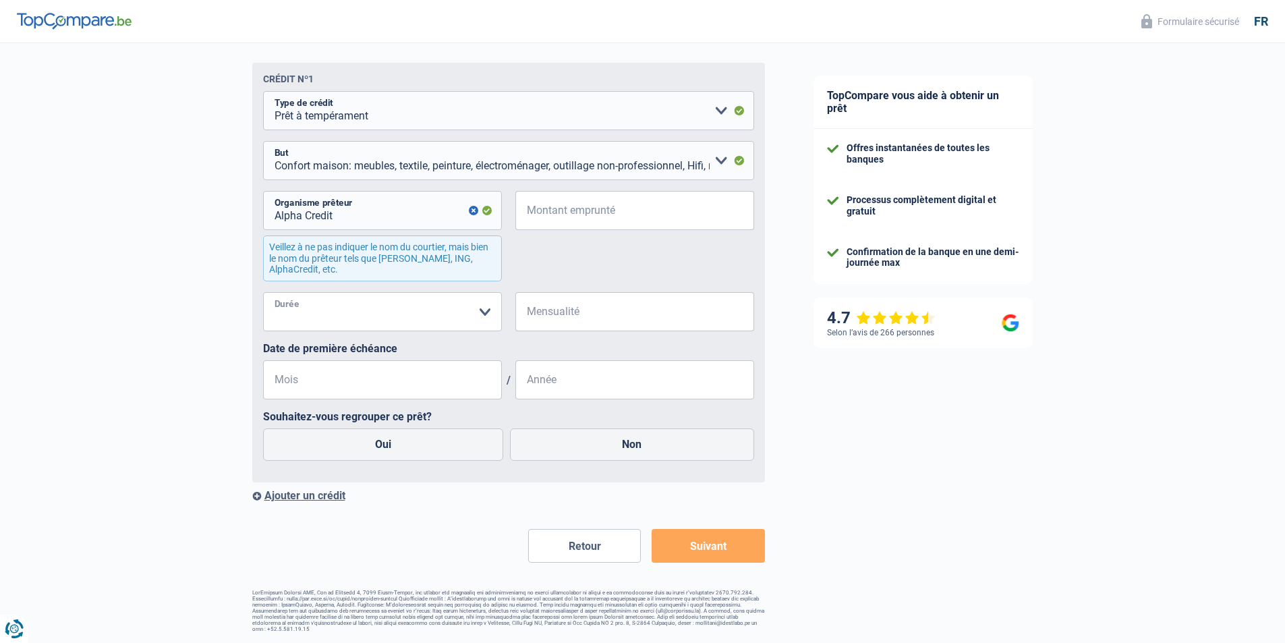
click at [486, 316] on select "12 mois 18 mois 24 mois Veuillez sélectionner une option" at bounding box center [382, 311] width 239 height 39
click at [557, 206] on input "Montant emprunté" at bounding box center [643, 210] width 222 height 39
click at [320, 310] on select "12 mois 18 mois 24 mois 30 mois 36 mois 42 mois 48 mois Veuillez sélectionner u…" at bounding box center [382, 311] width 239 height 39
click at [600, 214] on input "10.000" at bounding box center [643, 210] width 222 height 39
type input "1"
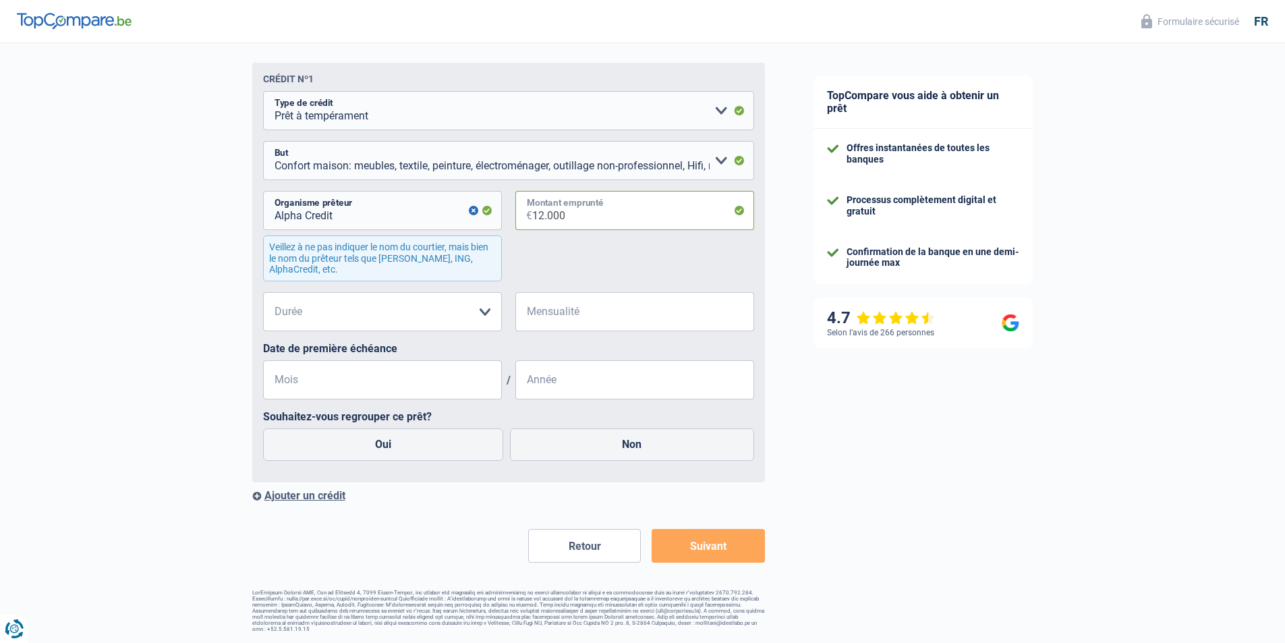
type input "12.000"
click at [488, 314] on select "12 mois 18 mois 24 mois 30 mois 36 mois 42 mois 48 mois 60 mois Veuillez sélect…" at bounding box center [382, 311] width 239 height 39
select select "48"
click at [263, 294] on select "12 mois 18 mois 24 mois 30 mois 36 mois 42 mois 48 mois 60 mois Veuillez sélect…" at bounding box center [382, 311] width 239 height 39
click at [546, 308] on input "Mensualité" at bounding box center [643, 311] width 222 height 39
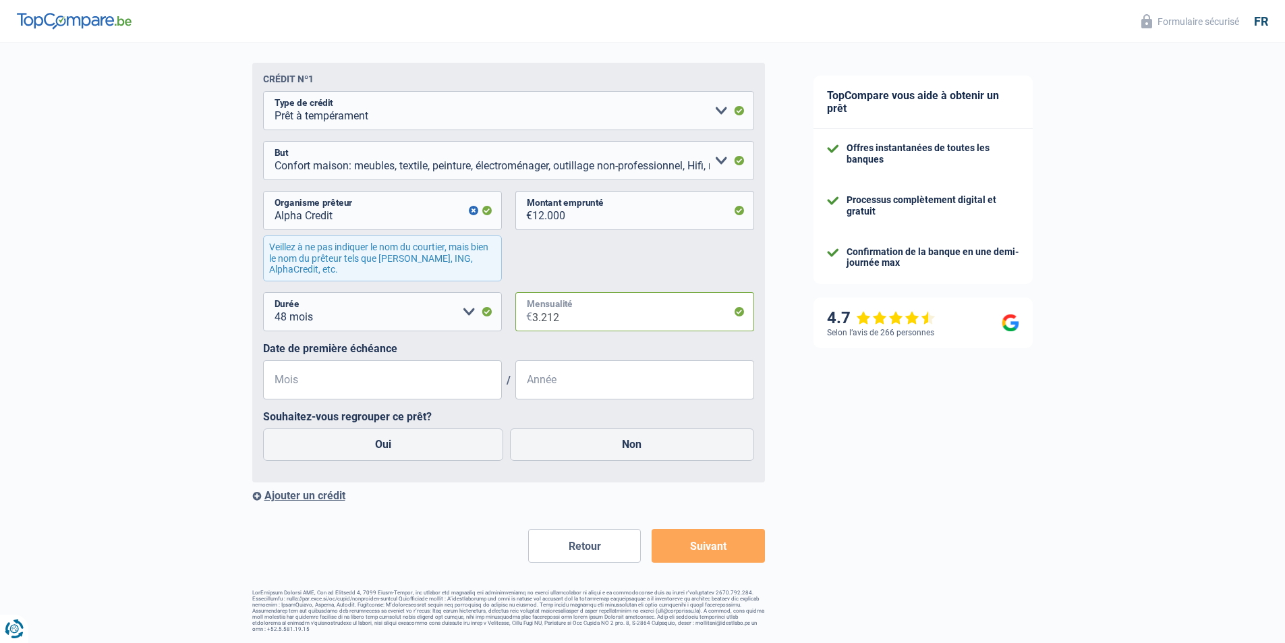
type input "3.212"
click at [318, 380] on input "Mois" at bounding box center [382, 379] width 239 height 39
type input "2"
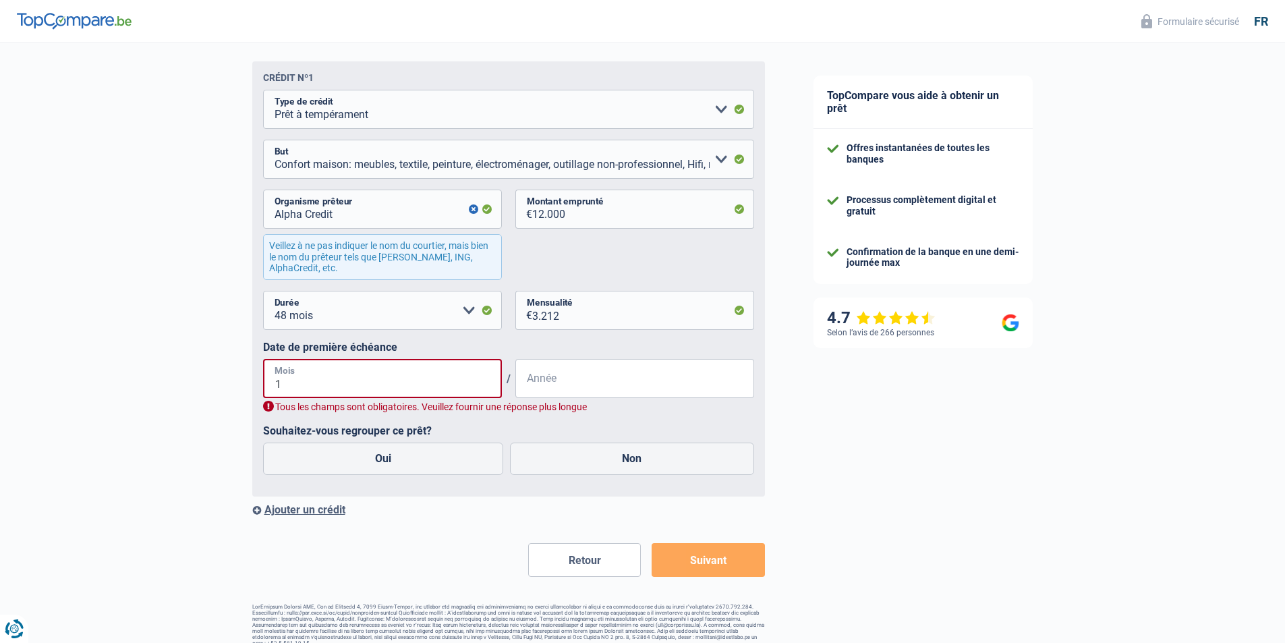
type input "10"
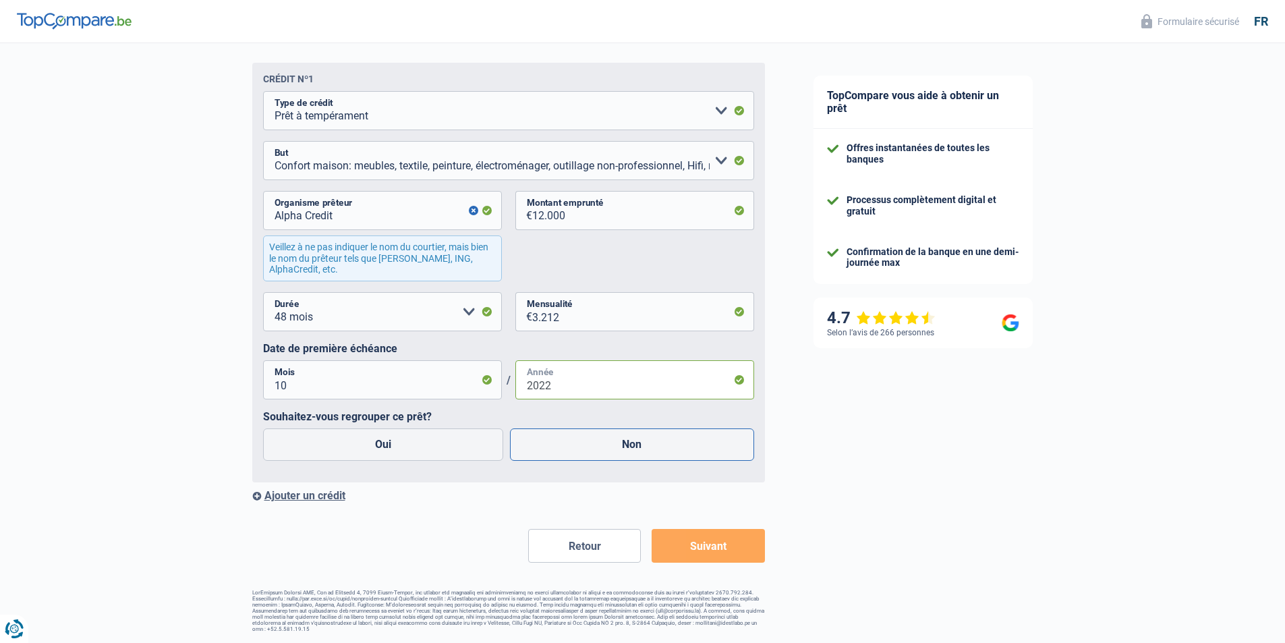
type input "2022"
click at [633, 447] on label "Non" at bounding box center [632, 444] width 244 height 32
click at [633, 447] on input "Non" at bounding box center [632, 444] width 244 height 32
radio input "true"
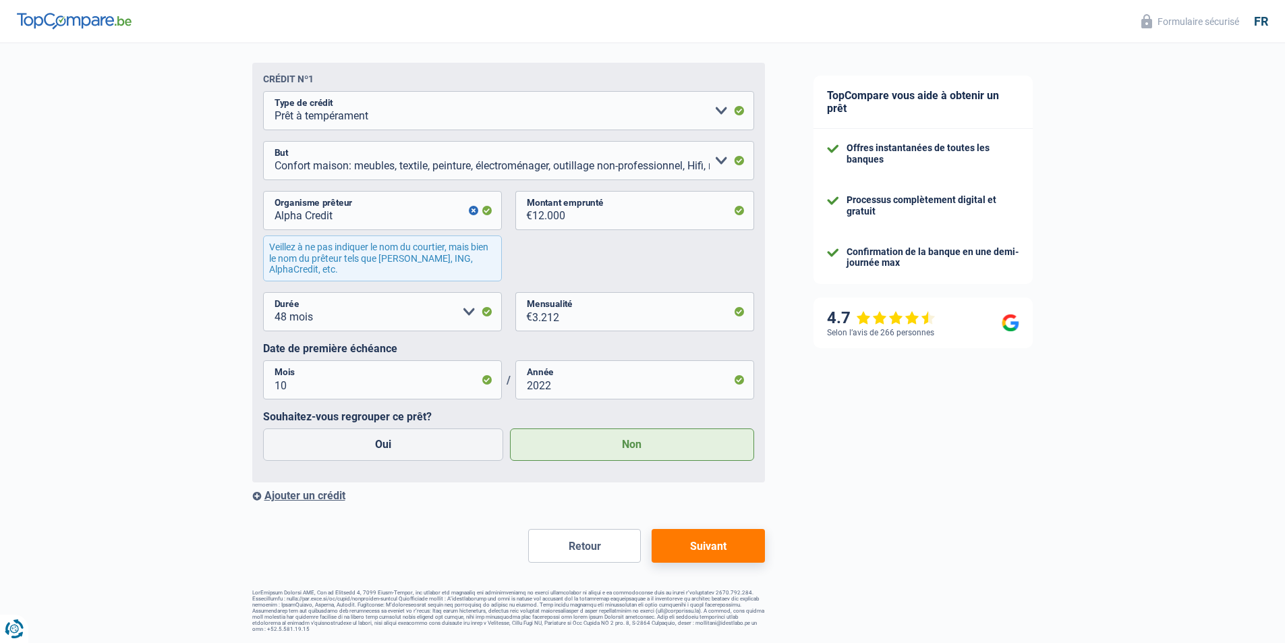
click at [322, 498] on div "Ajouter un crédit" at bounding box center [508, 495] width 513 height 13
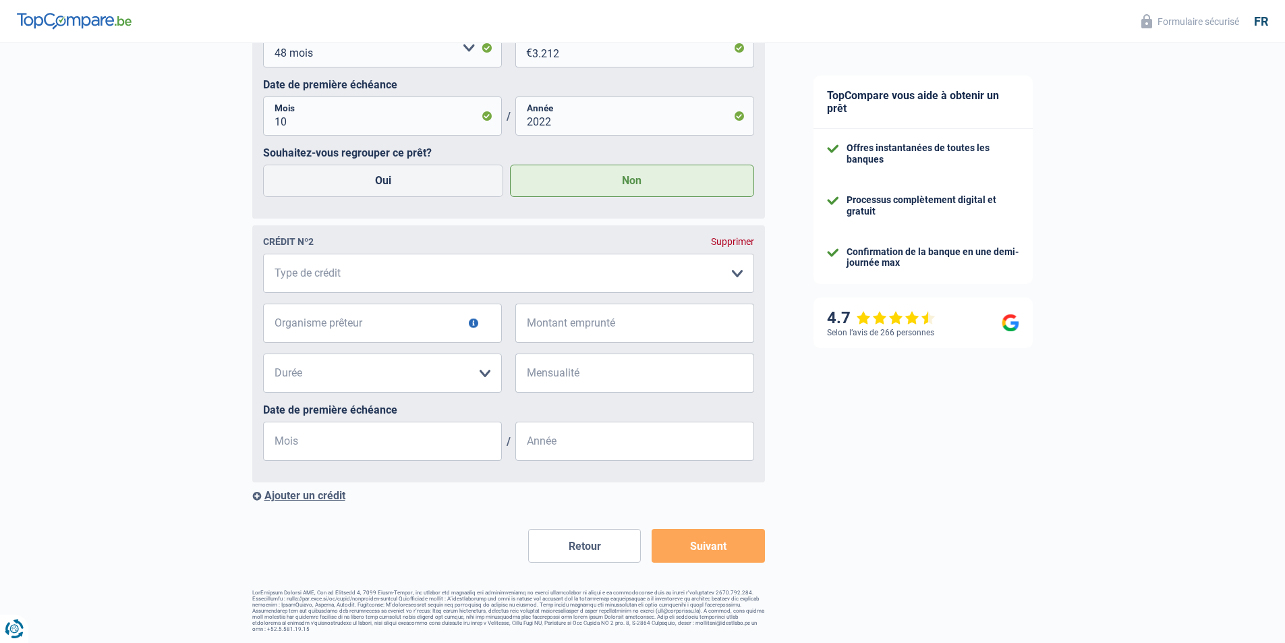
scroll to position [1070, 0]
click at [738, 273] on select "Carte ou ouverture de crédit Prêt hypothécaire Vente à tempérament Prêt à tempé…" at bounding box center [508, 273] width 491 height 39
select select "cardOrCredit"
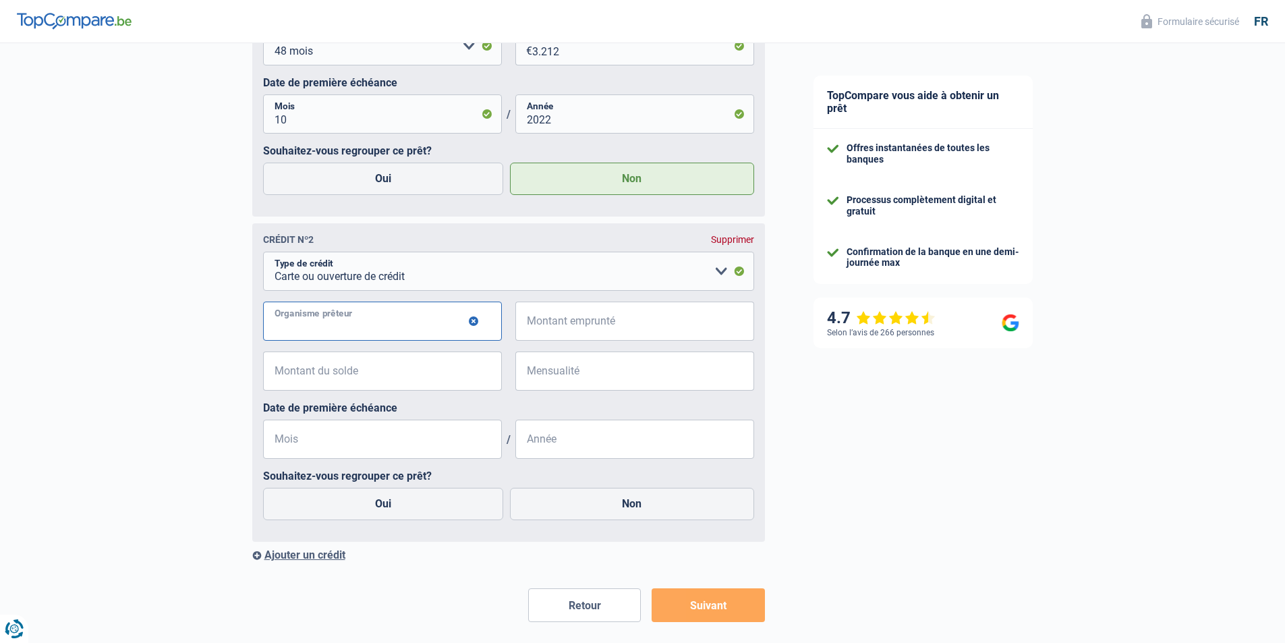
click at [427, 326] on input "Organisme prêteur" at bounding box center [382, 320] width 239 height 39
type input "C"
type input "Beobank"
click at [556, 328] on input "Montant emprunté" at bounding box center [643, 320] width 222 height 39
type input "9"
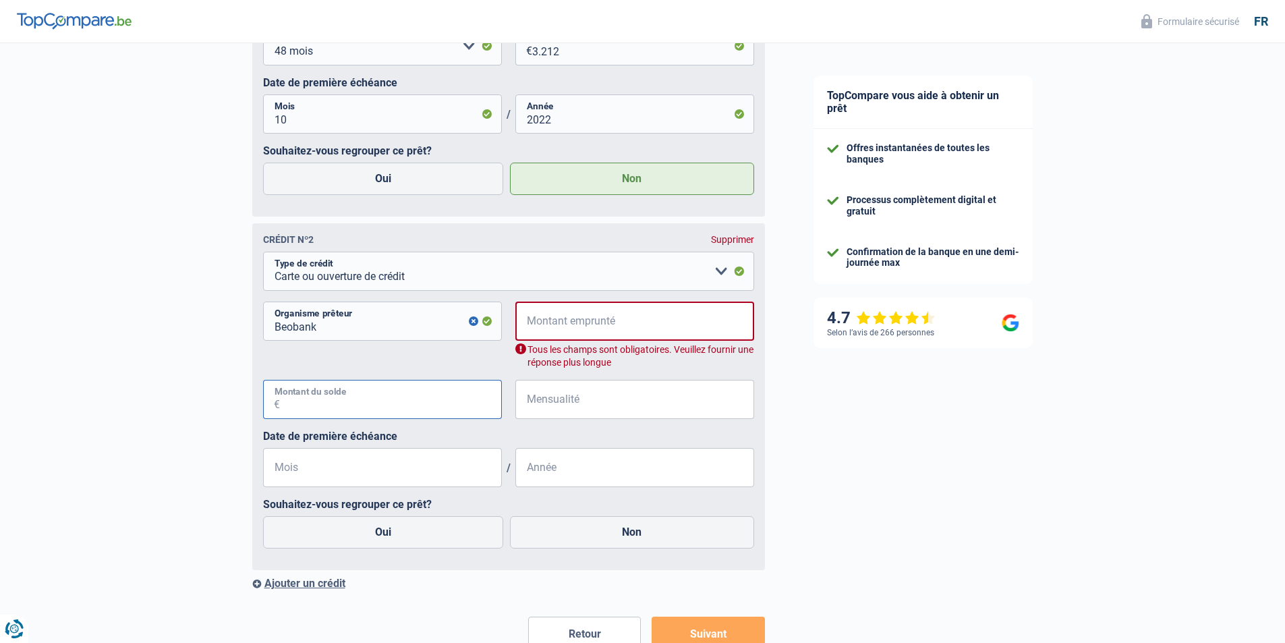
click at [353, 405] on input "Montant du solde" at bounding box center [391, 399] width 222 height 39
click at [734, 244] on div "Supprimer" at bounding box center [732, 239] width 43 height 11
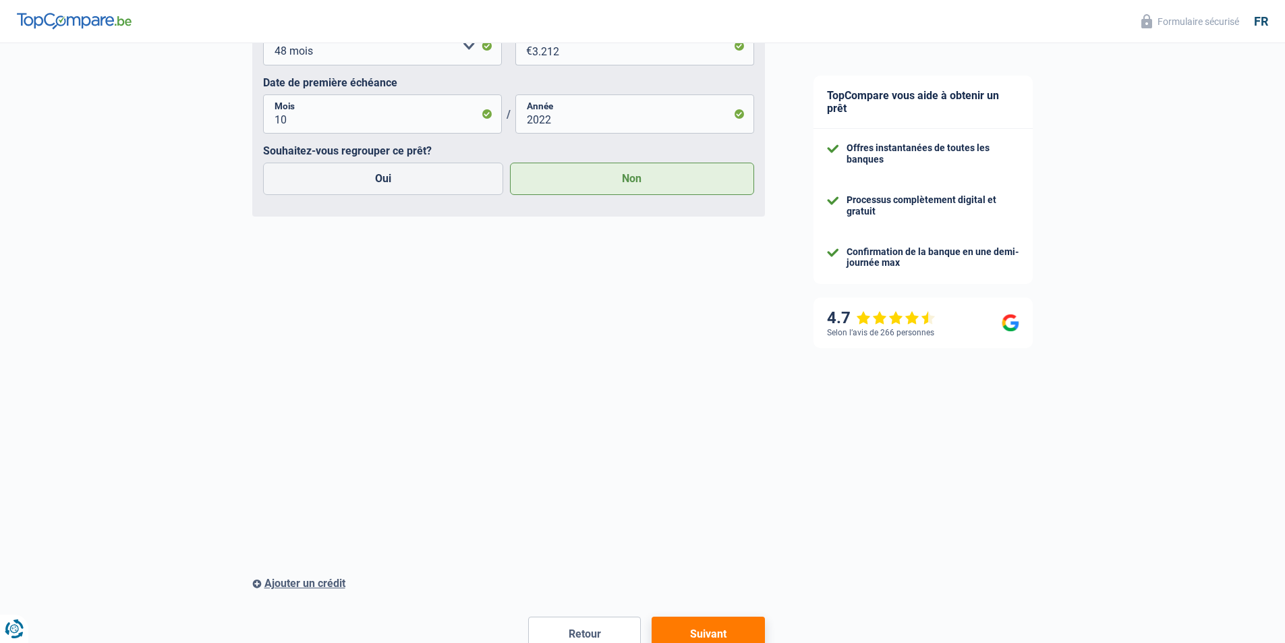
scroll to position [805, 0]
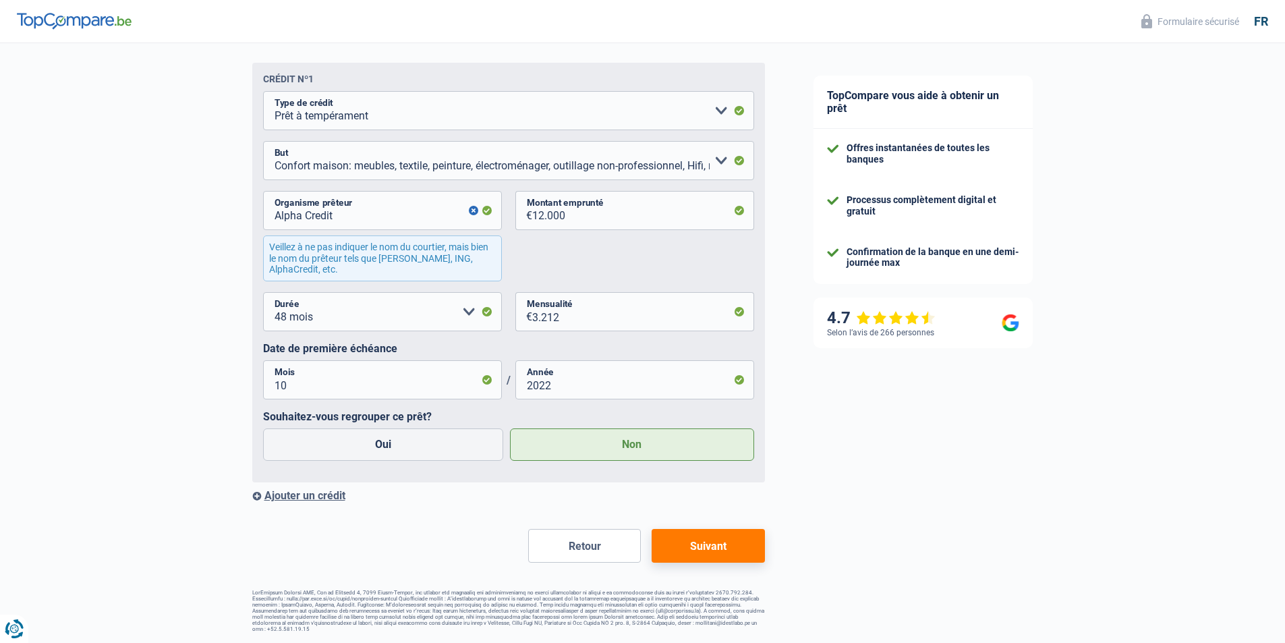
click at [314, 496] on div "Ajouter un crédit" at bounding box center [508, 495] width 513 height 13
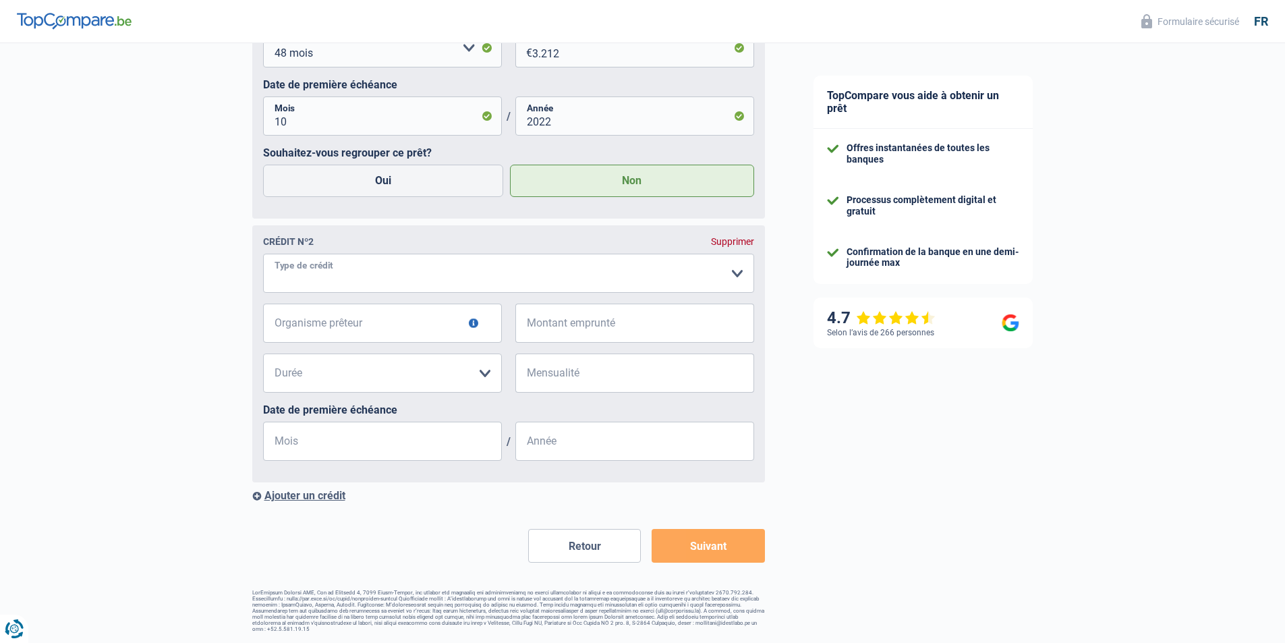
click at [739, 273] on select "Carte ou ouverture de crédit Prêt hypothécaire Vente à tempérament Prêt à tempé…" at bounding box center [508, 273] width 491 height 39
select select "cardOrCredit"
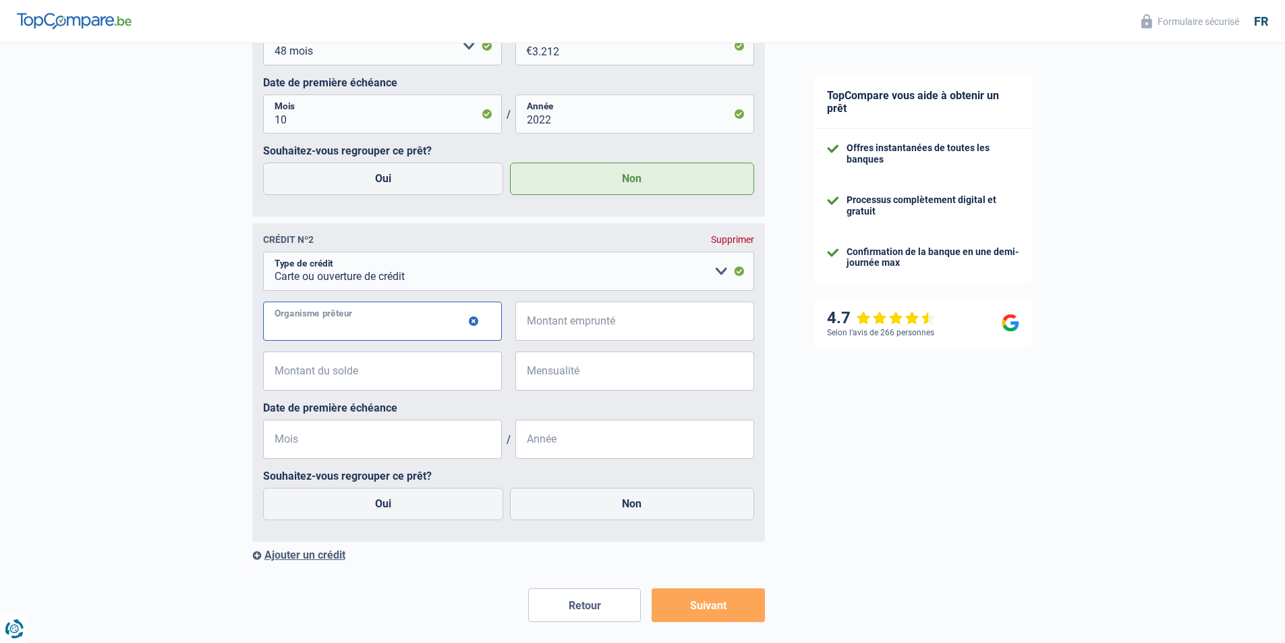
click at [438, 321] on input "Organisme prêteur" at bounding box center [382, 320] width 239 height 39
type input "Beoban"
click at [733, 241] on div "Supprimer" at bounding box center [732, 239] width 43 height 11
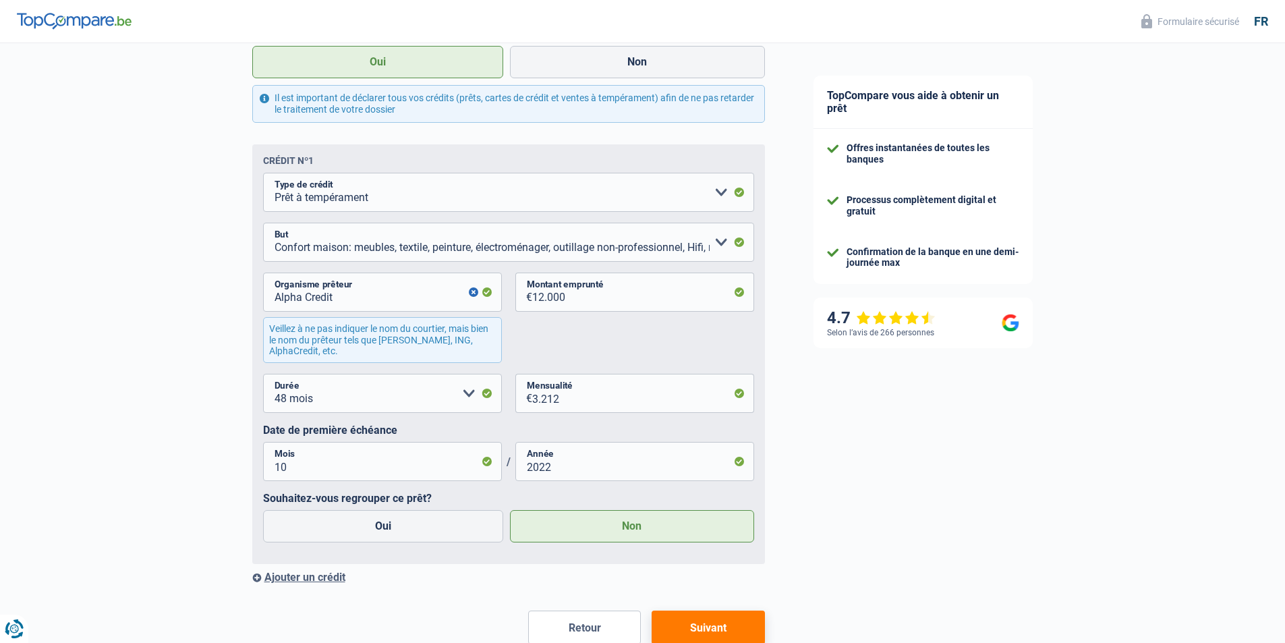
scroll to position [805, 0]
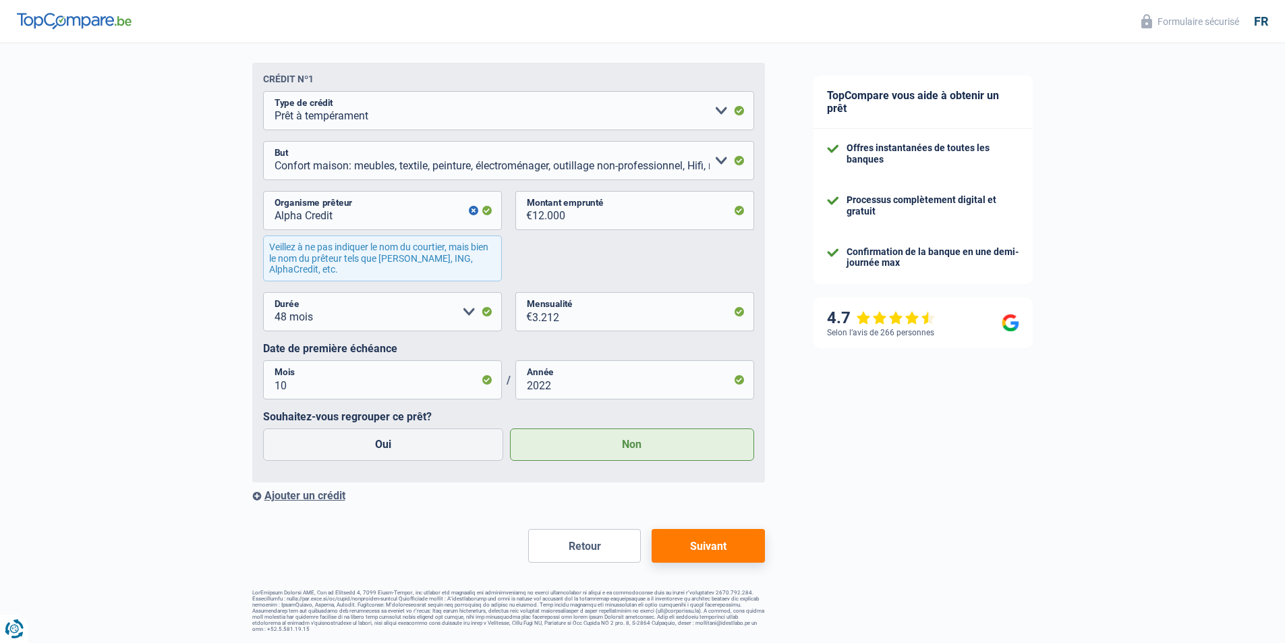
click at [696, 545] on button "Suivant" at bounding box center [708, 546] width 113 height 34
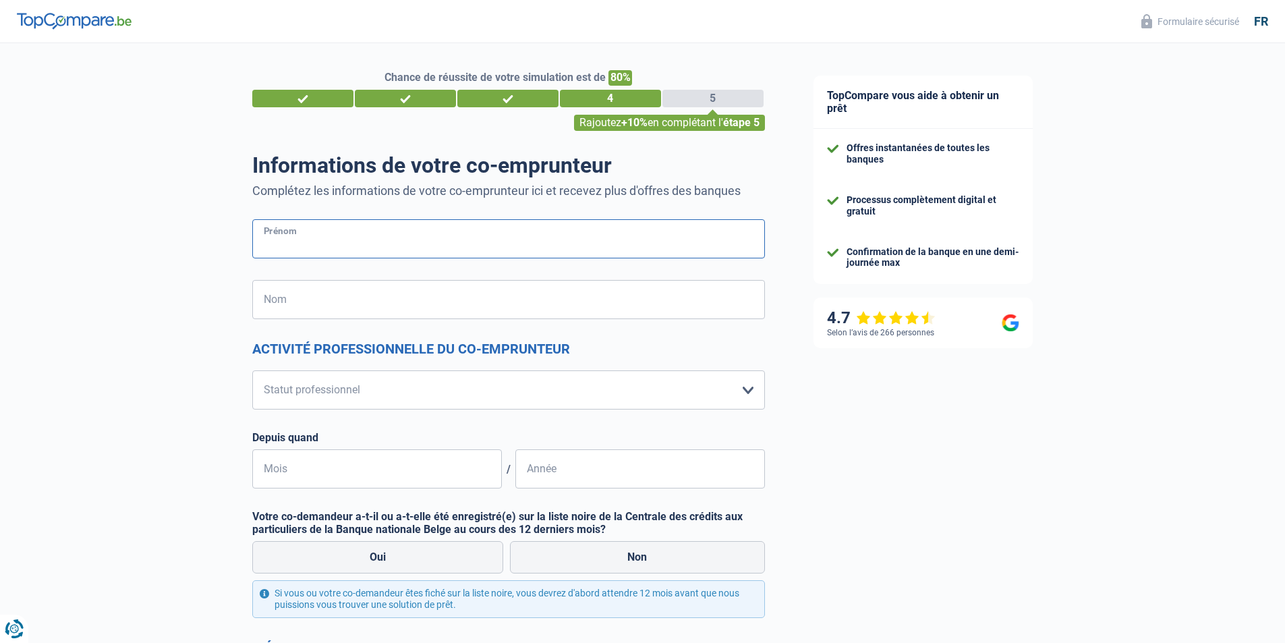
click at [350, 233] on input "Prénom" at bounding box center [508, 238] width 513 height 39
type input "Cecile"
type input "De Roose"
type input "Belgium"
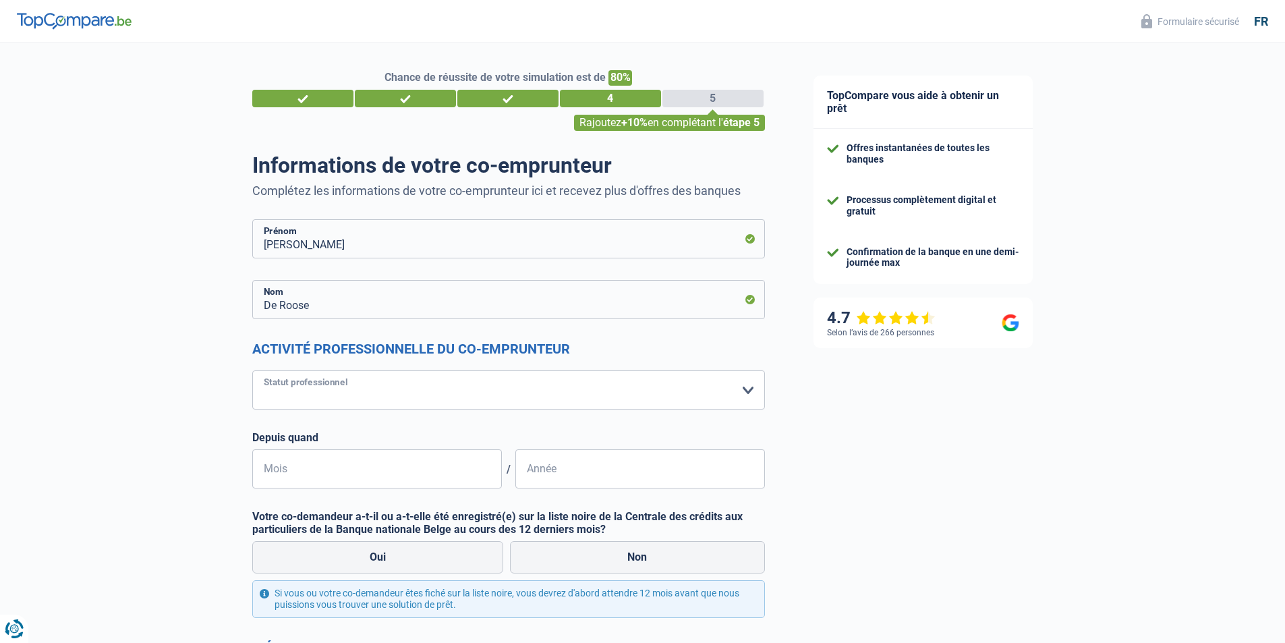
click at [360, 386] on select "Ouvrier Employé privé Employé public Invalide Indépendant Pensionné Chômeur Mut…" at bounding box center [508, 389] width 513 height 39
select select "housewife"
click at [252, 371] on select "Ouvrier Employé privé Employé public Invalide Indépendant Pensionné Chômeur Mut…" at bounding box center [508, 389] width 513 height 39
click at [338, 471] on input "Mois" at bounding box center [377, 468] width 250 height 39
type input "01"
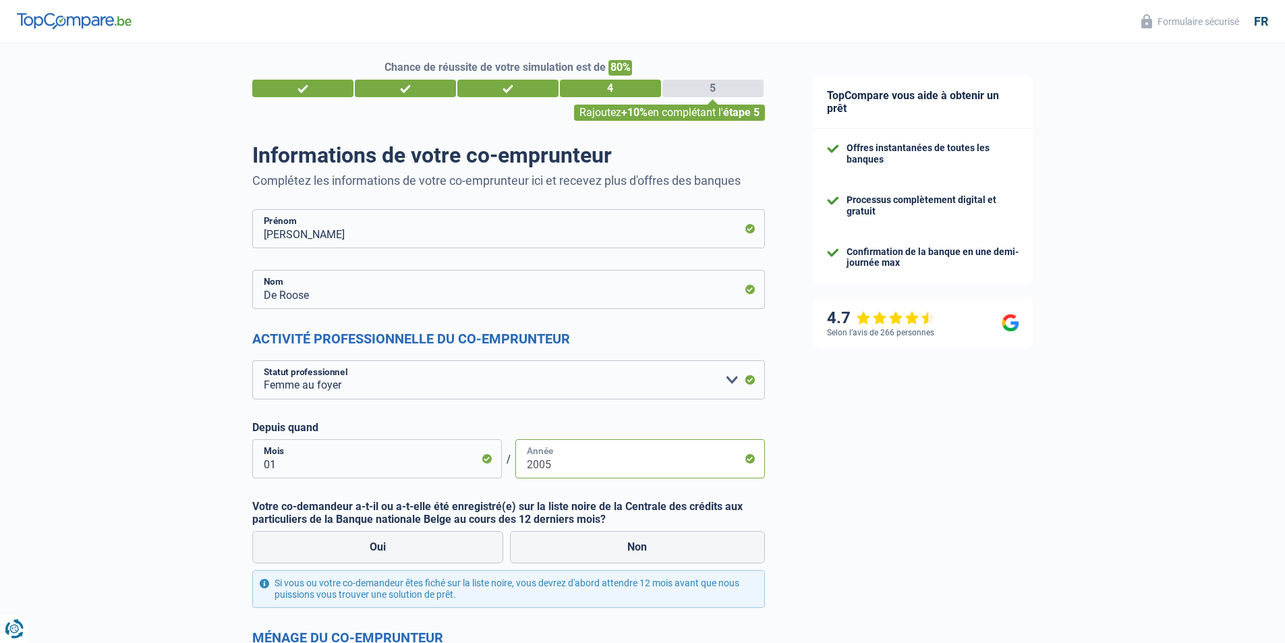
scroll to position [202, 0]
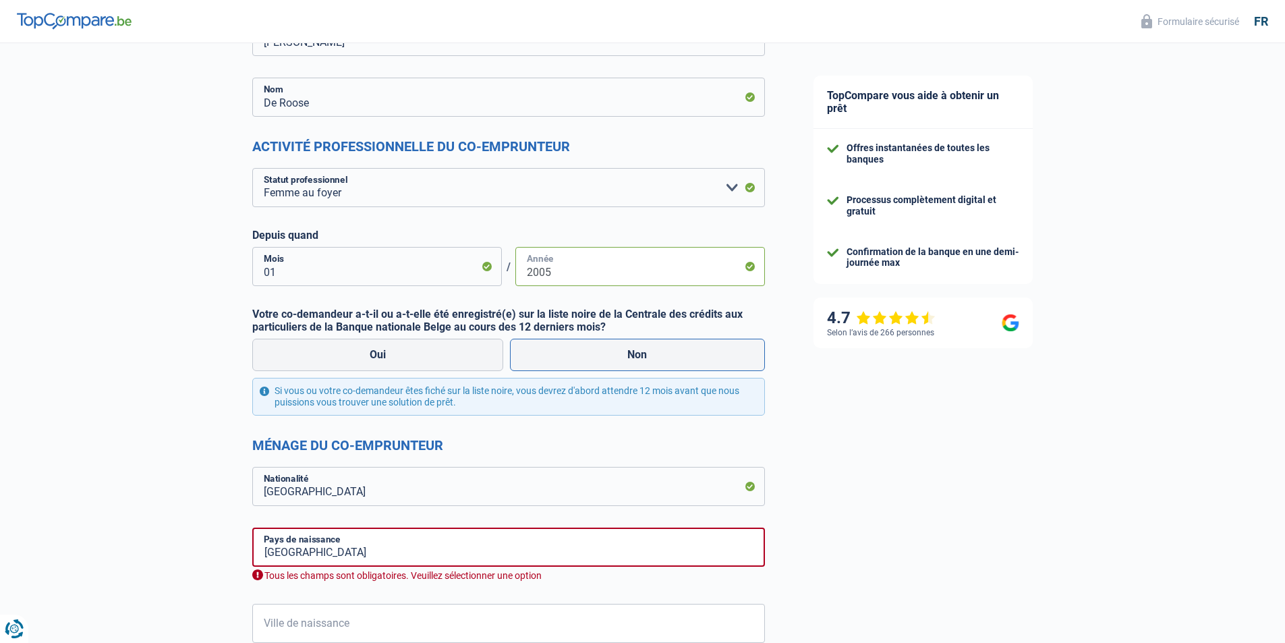
type input "2005"
click at [616, 349] on label "Non" at bounding box center [637, 355] width 255 height 32
click at [616, 349] on input "Non" at bounding box center [637, 355] width 255 height 32
radio input "true"
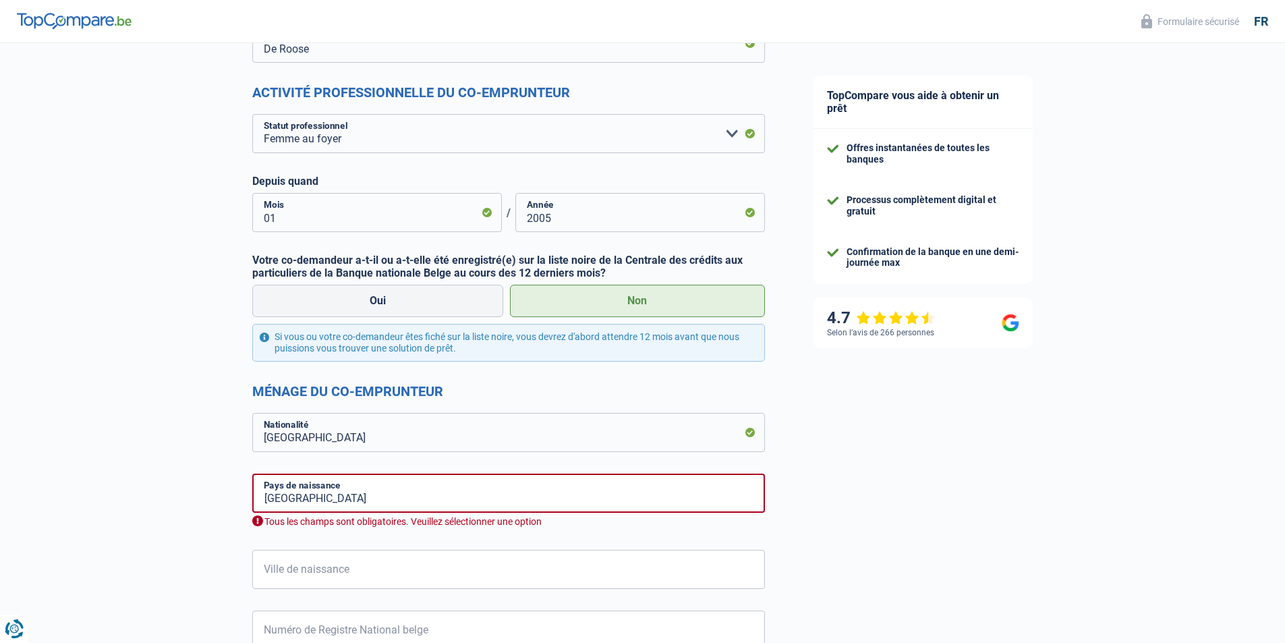
scroll to position [337, 0]
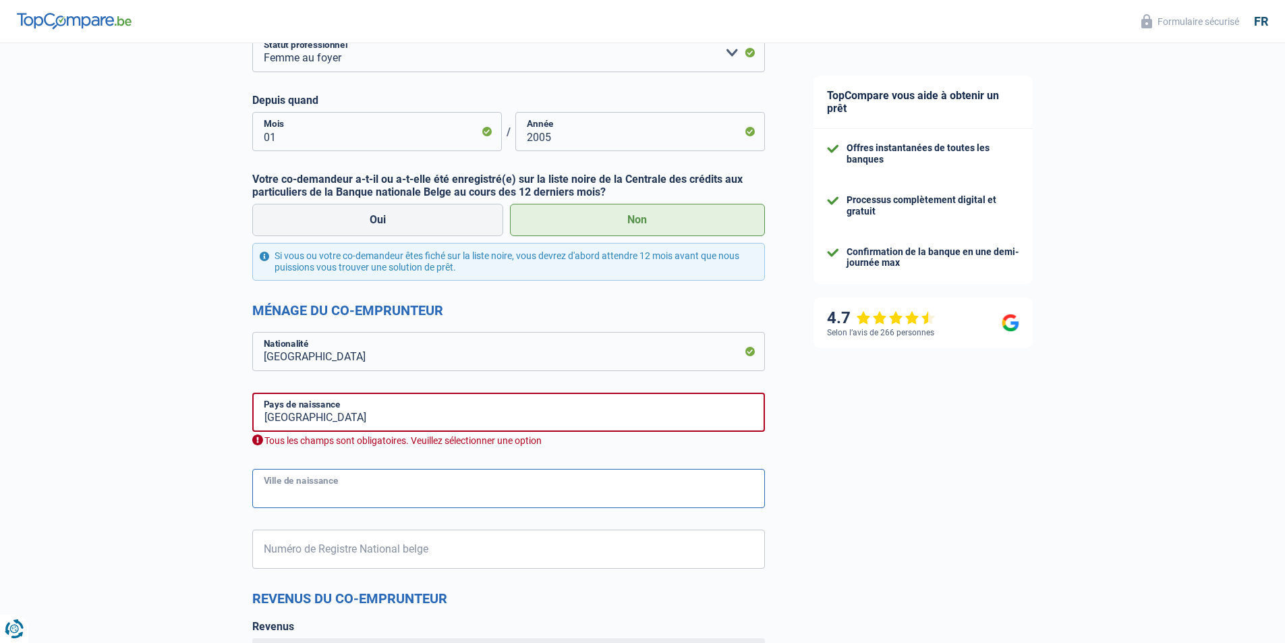
click at [328, 493] on input "Ville de naissance" at bounding box center [508, 488] width 513 height 39
click at [338, 424] on input "Belgium" at bounding box center [508, 412] width 513 height 39
click at [337, 420] on input "Belgium" at bounding box center [508, 412] width 513 height 39
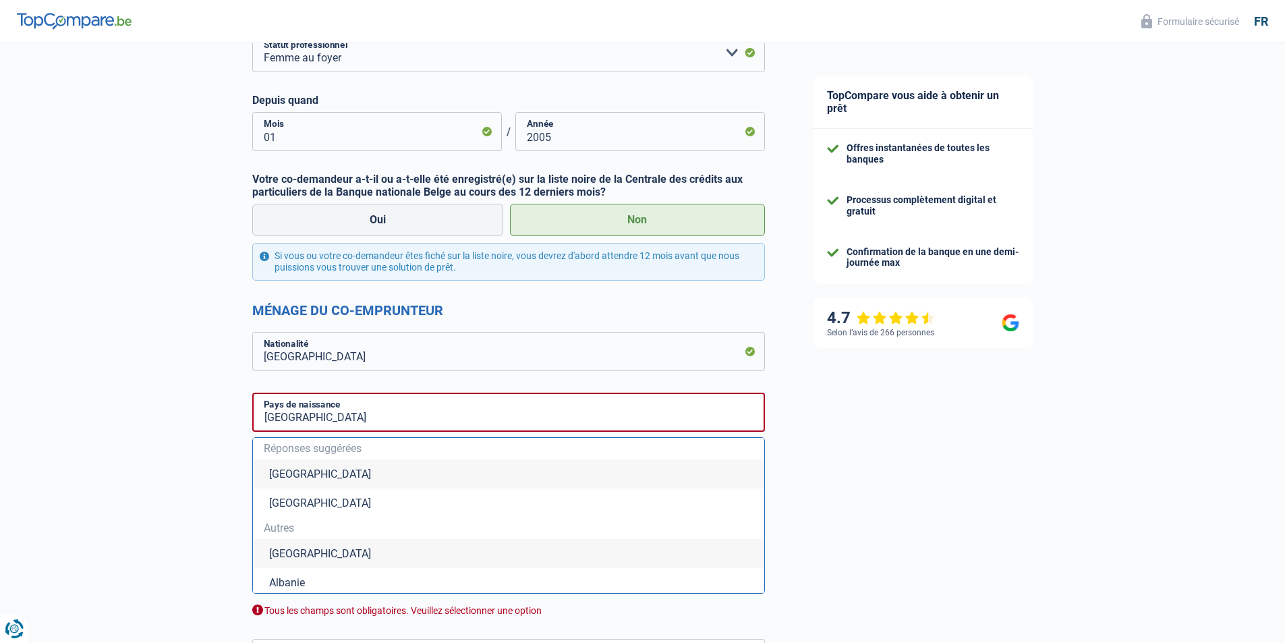
click at [302, 473] on li "Belgique" at bounding box center [508, 473] width 511 height 29
type input "Belgique"
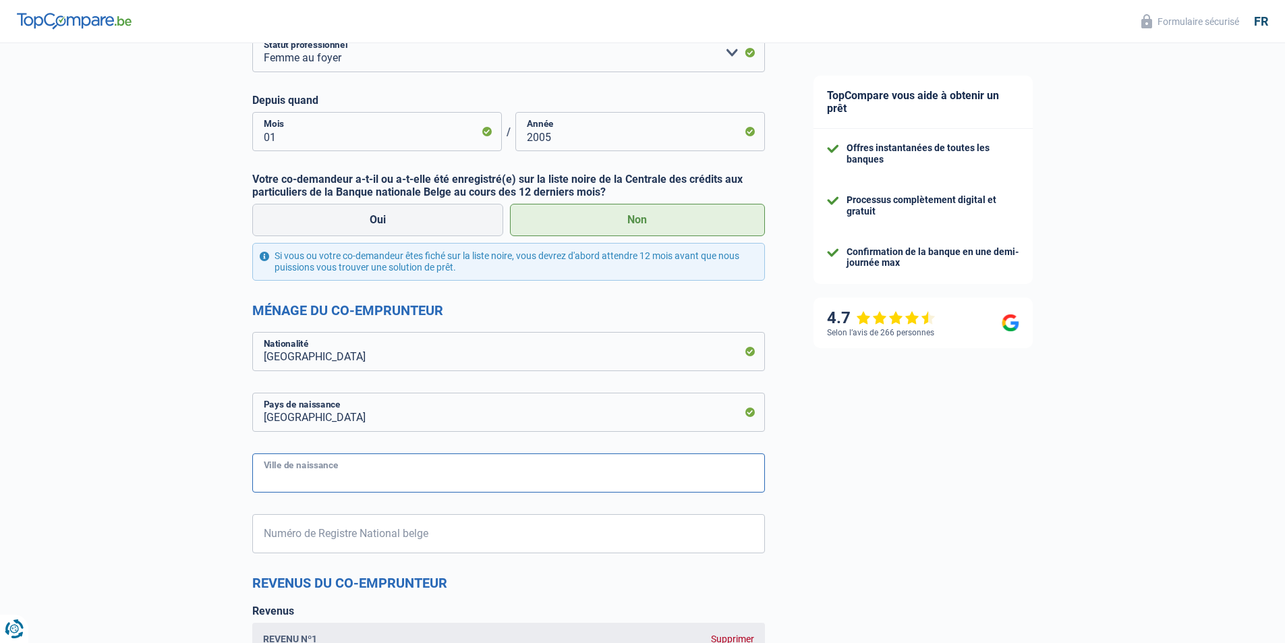
click at [324, 473] on input "Ville de naissance" at bounding box center [508, 472] width 513 height 39
type input "Watermael-Boitsfort"
click at [344, 533] on input "Numéro de Registre National belge" at bounding box center [508, 533] width 513 height 39
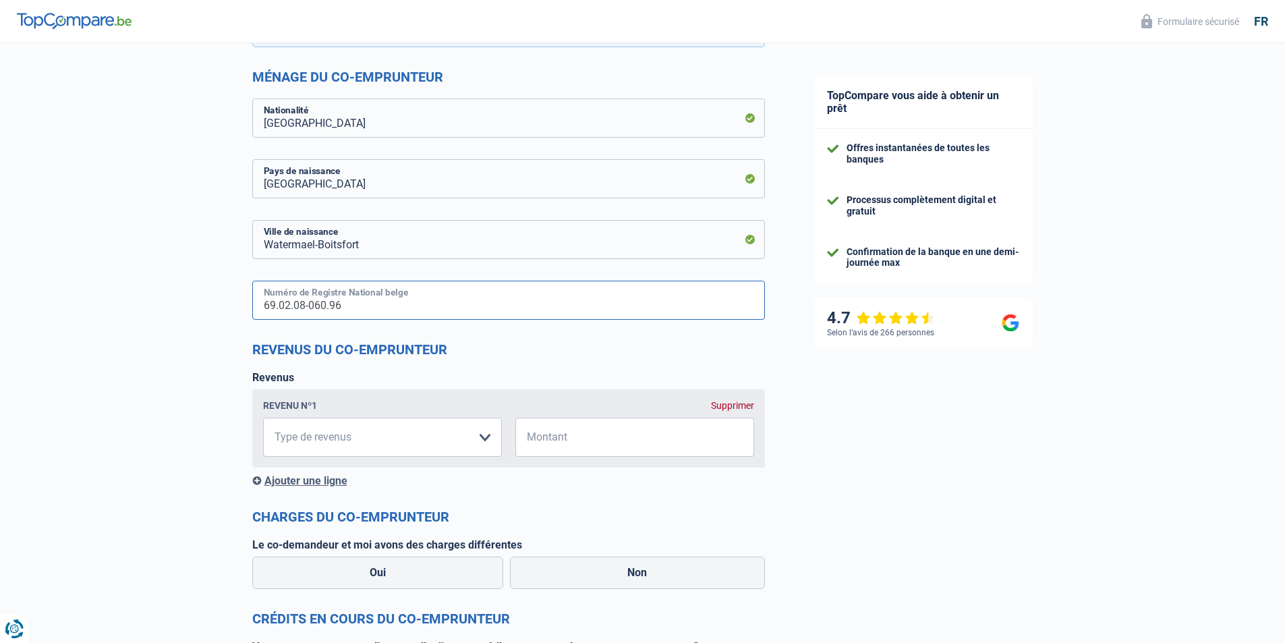
scroll to position [674, 0]
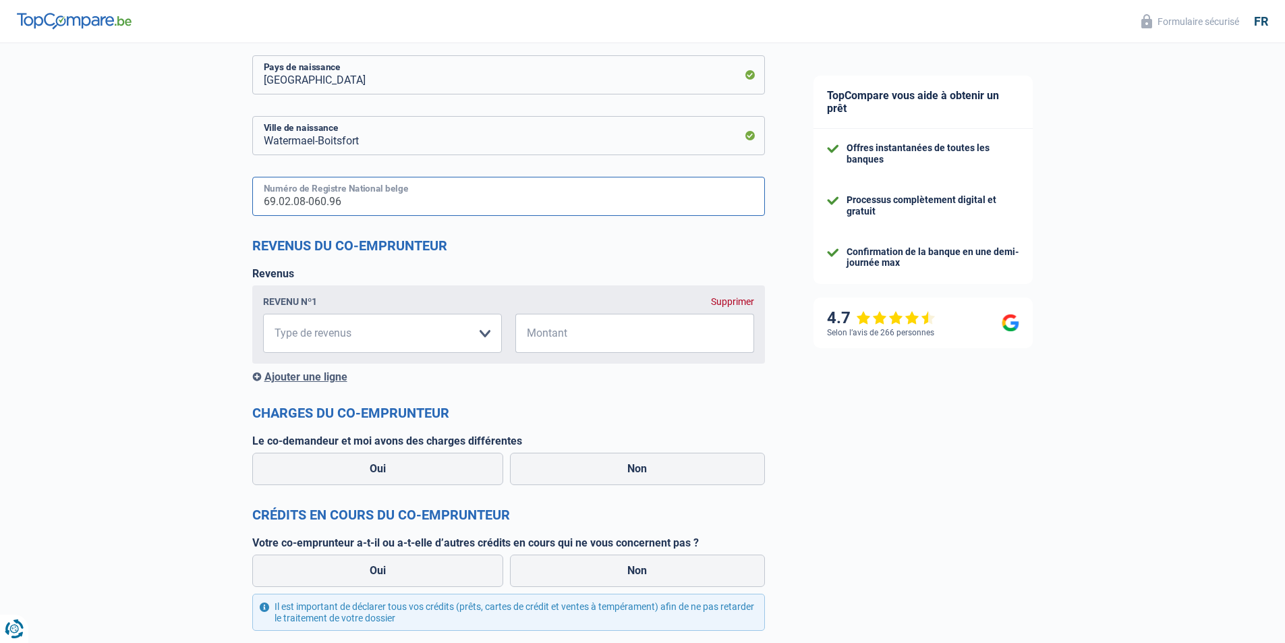
type input "69.02.08-060.96"
click at [484, 336] on select "Allocation d'handicap Allocations chômage Allocations familiales Chèques repas …" at bounding box center [382, 333] width 239 height 39
click at [594, 399] on form "Cecile Prénom De Roose Nom Activité professionnelle du co-emprunteur Ouvrier Em…" at bounding box center [508, 118] width 513 height 1147
click at [586, 468] on label "Non" at bounding box center [637, 469] width 255 height 32
click at [586, 468] on input "Non" at bounding box center [637, 469] width 255 height 32
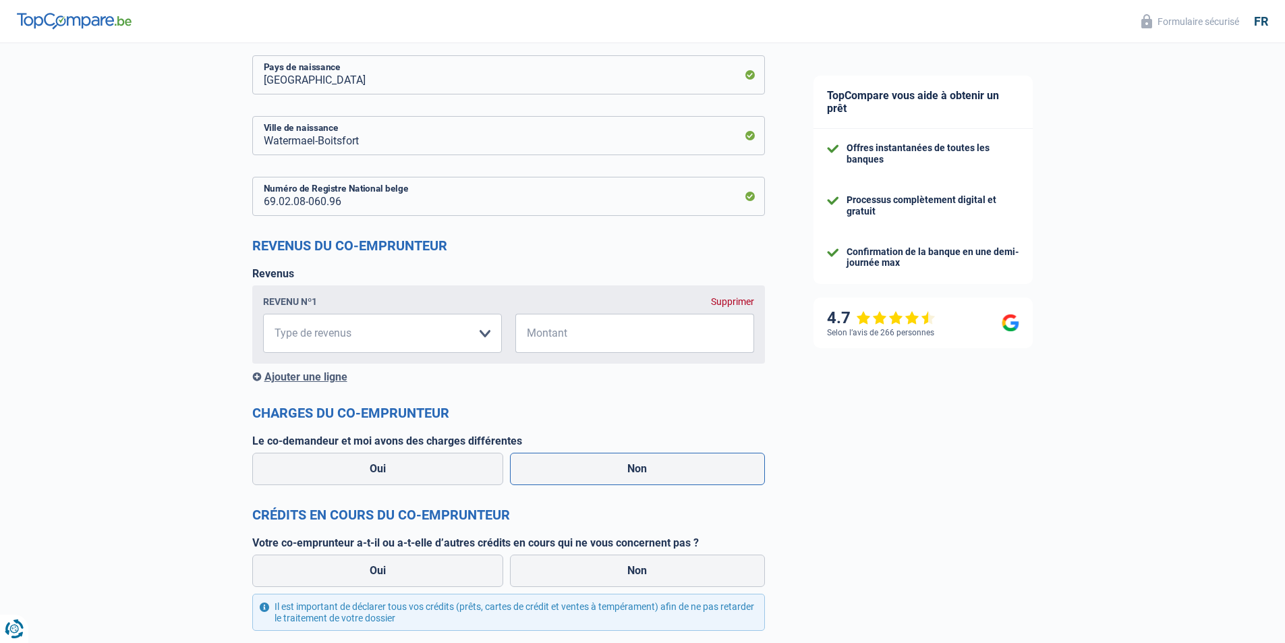
radio input "true"
click at [487, 332] on select "Allocation d'handicap Allocations chômage Allocations familiales Chèques repas …" at bounding box center [382, 333] width 239 height 39
select select "other"
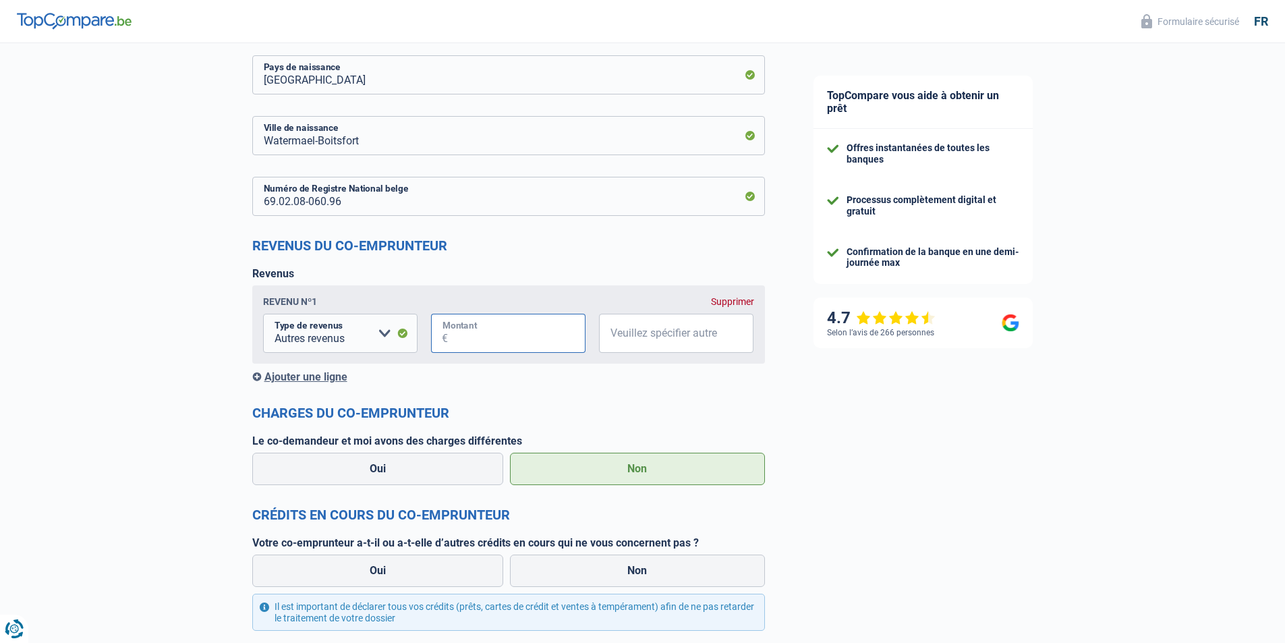
click at [511, 334] on input "Montant" at bounding box center [517, 333] width 138 height 39
click at [380, 333] on select "Allocation d'handicap Allocations chômage Allocations familiales Chèques repas …" at bounding box center [340, 333] width 154 height 39
click at [743, 301] on div "Supprimer" at bounding box center [732, 301] width 43 height 11
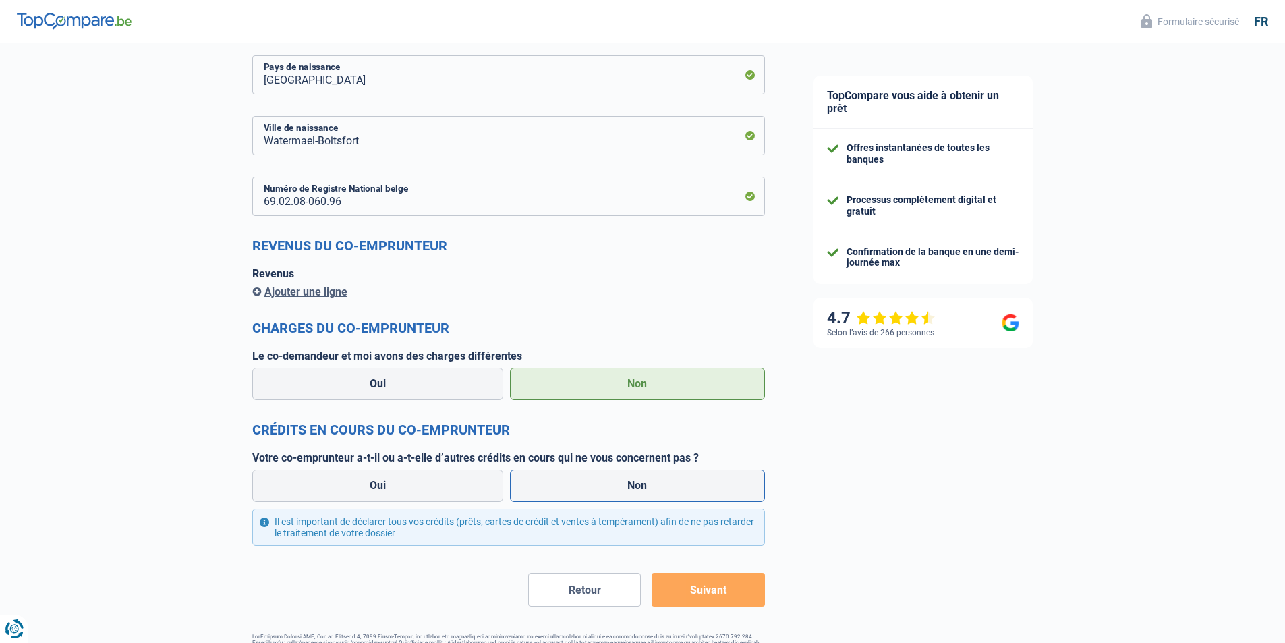
click at [616, 485] on label "Non" at bounding box center [637, 485] width 255 height 32
click at [616, 485] on input "Non" at bounding box center [637, 485] width 255 height 32
radio input "true"
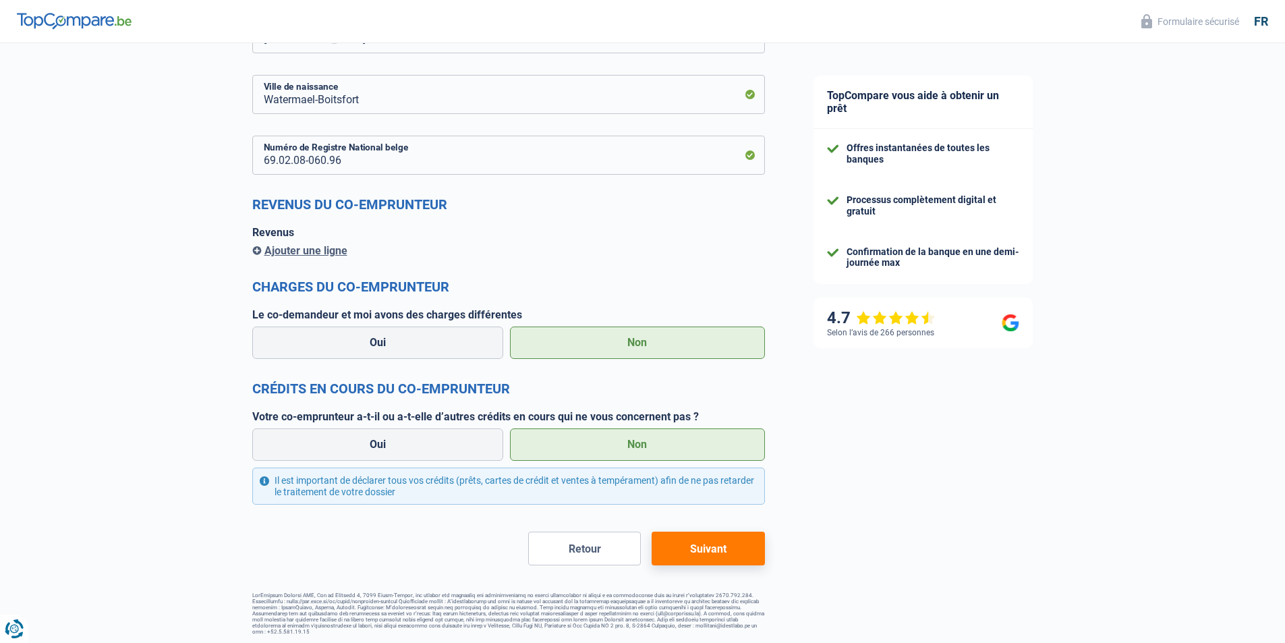
scroll to position [717, 0]
click at [696, 550] on button "Suivant" at bounding box center [708, 547] width 113 height 34
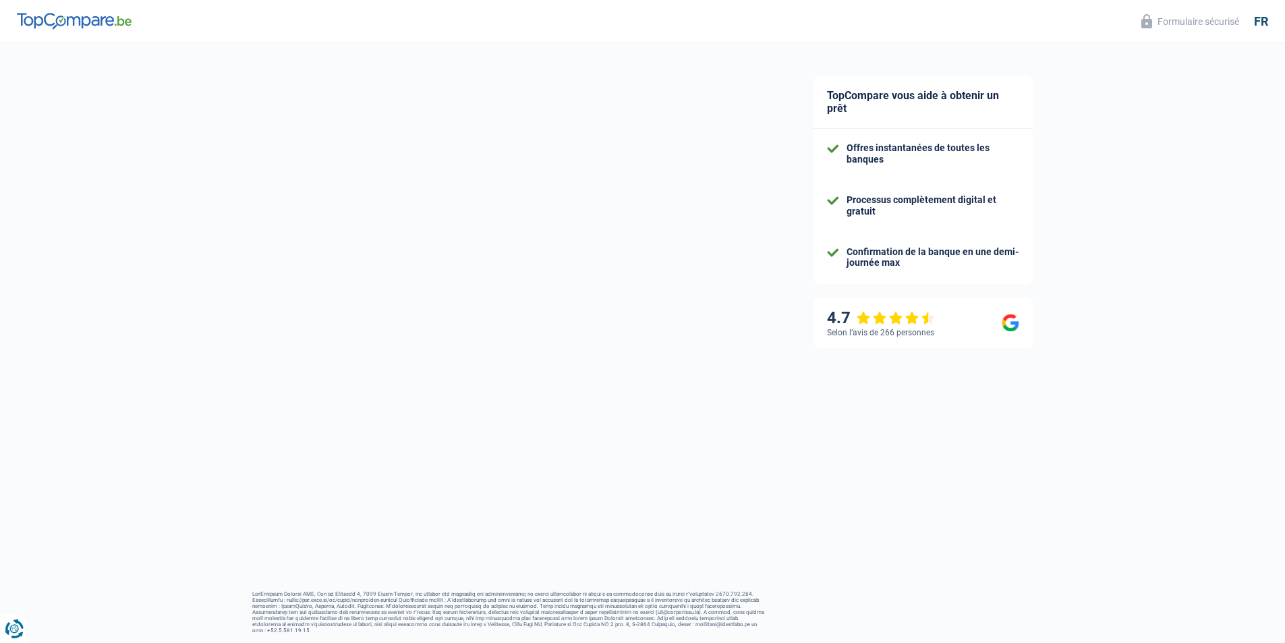
select select "84"
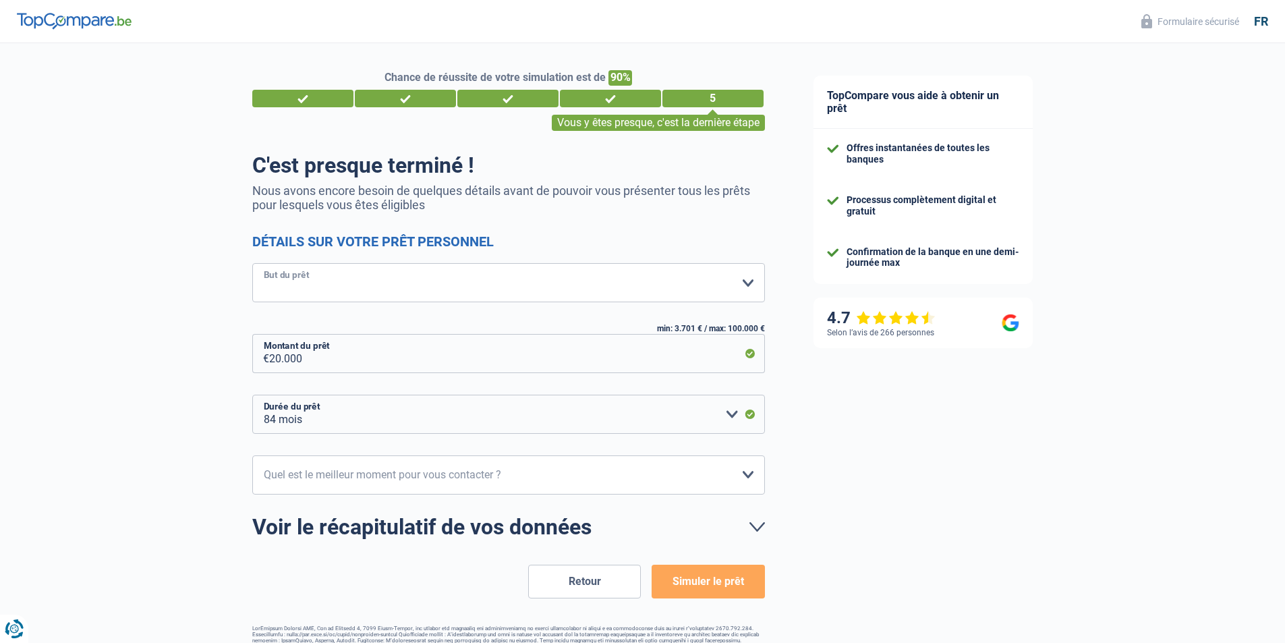
click at [747, 282] on select "Confort maison: meubles, textile, peinture, électroménager, outillage non-profe…" at bounding box center [508, 282] width 513 height 39
select select "familyEvent"
click at [252, 264] on select "Confort maison: meubles, textile, peinture, électroménager, outillage non-profe…" at bounding box center [508, 282] width 513 height 39
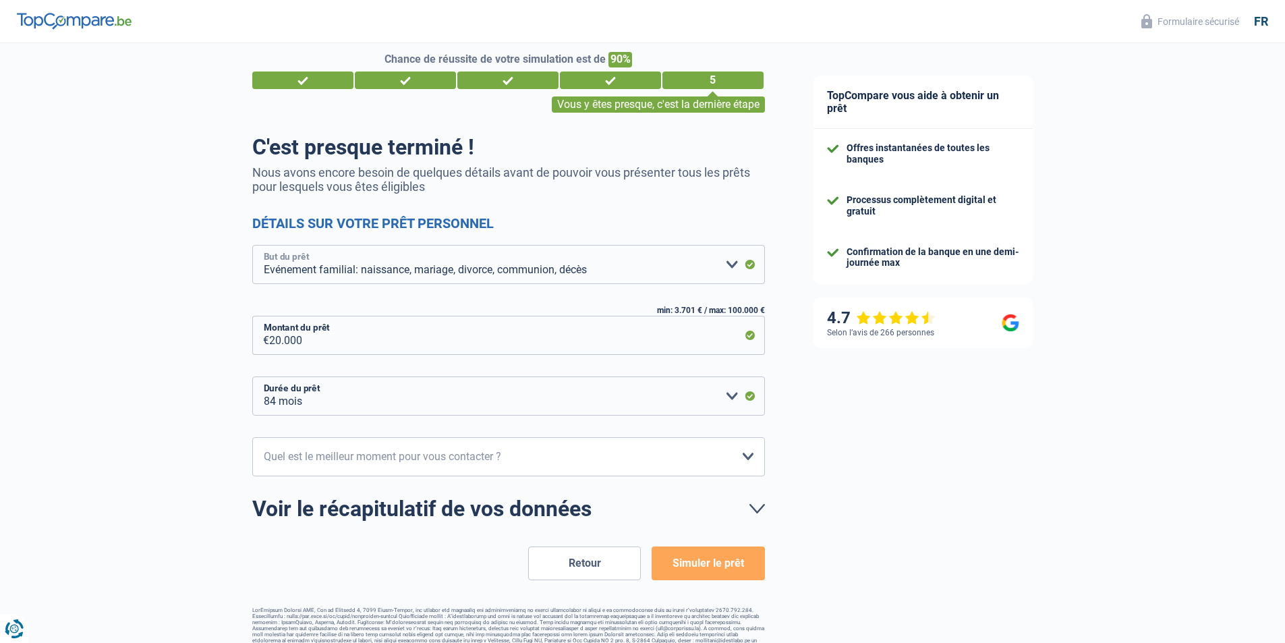
scroll to position [35, 0]
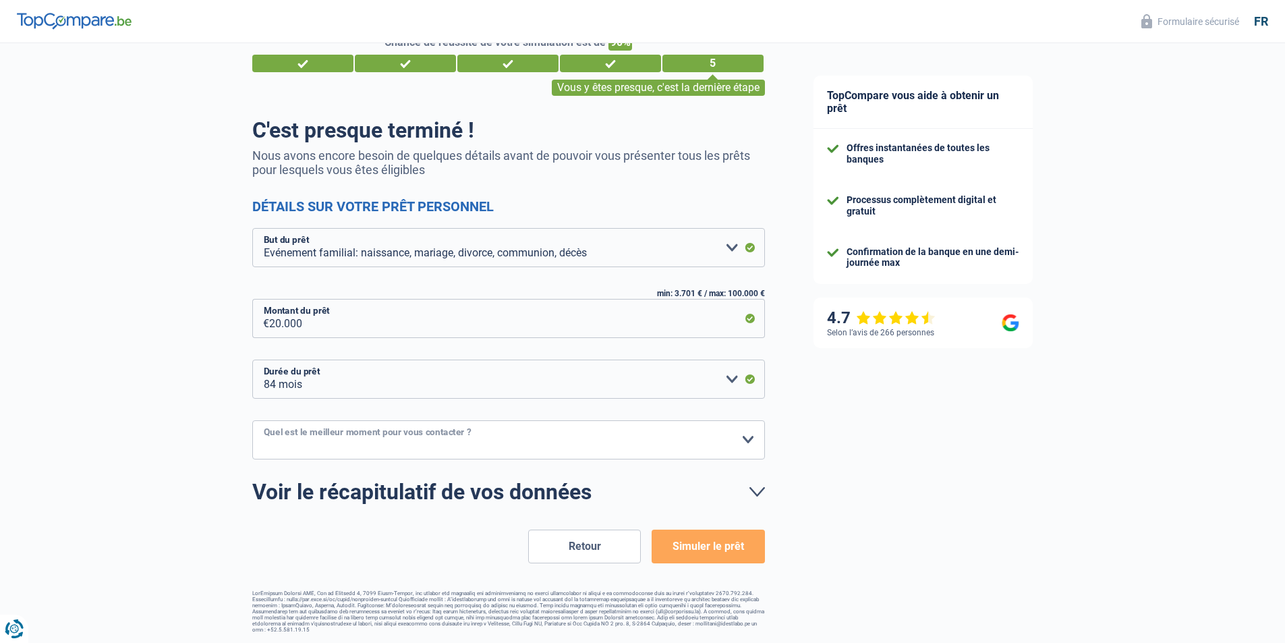
click at [749, 439] on select "10h-12h 12h-14h 14h-16h 16h-18h Veuillez sélectionner une option" at bounding box center [508, 439] width 513 height 39
select select "12-14"
click at [252, 421] on select "10h-12h 12h-14h 14h-16h 16h-18h Veuillez sélectionner une option" at bounding box center [508, 439] width 513 height 39
click at [702, 550] on button "Simuler le prêt" at bounding box center [708, 546] width 113 height 34
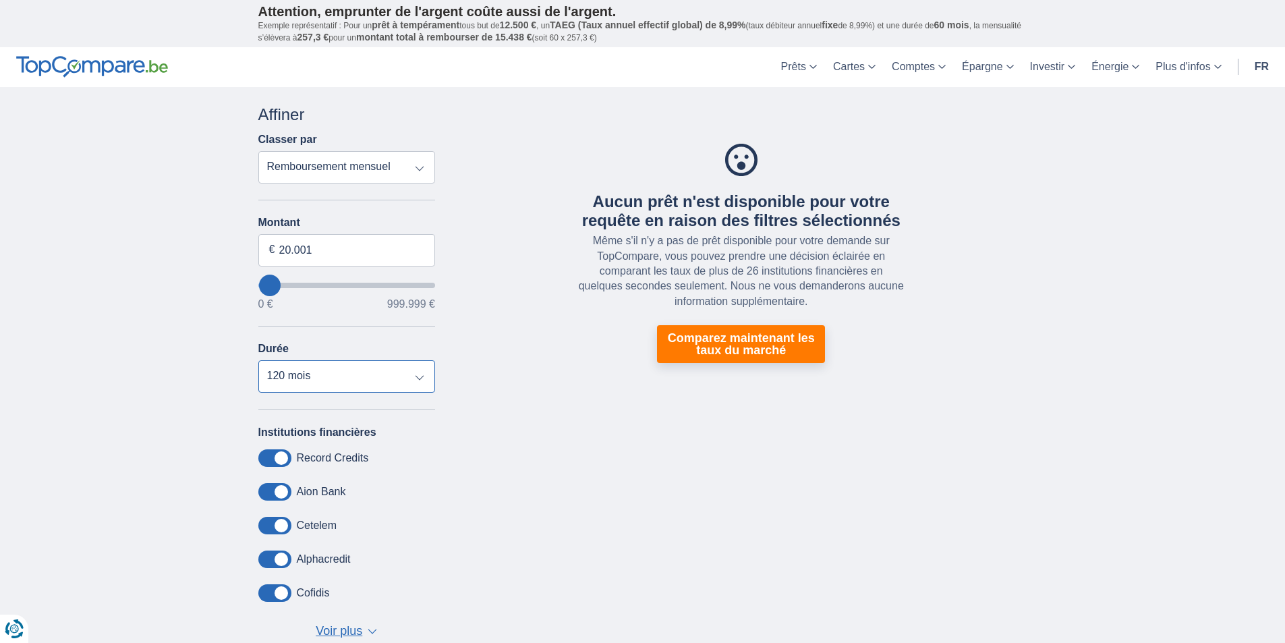
click at [419, 378] on select "12 mois 18 mois 24 mois 30 mois 36 mois 42 mois 48 mois 60 mois 72 mois 84 mois…" at bounding box center [346, 376] width 177 height 32
click at [258, 360] on select "12 mois 18 mois 24 mois 30 mois 36 mois 42 mois 48 mois 60 mois 72 mois 84 mois…" at bounding box center [346, 376] width 177 height 32
click at [411, 376] on select "12 mois 18 mois 24 mois 30 mois 36 mois 42 mois 48 mois 60 mois 72 mois 84 mois…" at bounding box center [346, 376] width 177 height 32
click at [258, 360] on select "12 mois 18 mois 24 mois 30 mois 36 mois 42 mois 48 mois 60 mois 72 mois 84 mois…" at bounding box center [346, 376] width 177 height 32
click at [422, 375] on select "12 mois 18 mois 24 mois 30 mois 36 mois 42 mois 48 mois 60 mois 72 mois 84 mois…" at bounding box center [346, 376] width 177 height 32
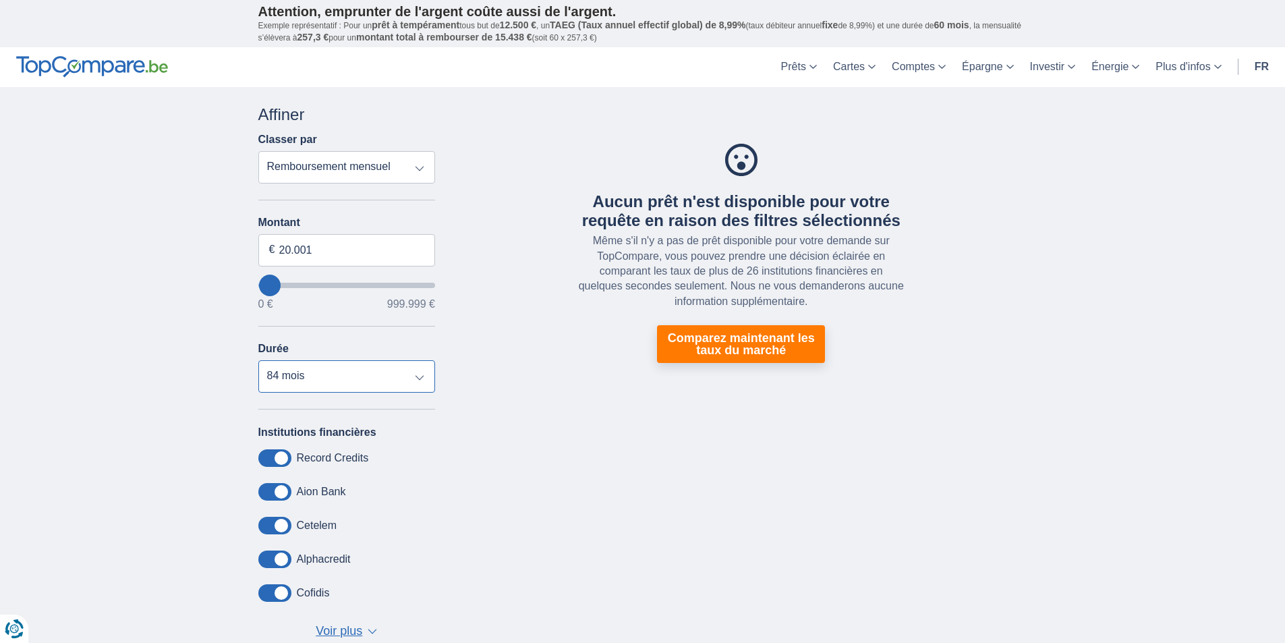
click at [258, 360] on select "12 mois 18 mois 24 mois 30 mois 36 mois 42 mois 48 mois 60 mois 72 mois 84 mois…" at bounding box center [346, 376] width 177 height 32
drag, startPoint x: 425, startPoint y: 370, endPoint x: 410, endPoint y: 380, distance: 18.3
click at [425, 370] on select "12 mois 18 mois 24 mois 30 mois 36 mois 42 mois 48 mois 60 mois 72 mois 84 mois…" at bounding box center [346, 376] width 177 height 32
select select "60"
click at [258, 360] on select "12 mois 18 mois 24 mois 30 mois 36 mois 42 mois 48 mois 60 mois 72 mois 84 mois…" at bounding box center [346, 376] width 177 height 32
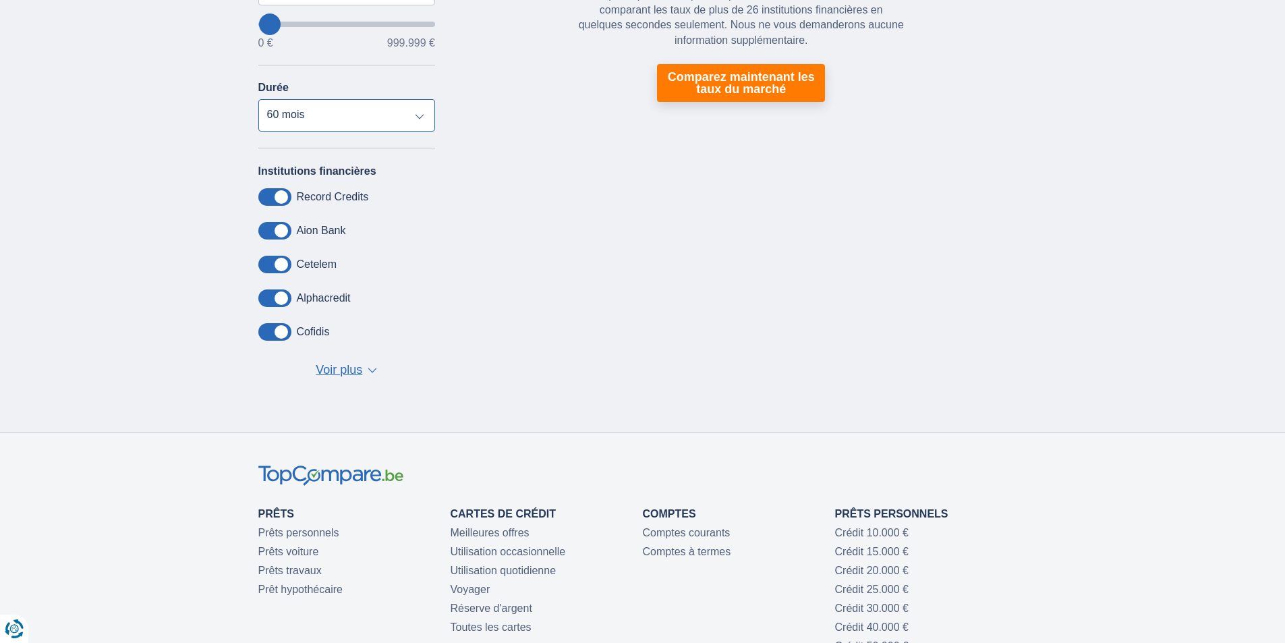
scroll to position [270, 0]
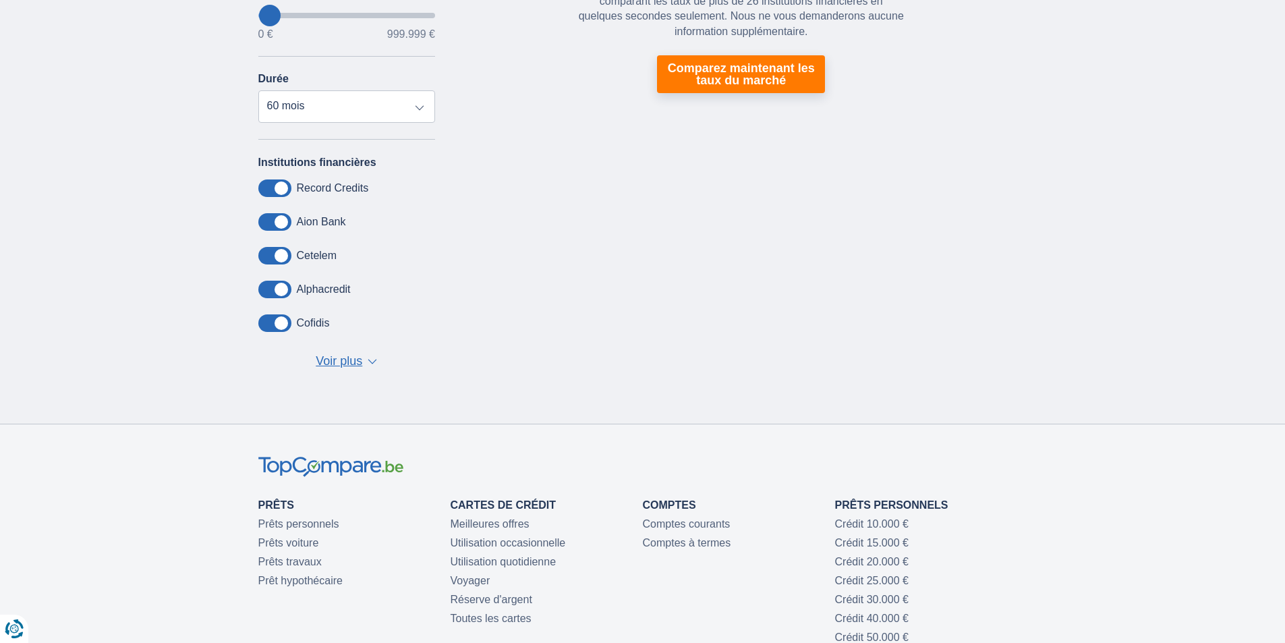
click at [369, 364] on span "▼" at bounding box center [372, 361] width 9 height 5
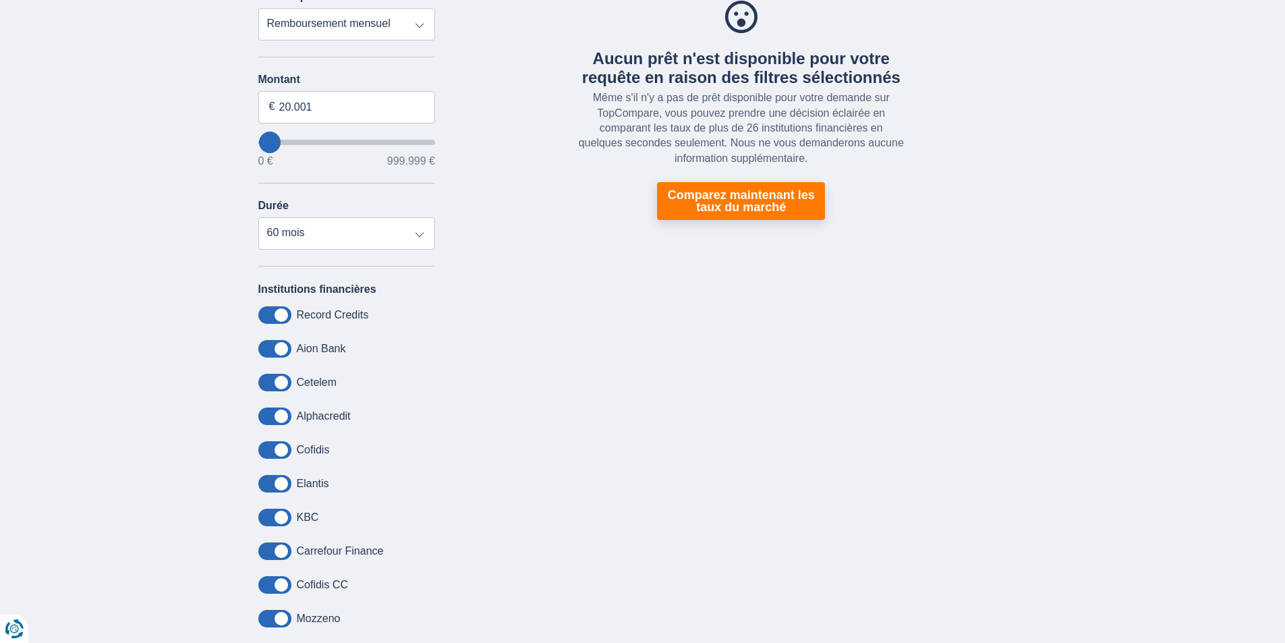
scroll to position [0, 0]
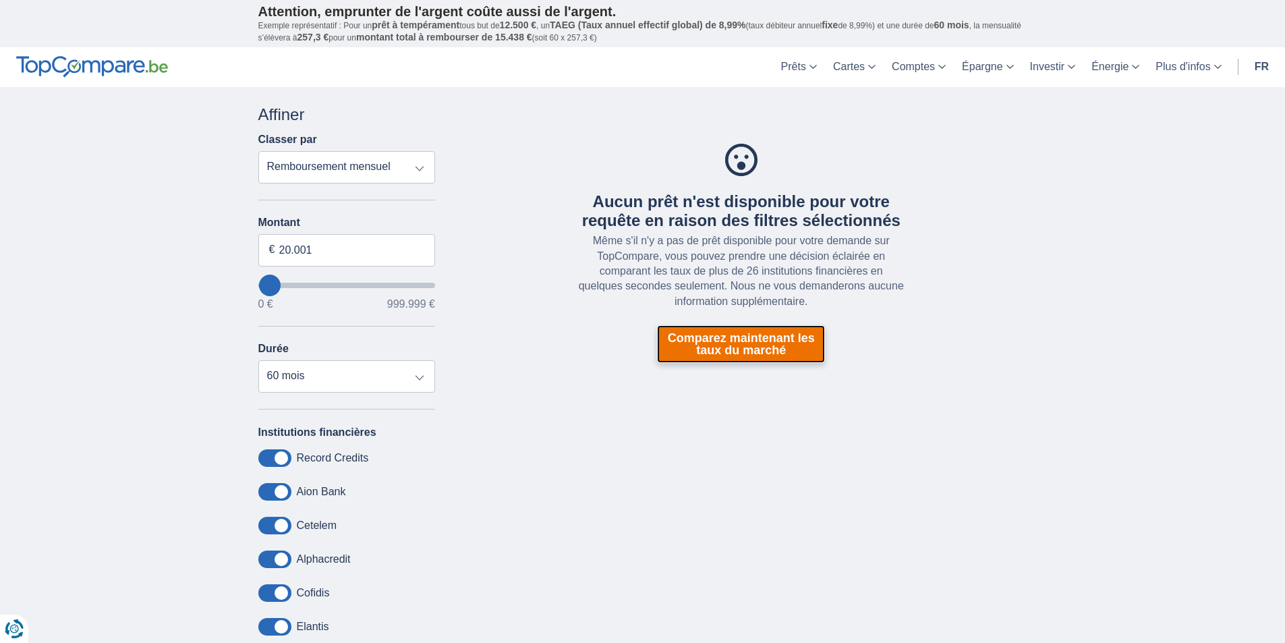
click at [717, 336] on link "Comparez maintenant les taux du marché" at bounding box center [741, 344] width 168 height 38
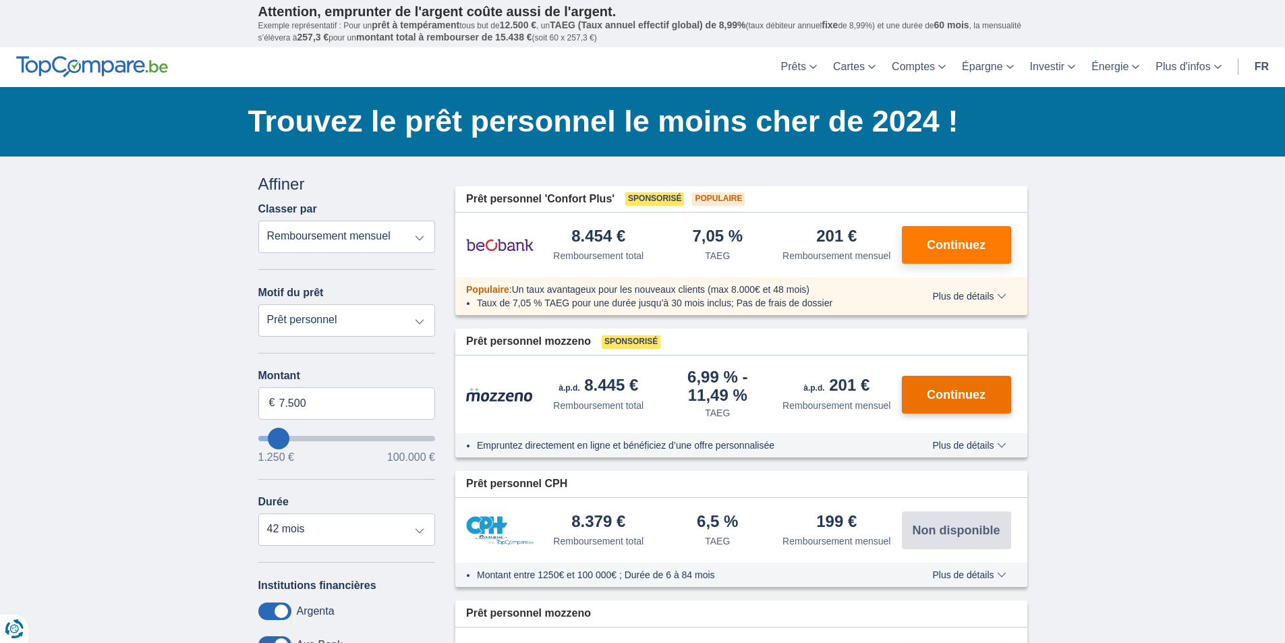
click at [946, 395] on span "Continuez" at bounding box center [956, 394] width 59 height 12
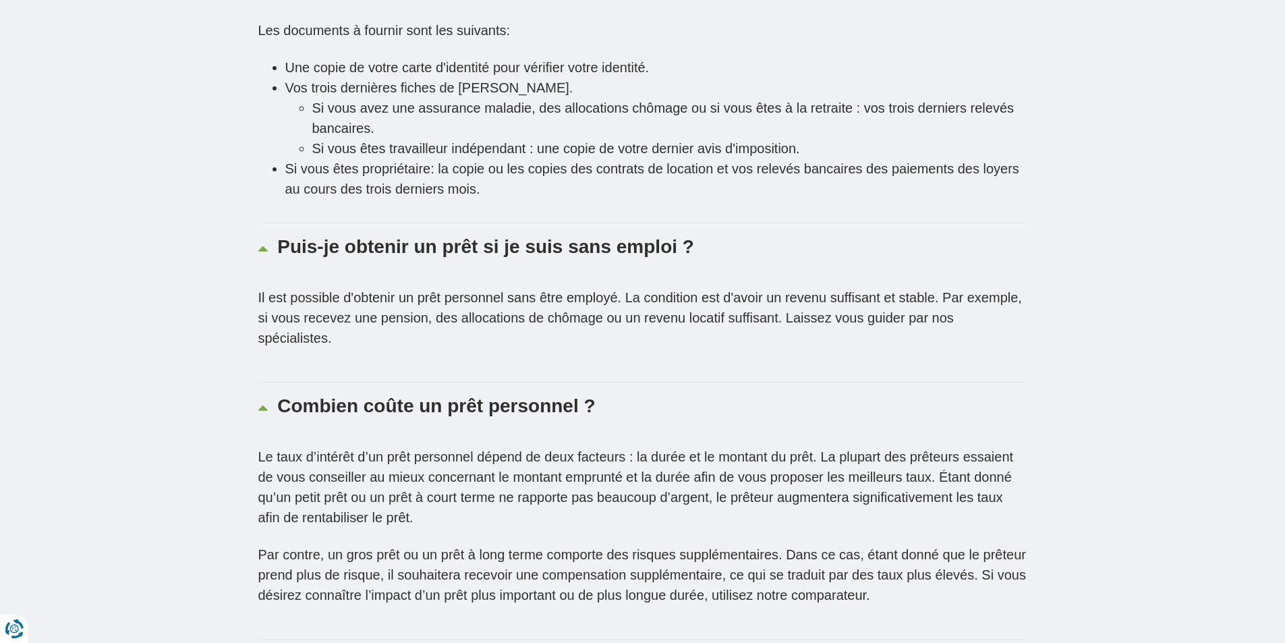
scroll to position [2428, 0]
